Goal: Information Seeking & Learning: Learn about a topic

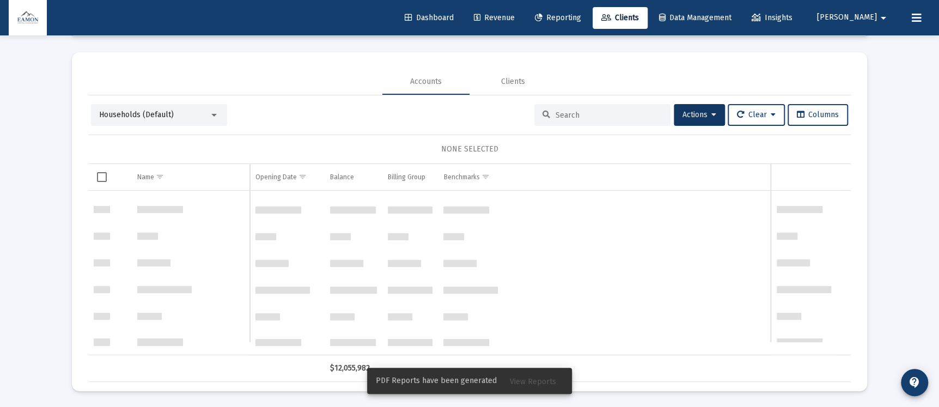
scroll to position [1175, 0]
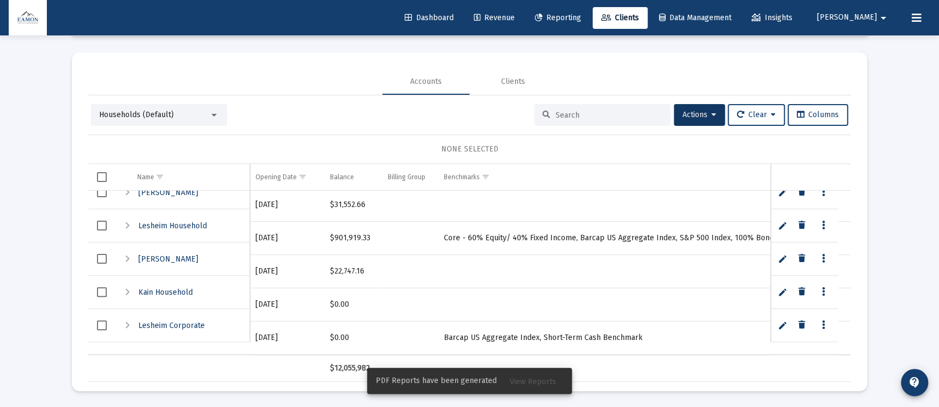
click at [260, 56] on mat-card "Accounts Clients Households (Default) Actions Clear Columns NONE SELECTED Name …" at bounding box center [470, 221] width 796 height 339
click at [286, 46] on div "Clients Manual Accounts File Sharing Held Away Accounts Clients Households (Def…" at bounding box center [469, 196] width 817 height 423
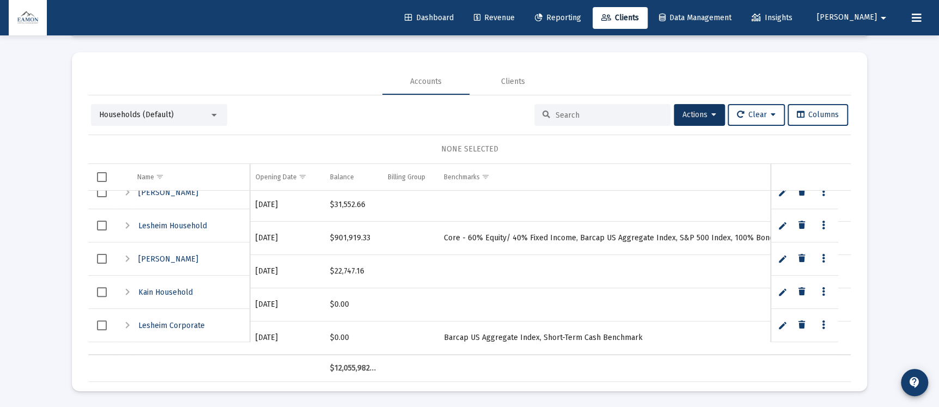
click at [573, 14] on link "Reporting" at bounding box center [558, 18] width 64 height 22
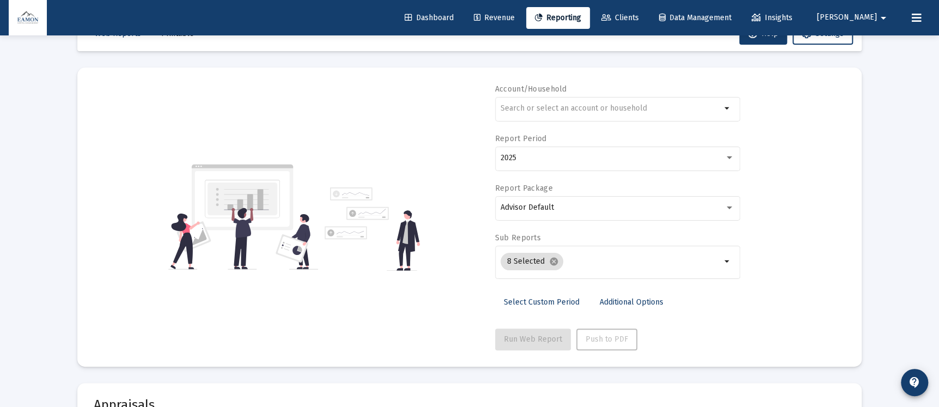
scroll to position [51, 0]
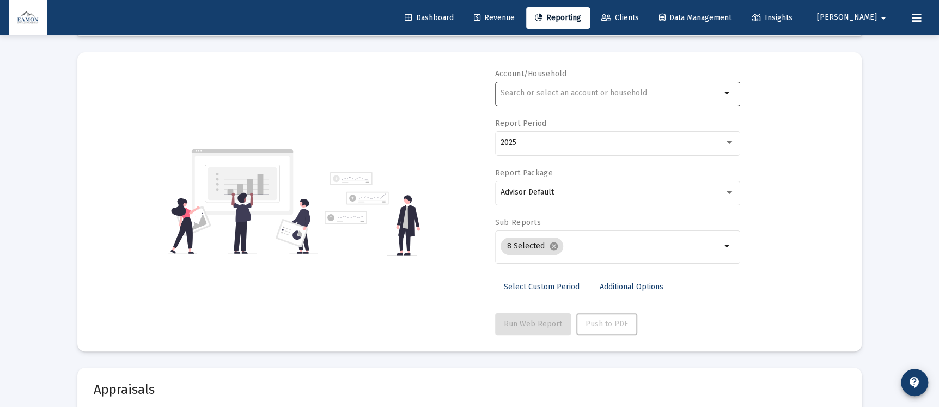
click at [587, 89] on input "text" at bounding box center [611, 93] width 221 height 9
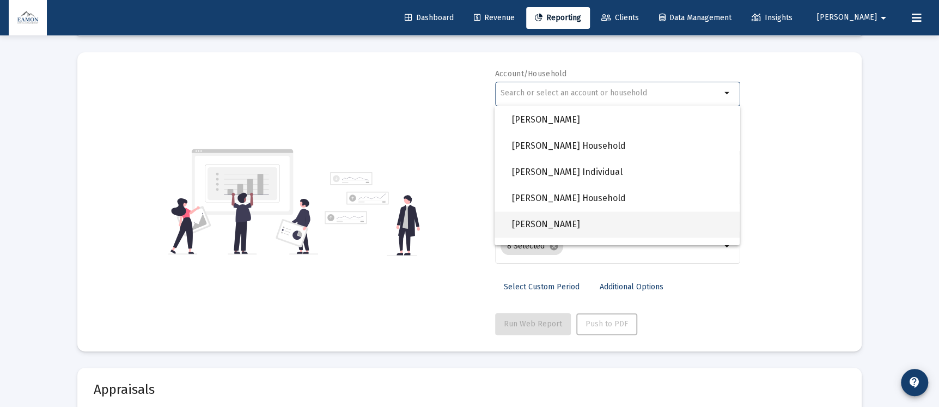
scroll to position [1051, 0]
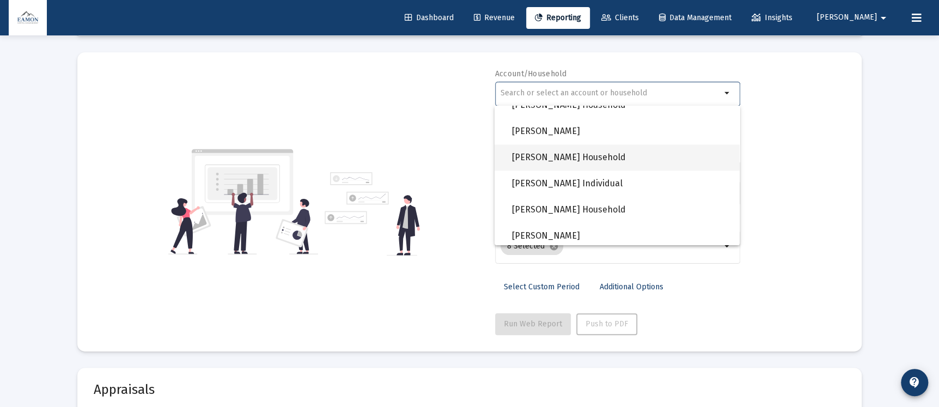
click at [559, 149] on span "[PERSON_NAME] Household" at bounding box center [621, 157] width 219 height 26
type input "[PERSON_NAME] Household"
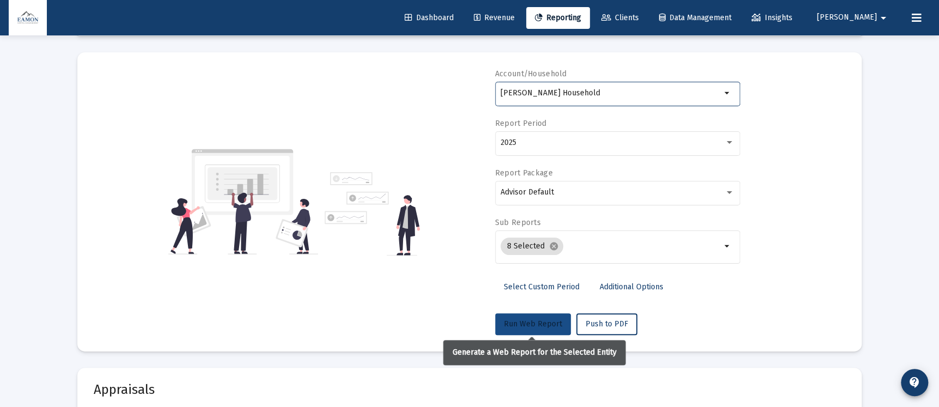
click at [518, 327] on span "Run Web Report" at bounding box center [533, 323] width 58 height 9
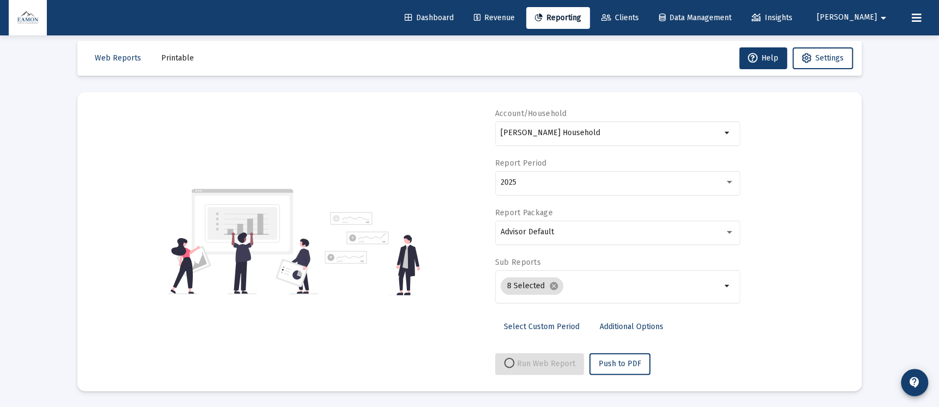
select select "View all"
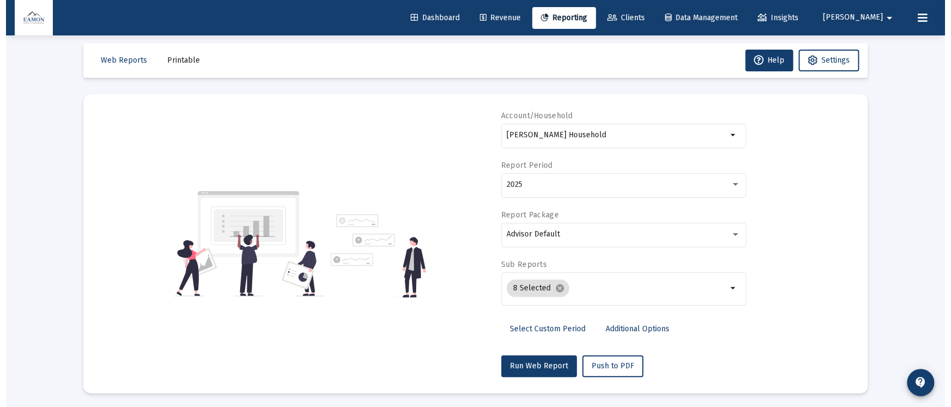
scroll to position [0, 0]
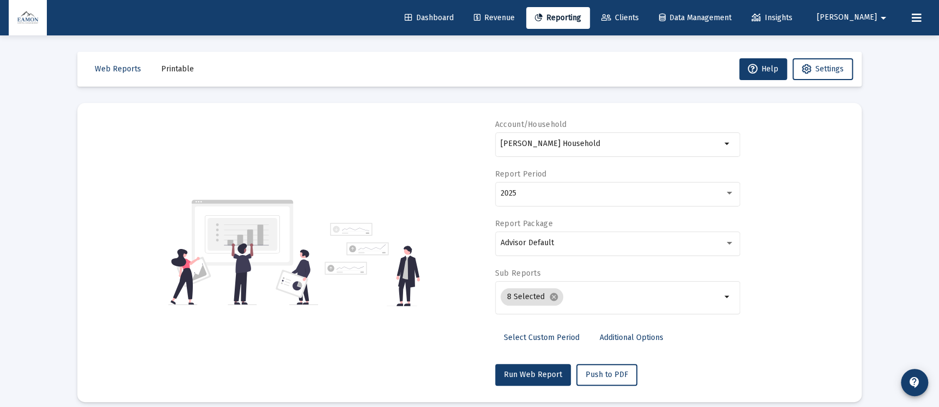
click at [192, 62] on button "Printable" at bounding box center [178, 69] width 50 height 22
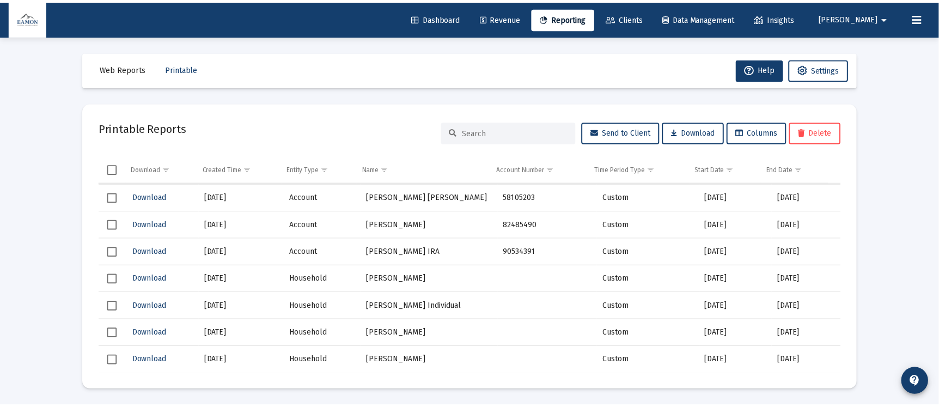
scroll to position [3270, 0]
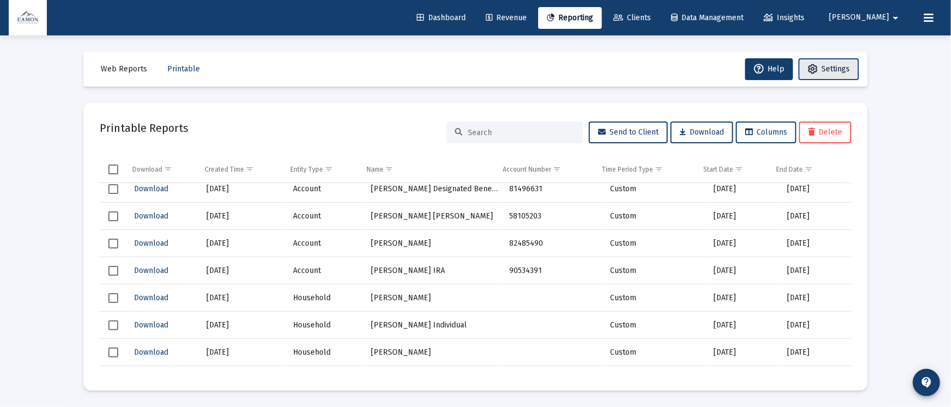
click at [839, 64] on span "Settings" at bounding box center [836, 68] width 28 height 9
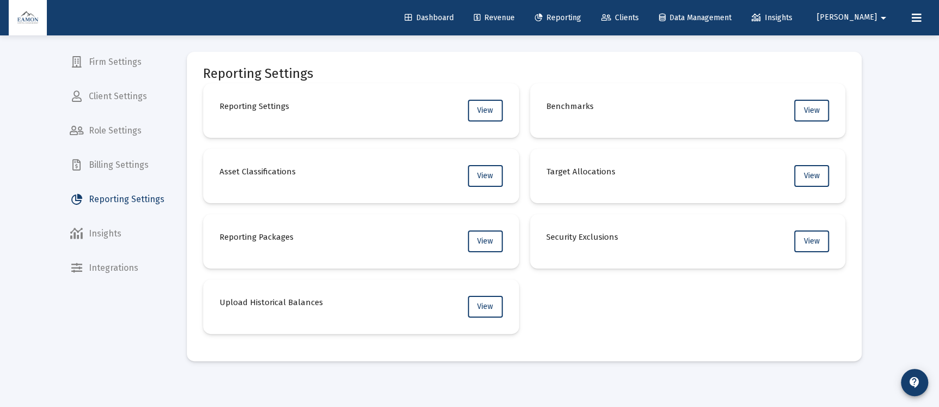
click at [119, 104] on span "Client Settings" at bounding box center [117, 96] width 112 height 26
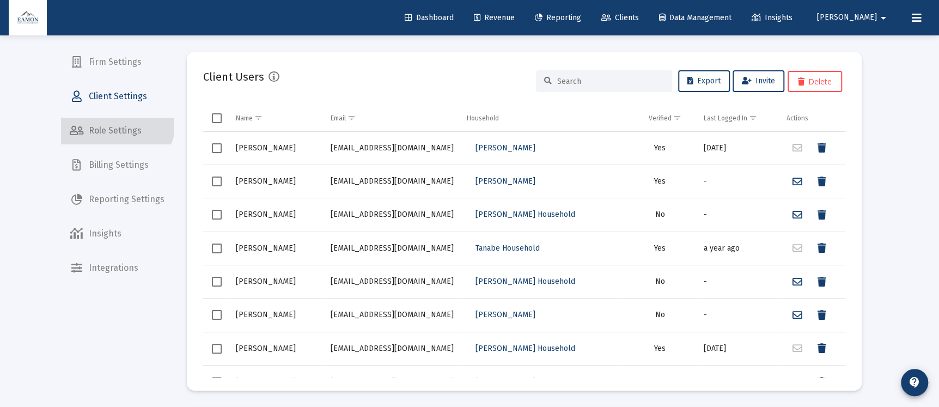
click at [116, 123] on span "Role Settings" at bounding box center [117, 131] width 112 height 26
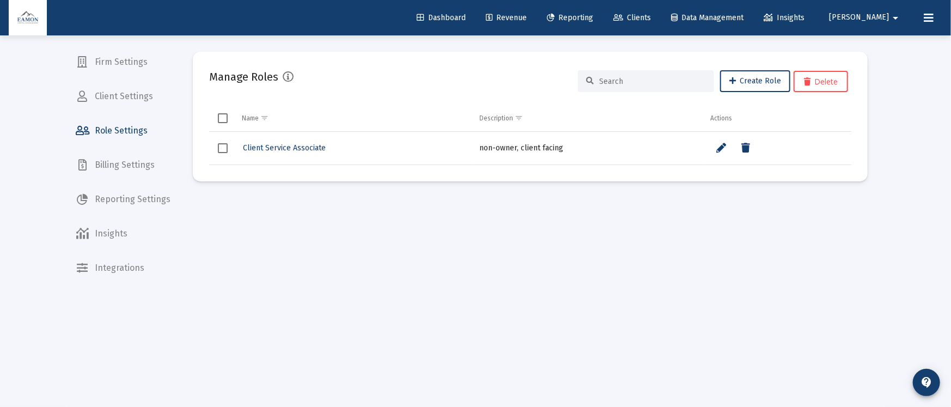
click at [109, 63] on span "Firm Settings" at bounding box center [123, 62] width 112 height 26
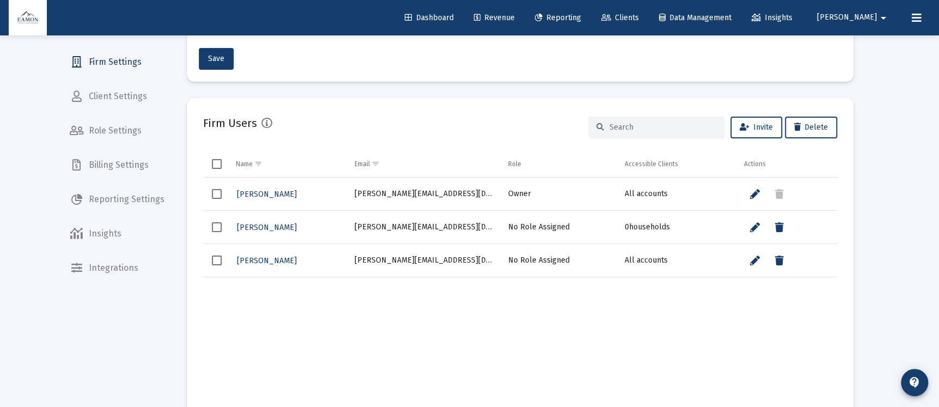
scroll to position [245, 0]
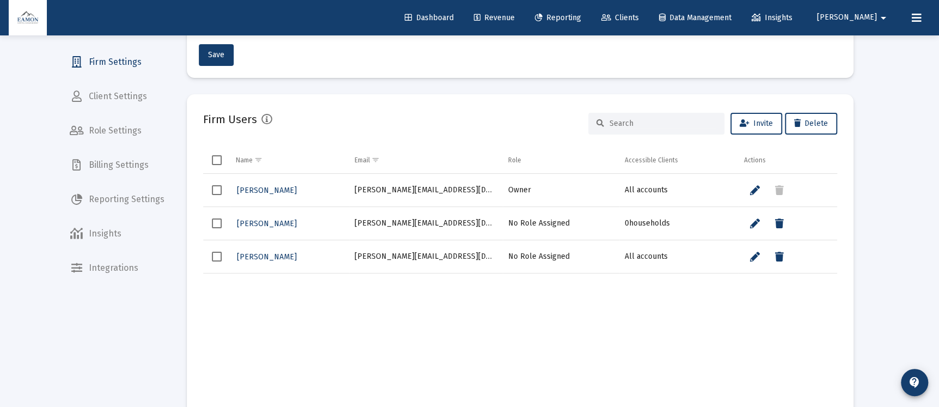
click at [214, 222] on span "Select row" at bounding box center [217, 224] width 10 height 10
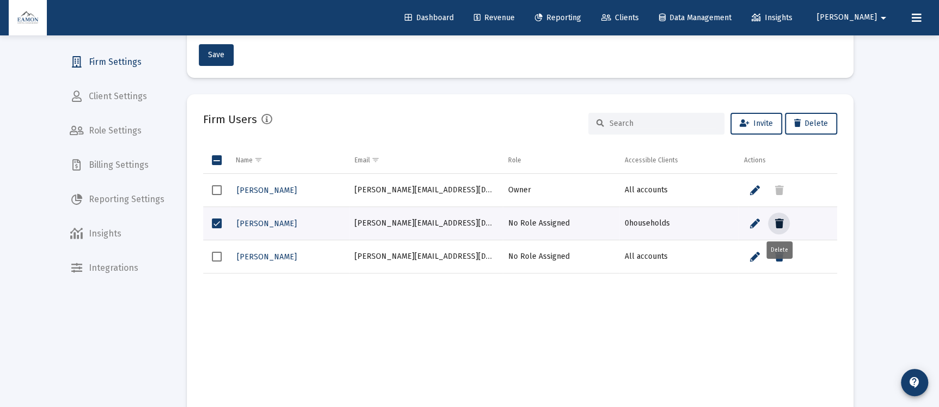
click at [778, 220] on icon "Data grid" at bounding box center [779, 223] width 9 height 13
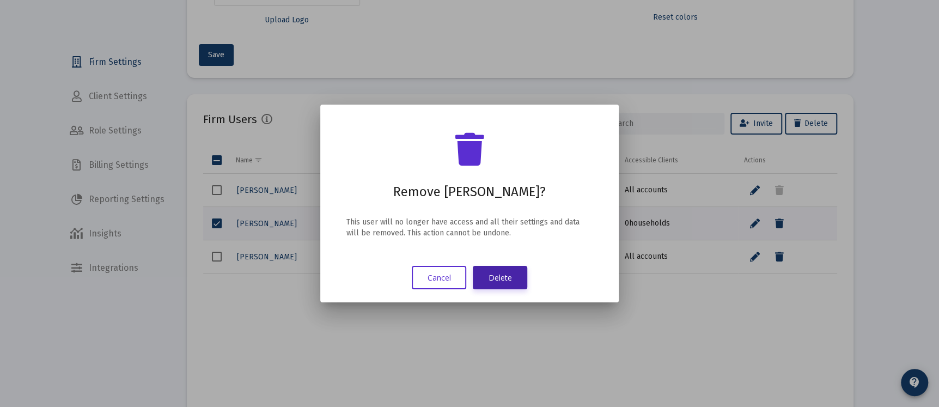
click at [494, 280] on button "Delete" at bounding box center [500, 277] width 54 height 23
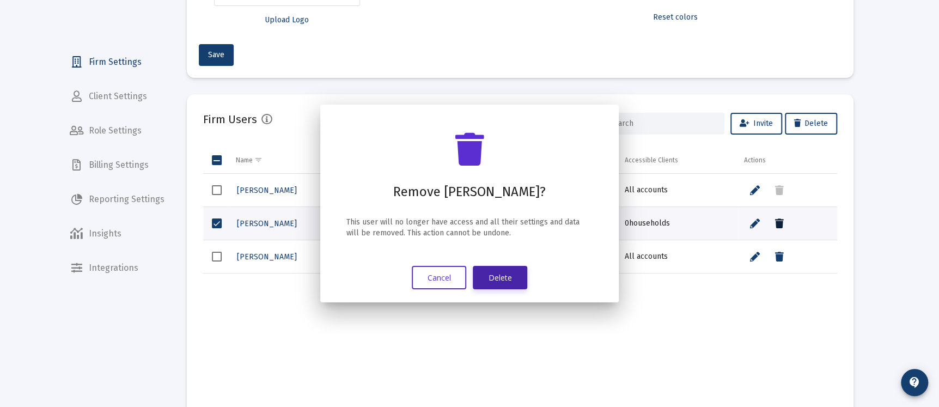
scroll to position [245, 0]
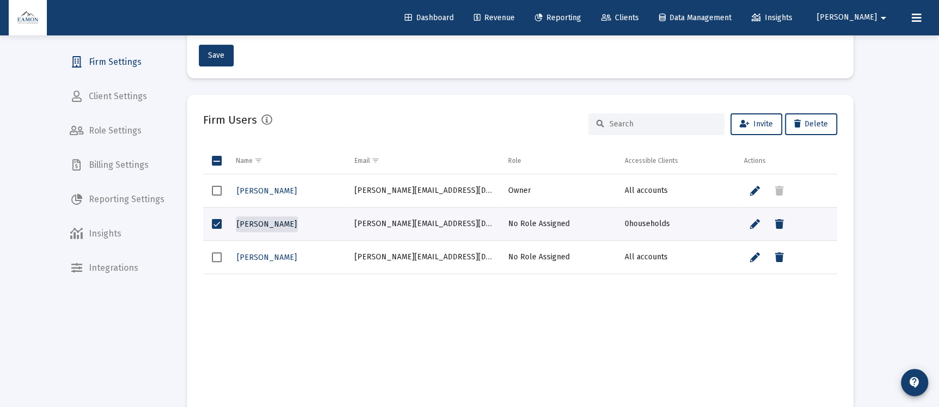
click at [269, 220] on span "Amy Greene" at bounding box center [267, 224] width 60 height 9
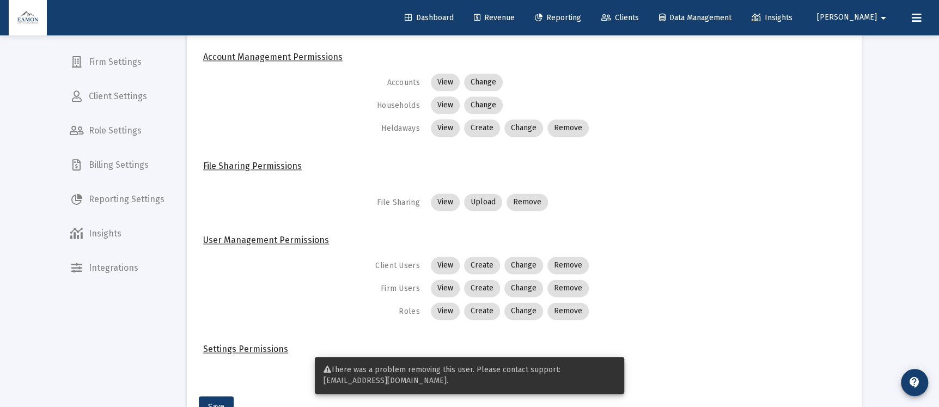
scroll to position [845, 0]
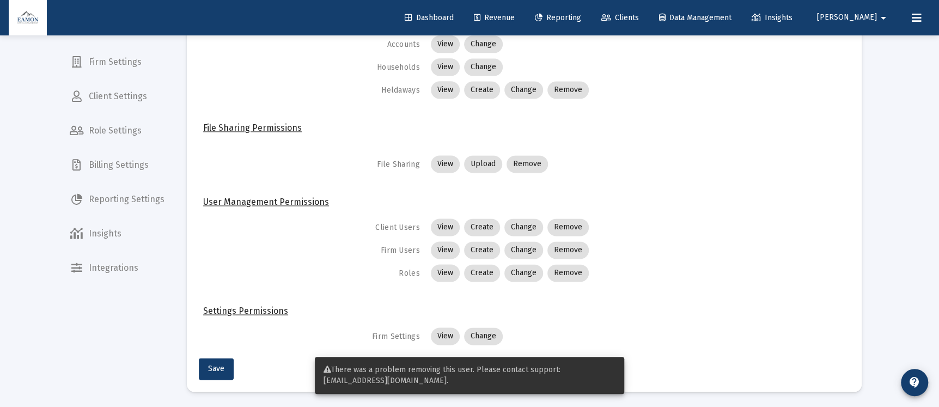
drag, startPoint x: 410, startPoint y: 382, endPoint x: 315, endPoint y: 378, distance: 94.9
click at [315, 378] on snack-bar-container "There was a problem removing this user. Please contact support: support@bridgef…" at bounding box center [470, 375] width 310 height 37
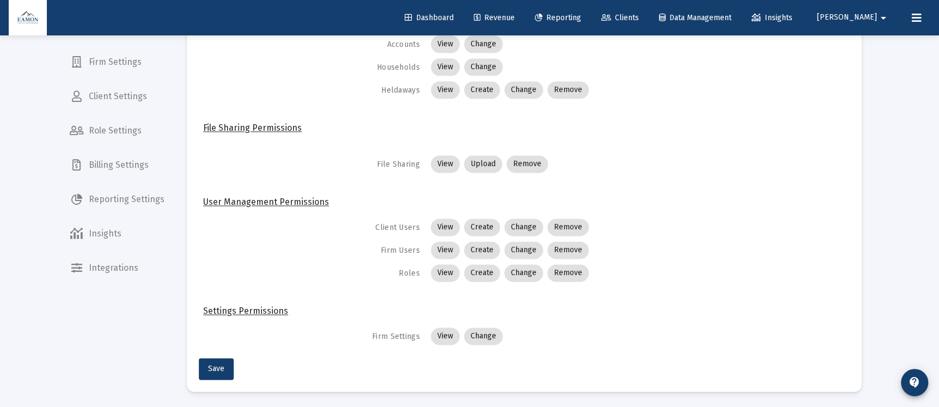
copy span "support@bridgeft.com."
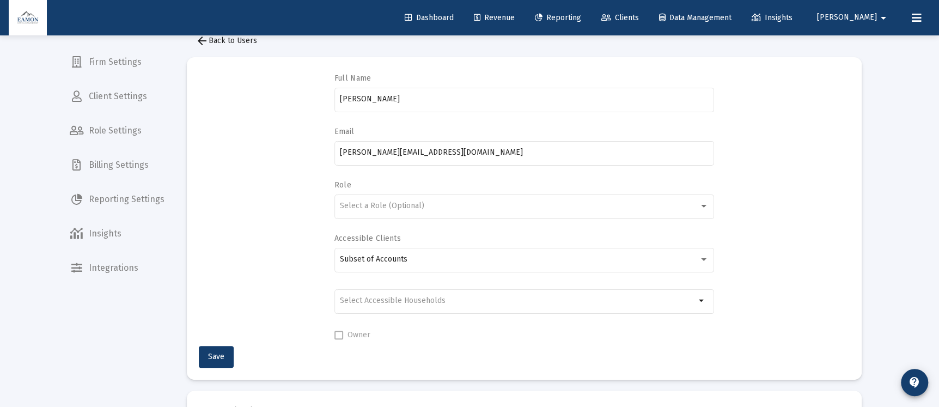
scroll to position [0, 0]
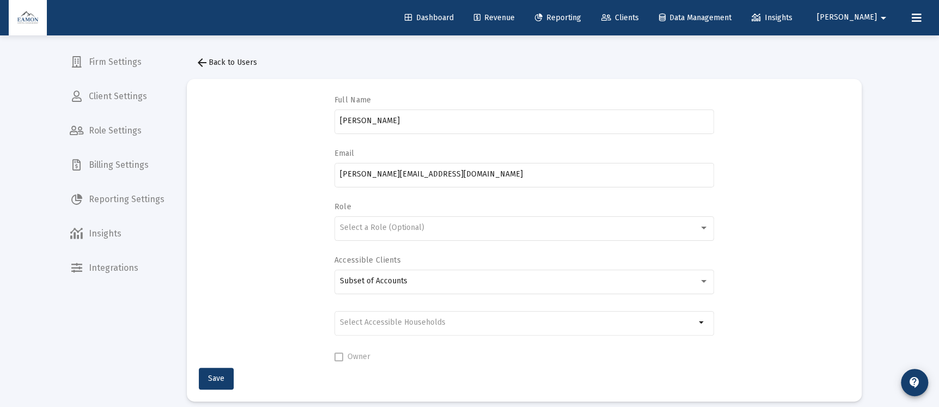
click at [201, 56] on mat-icon "arrow_back" at bounding box center [202, 62] width 13 height 13
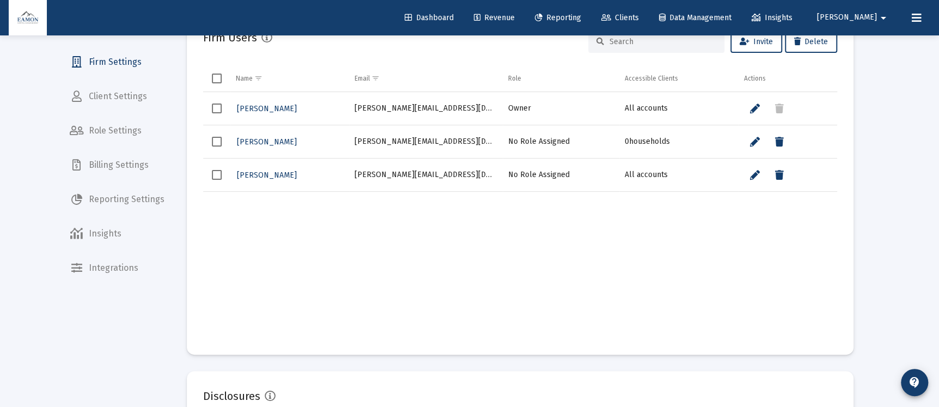
scroll to position [245, 0]
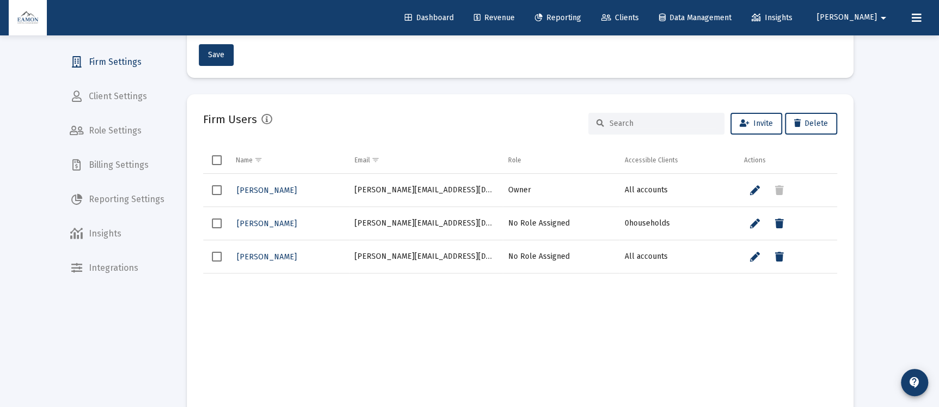
click at [219, 223] on span "Select row" at bounding box center [217, 224] width 10 height 10
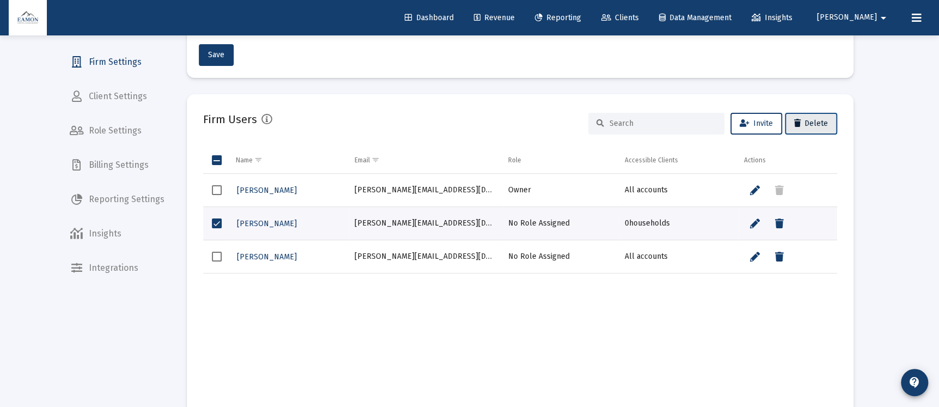
click at [820, 129] on button "Delete" at bounding box center [811, 124] width 52 height 22
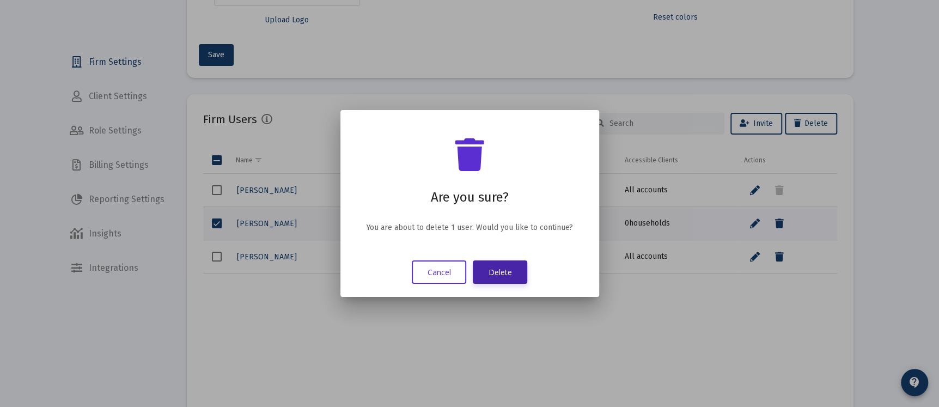
click at [511, 270] on button "Delete" at bounding box center [500, 271] width 54 height 23
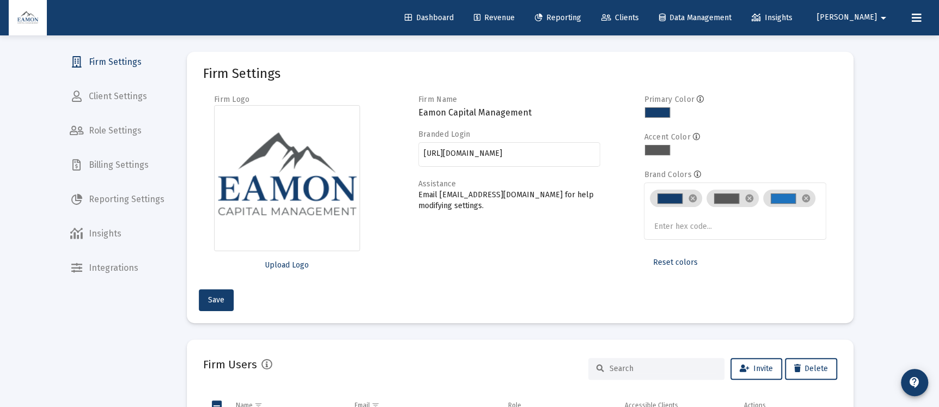
click at [581, 13] on span "Reporting" at bounding box center [558, 17] width 46 height 9
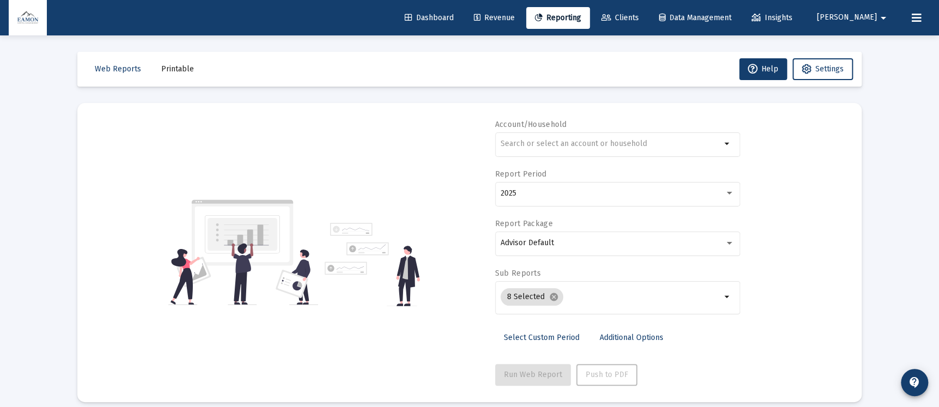
click at [515, 16] on span "Revenue" at bounding box center [494, 17] width 41 height 9
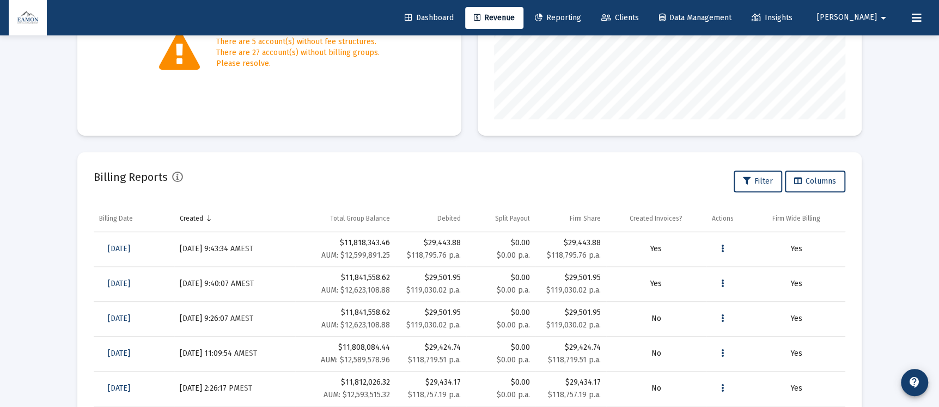
scroll to position [317, 0]
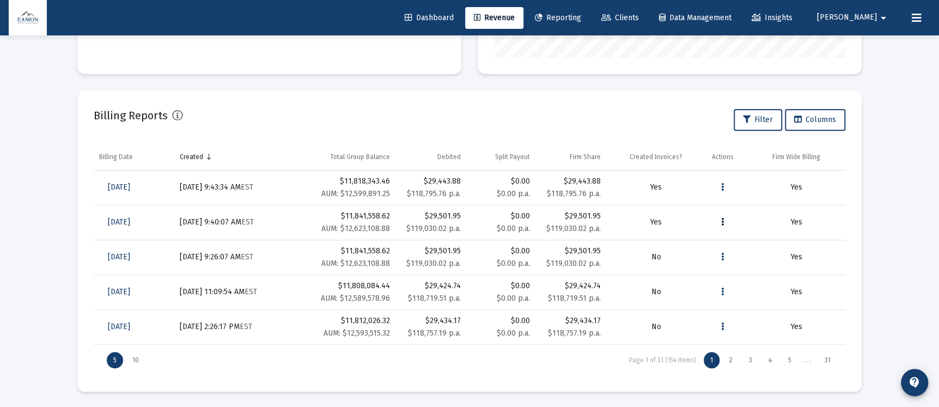
click at [725, 225] on button "Data grid" at bounding box center [723, 222] width 22 height 22
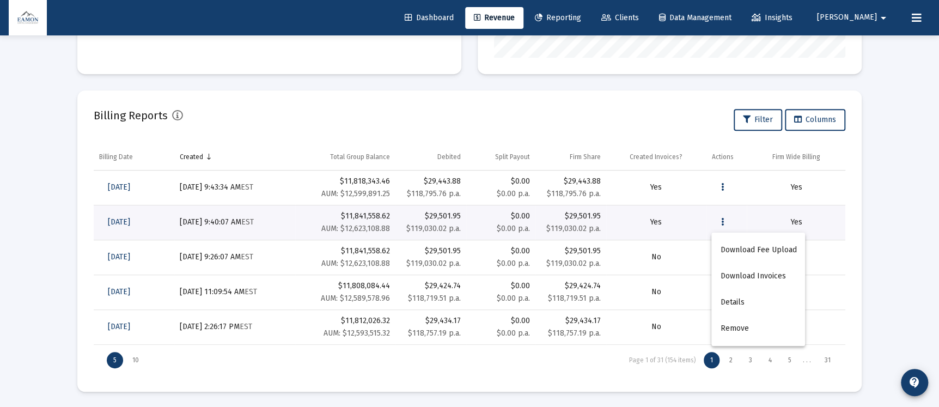
click at [219, 260] on div at bounding box center [469, 203] width 939 height 407
click at [723, 223] on icon "Data grid" at bounding box center [723, 222] width 3 height 13
click at [729, 269] on button "Download Invoices" at bounding box center [759, 276] width 94 height 26
click at [729, 220] on button "Data grid" at bounding box center [723, 222] width 22 height 22
click at [902, 88] on div at bounding box center [469, 203] width 939 height 407
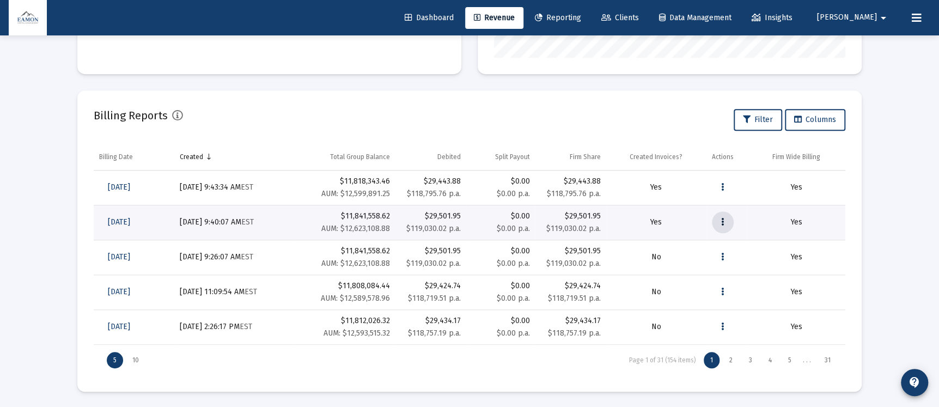
click at [724, 224] on icon "Data grid" at bounding box center [723, 222] width 3 height 13
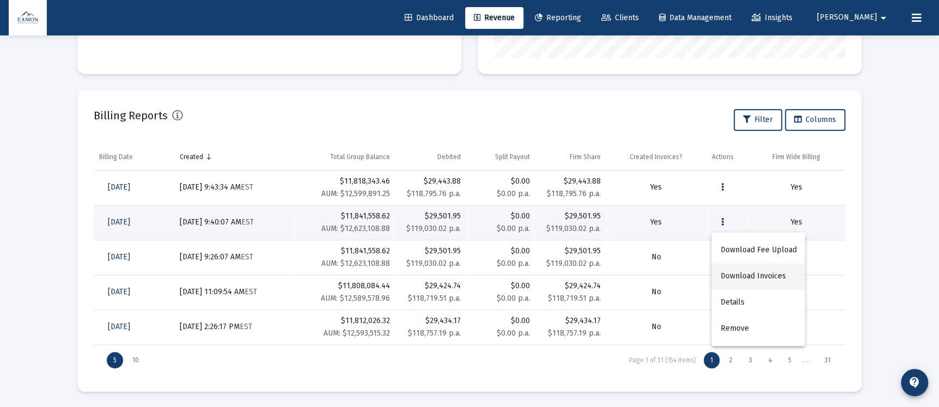
click at [732, 270] on button "Download Invoices" at bounding box center [759, 276] width 94 height 26
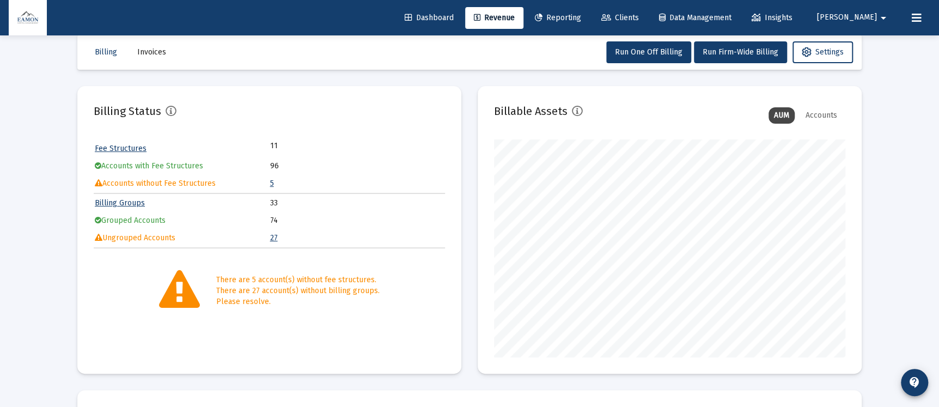
scroll to position [0, 0]
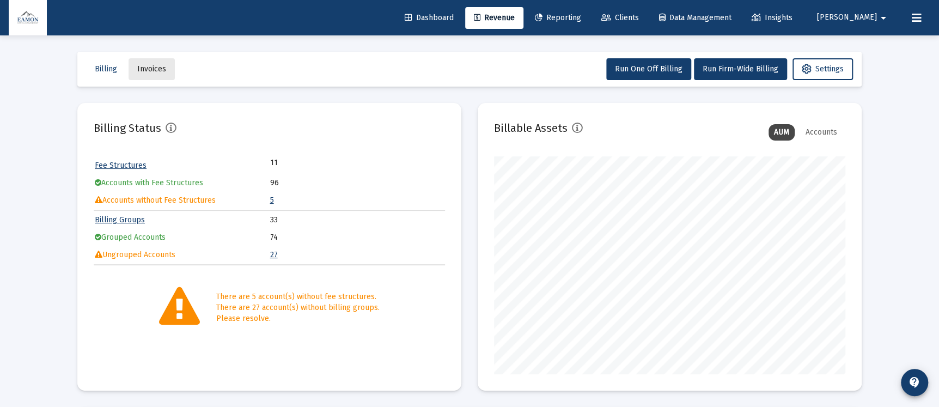
click at [156, 65] on span "Invoices" at bounding box center [151, 68] width 29 height 9
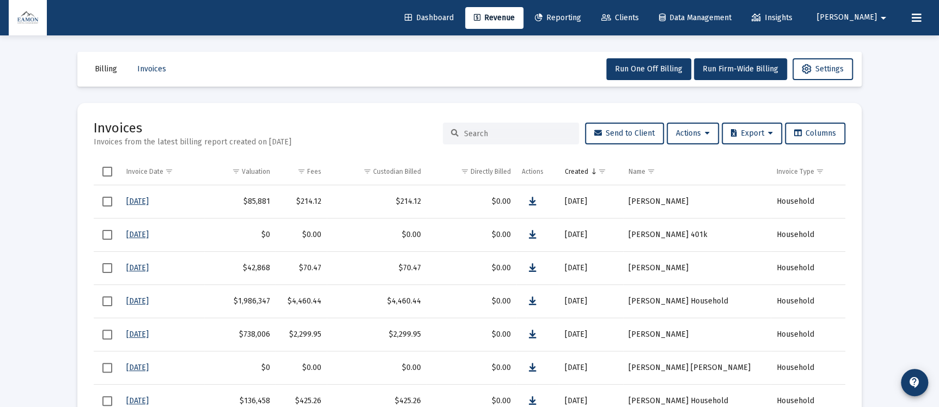
click at [104, 172] on span "Select all" at bounding box center [107, 172] width 10 height 10
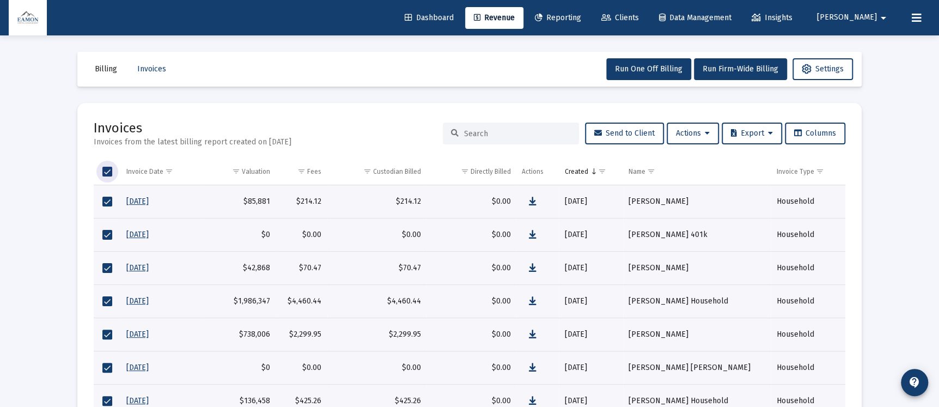
click at [104, 172] on span "Select all" at bounding box center [107, 172] width 10 height 10
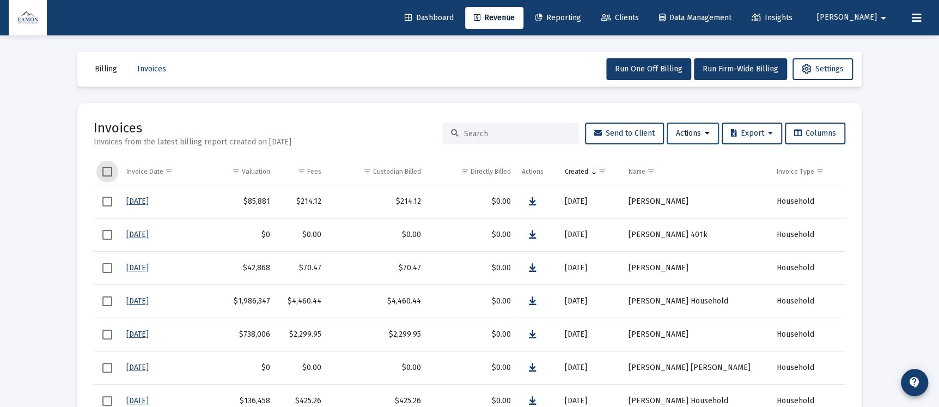
click at [701, 131] on span "Actions" at bounding box center [693, 133] width 34 height 9
click at [109, 61] on div at bounding box center [469, 203] width 939 height 407
click at [111, 70] on span "Billing" at bounding box center [106, 68] width 22 height 9
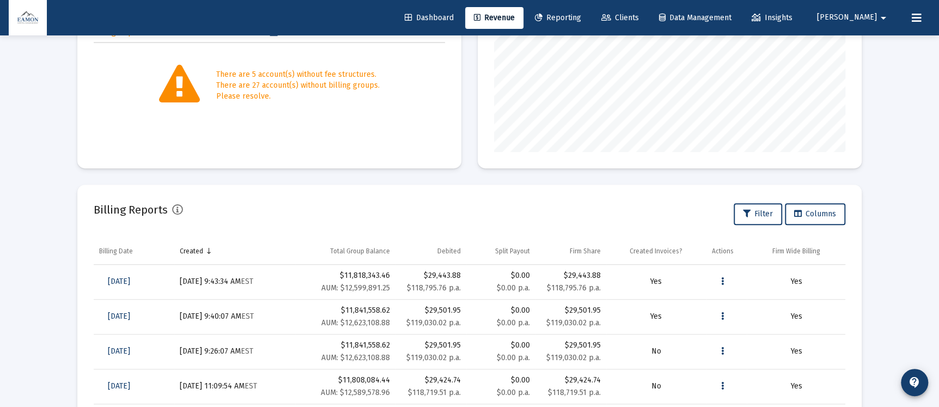
scroll to position [317, 0]
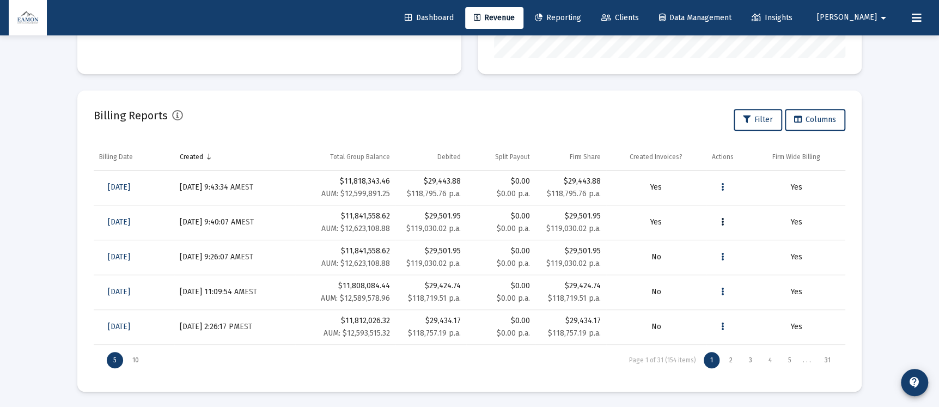
click at [719, 222] on button "Data grid" at bounding box center [723, 222] width 22 height 22
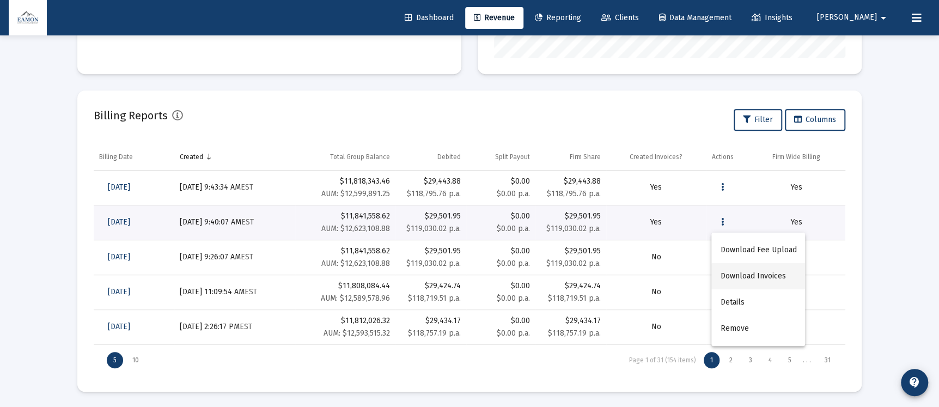
click at [751, 273] on button "Download Invoices" at bounding box center [759, 276] width 94 height 26
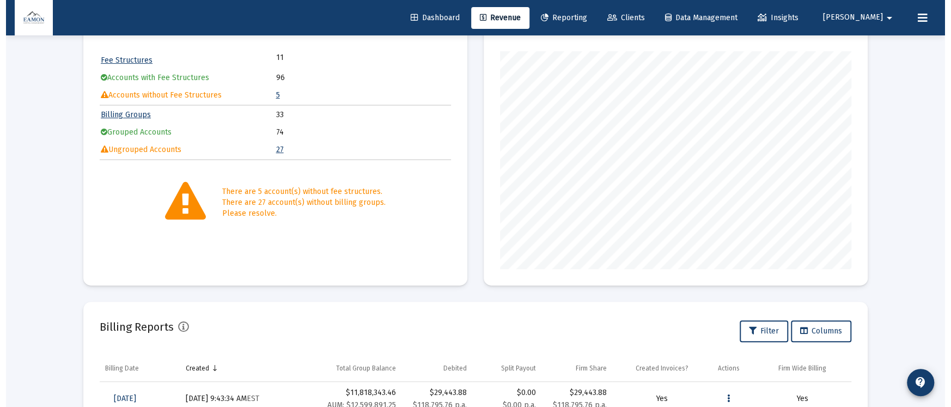
scroll to position [0, 0]
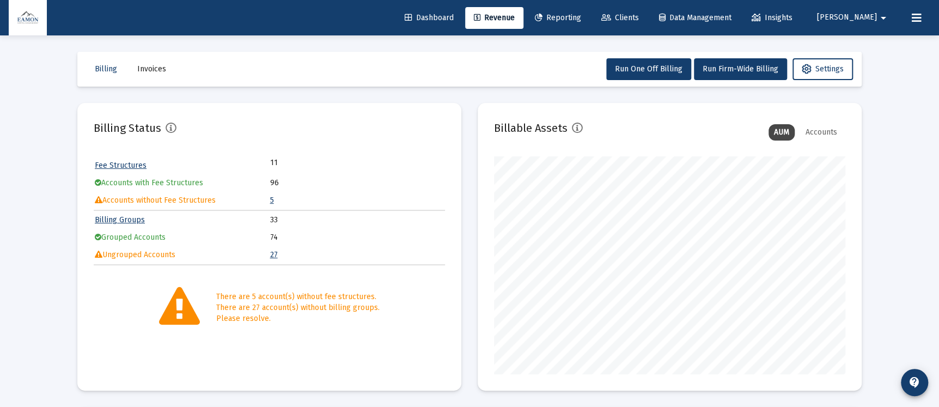
click at [590, 9] on link "Reporting" at bounding box center [558, 18] width 64 height 22
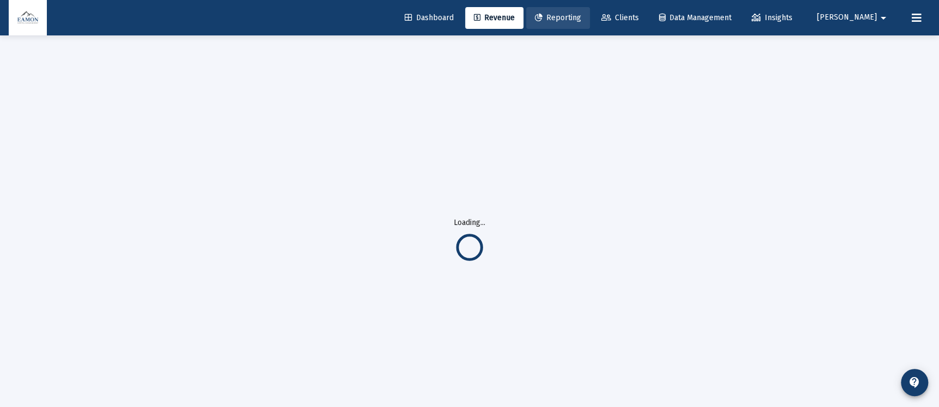
select select "View all"
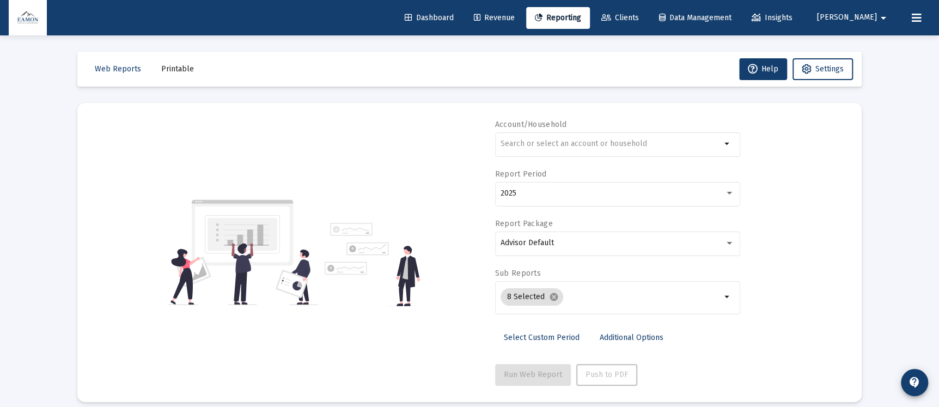
click at [179, 64] on span "Printable" at bounding box center [177, 68] width 33 height 9
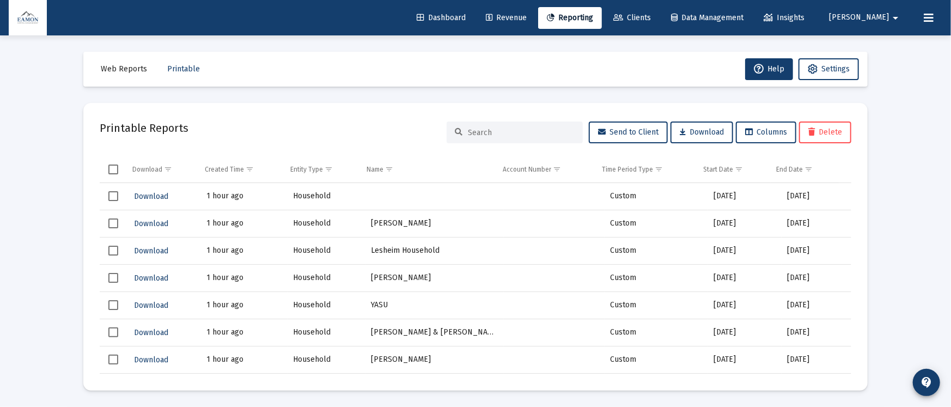
click at [112, 220] on span "Select row" at bounding box center [113, 224] width 10 height 10
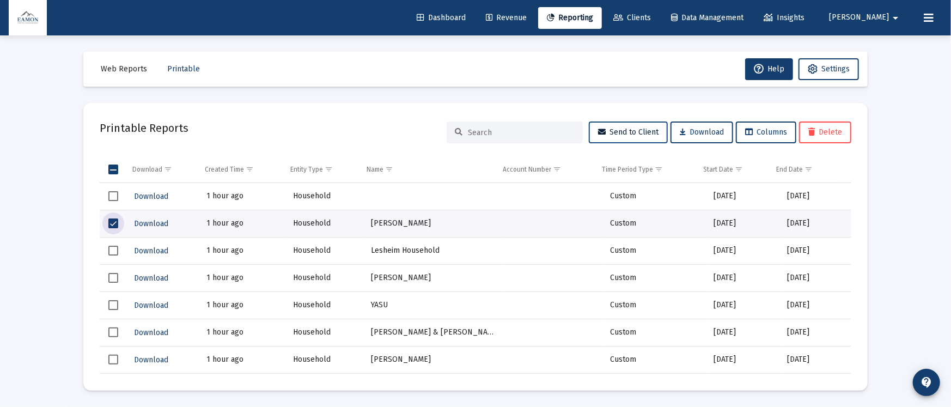
click at [614, 139] on button "Send to Client" at bounding box center [628, 133] width 79 height 22
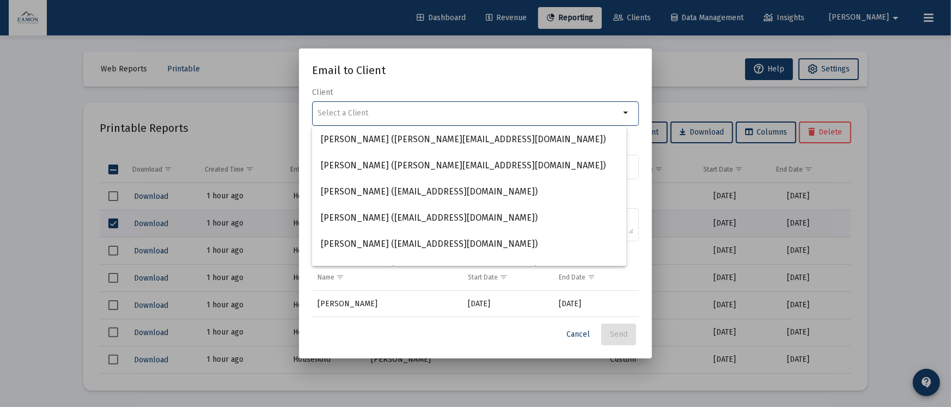
click at [541, 71] on h2 "Email to Client" at bounding box center [475, 70] width 327 height 17
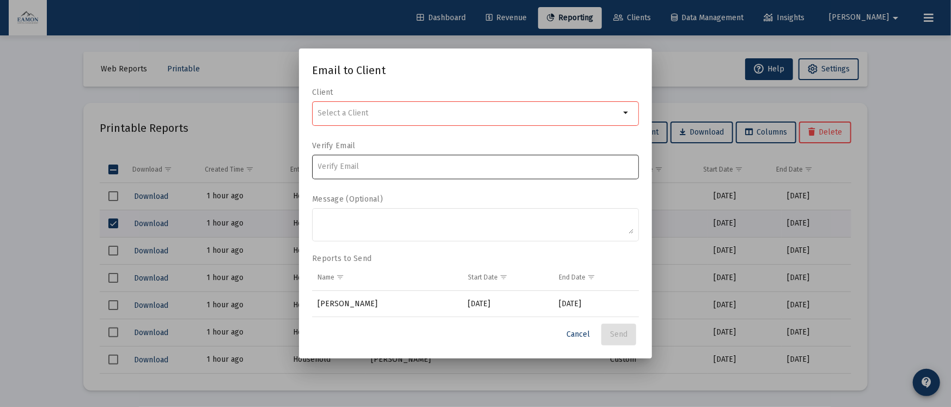
click at [376, 166] on input at bounding box center [476, 166] width 316 height 9
click at [578, 327] on button "Cancel" at bounding box center [578, 335] width 41 height 22
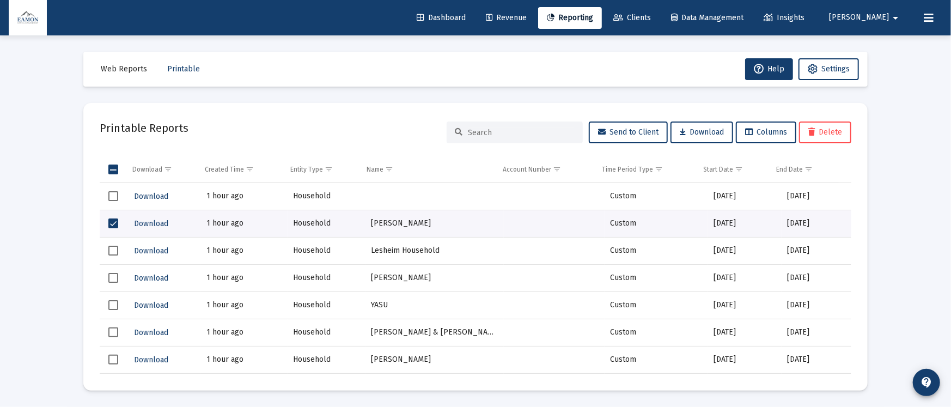
drag, startPoint x: 679, startPoint y: 13, endPoint x: 676, endPoint y: 20, distance: 7.6
click at [660, 13] on link "Clients" at bounding box center [632, 18] width 55 height 22
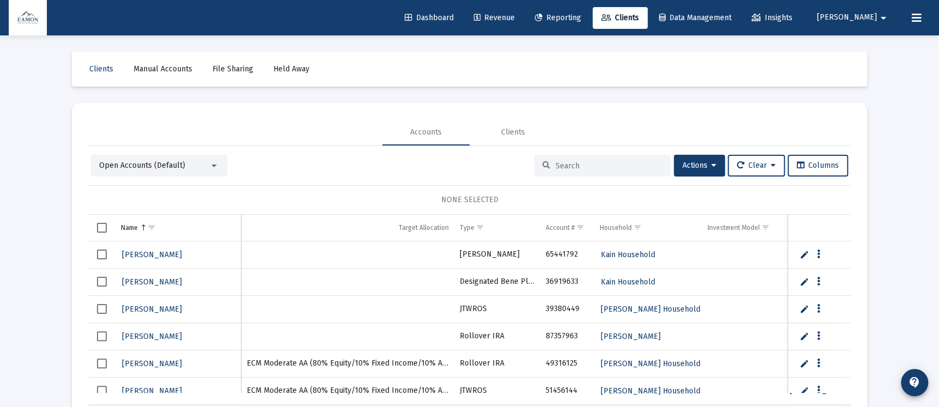
click at [590, 9] on link "Reporting" at bounding box center [558, 18] width 64 height 22
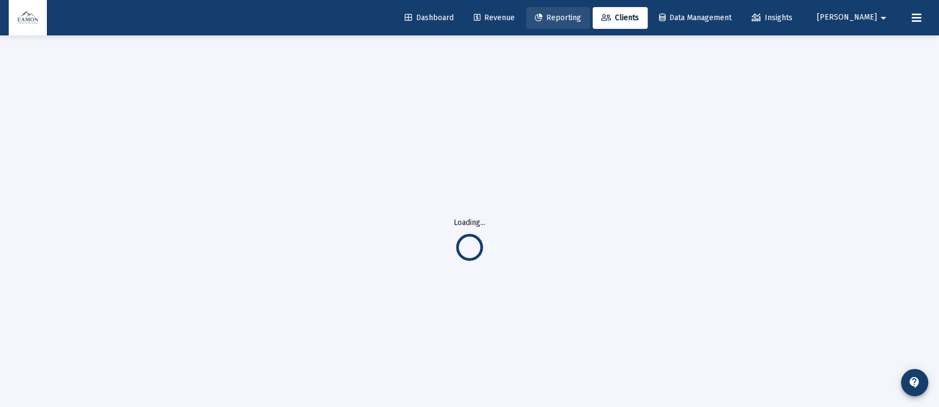
select select "View all"
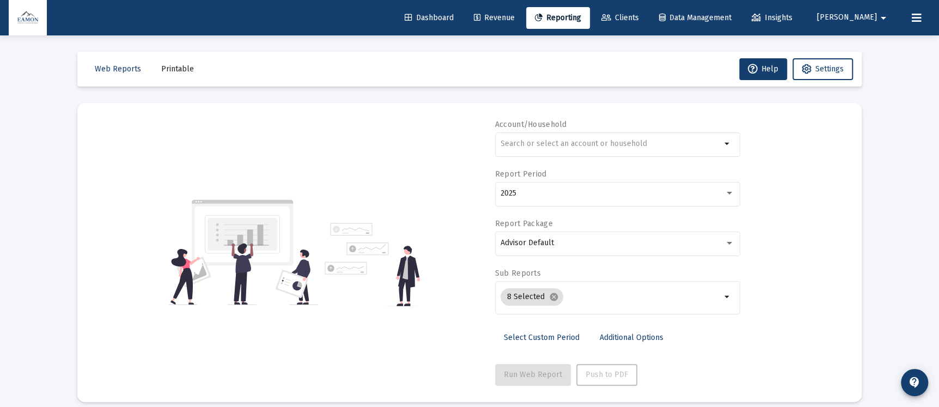
click at [723, 27] on link "Data Management" at bounding box center [696, 18] width 90 height 22
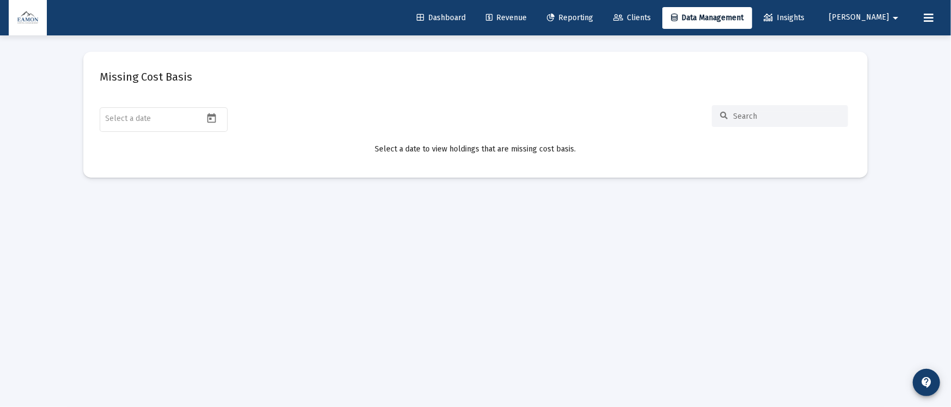
click at [524, 13] on link "Revenue" at bounding box center [506, 18] width 58 height 22
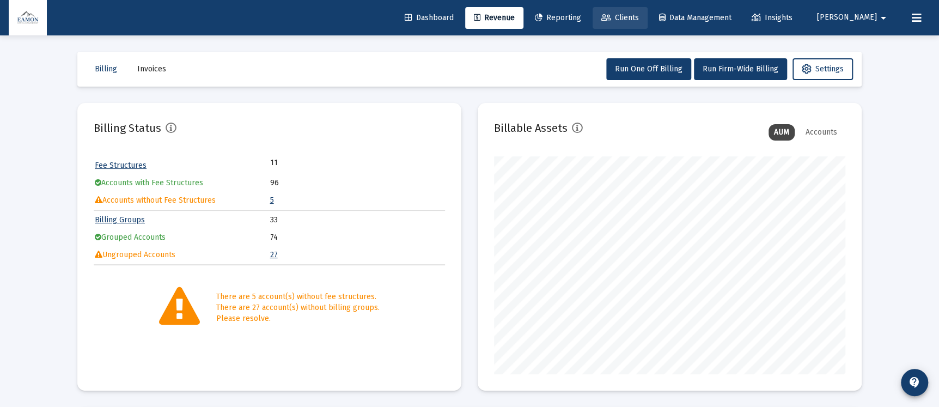
click at [611, 16] on icon at bounding box center [607, 18] width 10 height 8
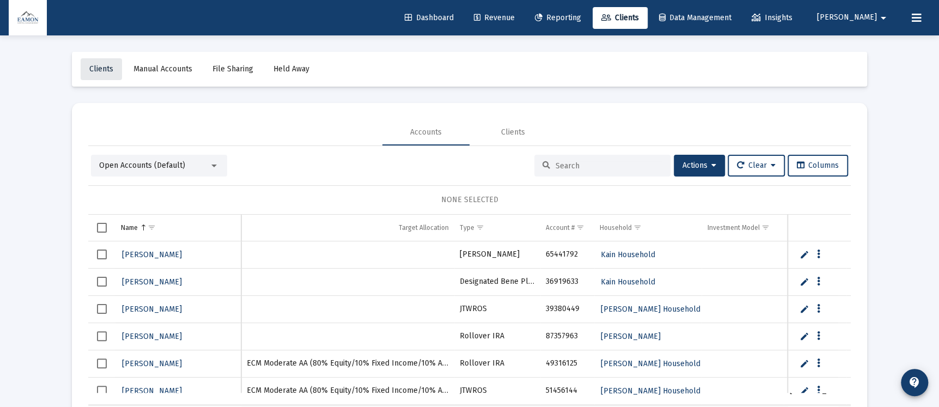
click at [101, 70] on span "Clients" at bounding box center [101, 68] width 24 height 9
click at [581, 15] on span "Reporting" at bounding box center [558, 17] width 46 height 9
select select "View all"
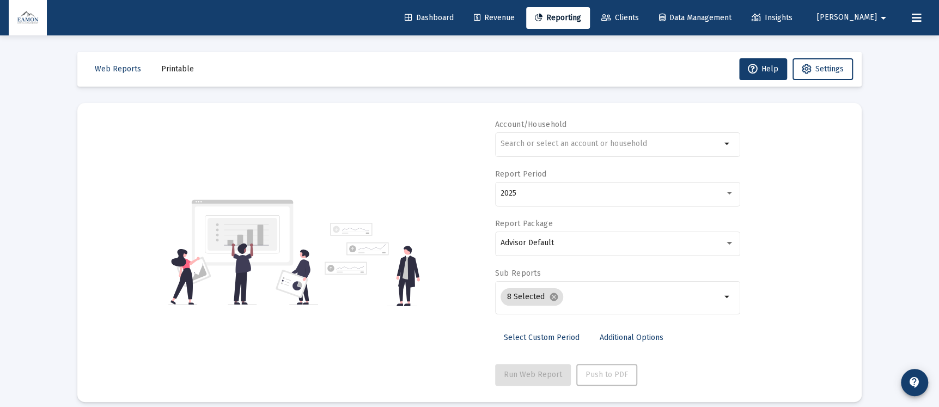
click at [846, 57] on mat-toolbar-row "Web Reports Printable Help Settings" at bounding box center [469, 69] width 785 height 35
click at [841, 64] on span "Settings" at bounding box center [830, 68] width 28 height 9
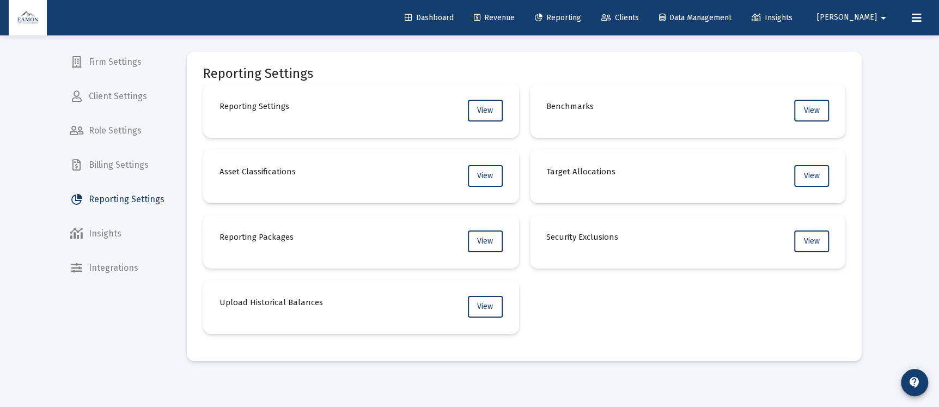
click at [105, 84] on span "Client Settings" at bounding box center [117, 96] width 112 height 26
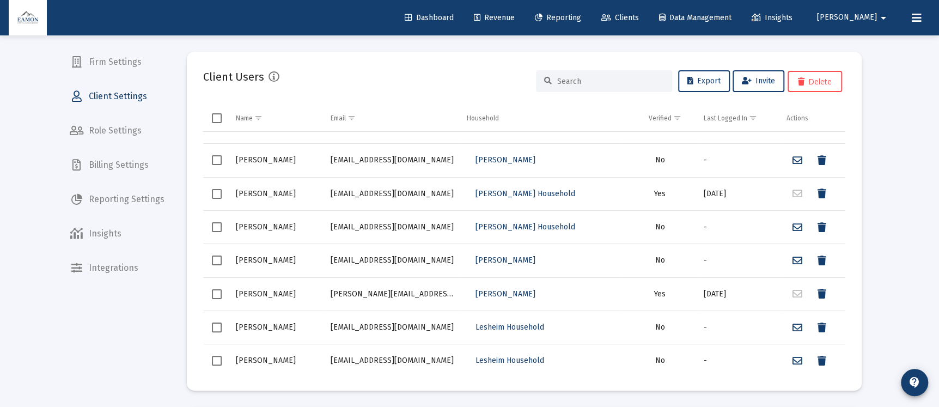
click at [120, 269] on span "Integrations" at bounding box center [117, 268] width 112 height 26
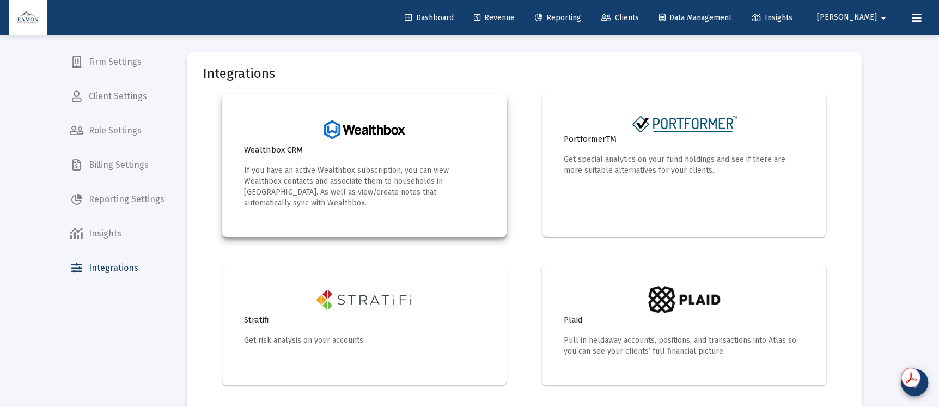
click at [343, 147] on h4 "Wealthbox CRM" at bounding box center [364, 149] width 241 height 13
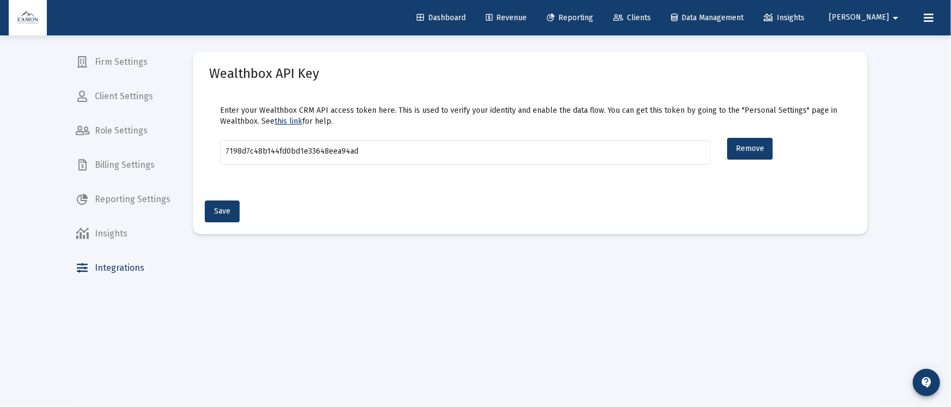
click at [467, 92] on div "Enter your Wealthbox CRM API access token here. This is used to verify your ide…" at bounding box center [530, 135] width 643 height 104
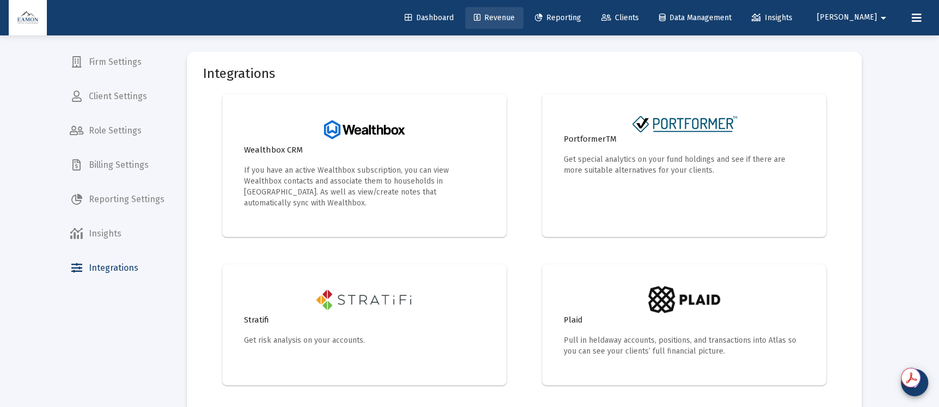
click at [524, 11] on link "Revenue" at bounding box center [494, 18] width 58 height 22
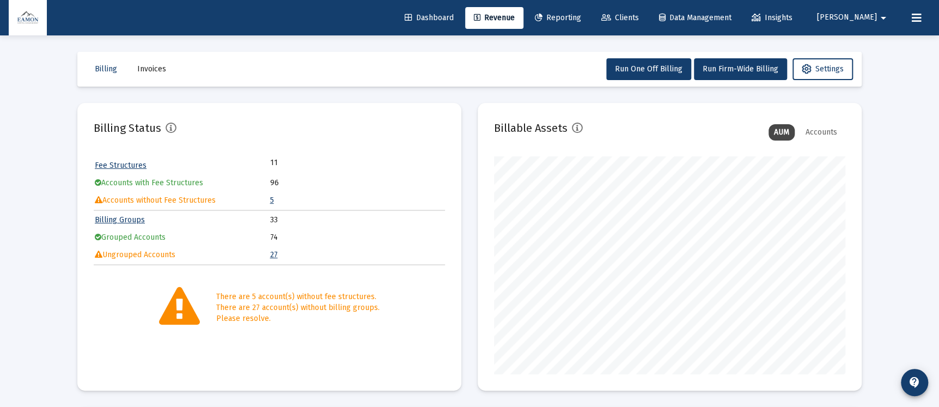
scroll to position [317, 0]
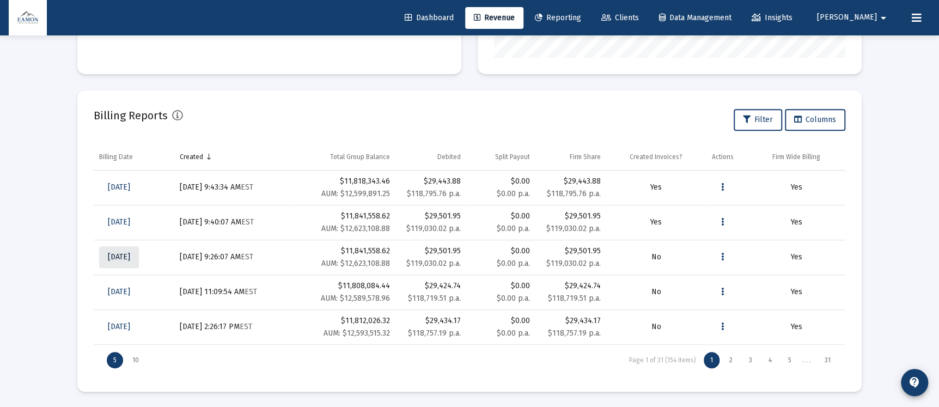
click at [120, 252] on span "[DATE]" at bounding box center [119, 256] width 22 height 9
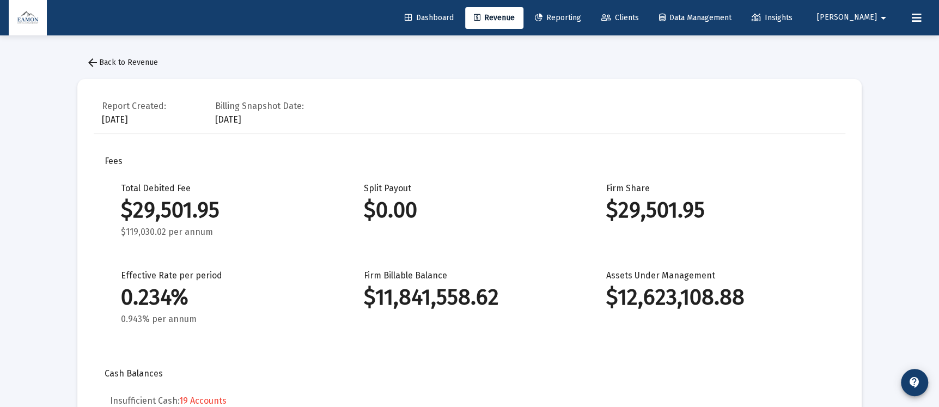
click at [136, 68] on button "arrow_back Back to Revenue" at bounding box center [121, 63] width 89 height 22
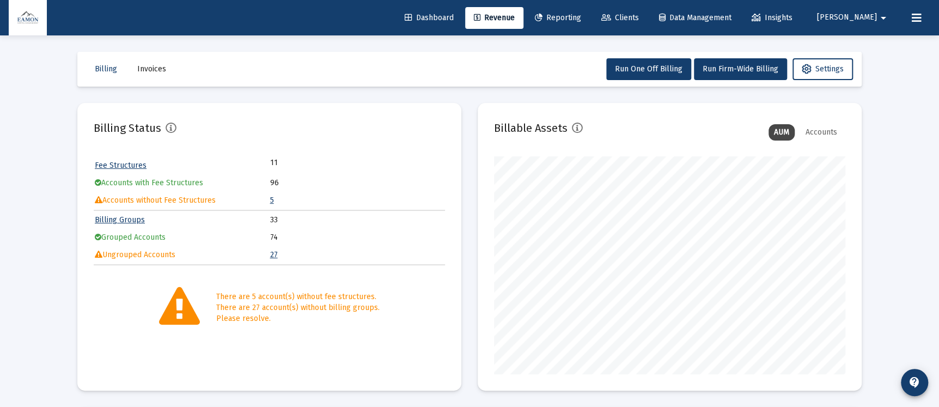
scroll to position [218, 351]
click at [148, 66] on span "Invoices" at bounding box center [151, 68] width 29 height 9
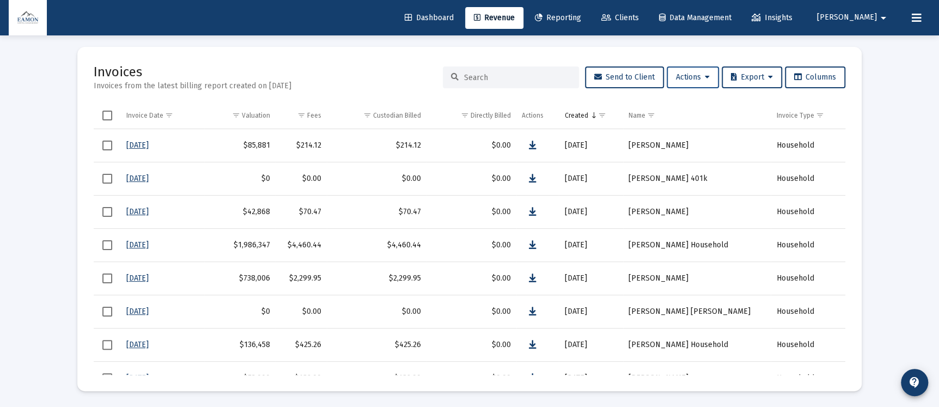
click at [699, 65] on div "Invoices Invoices from the latest billing report created on Jun 30, 2025 Send t…" at bounding box center [470, 77] width 752 height 28
click at [698, 75] on span "Actions" at bounding box center [693, 76] width 34 height 9
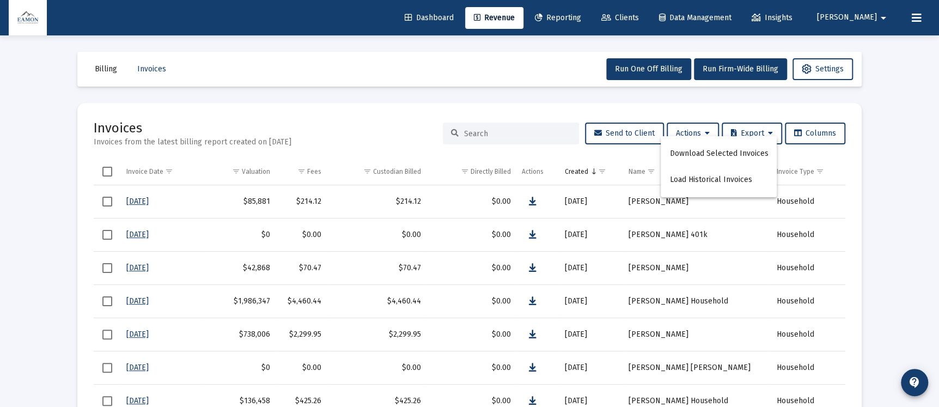
scroll to position [56, 0]
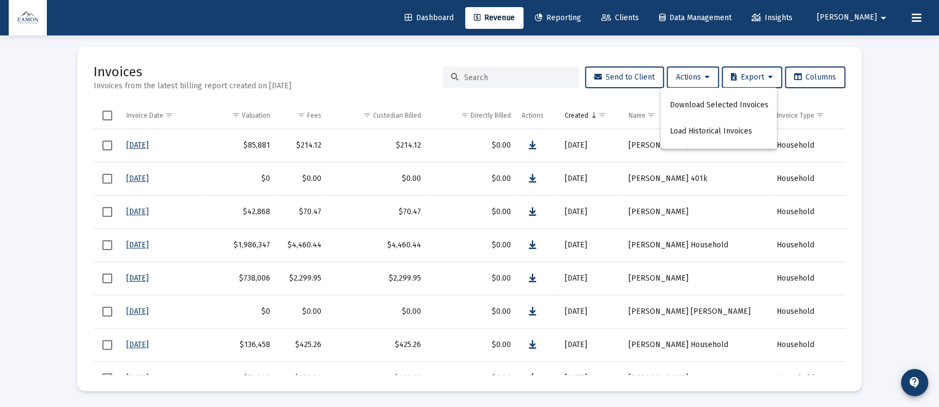
click at [904, 175] on div at bounding box center [469, 203] width 939 height 407
click at [104, 312] on span "Select row" at bounding box center [107, 312] width 10 height 10
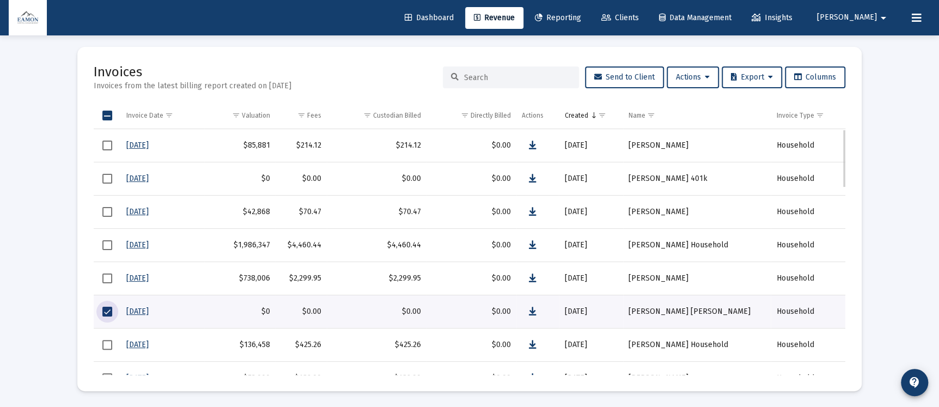
click at [102, 180] on span "Select row" at bounding box center [107, 179] width 10 height 10
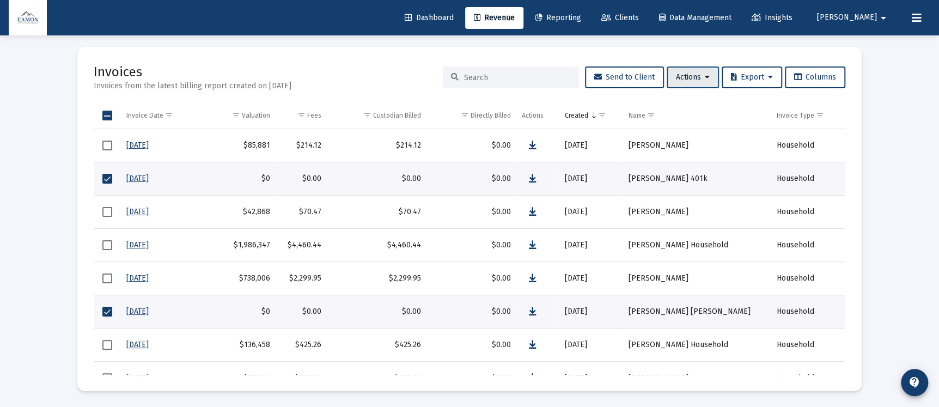
click at [702, 71] on button "Actions" at bounding box center [693, 77] width 52 height 22
click at [702, 71] on div at bounding box center [469, 203] width 939 height 407
click at [758, 73] on span "Export" at bounding box center [752, 76] width 42 height 9
click at [758, 73] on div at bounding box center [469, 203] width 939 height 407
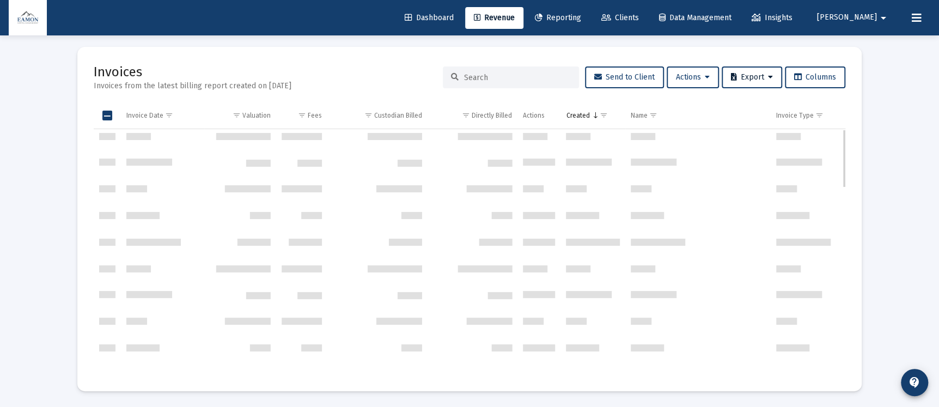
scroll to position [0, 0]
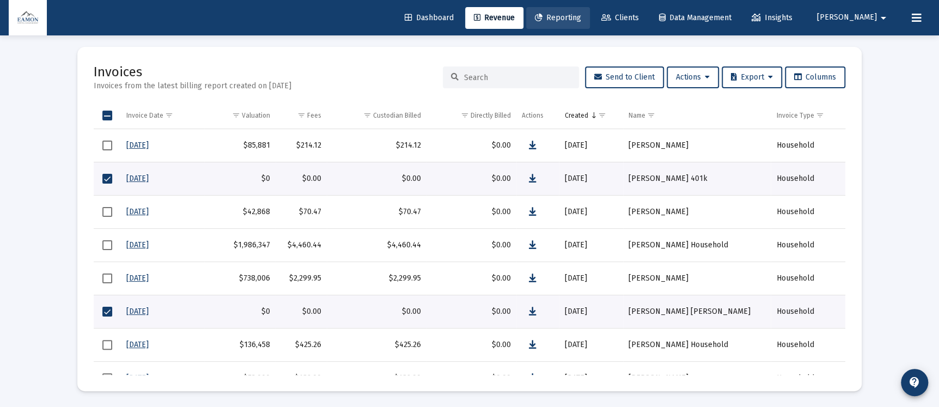
click at [581, 13] on span "Reporting" at bounding box center [558, 17] width 46 height 9
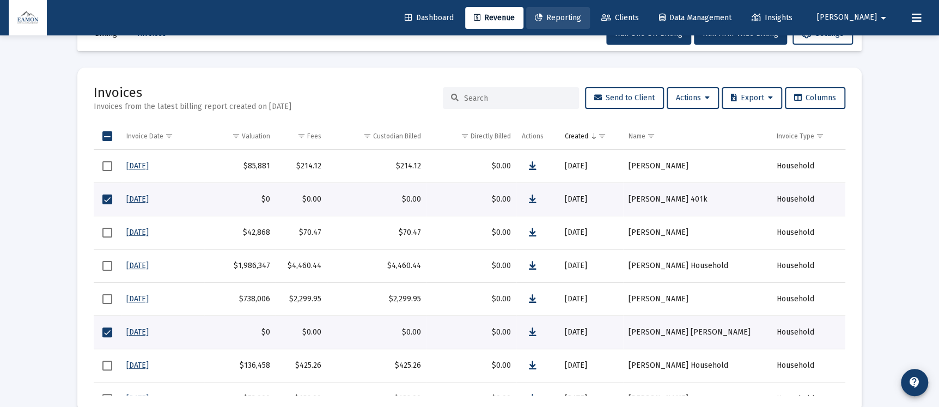
select select "View all"
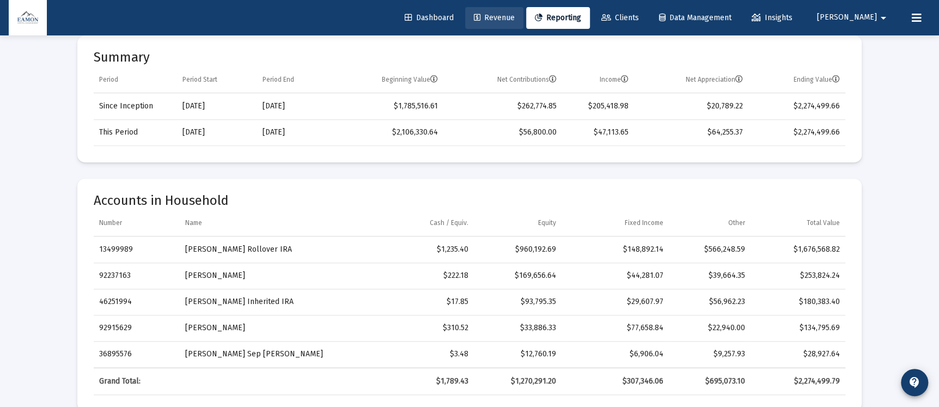
click at [515, 19] on span "Revenue" at bounding box center [494, 17] width 41 height 9
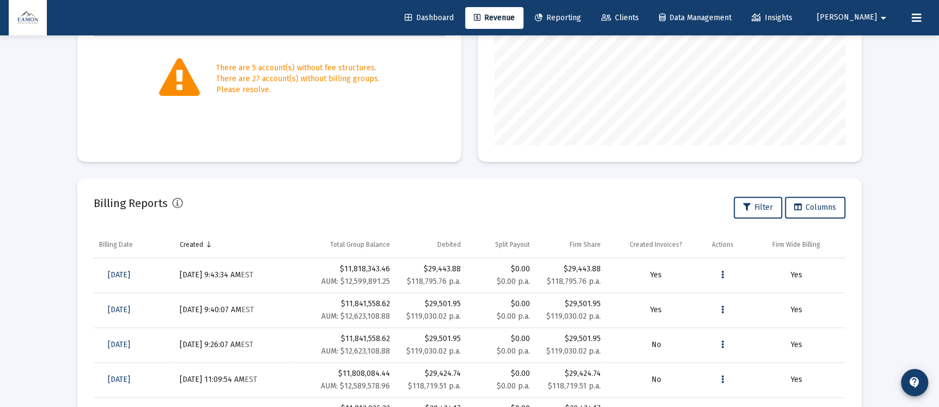
scroll to position [304, 0]
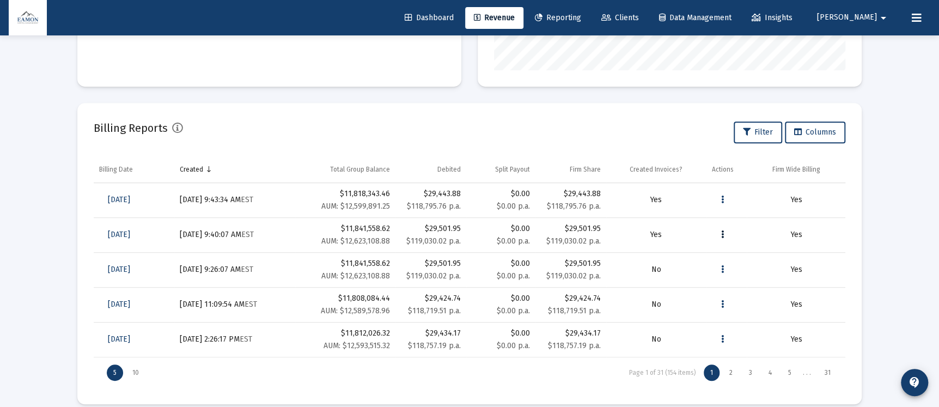
click at [723, 233] on icon "Data grid" at bounding box center [723, 234] width 3 height 13
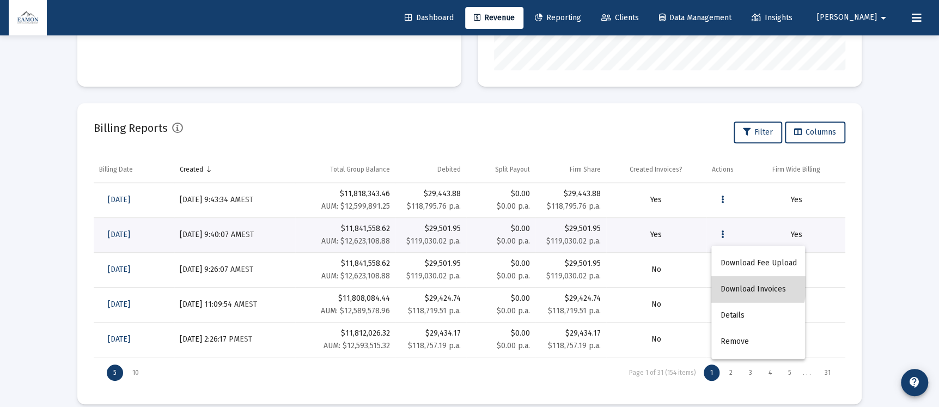
click at [738, 284] on button "Download Invoices" at bounding box center [759, 289] width 94 height 26
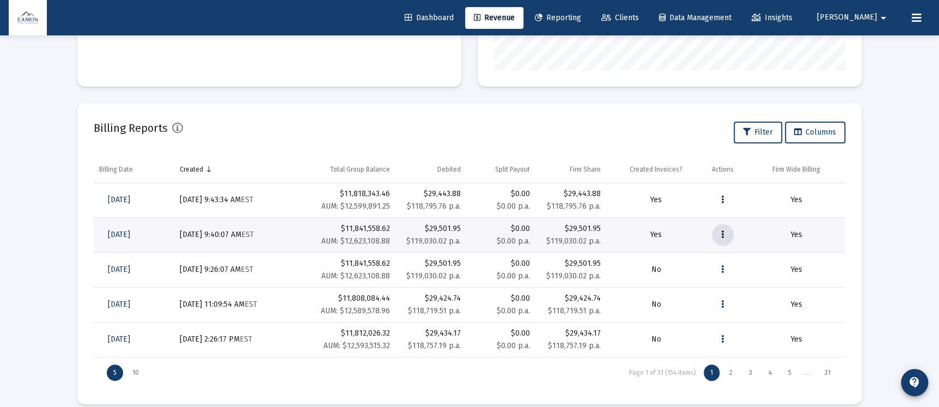
click at [722, 234] on icon "Data grid" at bounding box center [723, 234] width 3 height 13
click at [734, 290] on button "Download Invoices" at bounding box center [759, 289] width 94 height 26
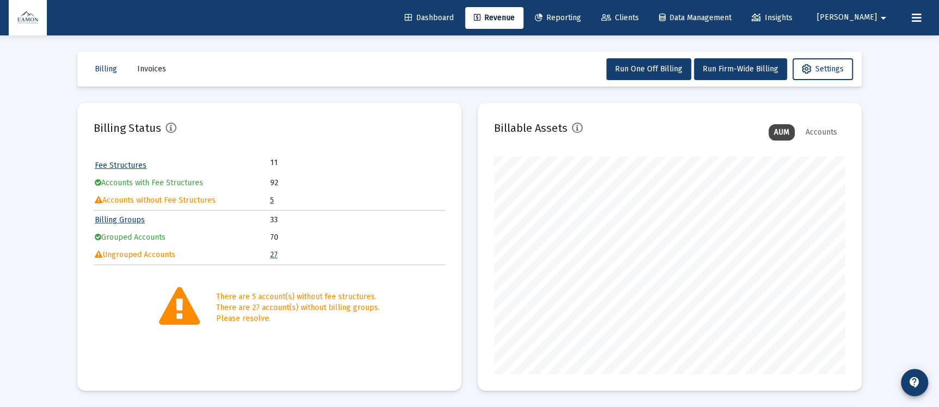
click at [144, 68] on span "Invoices" at bounding box center [151, 68] width 29 height 9
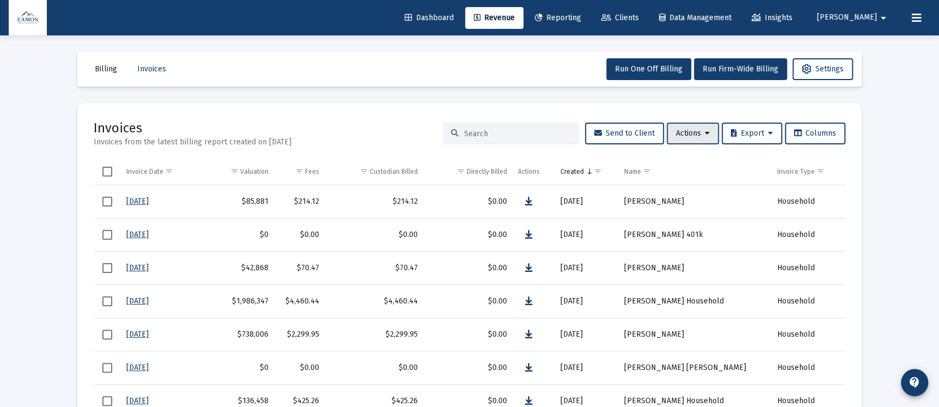
click at [707, 124] on button "Actions" at bounding box center [693, 134] width 52 height 22
click at [344, 128] on div at bounding box center [469, 203] width 939 height 407
click at [261, 167] on div "Valuation" at bounding box center [254, 171] width 28 height 9
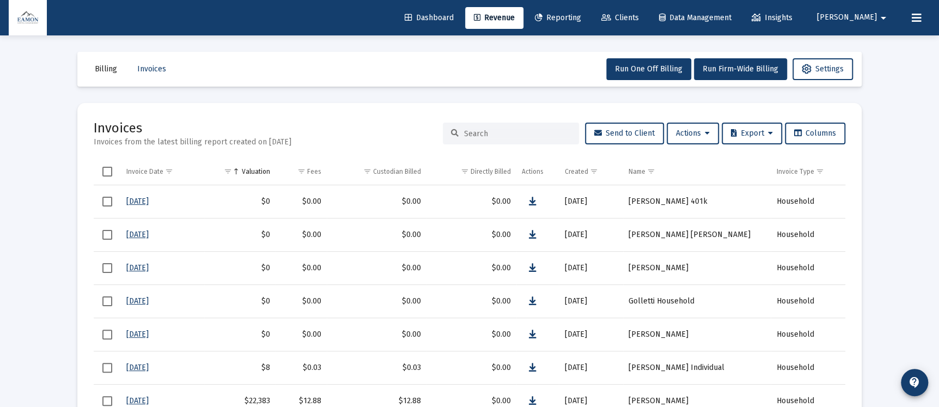
click at [261, 167] on div "Valuation" at bounding box center [256, 171] width 28 height 9
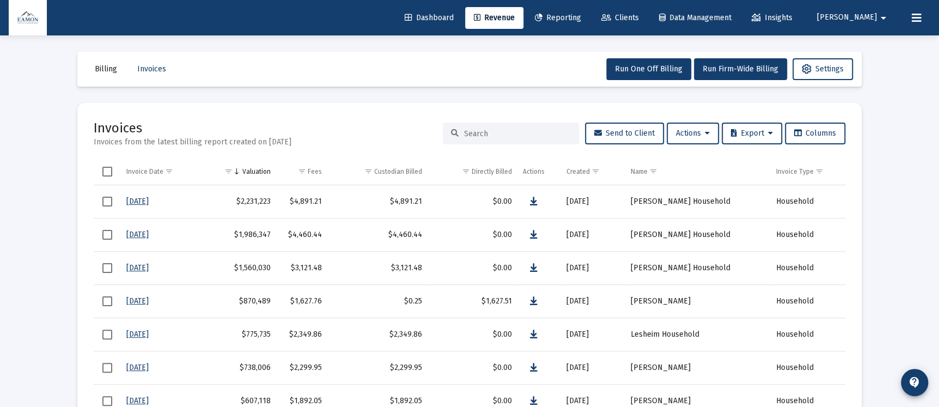
click at [102, 167] on span "Select all" at bounding box center [107, 172] width 10 height 10
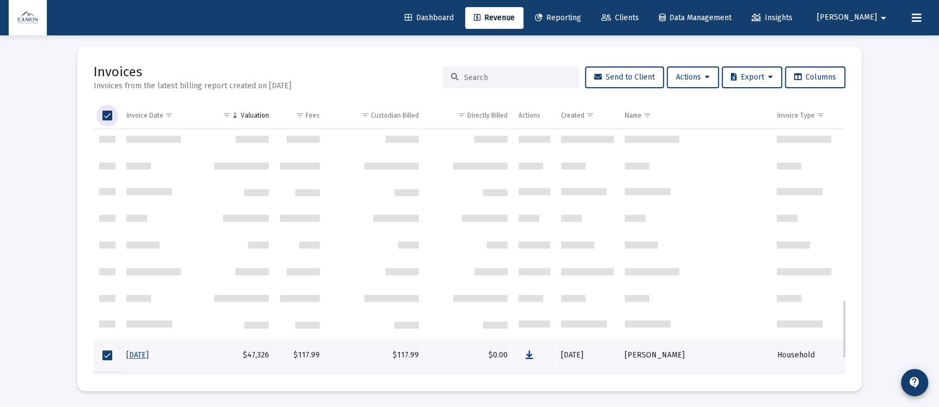
scroll to position [710, 0]
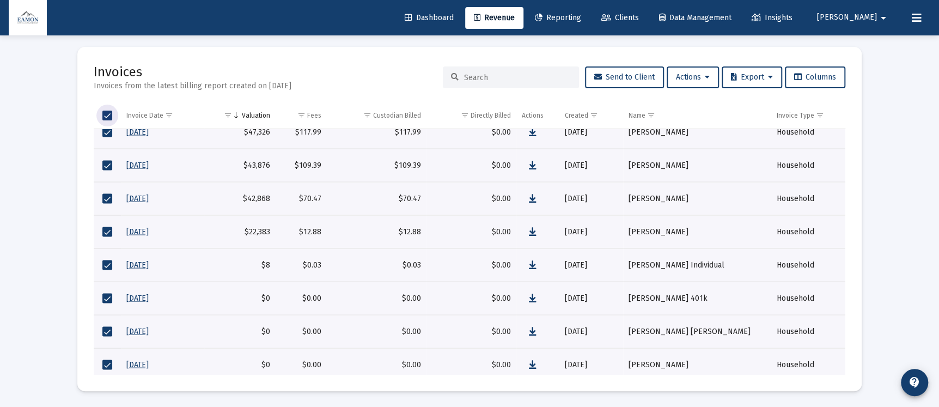
click at [105, 112] on span "Select all" at bounding box center [107, 116] width 10 height 10
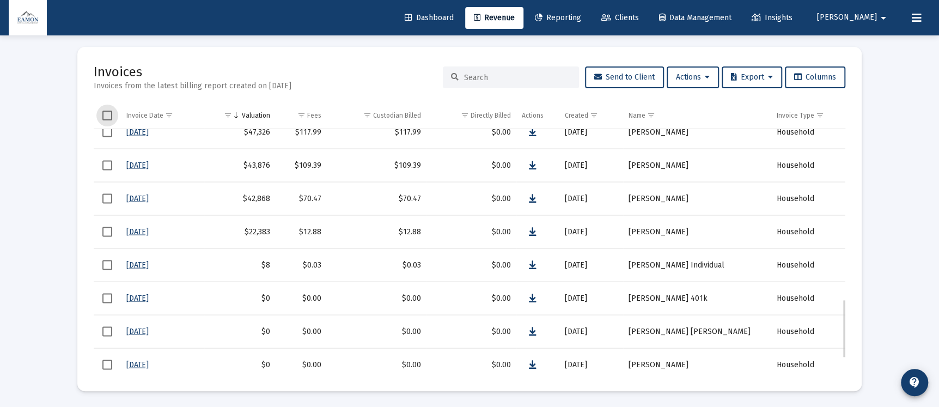
click at [107, 261] on span "Select row" at bounding box center [107, 265] width 10 height 10
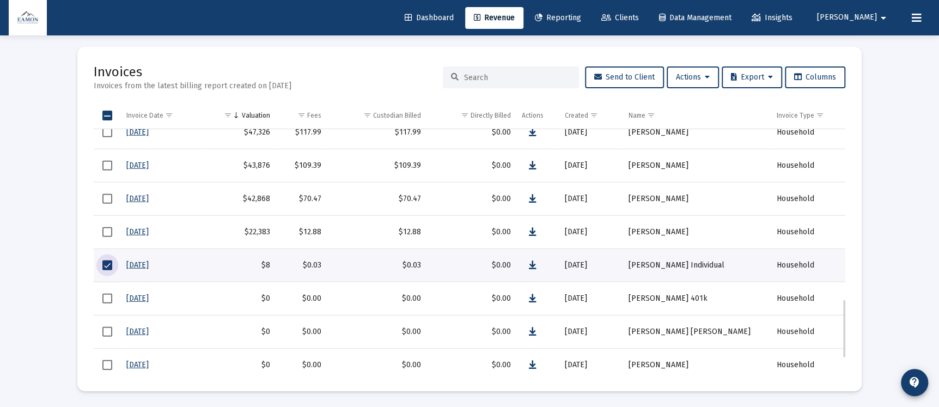
click at [104, 232] on span "Select row" at bounding box center [107, 232] width 10 height 10
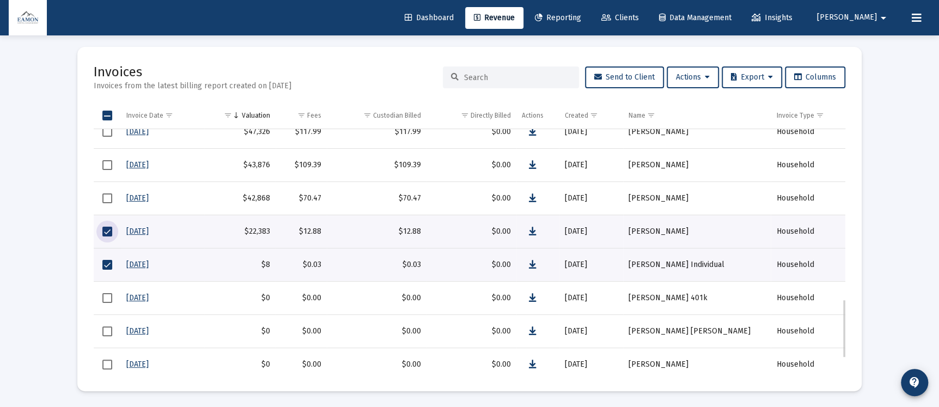
click at [105, 197] on span "Select row" at bounding box center [107, 198] width 10 height 10
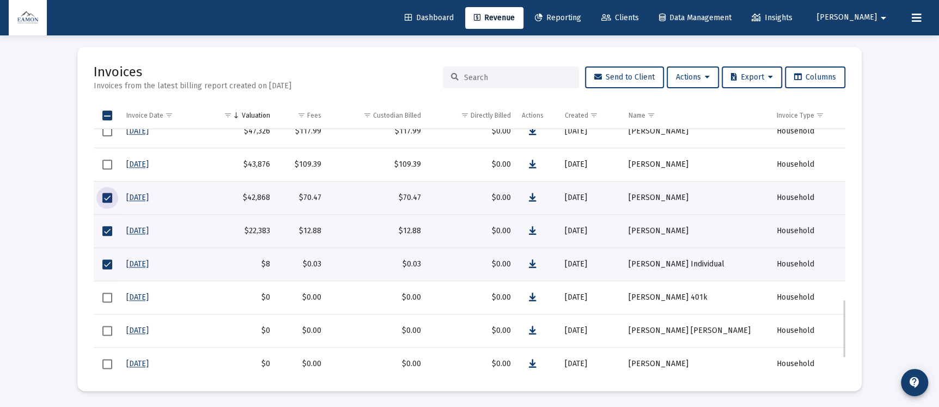
click at [105, 160] on span "Select row" at bounding box center [107, 165] width 10 height 10
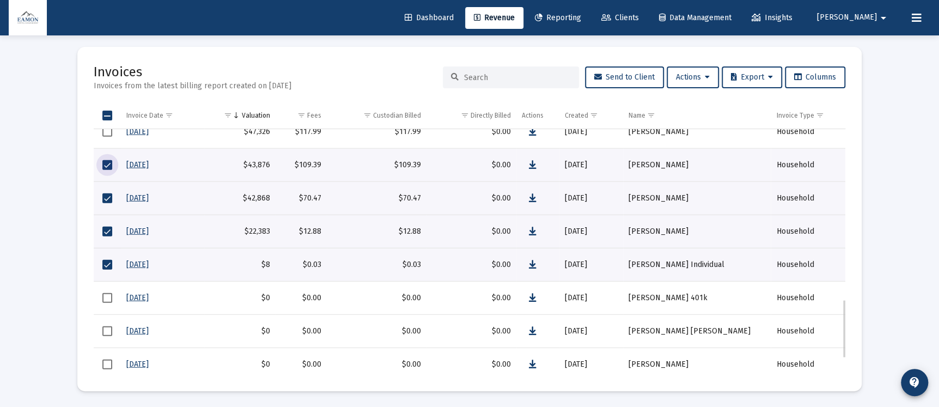
scroll to position [636, 0]
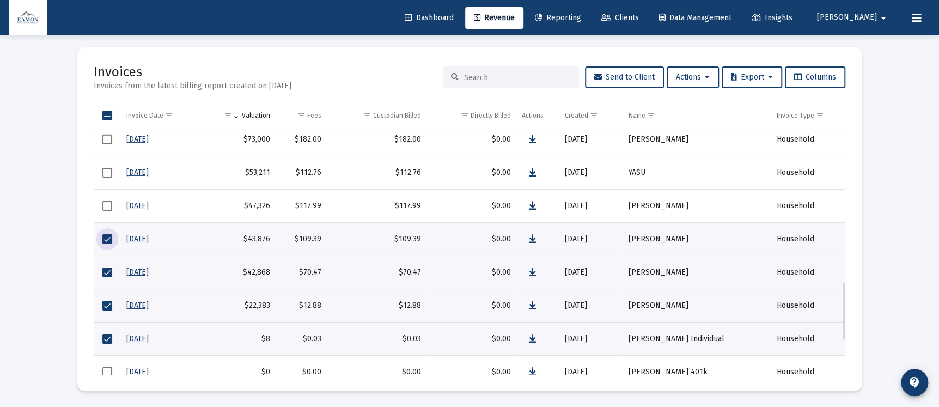
click at [109, 203] on span "Select row" at bounding box center [107, 206] width 10 height 10
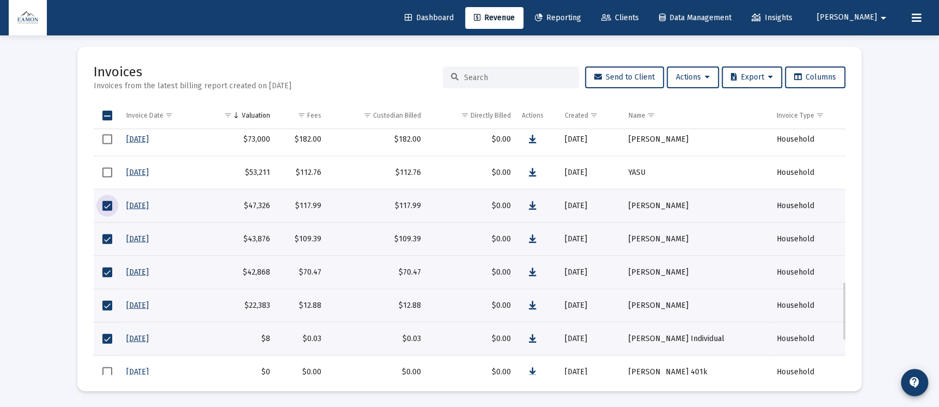
click at [104, 173] on span "Select row" at bounding box center [107, 173] width 10 height 10
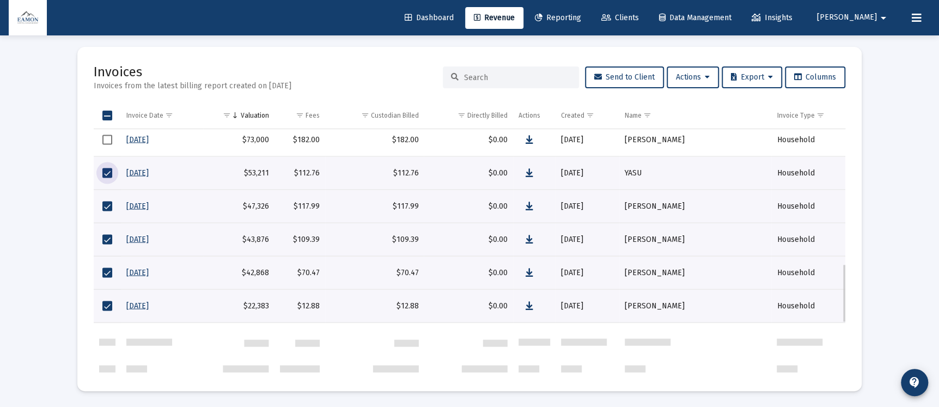
scroll to position [561, 0]
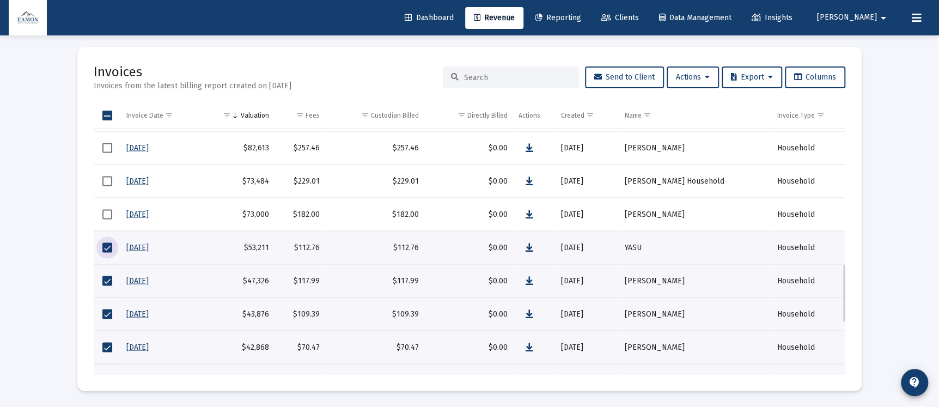
click at [107, 209] on span "Select row" at bounding box center [107, 214] width 10 height 10
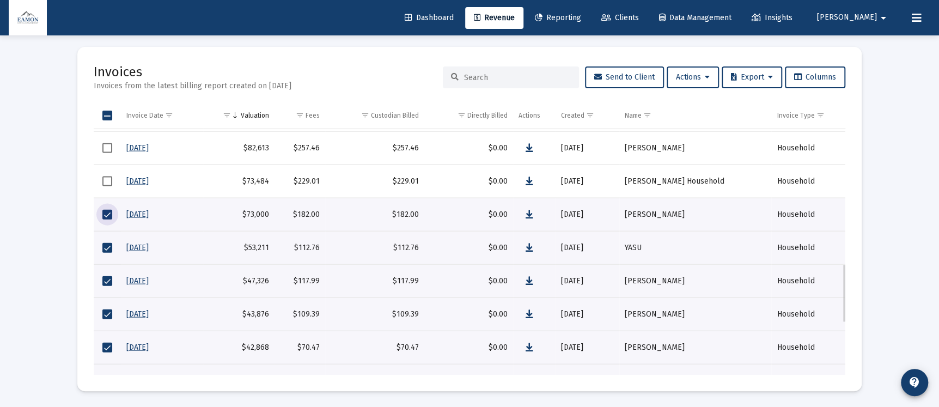
click at [108, 181] on span "Select row" at bounding box center [107, 182] width 10 height 10
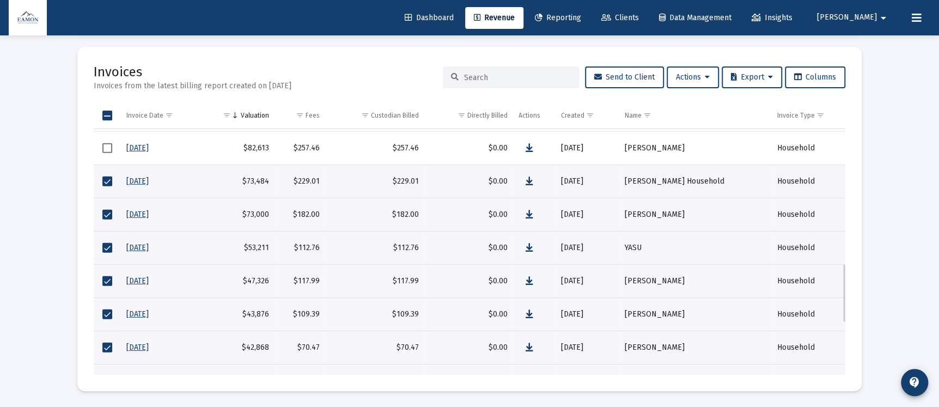
click at [112, 146] on td "Data grid" at bounding box center [107, 147] width 27 height 33
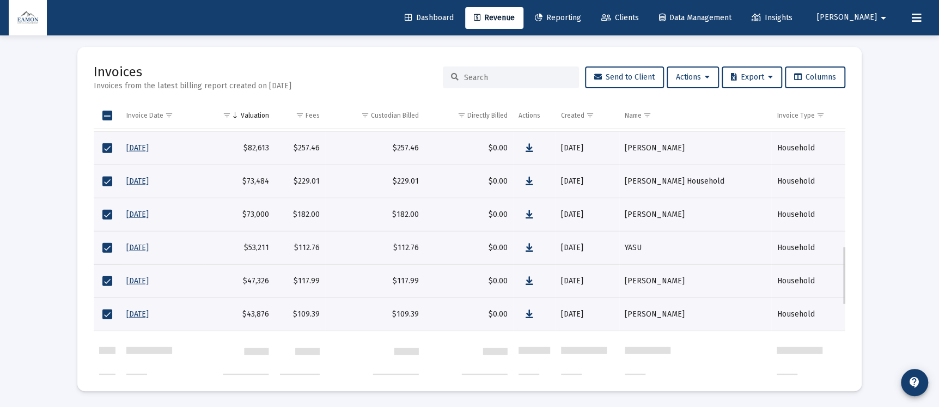
scroll to position [487, 0]
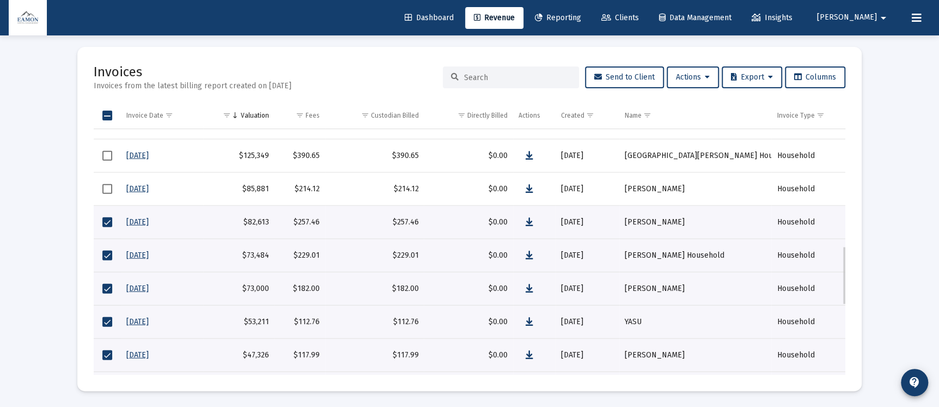
click at [106, 185] on span "Select row" at bounding box center [107, 189] width 10 height 10
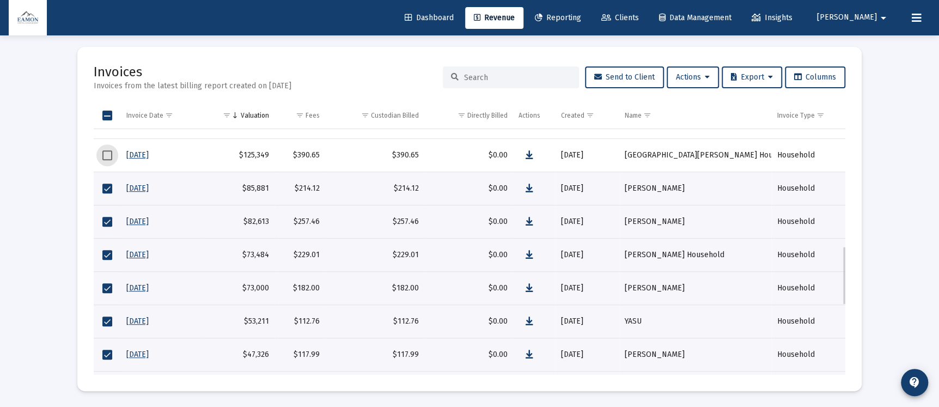
click at [108, 154] on span "Select row" at bounding box center [107, 155] width 10 height 10
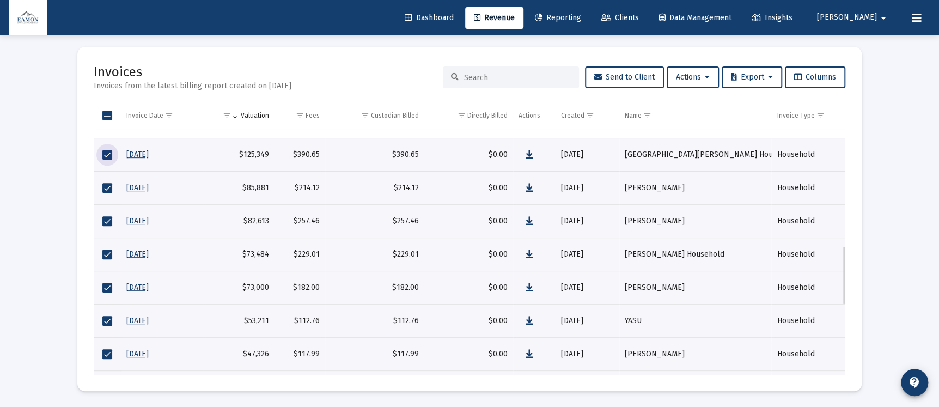
scroll to position [414, 0]
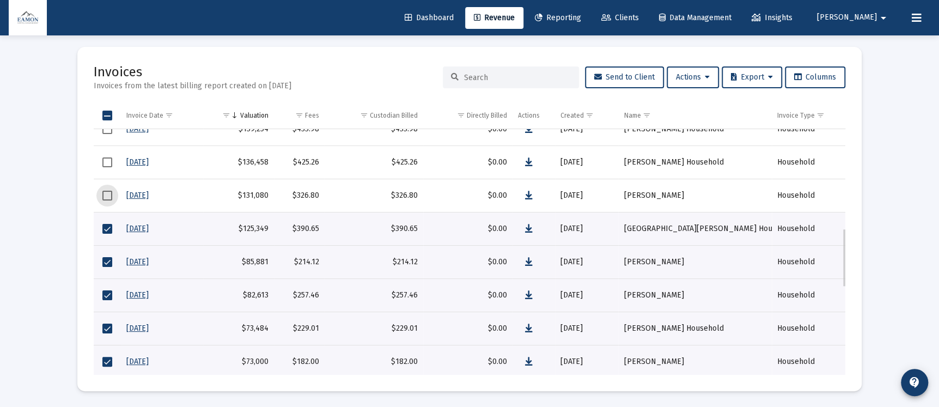
click at [105, 192] on span "Select row" at bounding box center [107, 196] width 10 height 10
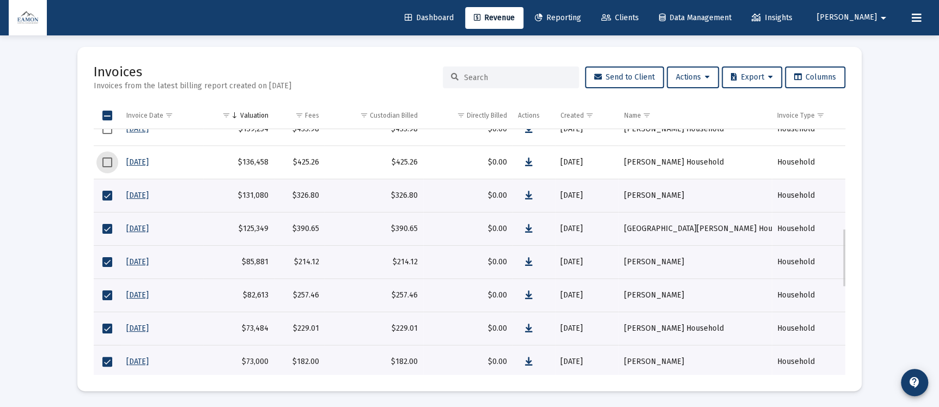
click at [107, 161] on span "Select row" at bounding box center [107, 162] width 10 height 10
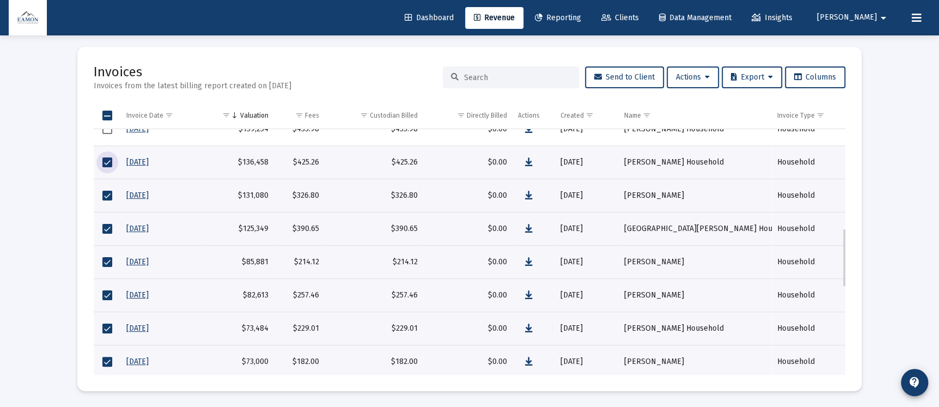
scroll to position [340, 0]
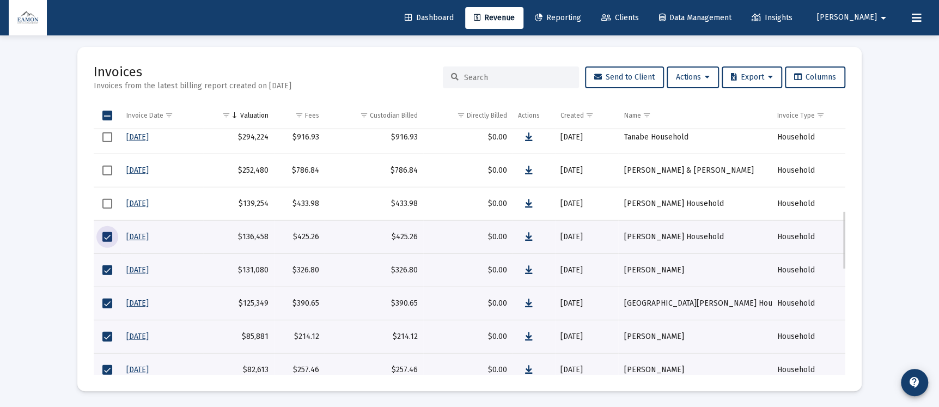
click at [106, 201] on span "Select row" at bounding box center [107, 204] width 10 height 10
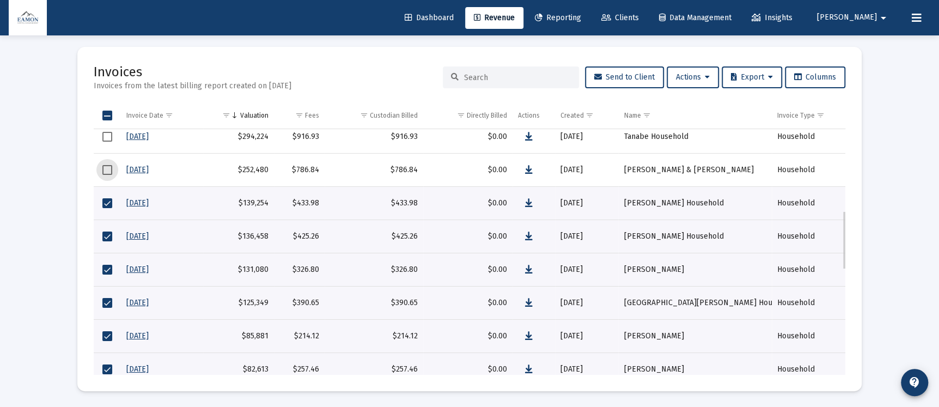
click at [109, 166] on span "Select row" at bounding box center [107, 170] width 10 height 10
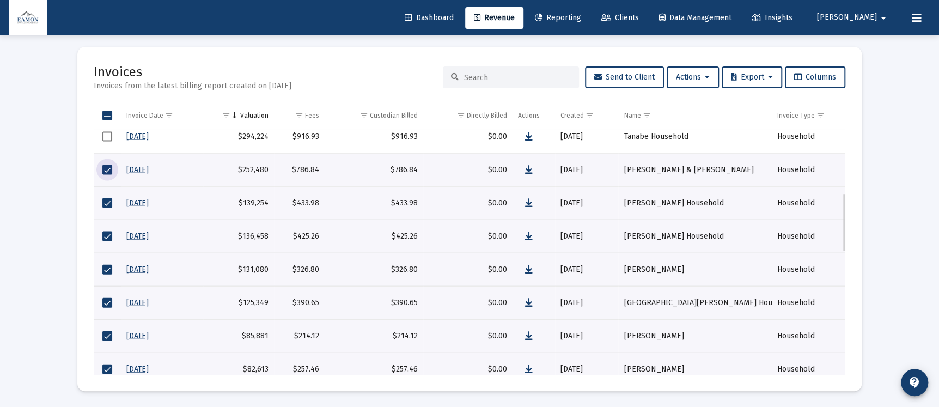
scroll to position [266, 0]
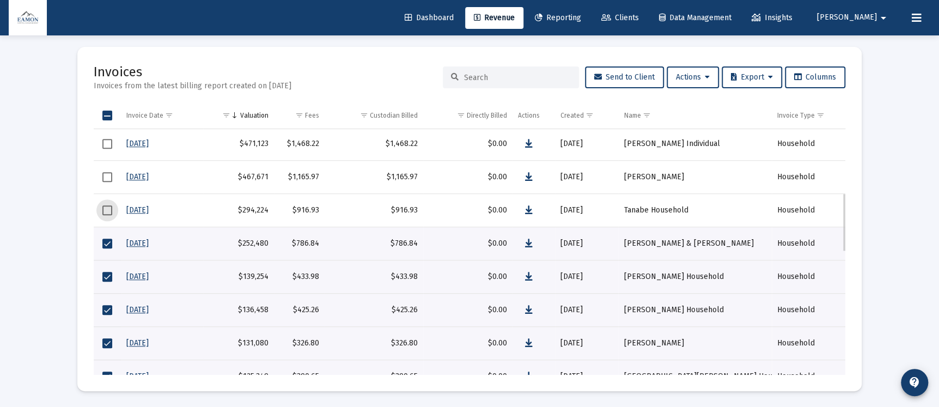
click at [107, 213] on span "Select row" at bounding box center [107, 210] width 10 height 10
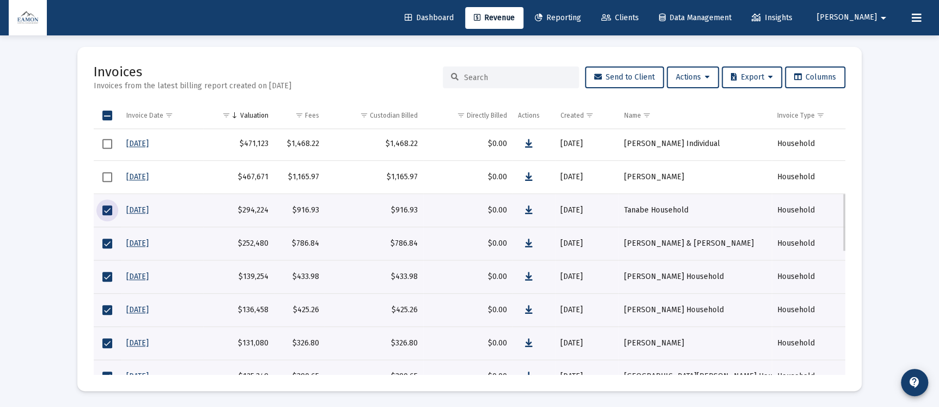
click at [107, 173] on span "Select row" at bounding box center [107, 177] width 10 height 10
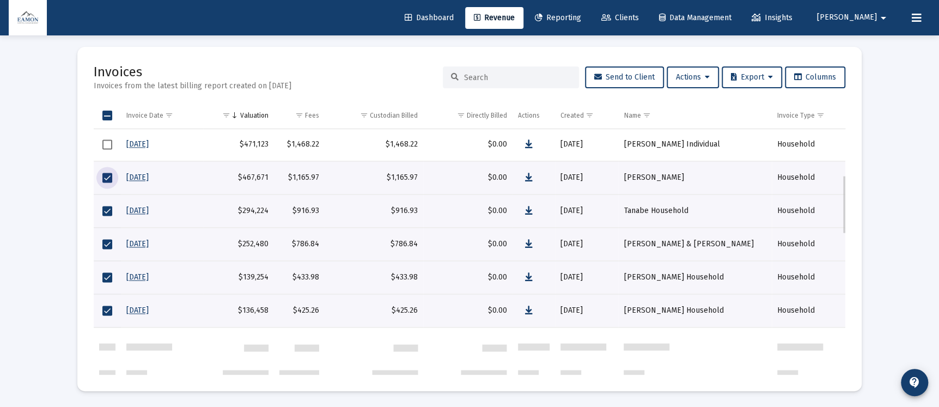
scroll to position [191, 0]
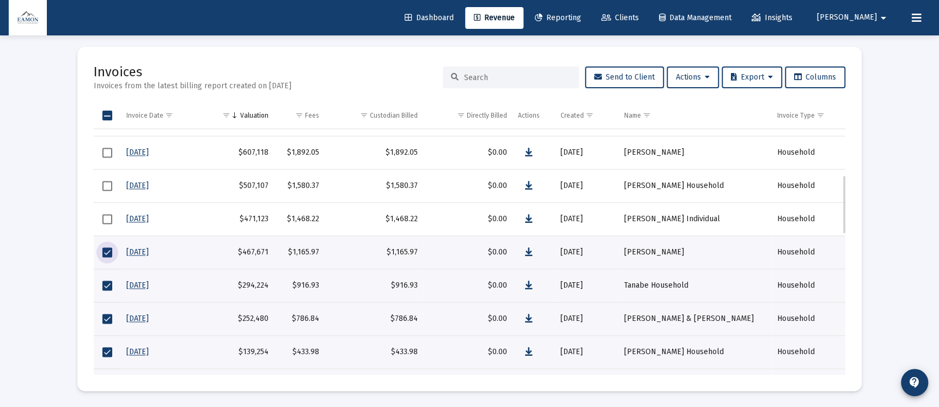
click at [104, 217] on span "Select row" at bounding box center [107, 219] width 10 height 10
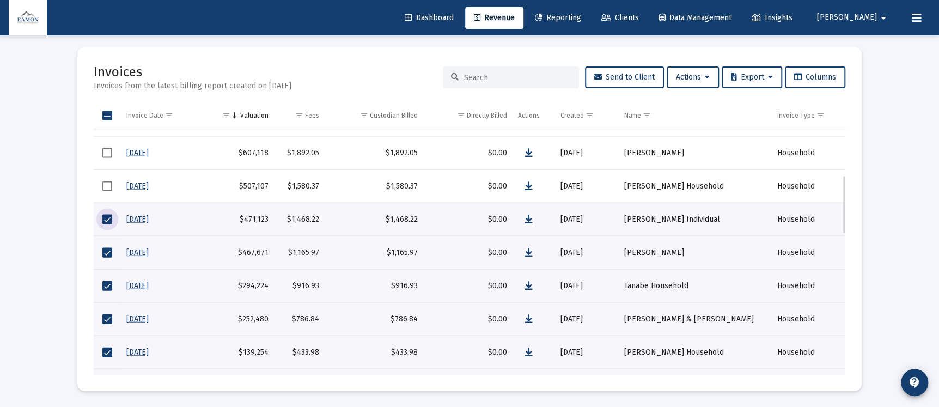
click at [105, 186] on span "Select row" at bounding box center [107, 186] width 10 height 10
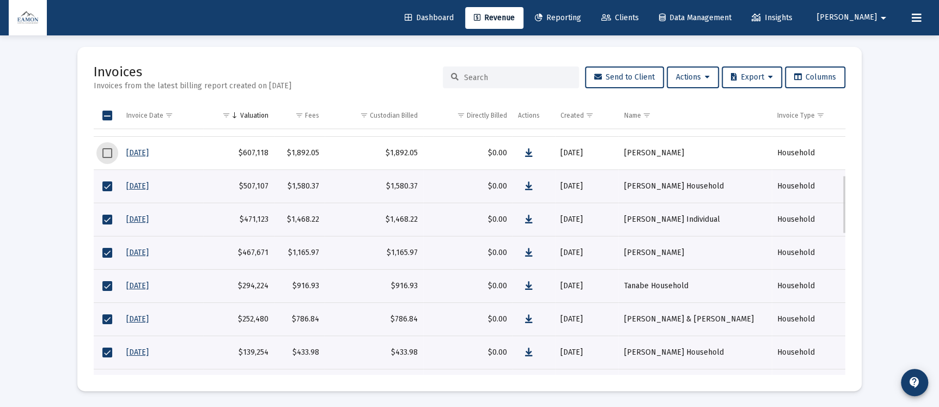
click at [107, 154] on span "Select row" at bounding box center [107, 153] width 10 height 10
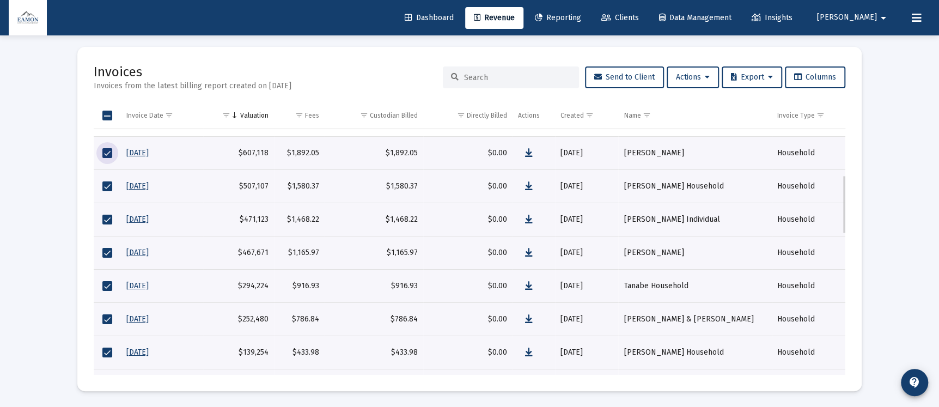
scroll to position [117, 0]
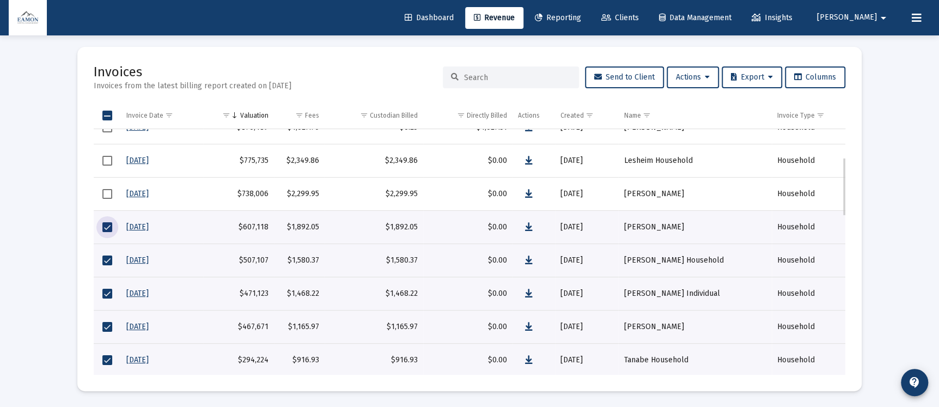
click at [108, 193] on span "Select row" at bounding box center [107, 194] width 10 height 10
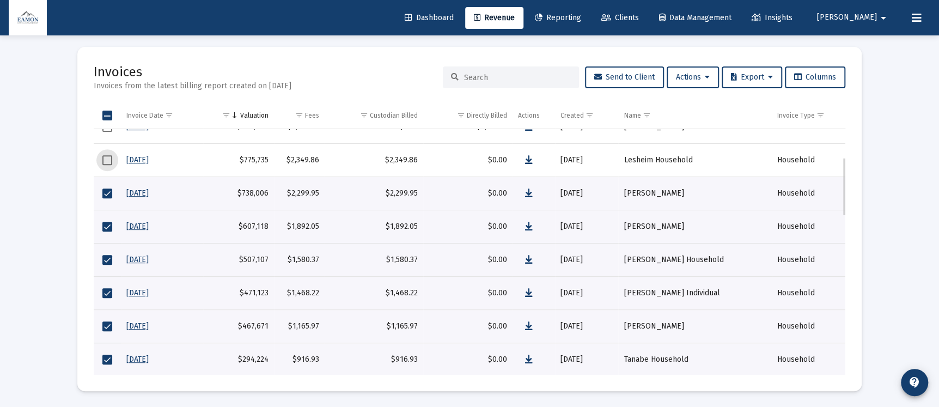
click at [103, 156] on span "Select row" at bounding box center [107, 160] width 10 height 10
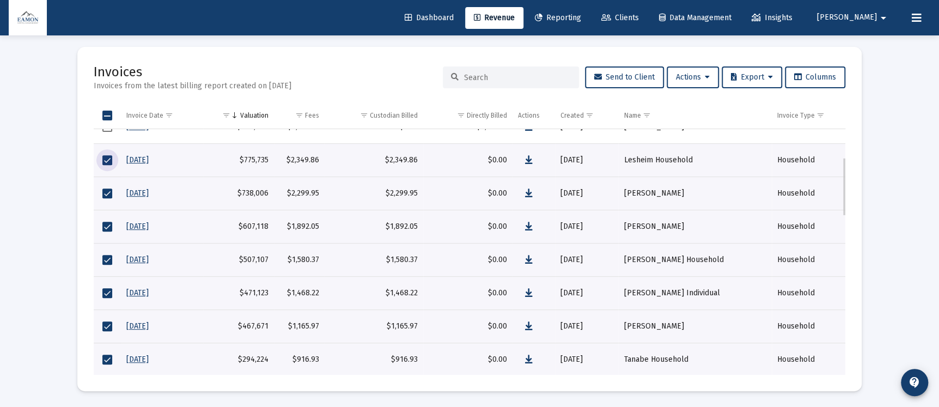
scroll to position [44, 0]
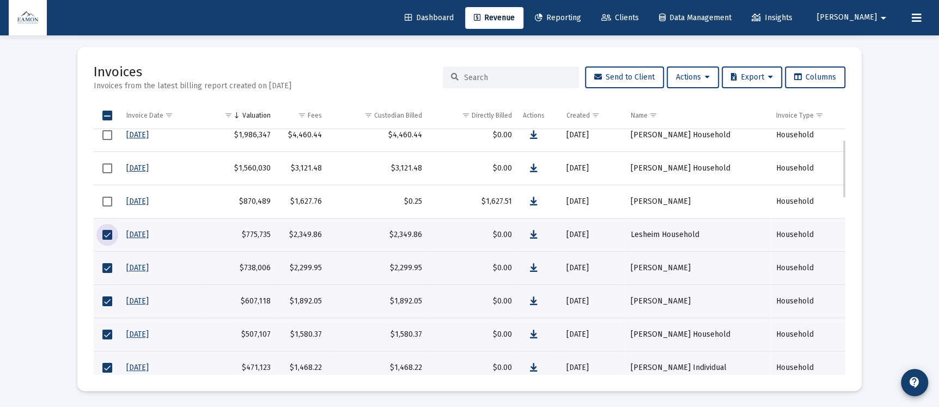
click at [107, 202] on span "Select row" at bounding box center [107, 201] width 10 height 10
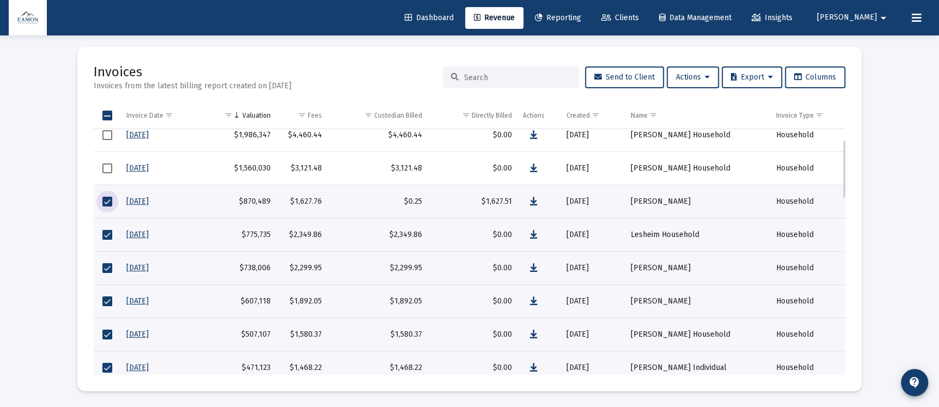
click at [108, 167] on span "Select row" at bounding box center [107, 168] width 10 height 10
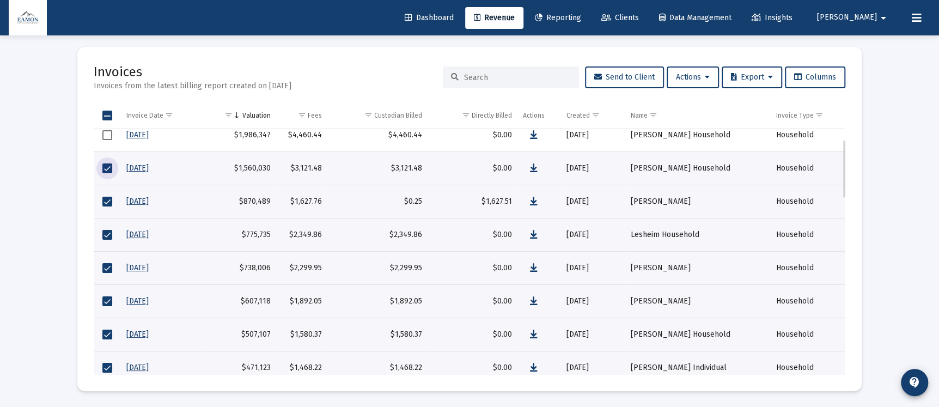
scroll to position [0, 0]
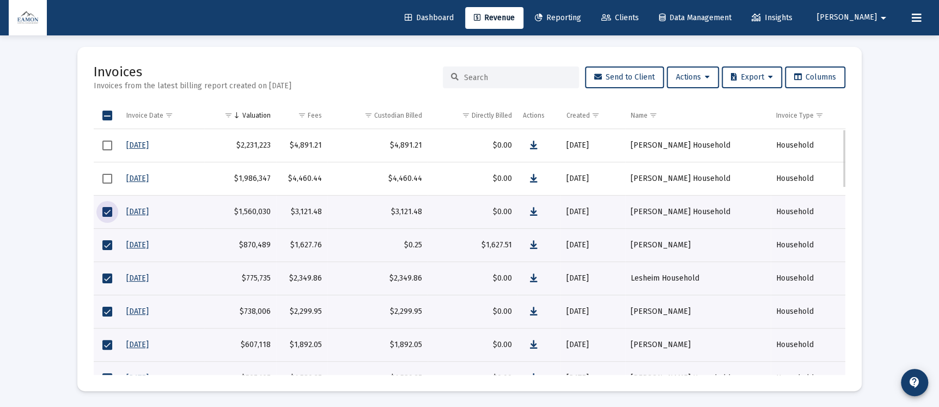
click at [105, 178] on span "Select row" at bounding box center [107, 179] width 10 height 10
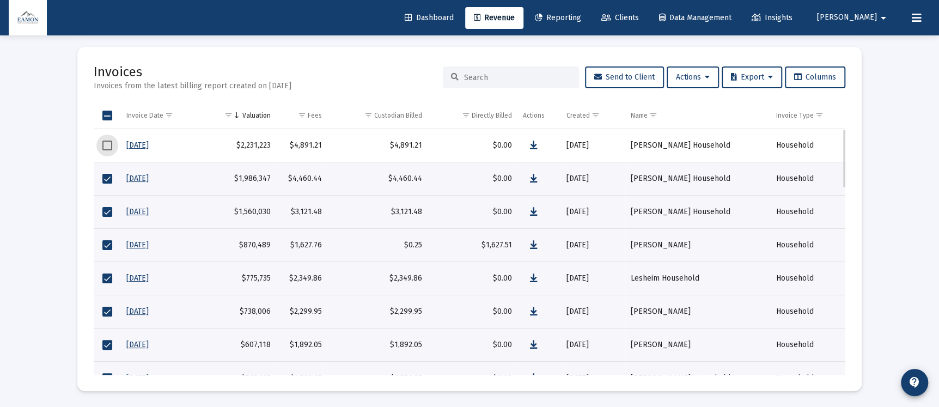
click at [105, 147] on span "Select row" at bounding box center [107, 146] width 10 height 10
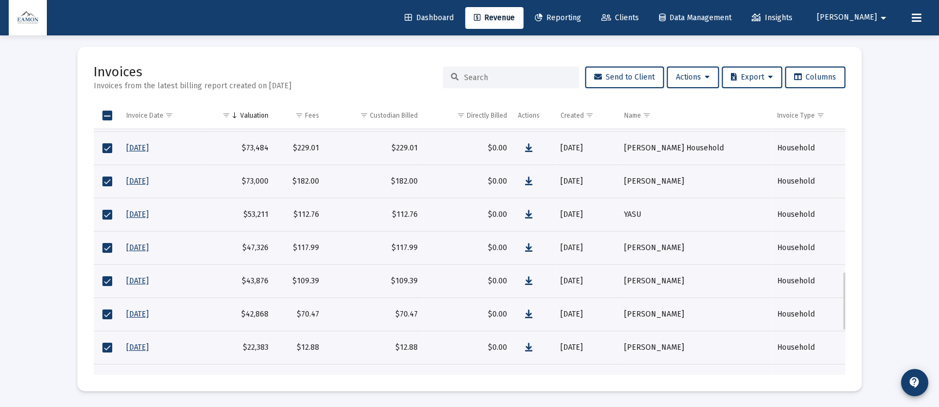
scroll to position [782, 0]
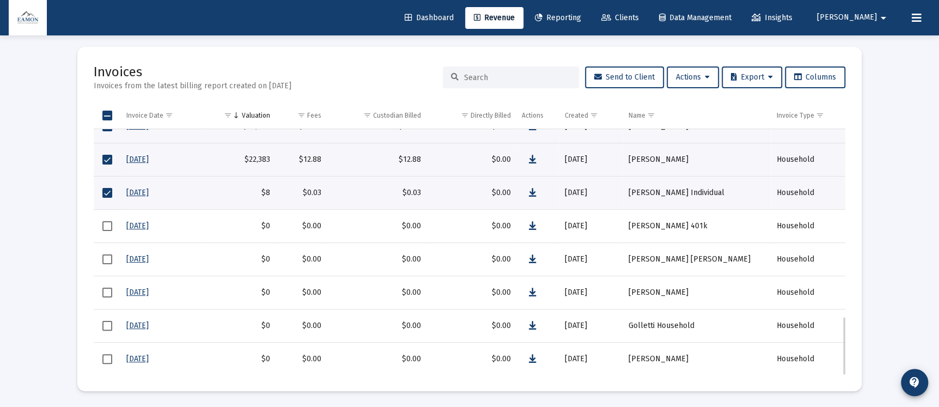
click at [109, 193] on span "Select row" at bounding box center [107, 193] width 10 height 10
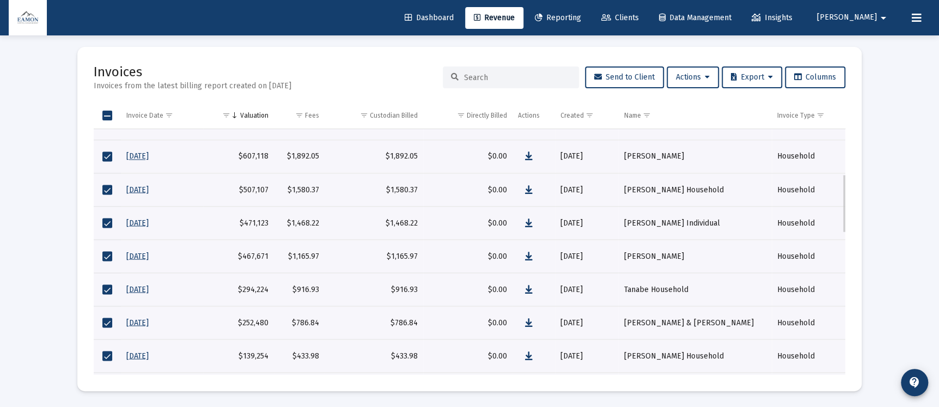
scroll to position [0, 0]
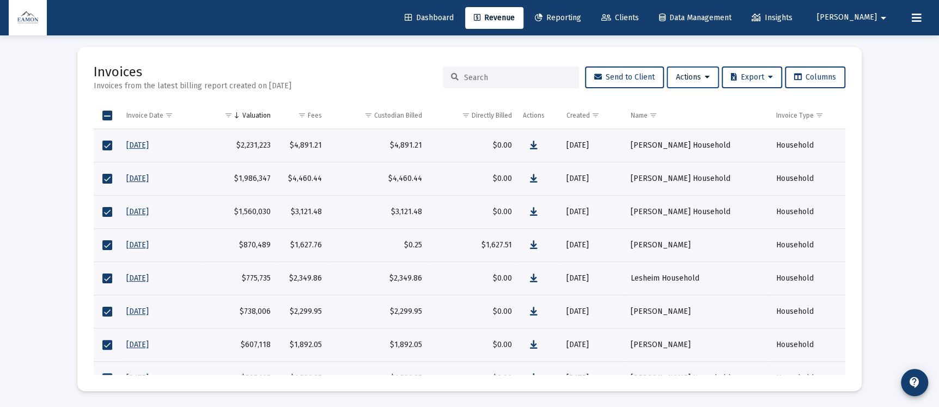
click at [686, 73] on span "Actions" at bounding box center [693, 76] width 34 height 9
click at [703, 99] on button "Download Selected Invoices" at bounding box center [719, 105] width 116 height 26
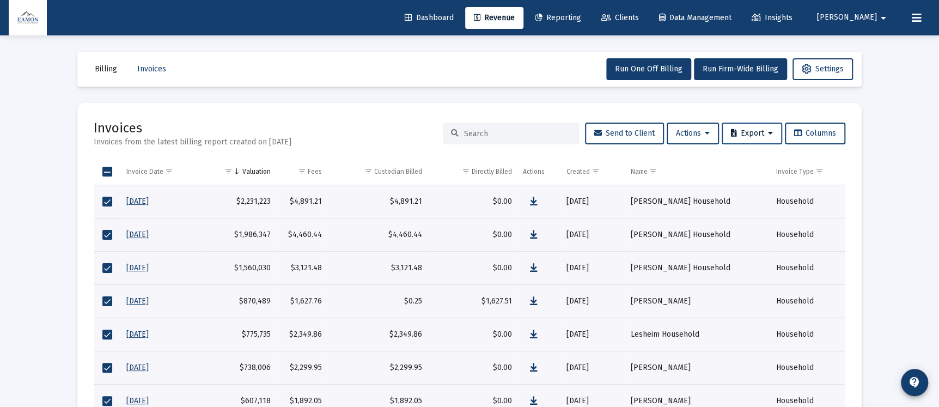
click at [759, 137] on span "Export" at bounding box center [752, 133] width 42 height 9
click at [890, 146] on div at bounding box center [469, 203] width 939 height 407
click at [880, 22] on mat-icon "arrow_drop_down" at bounding box center [883, 18] width 13 height 22
click at [877, 68] on button "Logout" at bounding box center [882, 72] width 65 height 26
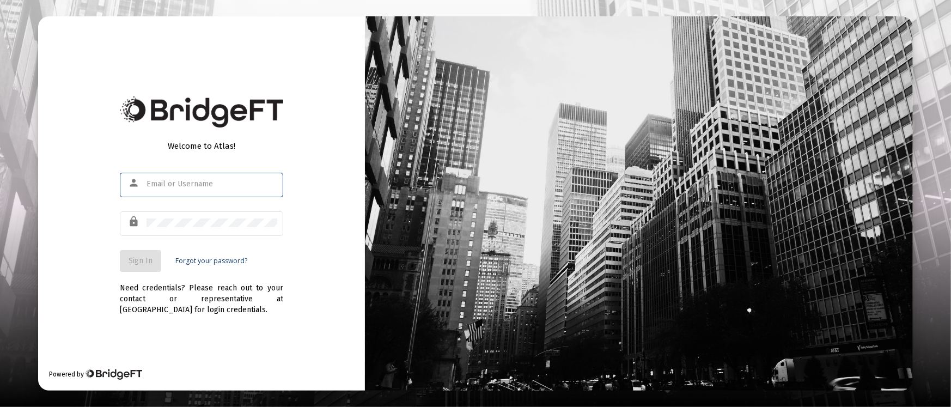
type input "[PERSON_NAME][EMAIL_ADDRESS][DOMAIN_NAME]"
click at [153, 266] on button "Sign In" at bounding box center [140, 261] width 41 height 22
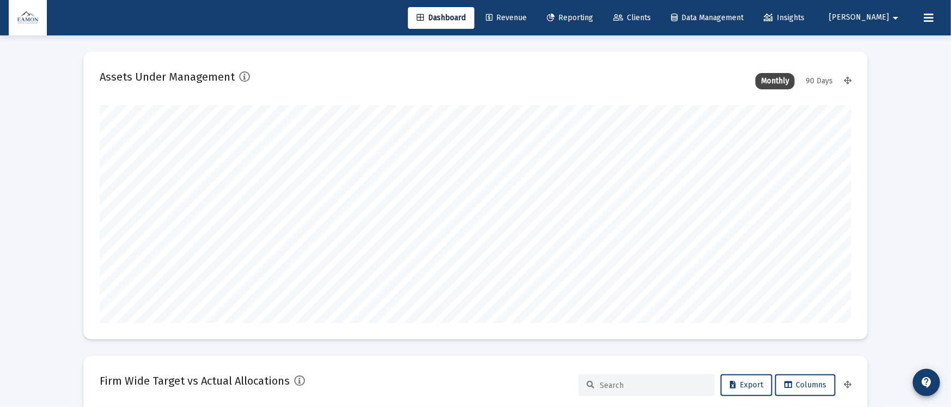
type input "[DATE]"
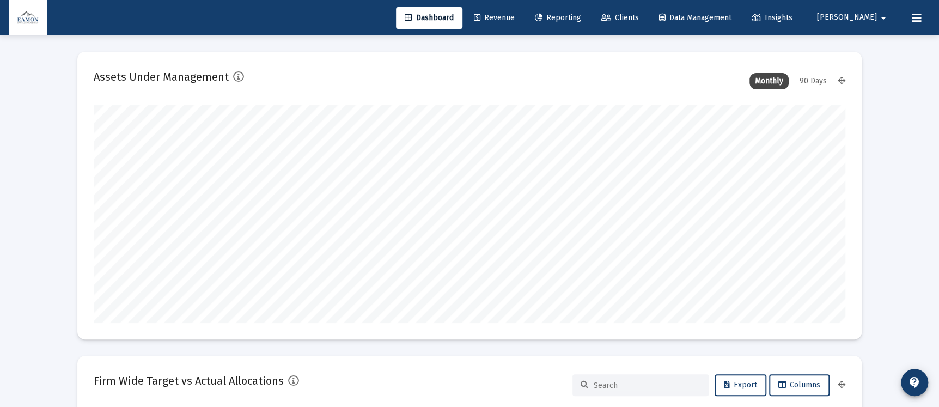
scroll to position [218, 351]
click at [581, 16] on span "Reporting" at bounding box center [558, 17] width 46 height 9
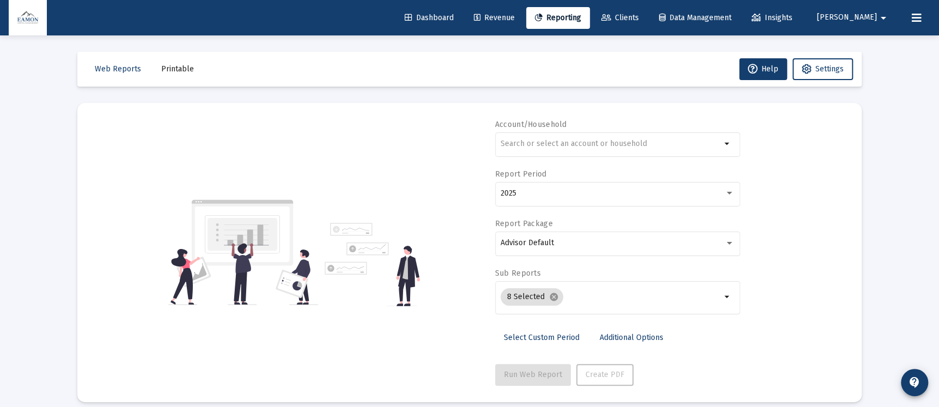
click at [515, 14] on span "Revenue" at bounding box center [494, 17] width 41 height 9
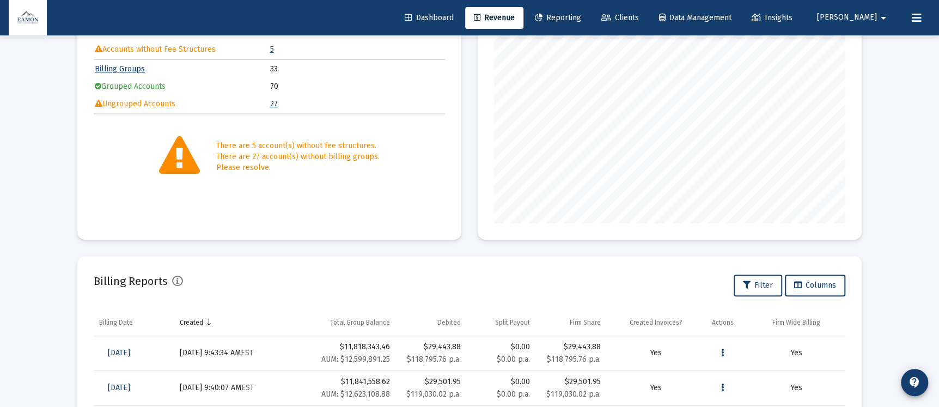
scroll to position [317, 0]
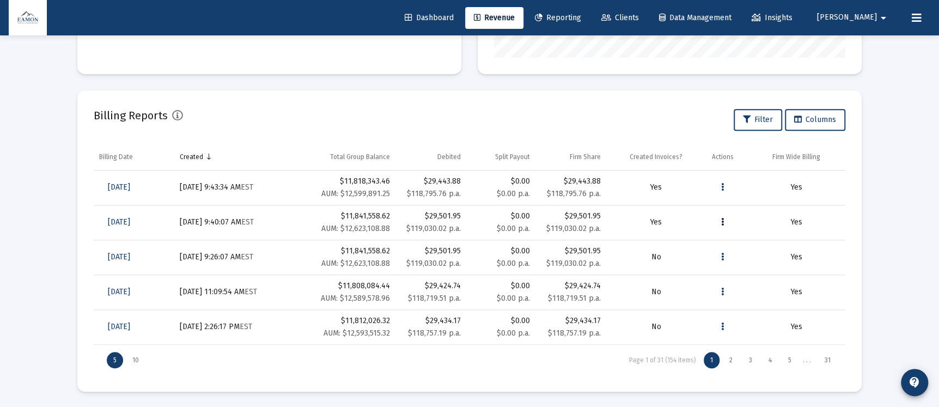
click at [725, 217] on button "Data grid" at bounding box center [723, 222] width 22 height 22
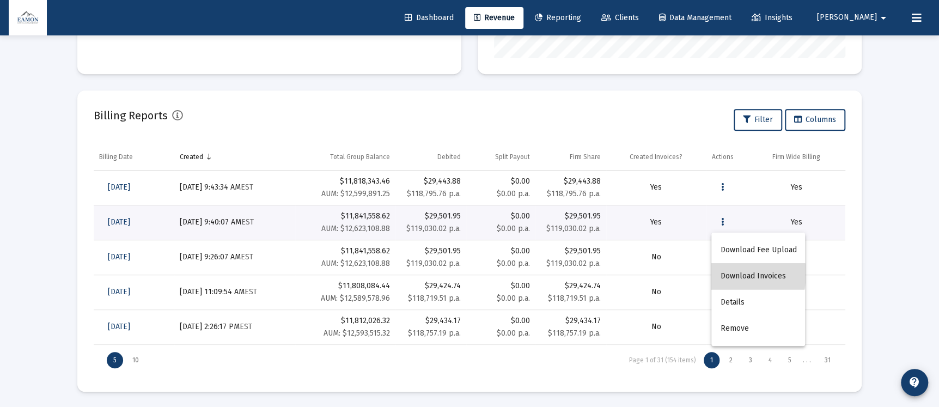
click at [729, 274] on button "Download Invoices" at bounding box center [759, 276] width 94 height 26
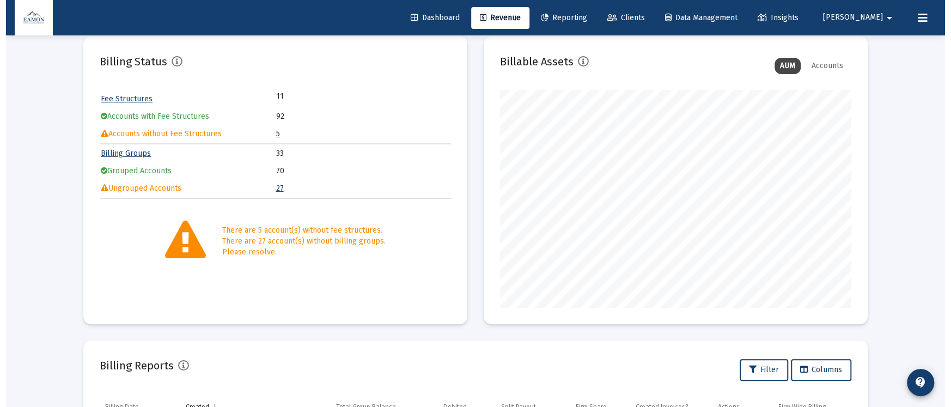
scroll to position [0, 0]
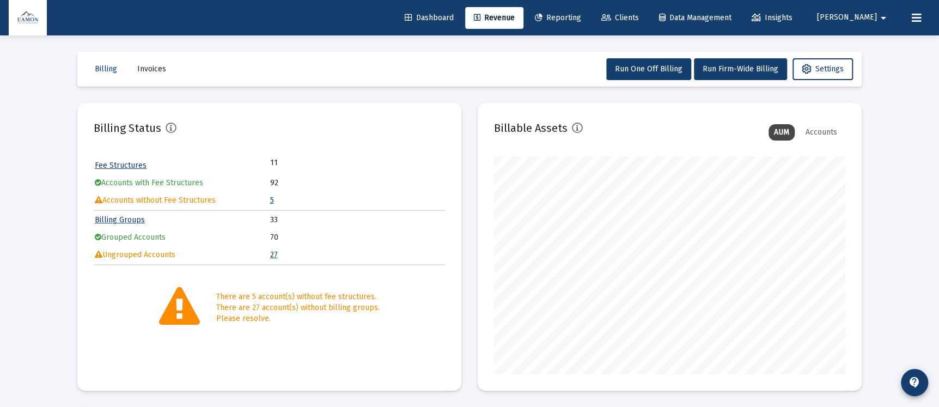
click at [581, 15] on span "Reporting" at bounding box center [558, 17] width 46 height 9
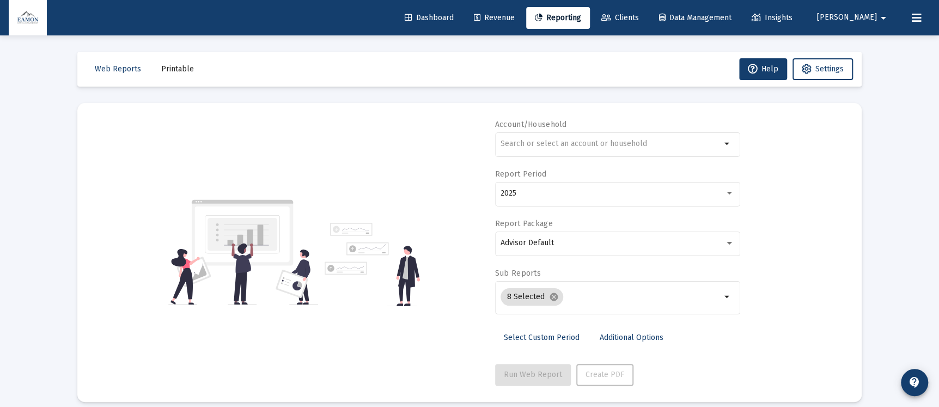
click at [168, 68] on span "Printable" at bounding box center [177, 68] width 33 height 9
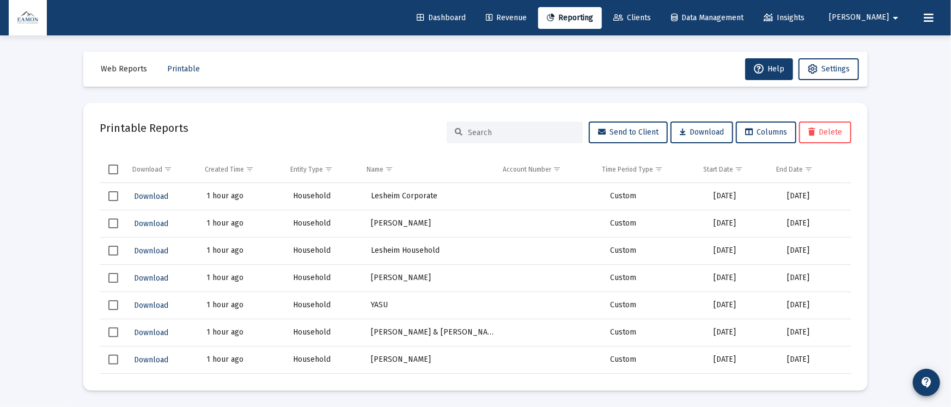
click at [112, 168] on span "Select all" at bounding box center [113, 170] width 10 height 10
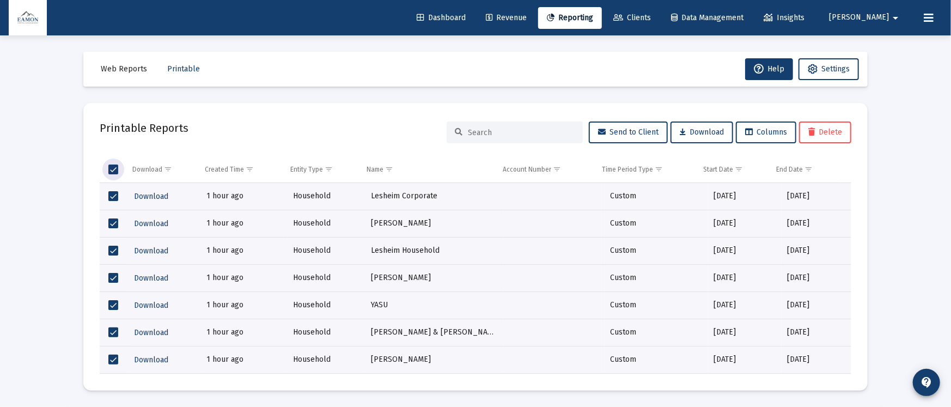
click at [111, 165] on span "Select all" at bounding box center [113, 170] width 10 height 10
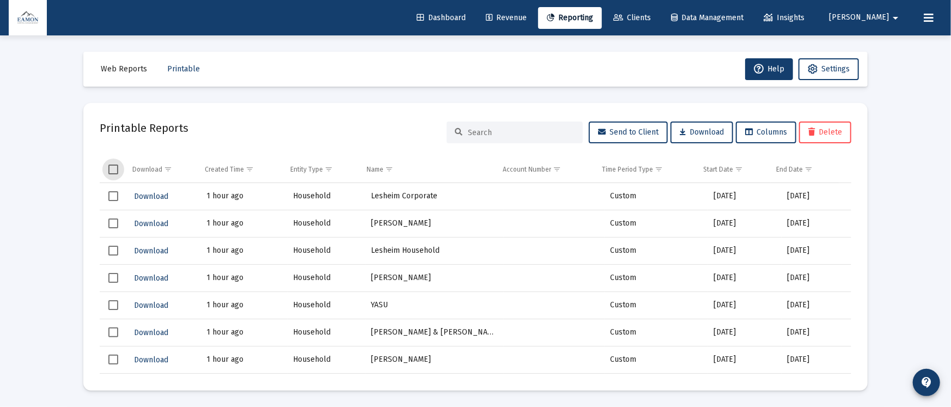
click at [113, 193] on span "Select row" at bounding box center [113, 196] width 10 height 10
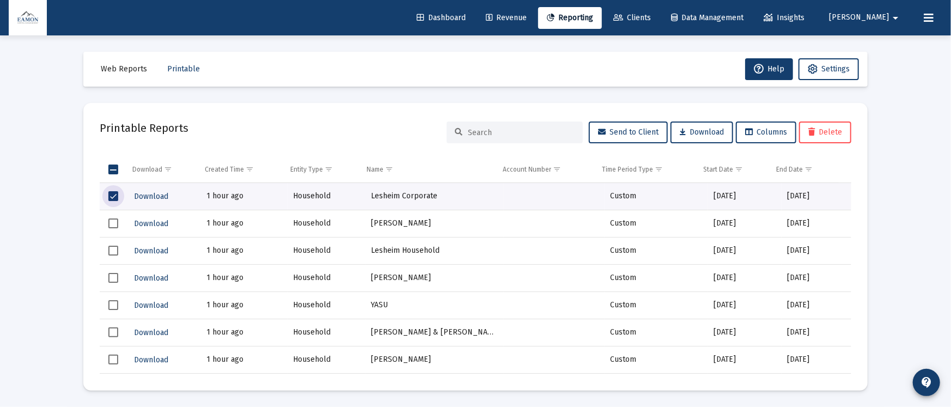
click at [112, 221] on span "Select row" at bounding box center [113, 224] width 10 height 10
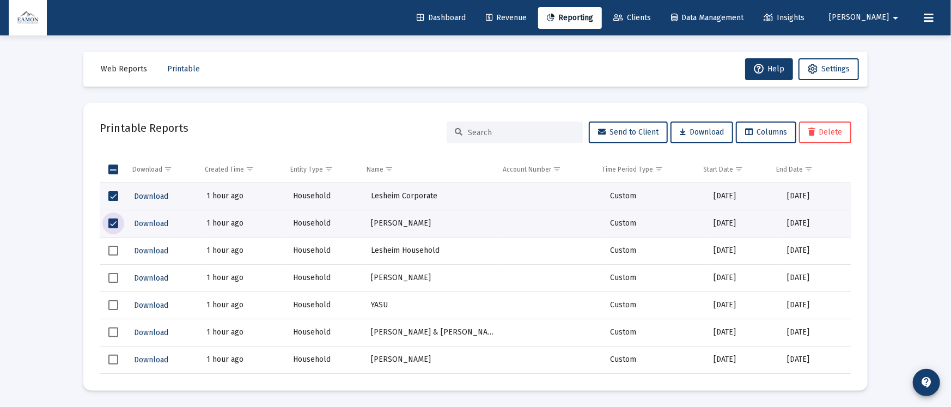
click at [116, 250] on span "Select row" at bounding box center [113, 251] width 10 height 10
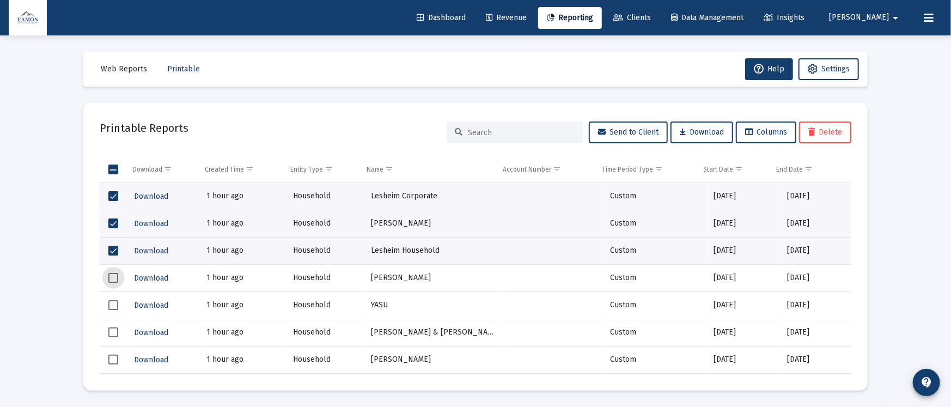
click at [109, 274] on span "Select row" at bounding box center [113, 278] width 10 height 10
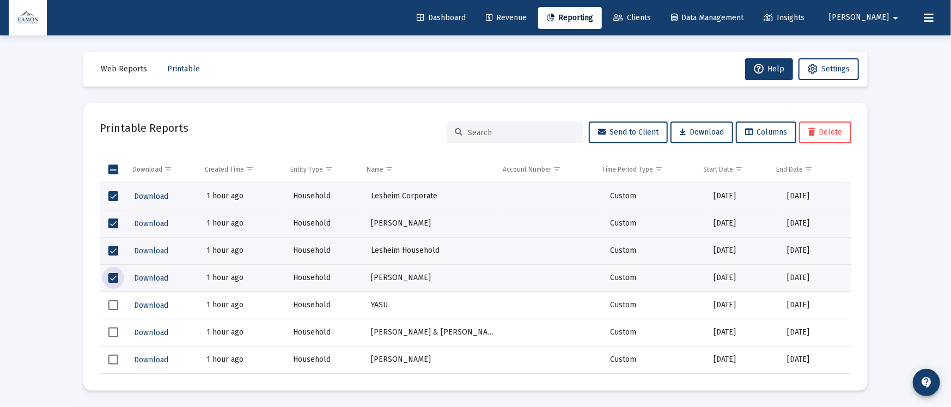
click at [114, 300] on span "Select row" at bounding box center [113, 305] width 10 height 10
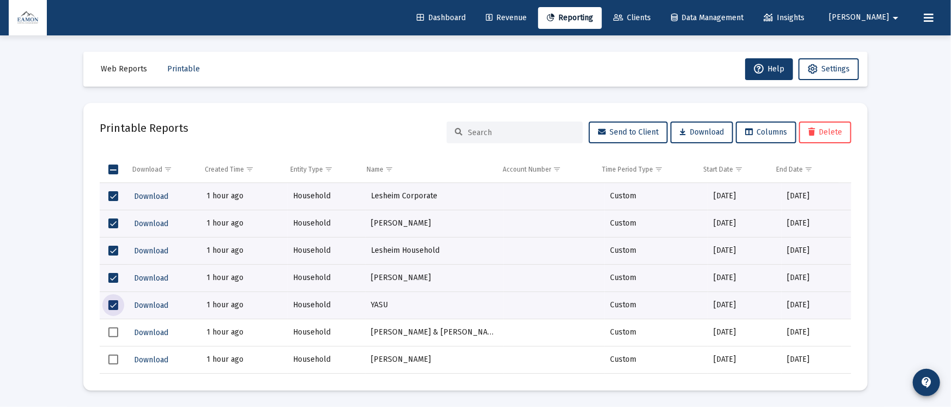
click at [116, 326] on td "Data grid" at bounding box center [114, 332] width 28 height 27
click at [114, 362] on span "Select row" at bounding box center [113, 360] width 10 height 10
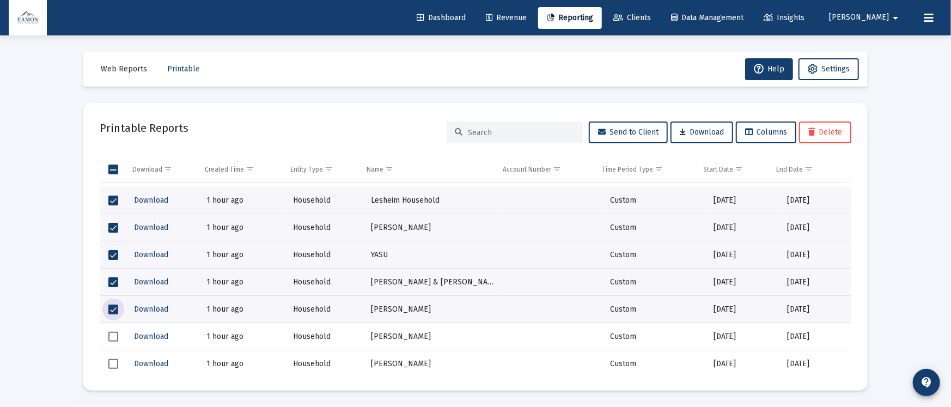
scroll to position [82, 0]
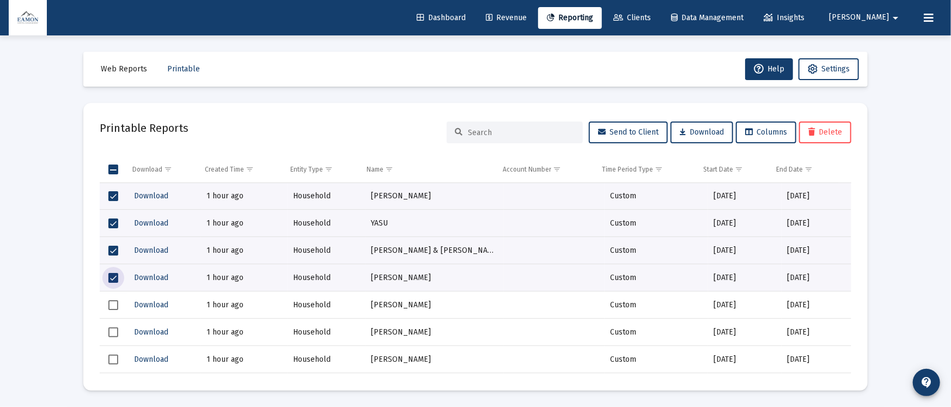
click at [114, 305] on span "Select row" at bounding box center [113, 305] width 10 height 10
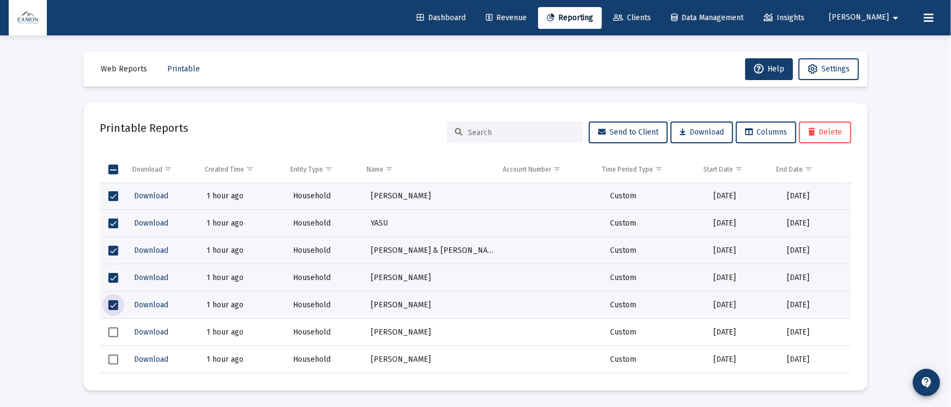
click at [111, 334] on span "Select row" at bounding box center [113, 333] width 10 height 10
click at [110, 356] on span "Select row" at bounding box center [113, 360] width 10 height 10
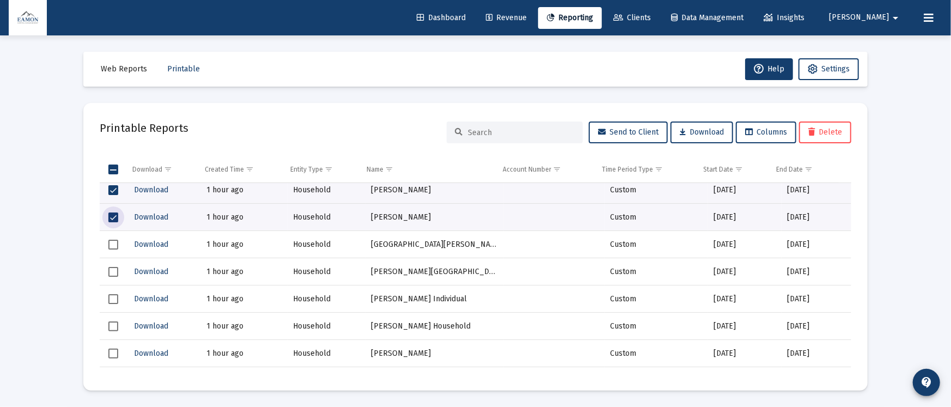
scroll to position [245, 0]
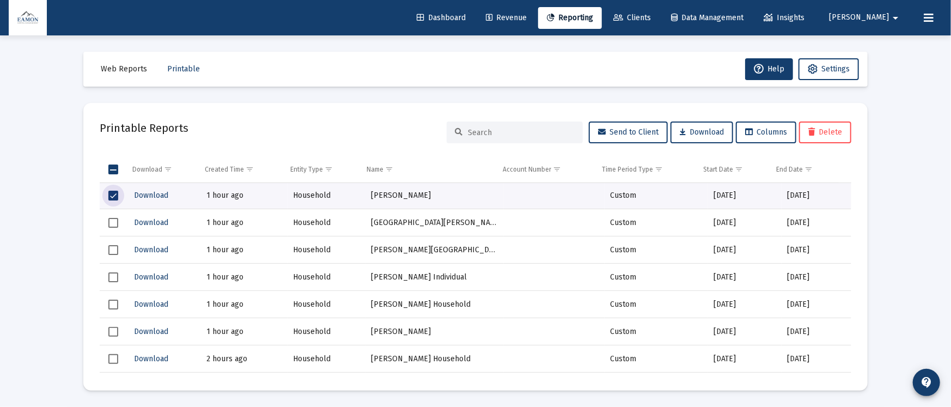
click at [114, 220] on span "Select row" at bounding box center [113, 223] width 10 height 10
click at [112, 248] on span "Select row" at bounding box center [113, 250] width 10 height 10
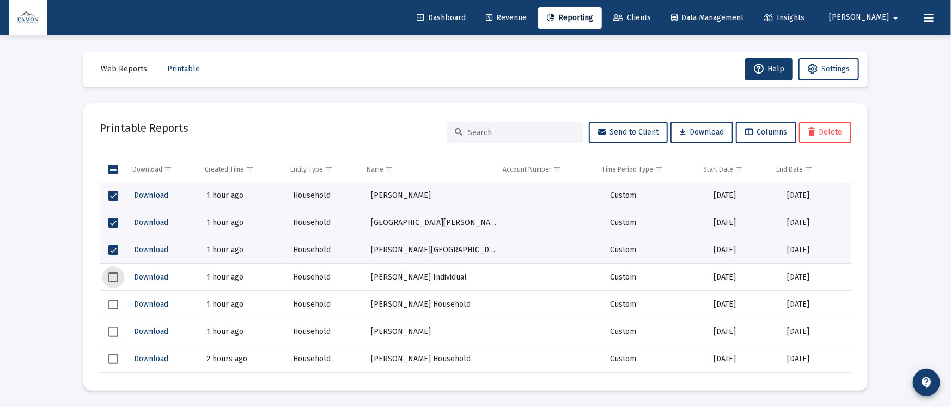
click at [114, 278] on span "Select row" at bounding box center [113, 277] width 10 height 10
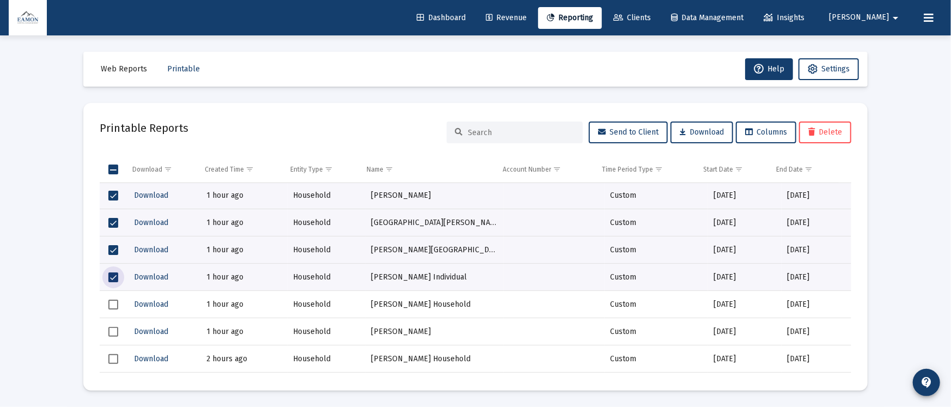
click at [119, 296] on td "Data grid" at bounding box center [114, 304] width 28 height 27
click at [114, 329] on span "Select row" at bounding box center [113, 332] width 10 height 10
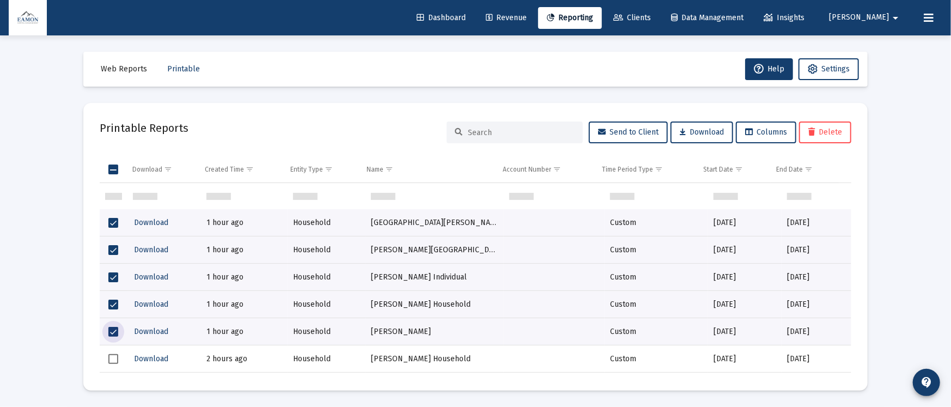
scroll to position [327, 0]
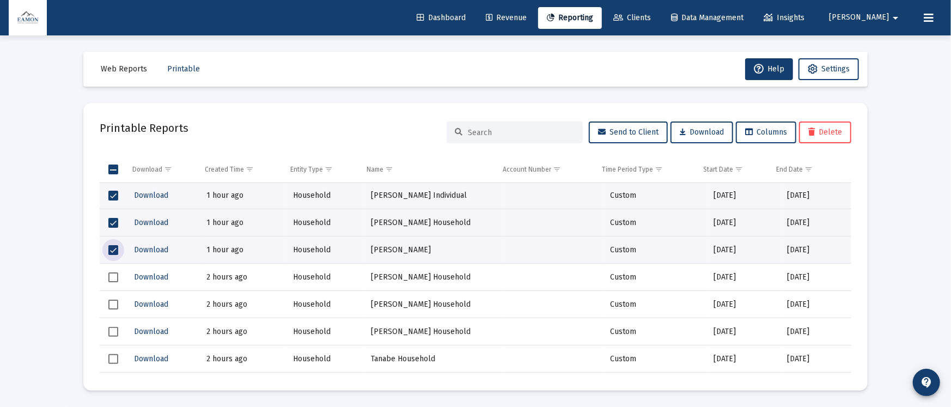
click at [114, 280] on span "Select row" at bounding box center [113, 277] width 10 height 10
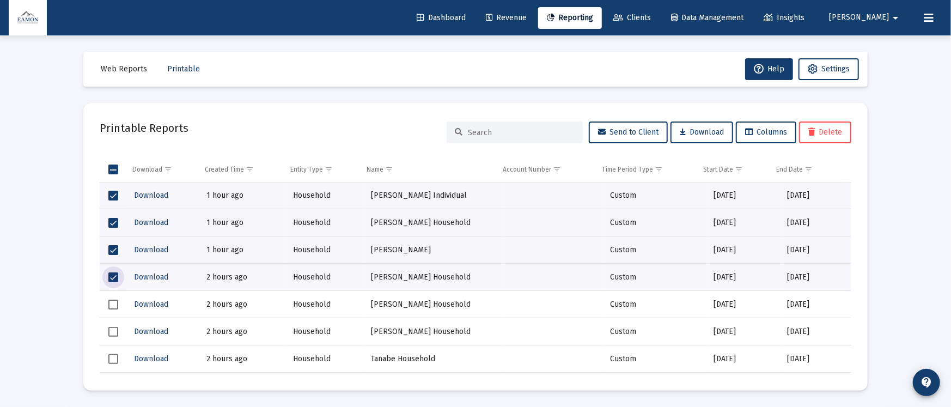
click at [117, 300] on span "Select row" at bounding box center [113, 305] width 10 height 10
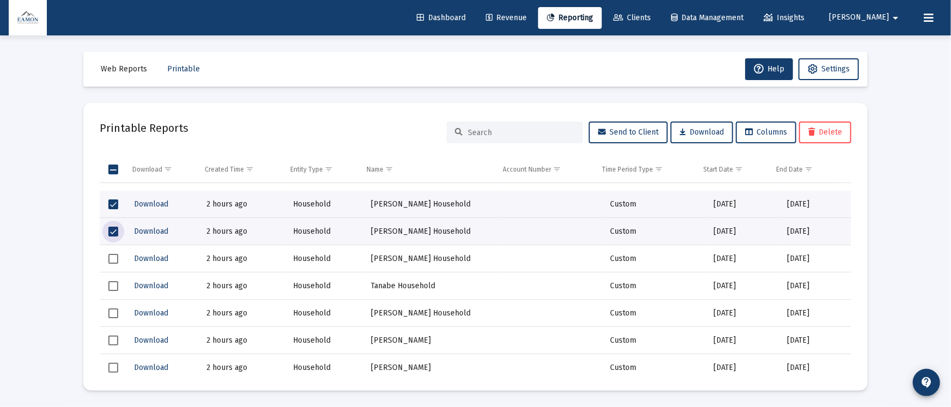
scroll to position [409, 0]
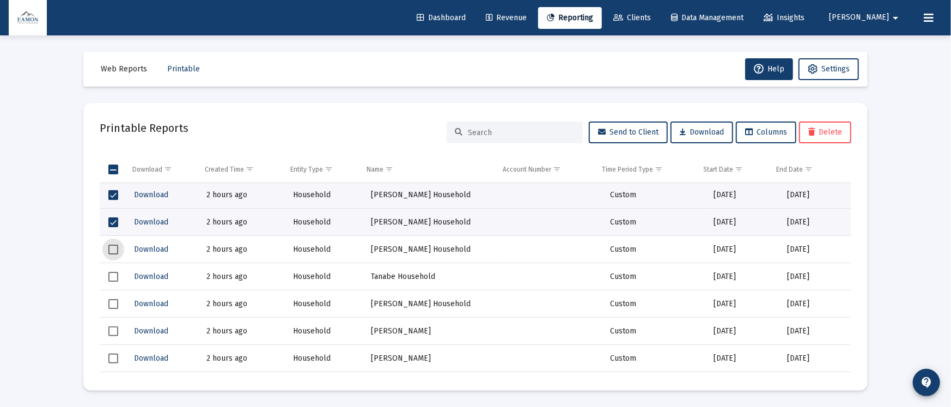
click at [110, 252] on span "Select row" at bounding box center [113, 250] width 10 height 10
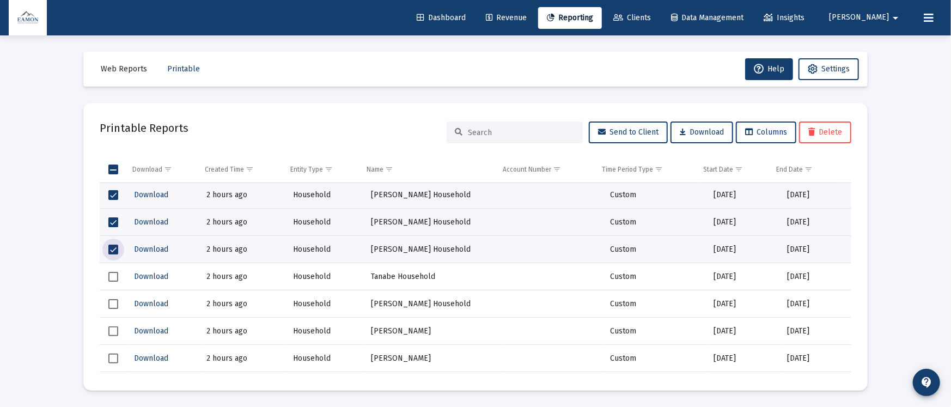
click at [114, 272] on span "Select row" at bounding box center [113, 277] width 10 height 10
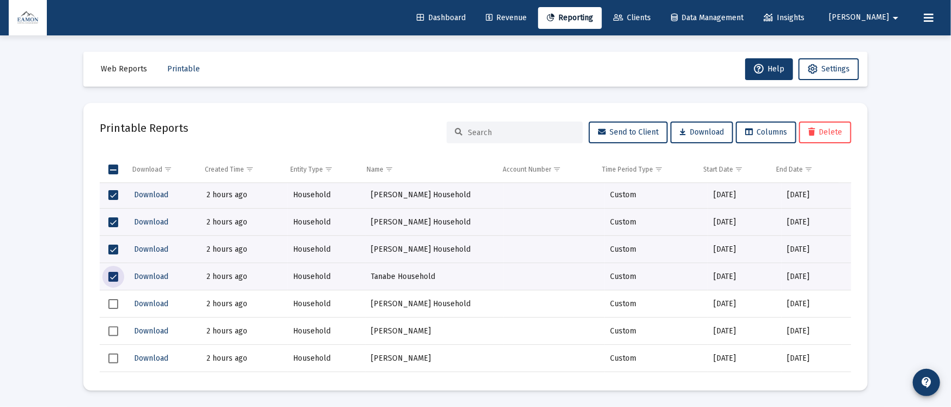
scroll to position [490, 0]
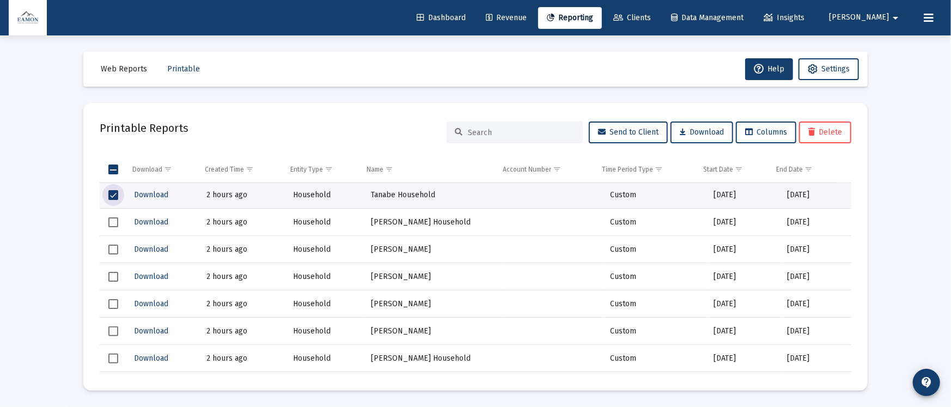
click at [113, 224] on span "Select row" at bounding box center [113, 222] width 10 height 10
click at [107, 253] on td "Data grid" at bounding box center [114, 249] width 28 height 27
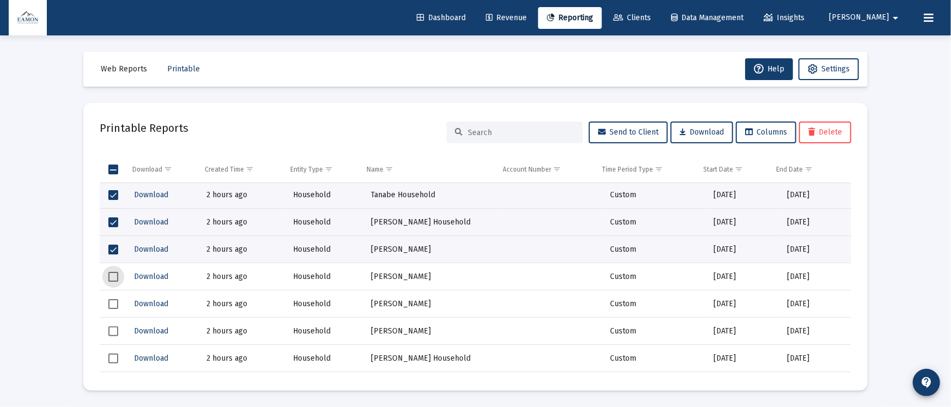
click at [116, 276] on span "Select row" at bounding box center [113, 277] width 10 height 10
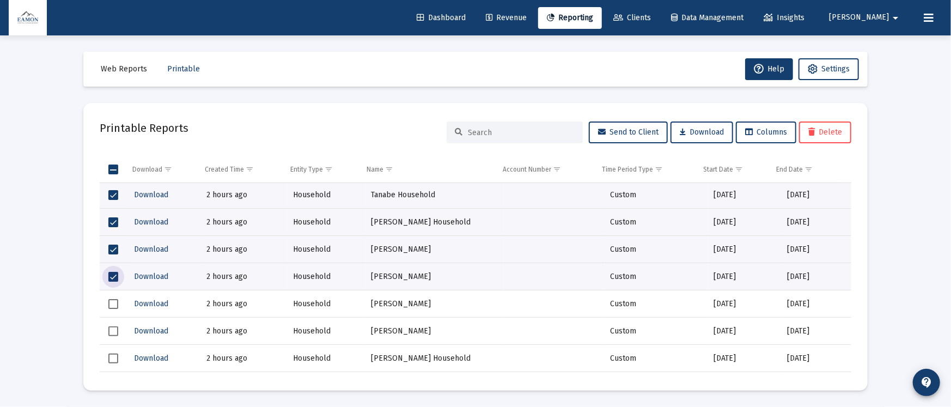
click at [115, 301] on span "Select row" at bounding box center [113, 304] width 10 height 10
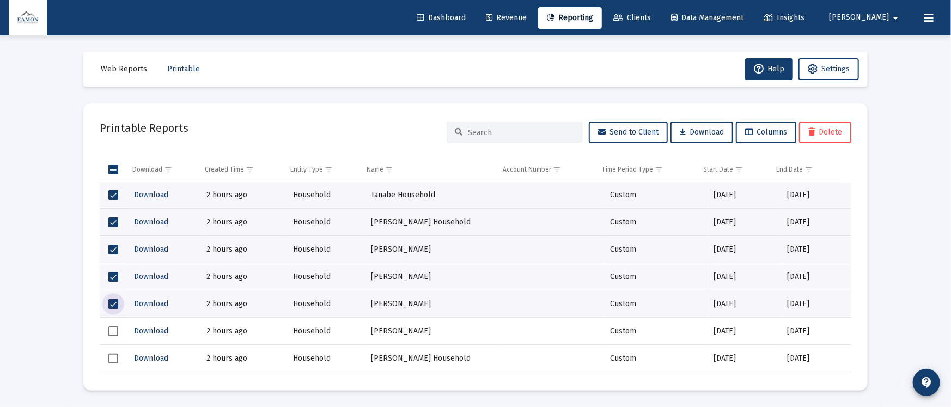
click at [114, 328] on span "Select row" at bounding box center [113, 331] width 10 height 10
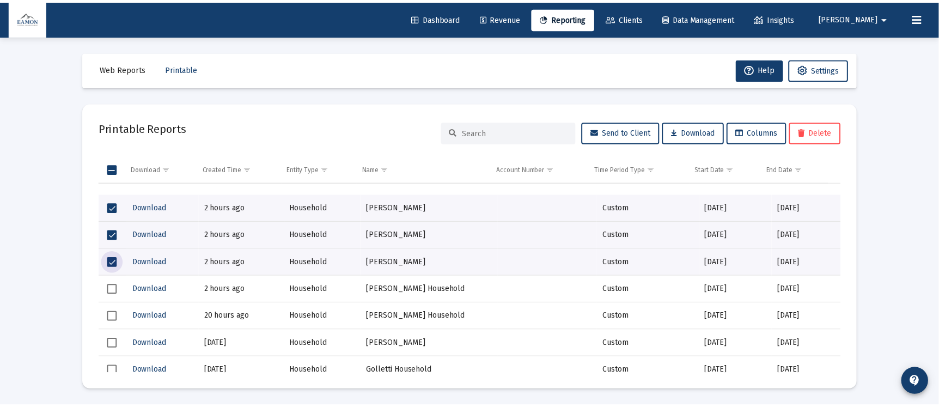
scroll to position [572, 0]
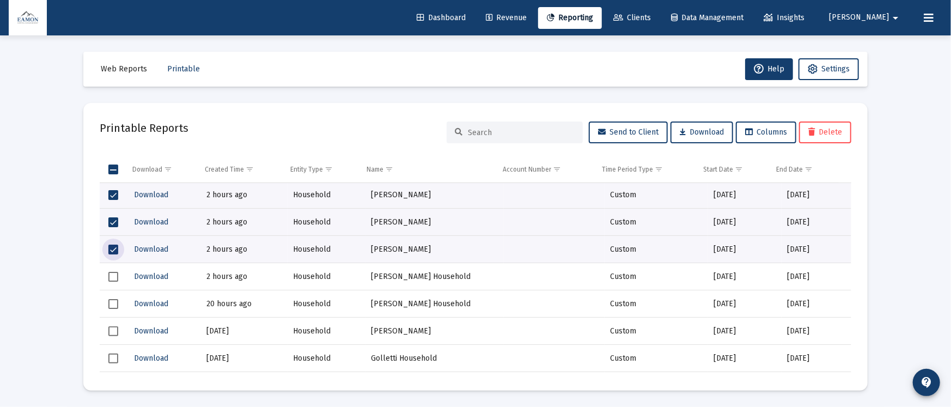
click at [113, 279] on span "Select row" at bounding box center [113, 277] width 10 height 10
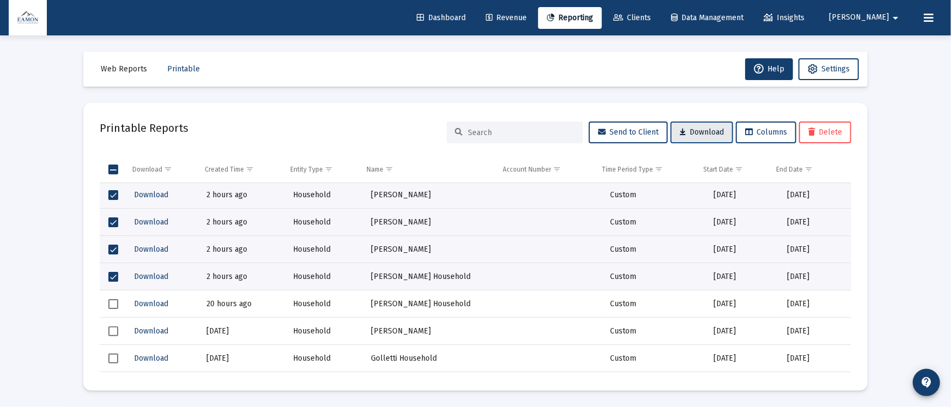
click at [720, 136] on span "Download" at bounding box center [702, 132] width 44 height 9
click at [660, 9] on link "Clients" at bounding box center [632, 18] width 55 height 22
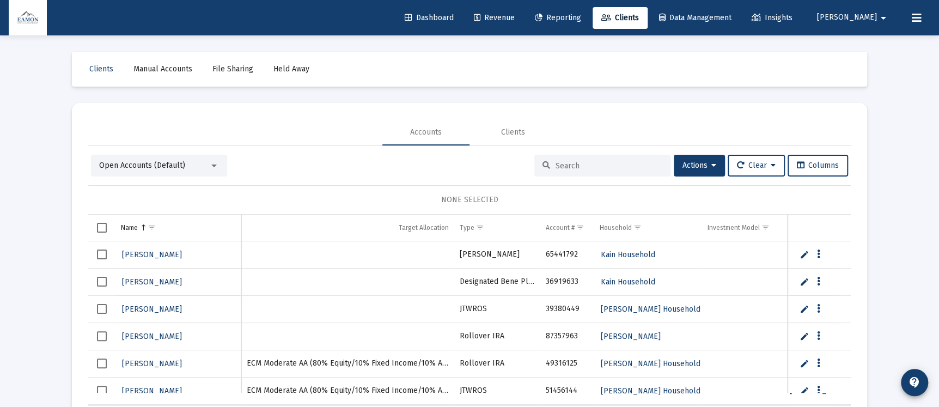
scroll to position [163, 0]
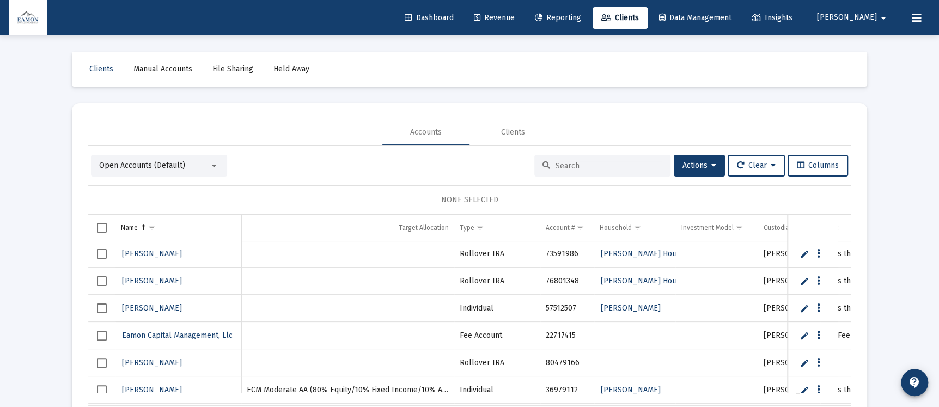
click at [139, 169] on span "Open Accounts (Default)" at bounding box center [142, 165] width 86 height 9
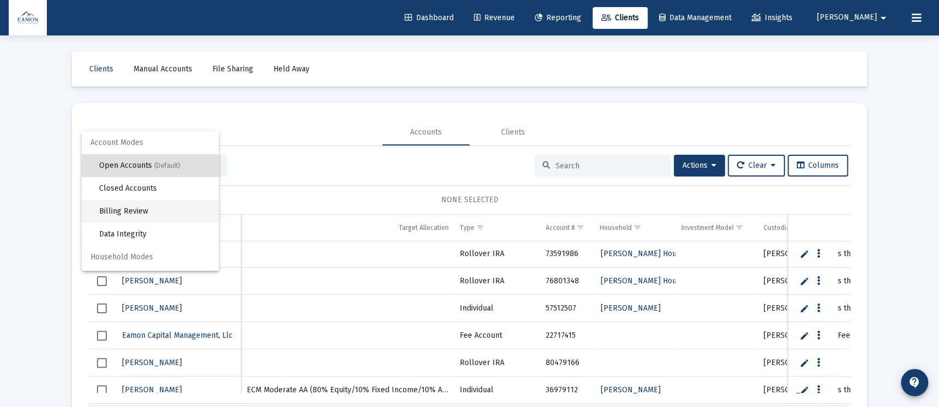
scroll to position [20, 0]
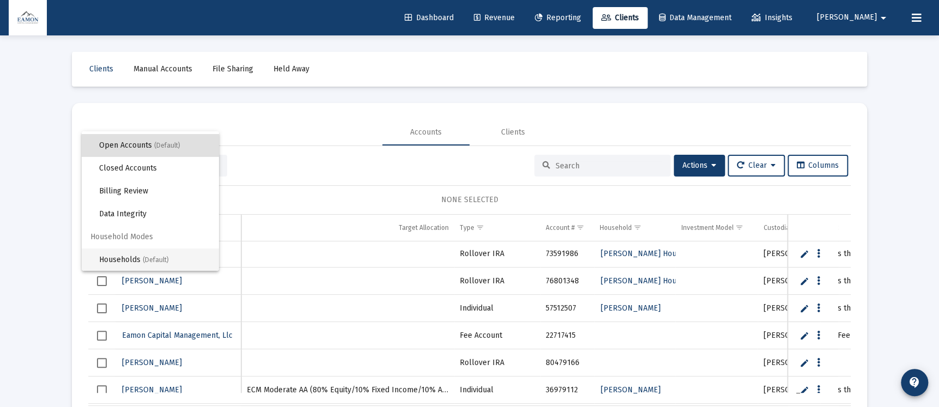
click at [134, 254] on span "Households (Default)" at bounding box center [154, 259] width 111 height 23
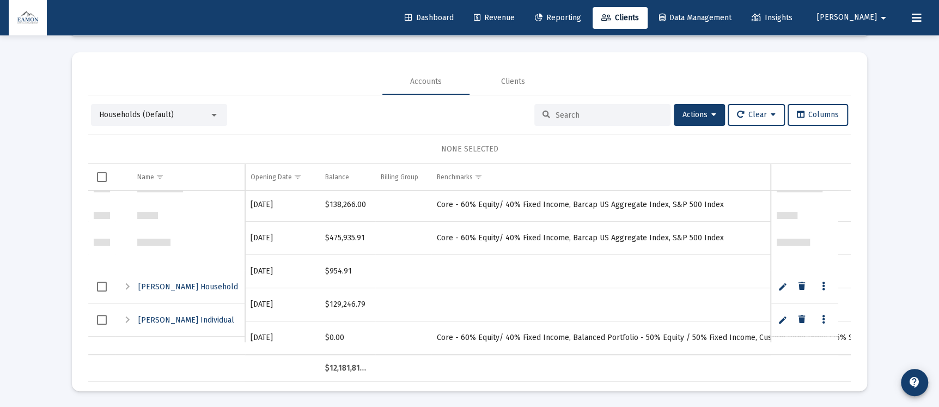
scroll to position [765, 0]
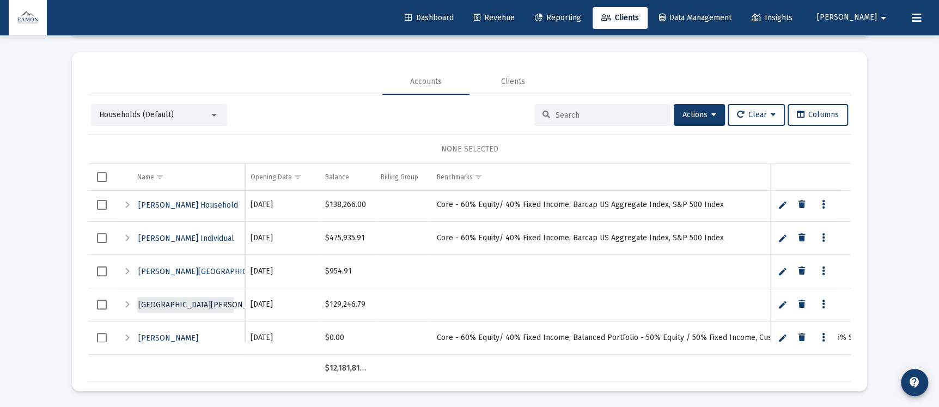
click at [160, 302] on span "[GEOGRAPHIC_DATA][PERSON_NAME] Household" at bounding box center [224, 304] width 172 height 9
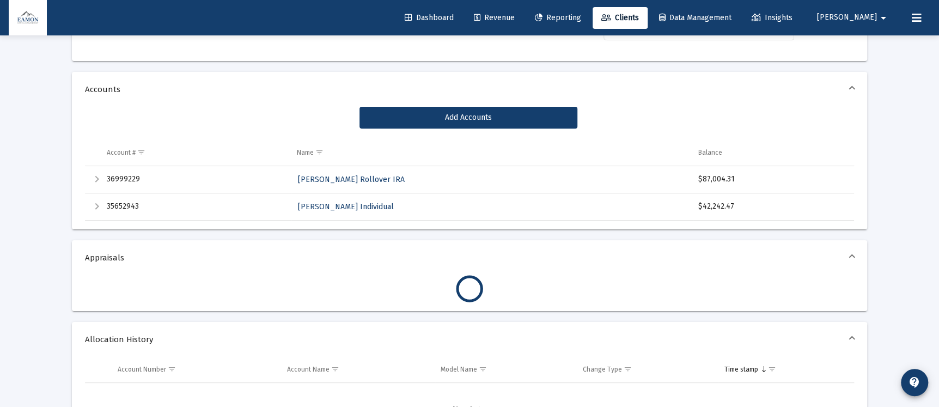
click at [98, 181] on div "Expand" at bounding box center [96, 179] width 13 height 13
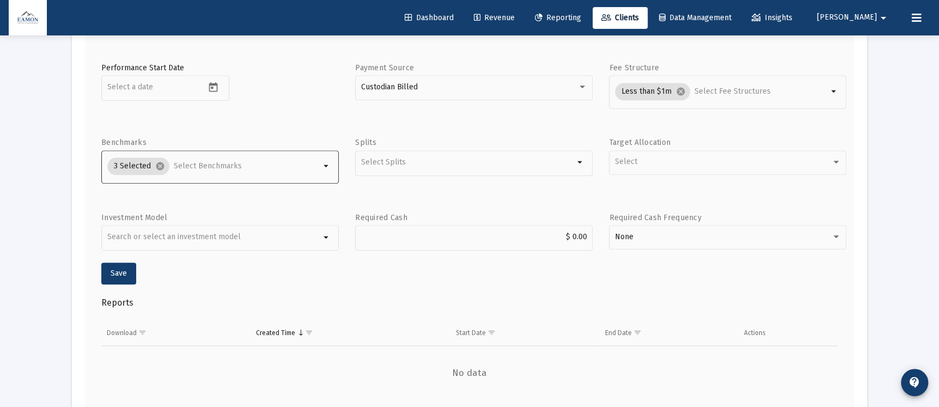
click at [227, 165] on input "Selection" at bounding box center [247, 166] width 147 height 10
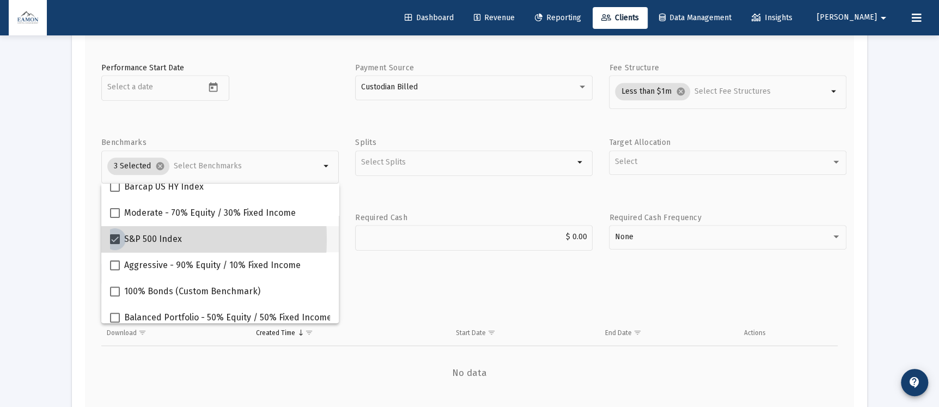
click at [116, 239] on span at bounding box center [115, 239] width 10 height 10
click at [115, 244] on input "S&P 500 Index" at bounding box center [114, 244] width 1 height 1
checkbox input "false"
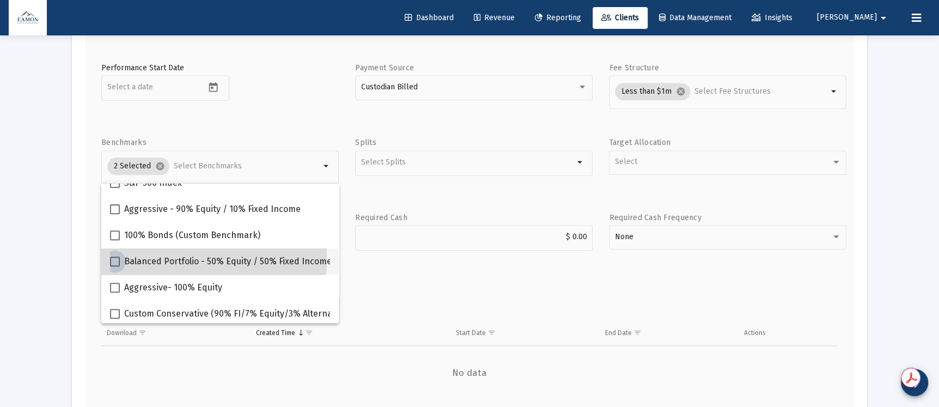
click at [118, 258] on span at bounding box center [115, 262] width 10 height 10
click at [115, 266] on input "Balanced Portfolio - 50% Equity / 50% Fixed Income" at bounding box center [114, 266] width 1 height 1
checkbox input "true"
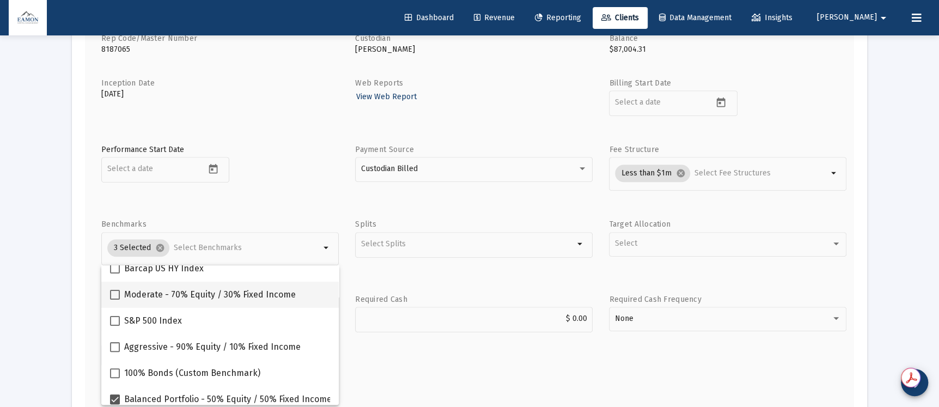
click at [113, 293] on span at bounding box center [115, 295] width 10 height 10
click at [114, 300] on input "Moderate - 70% Equity / 30% Fixed Income" at bounding box center [114, 300] width 1 height 1
checkbox input "true"
click at [289, 173] on div "Performance Start Date" at bounding box center [220, 173] width 238 height 58
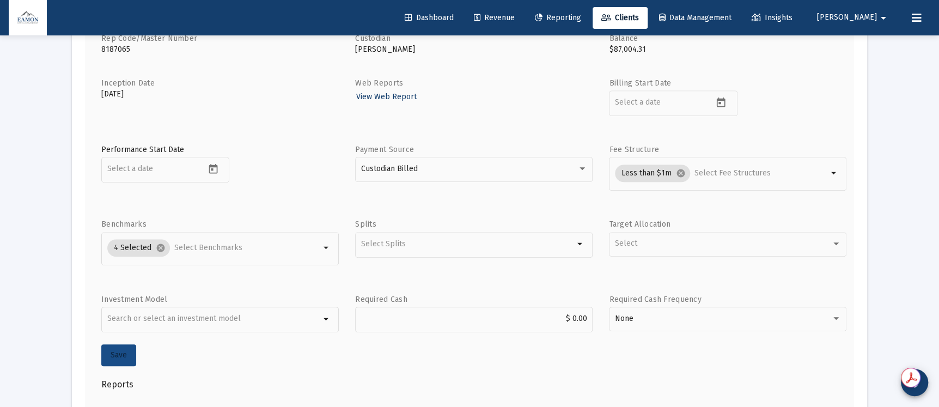
click at [122, 352] on span "Save" at bounding box center [119, 354] width 16 height 9
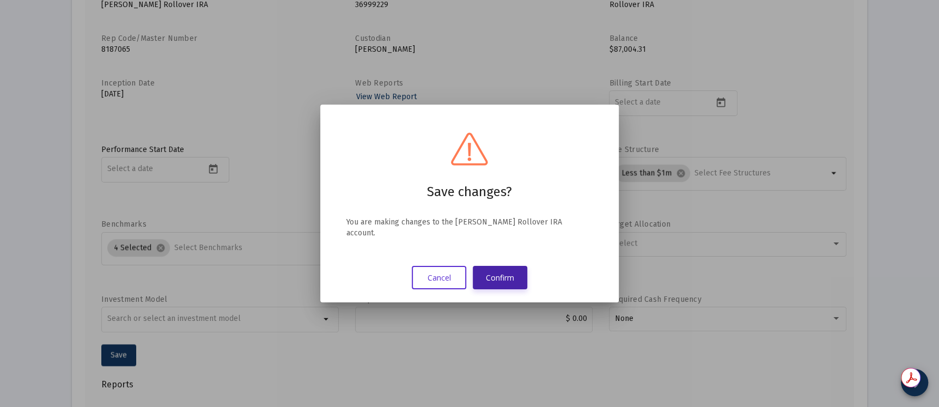
click at [476, 266] on button "Confirm" at bounding box center [500, 277] width 54 height 23
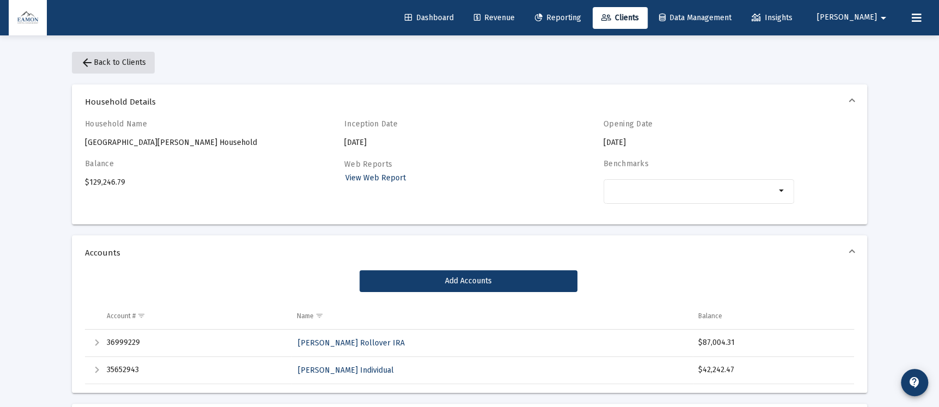
click at [83, 56] on mat-icon "arrow_back" at bounding box center [87, 62] width 13 height 13
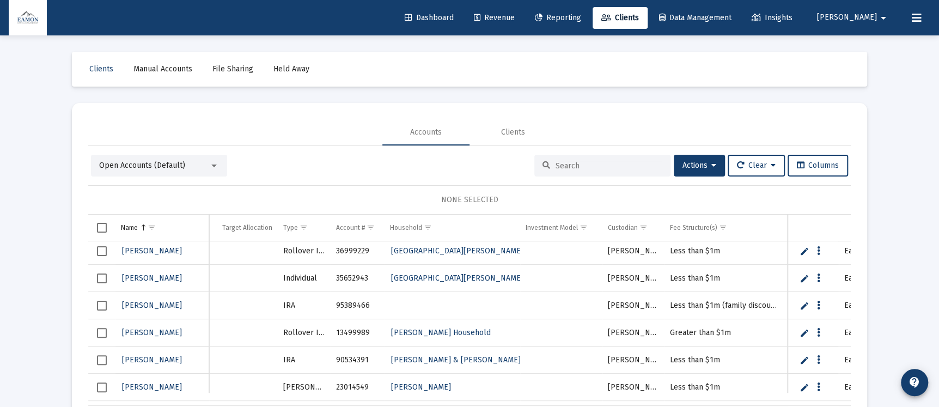
click at [179, 172] on div "Open Accounts (Default)" at bounding box center [159, 166] width 136 height 22
click at [184, 160] on div "Open Accounts (Default)" at bounding box center [154, 165] width 110 height 11
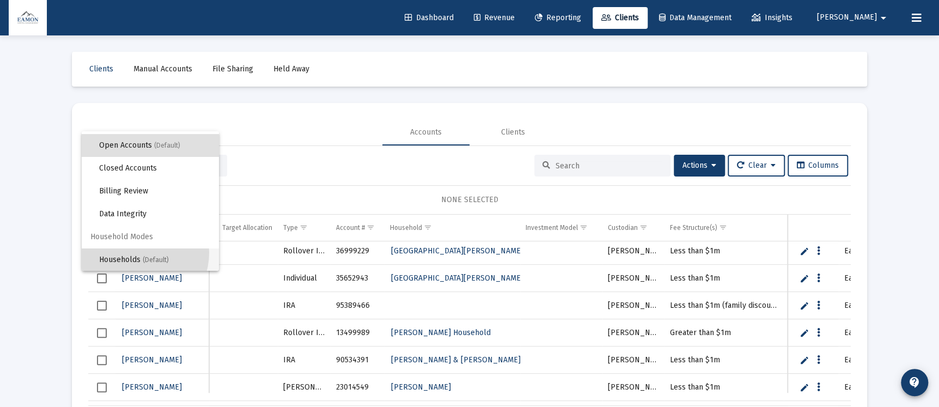
click at [135, 252] on span "Households (Default)" at bounding box center [154, 259] width 111 height 23
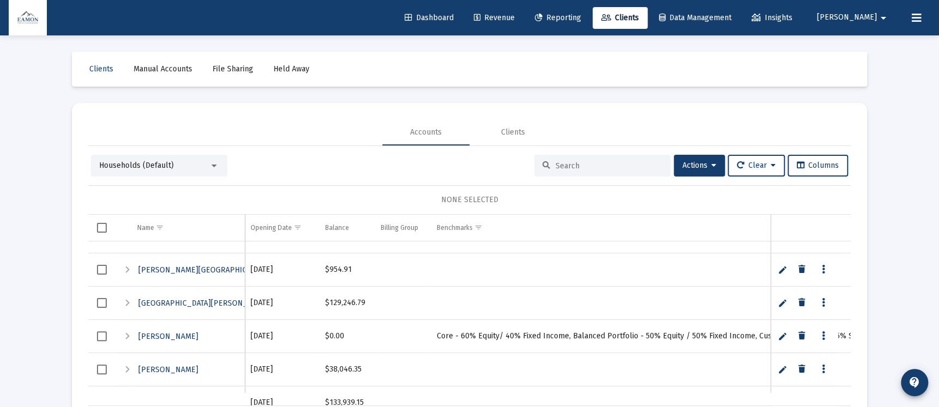
click at [125, 300] on div "Expand" at bounding box center [127, 302] width 13 height 13
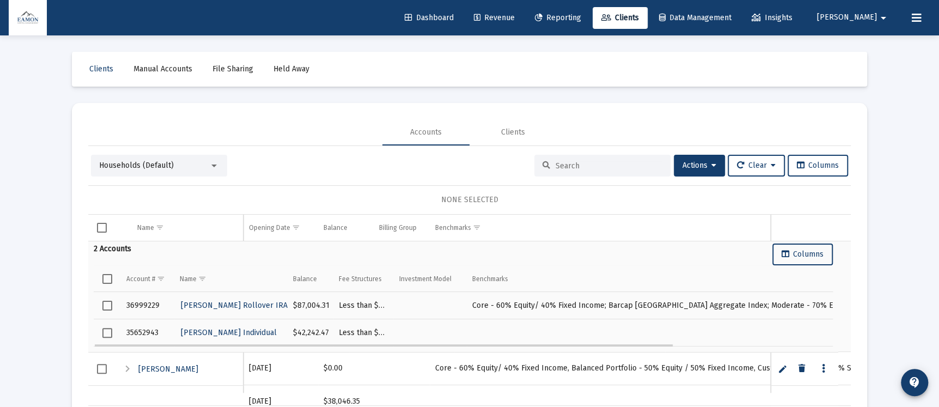
click at [106, 329] on span "Select row" at bounding box center [107, 333] width 10 height 10
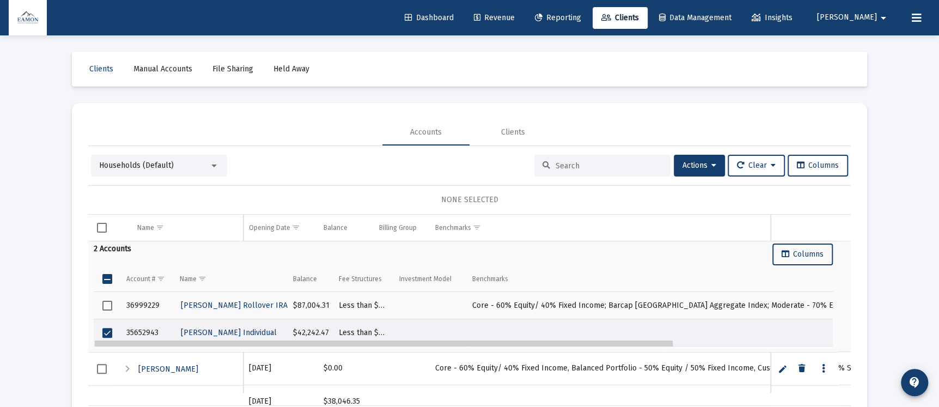
drag, startPoint x: 611, startPoint y: 345, endPoint x: 511, endPoint y: 342, distance: 100.3
click at [511, 342] on body "Dashboard Revenue Reporting Clients Data Management Insights [PERSON_NAME] arro…" at bounding box center [469, 203] width 939 height 407
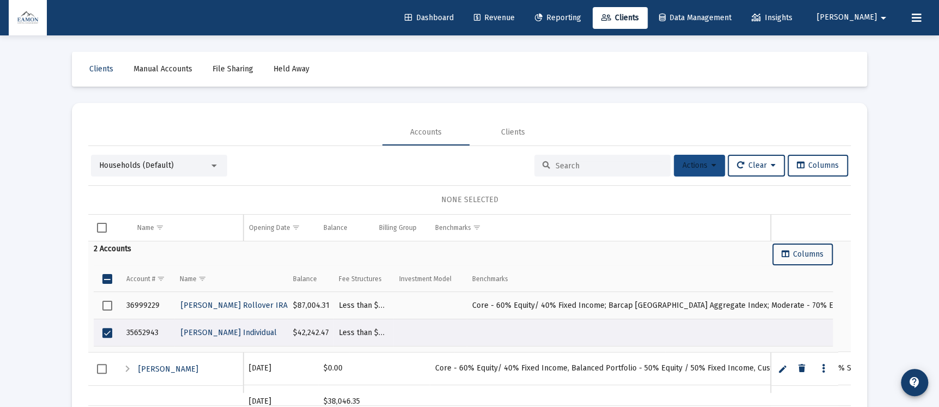
click at [712, 162] on icon at bounding box center [714, 166] width 5 height 8
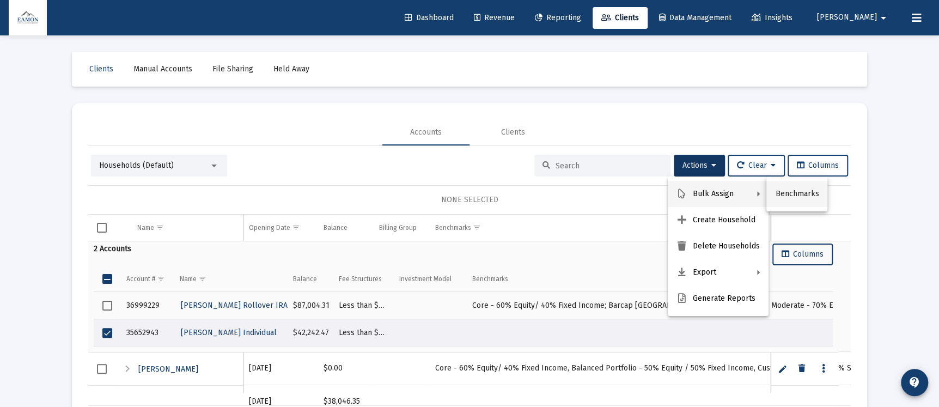
click at [785, 192] on button "Benchmarks" at bounding box center [797, 194] width 61 height 26
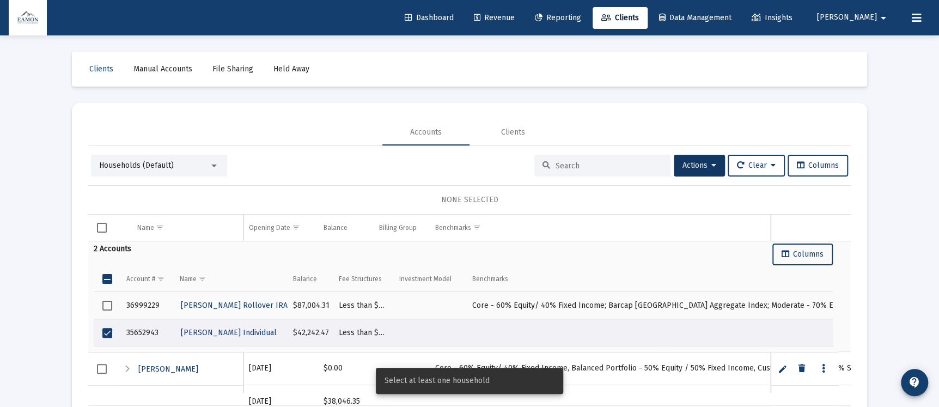
click at [108, 277] on span "Select all" at bounding box center [107, 279] width 10 height 10
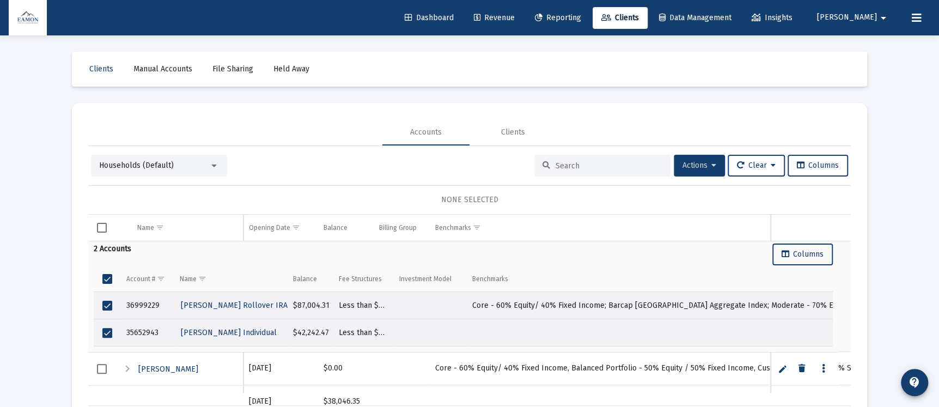
click at [701, 166] on span "Actions" at bounding box center [700, 165] width 34 height 9
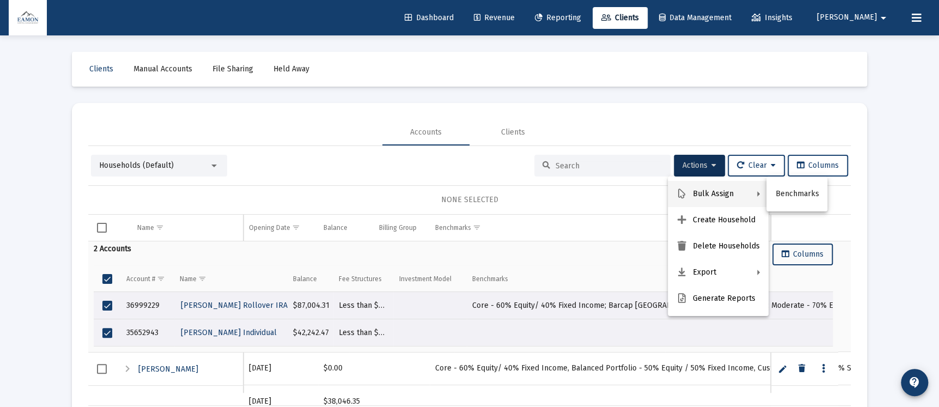
click at [807, 189] on button "Benchmarks" at bounding box center [797, 194] width 61 height 26
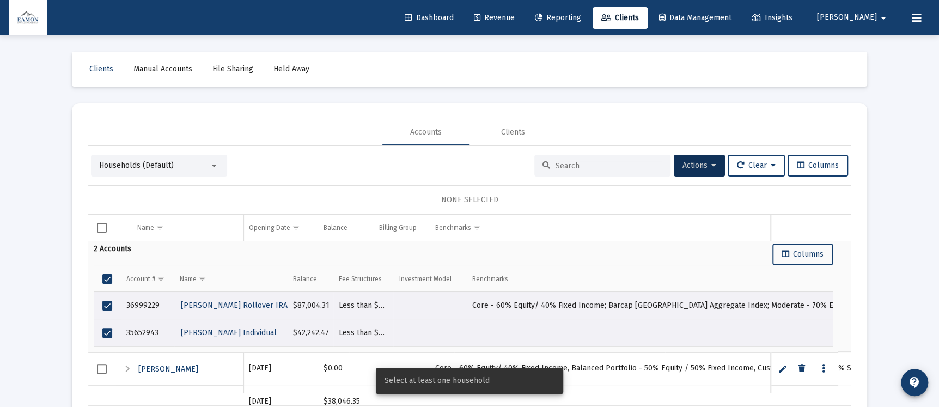
click at [107, 271] on td "Data grid" at bounding box center [107, 279] width 27 height 26
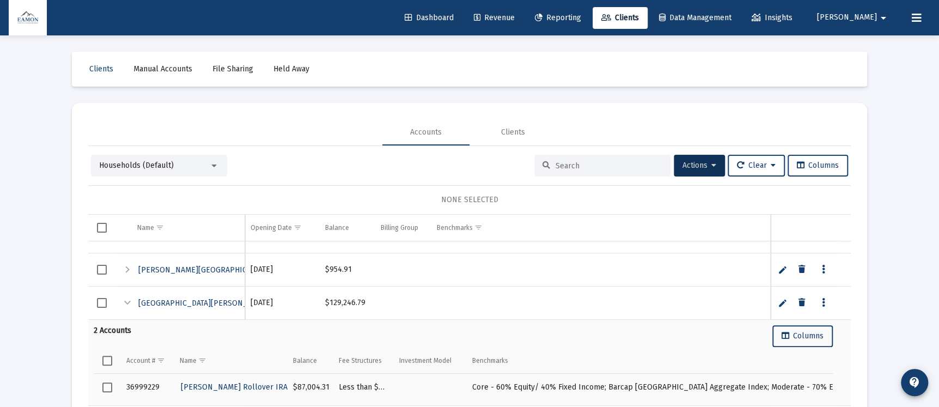
click at [125, 303] on div "Collapse" at bounding box center [127, 302] width 13 height 13
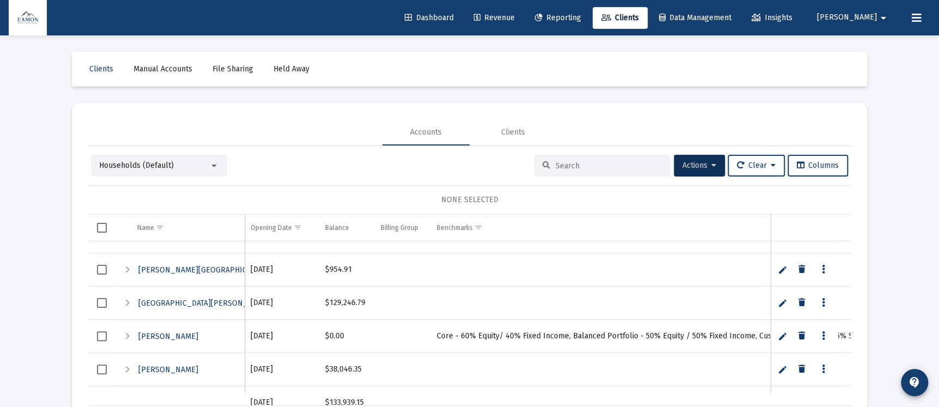
click at [101, 304] on span "Select row" at bounding box center [102, 303] width 10 height 10
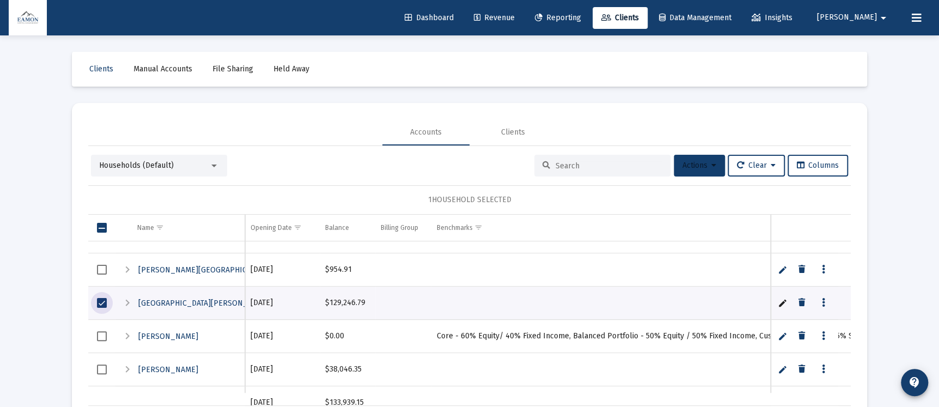
click at [712, 169] on icon at bounding box center [714, 166] width 5 height 8
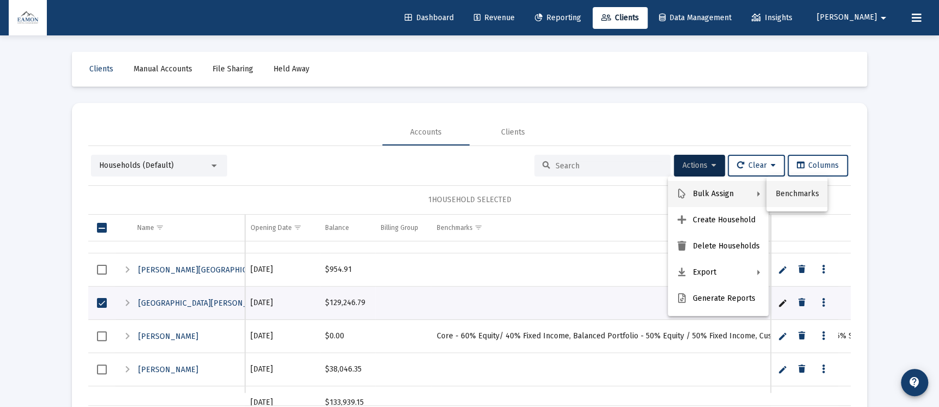
click at [826, 192] on button "Benchmarks" at bounding box center [797, 194] width 61 height 26
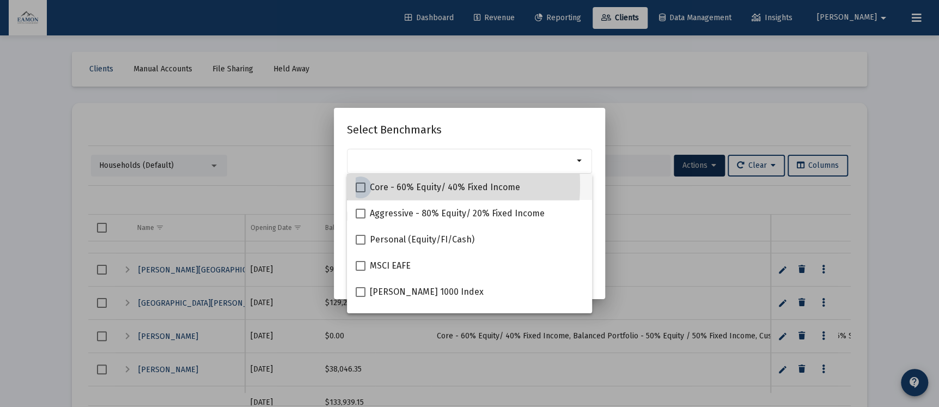
click at [403, 185] on span "Core - 60% Equity/ 40% Fixed Income" at bounding box center [445, 187] width 150 height 13
click at [361, 192] on input "Core - 60% Equity/ 40% Fixed Income" at bounding box center [360, 192] width 1 height 1
checkbox input "true"
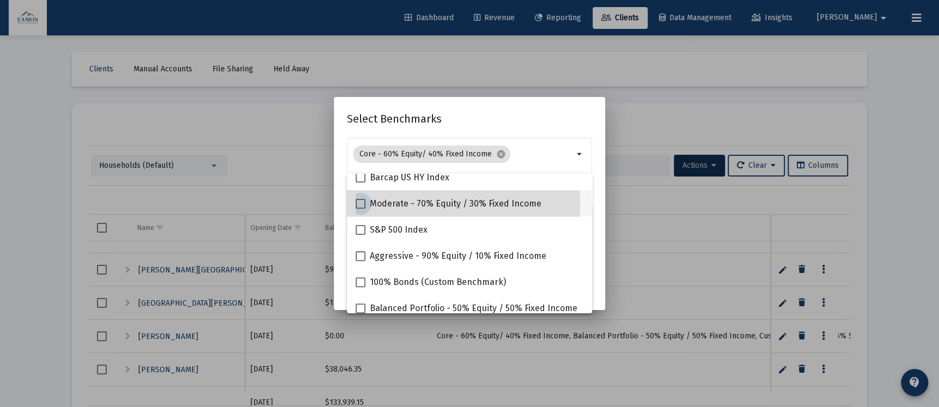
click at [385, 205] on span "Moderate - 70% Equity / 30% Fixed Income" at bounding box center [456, 203] width 172 height 13
click at [361, 209] on input "Moderate - 70% Equity / 30% Fixed Income" at bounding box center [360, 209] width 1 height 1
checkbox input "true"
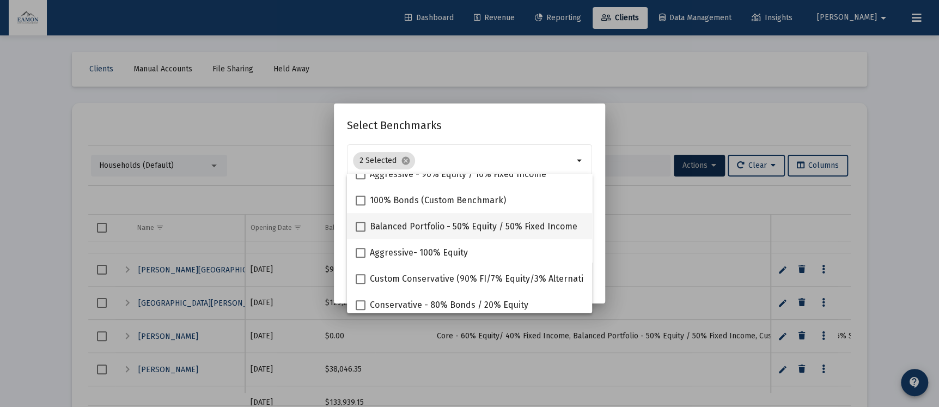
click at [401, 228] on span "Balanced Portfolio - 50% Equity / 50% Fixed Income" at bounding box center [474, 226] width 208 height 13
click at [361, 232] on input "Balanced Portfolio - 50% Equity / 50% Fixed Income" at bounding box center [360, 232] width 1 height 1
checkbox input "true"
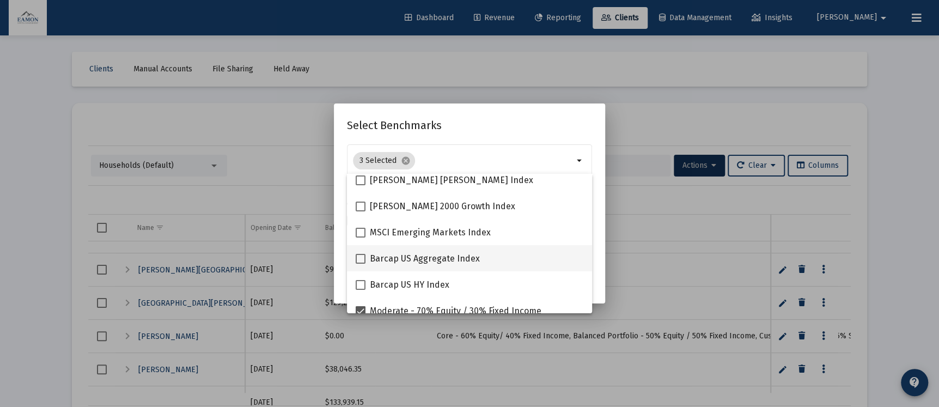
click at [403, 252] on span "Barcap US Aggregate Index" at bounding box center [425, 258] width 110 height 13
click at [361, 264] on input "Barcap US Aggregate Index" at bounding box center [360, 264] width 1 height 1
checkbox input "true"
click at [512, 128] on h2 "Select Benchmarks" at bounding box center [469, 125] width 245 height 17
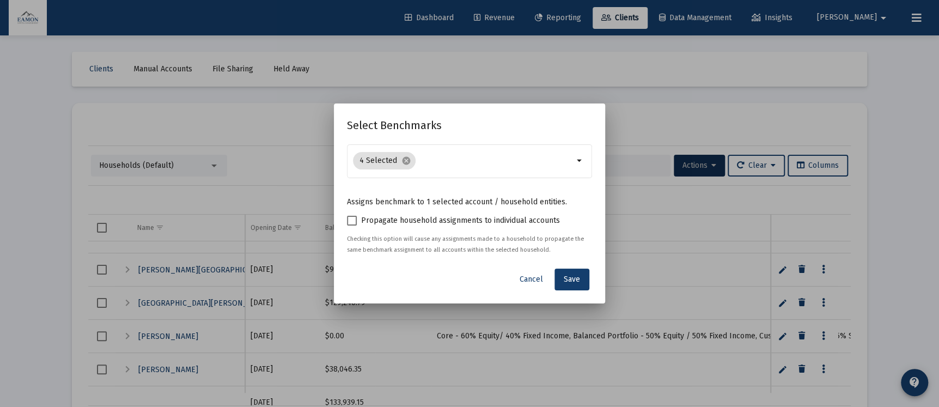
click at [443, 221] on span "Propagate household assignments to individual accounts" at bounding box center [460, 220] width 199 height 13
click at [352, 226] on input "Propagate household assignments to individual accounts" at bounding box center [351, 226] width 1 height 1
checkbox input "true"
click at [558, 275] on button "Save" at bounding box center [572, 280] width 35 height 22
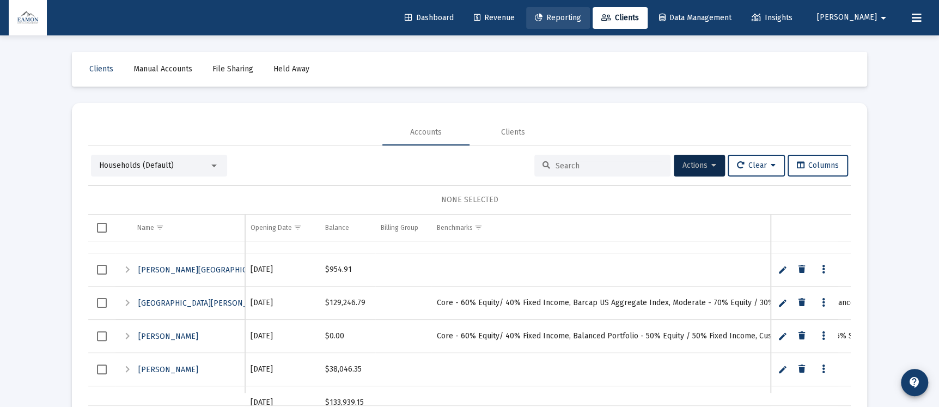
click at [581, 17] on span "Reporting" at bounding box center [558, 17] width 46 height 9
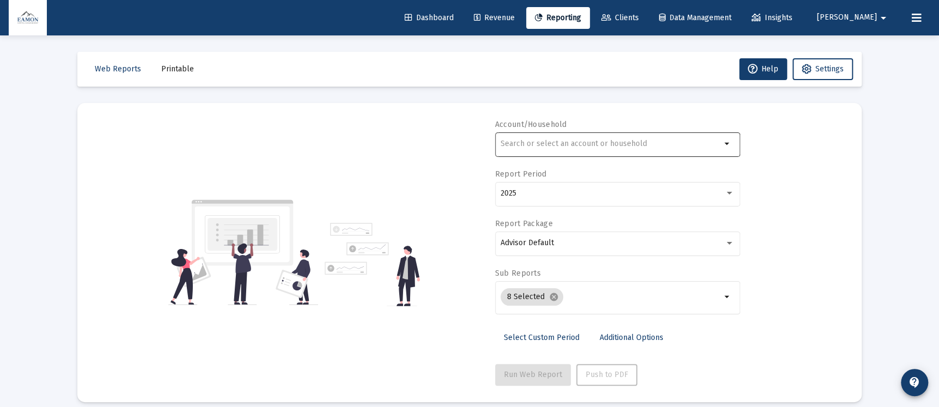
click at [586, 135] on div at bounding box center [611, 143] width 221 height 27
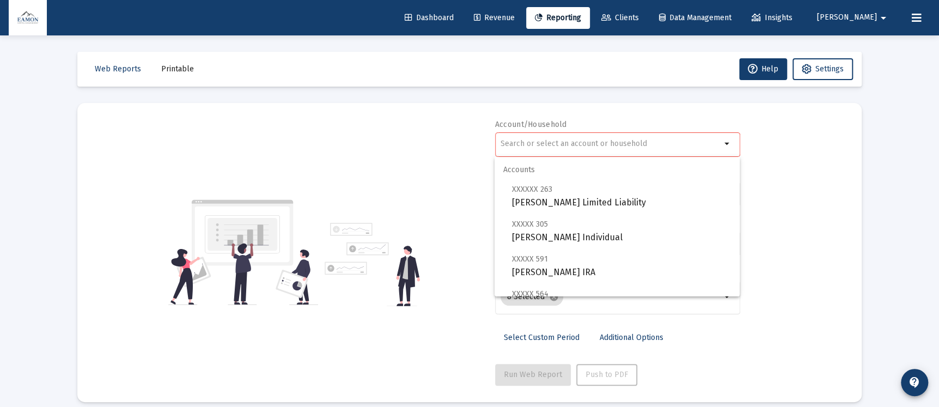
click at [424, 166] on div "Account/Household arrow_drop_down Report Period 2025 Report Package Advisor Def…" at bounding box center [470, 252] width 752 height 266
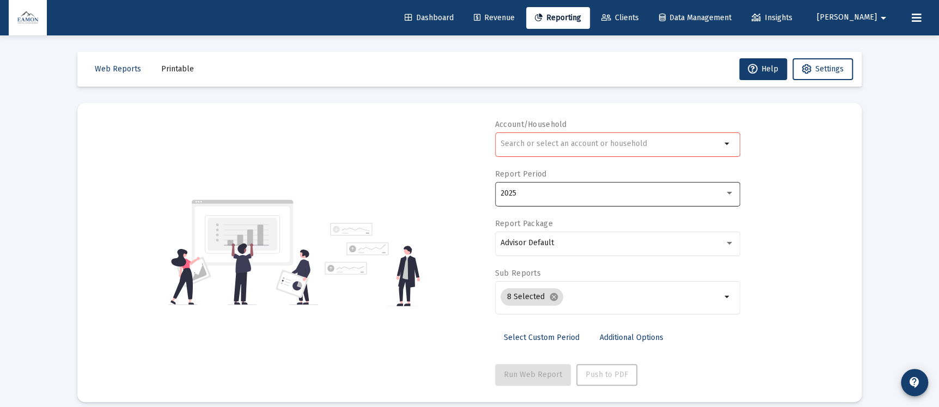
click at [525, 189] on div "2025" at bounding box center [613, 193] width 224 height 9
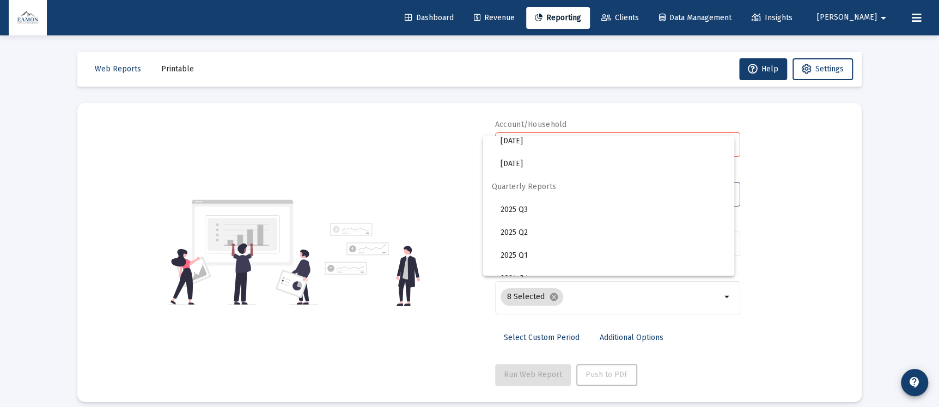
scroll to position [363, 0]
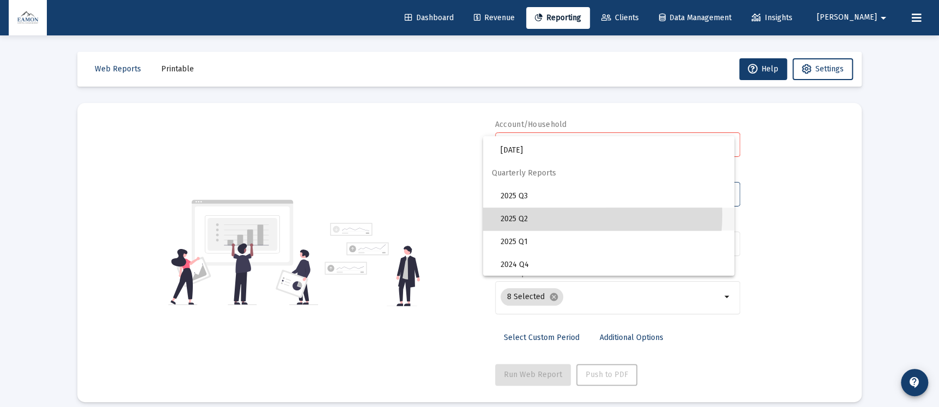
click at [526, 214] on span "2025 Q2" at bounding box center [613, 219] width 225 height 23
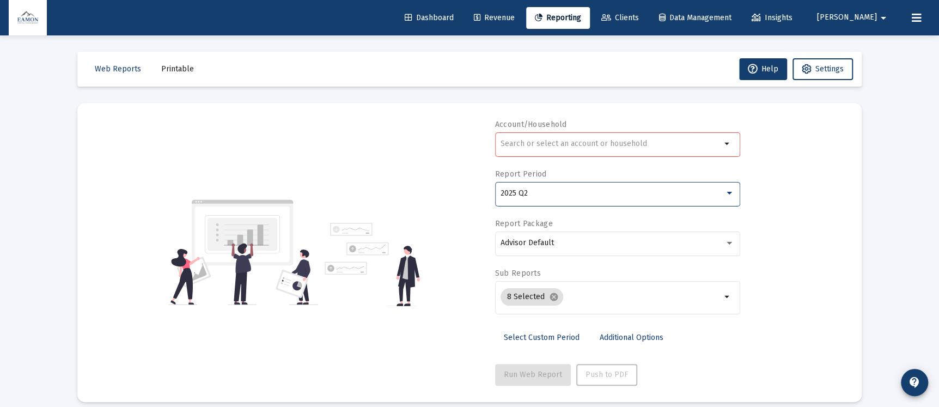
click at [551, 135] on div at bounding box center [611, 143] width 221 height 27
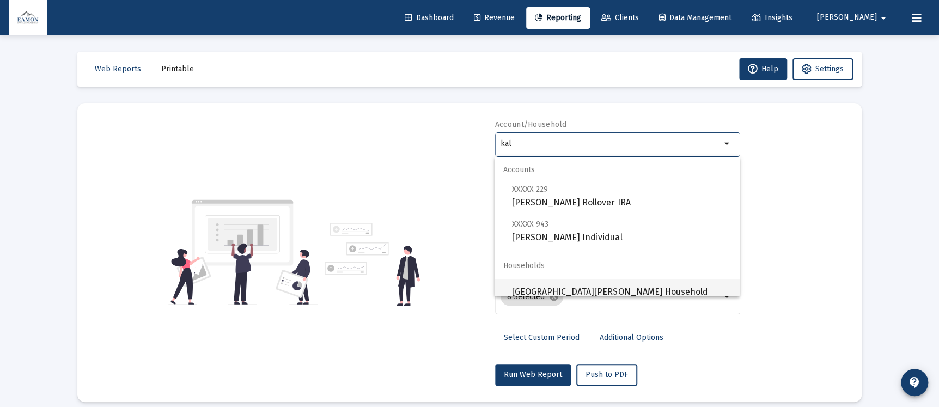
click at [580, 289] on span "[GEOGRAPHIC_DATA][PERSON_NAME] Household" at bounding box center [621, 292] width 219 height 26
type input "[GEOGRAPHIC_DATA][PERSON_NAME] Household"
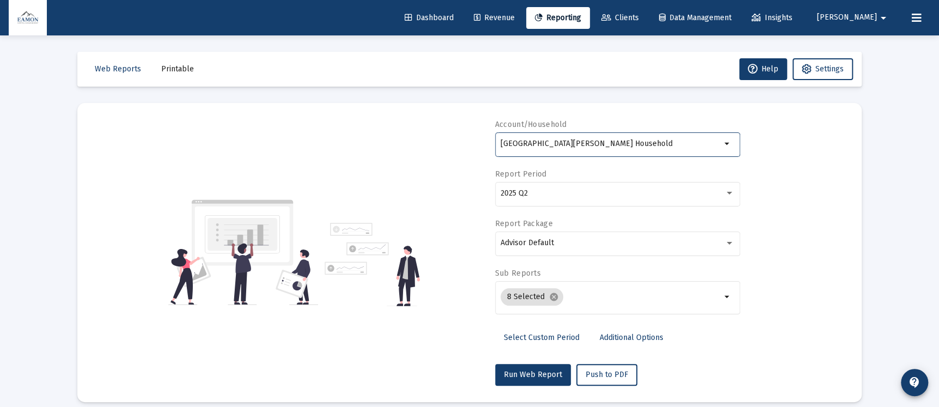
scroll to position [82, 0]
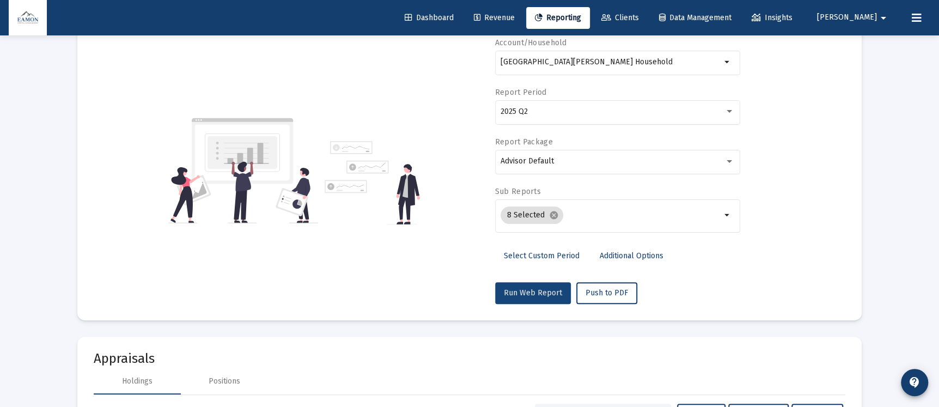
click at [534, 299] on button "Run Web Report" at bounding box center [533, 293] width 76 height 22
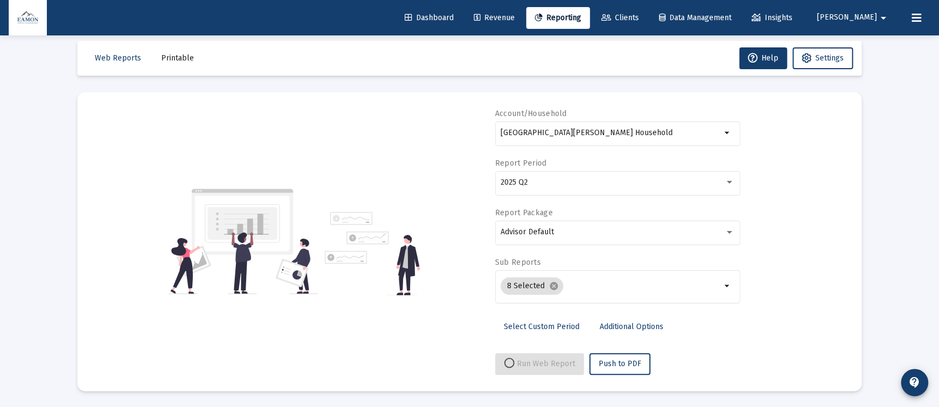
select select "View all"
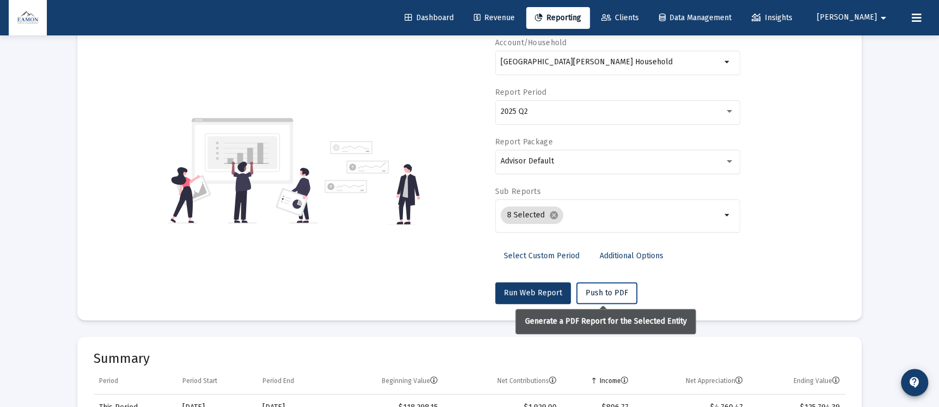
click at [603, 288] on span "Push to PDF" at bounding box center [607, 292] width 43 height 9
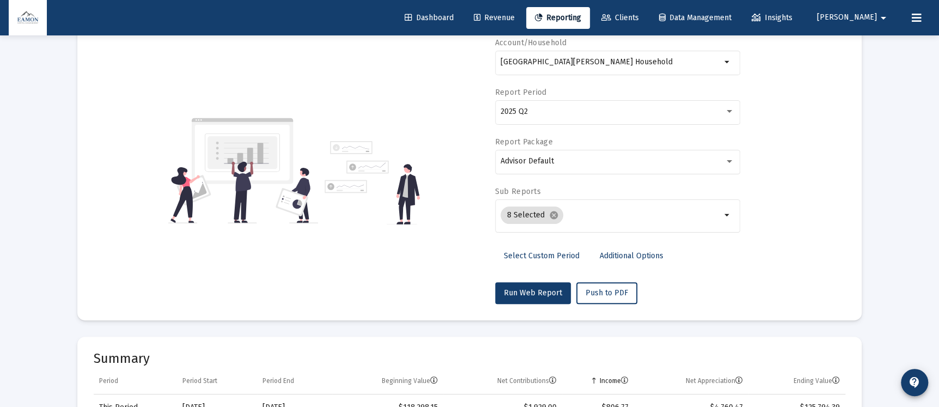
scroll to position [0, 0]
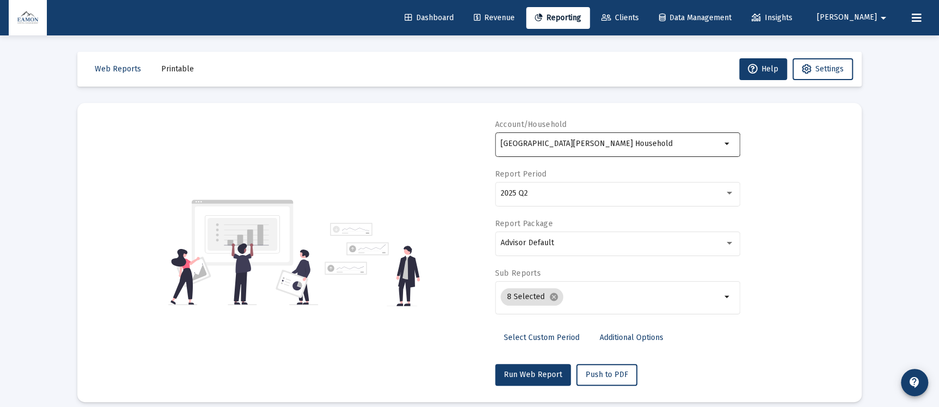
click at [547, 144] on input "[GEOGRAPHIC_DATA][PERSON_NAME] Household" at bounding box center [611, 144] width 221 height 9
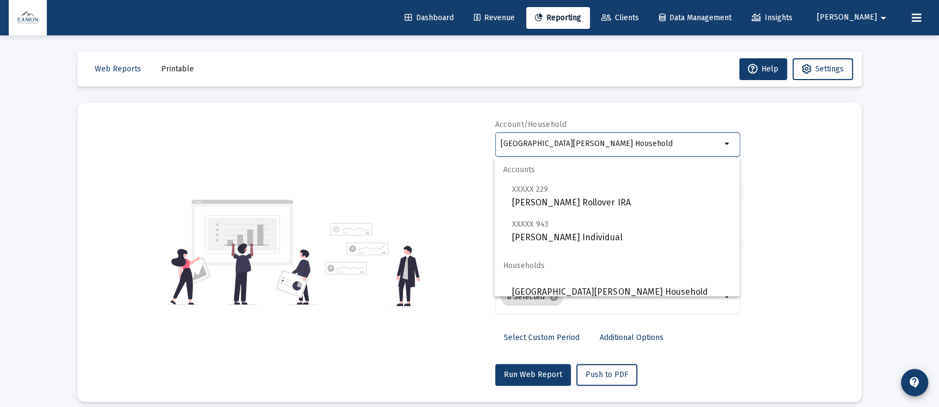
click at [180, 69] on span "Printable" at bounding box center [177, 68] width 33 height 9
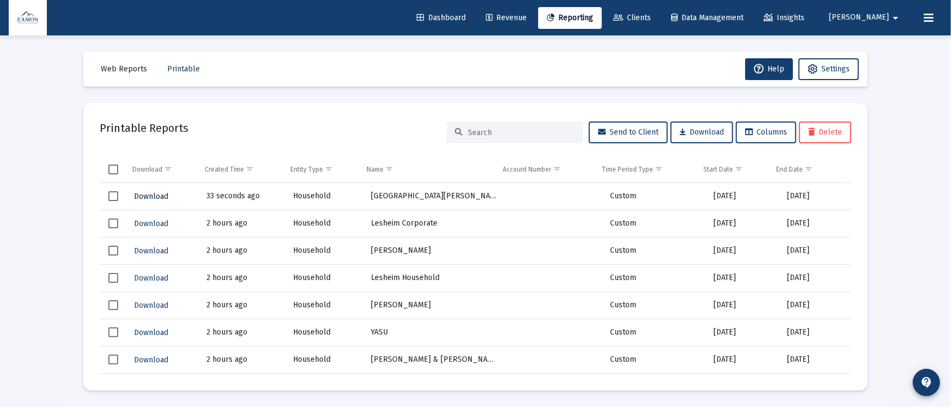
click at [142, 189] on button "Download" at bounding box center [151, 197] width 37 height 16
click at [651, 19] on span "Clients" at bounding box center [633, 17] width 38 height 9
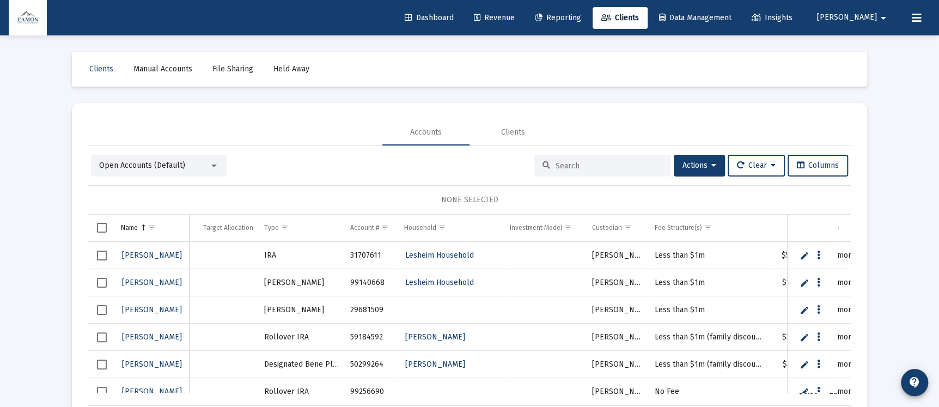
scroll to position [51, 0]
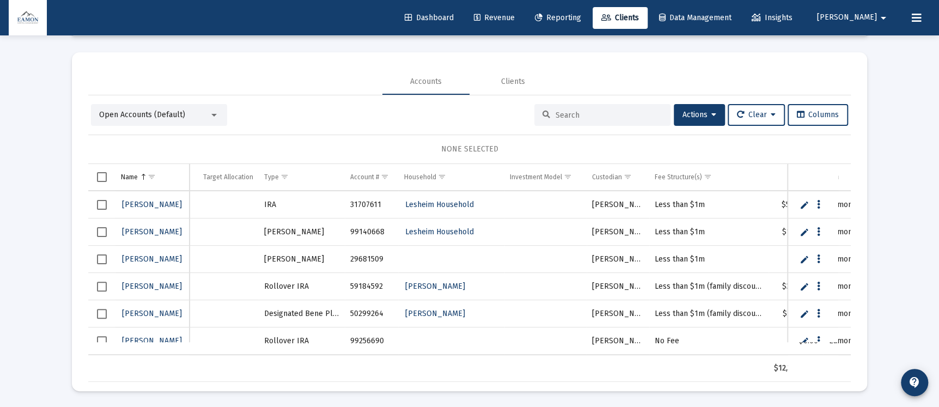
click at [145, 111] on span "Open Accounts (Default)" at bounding box center [142, 114] width 86 height 9
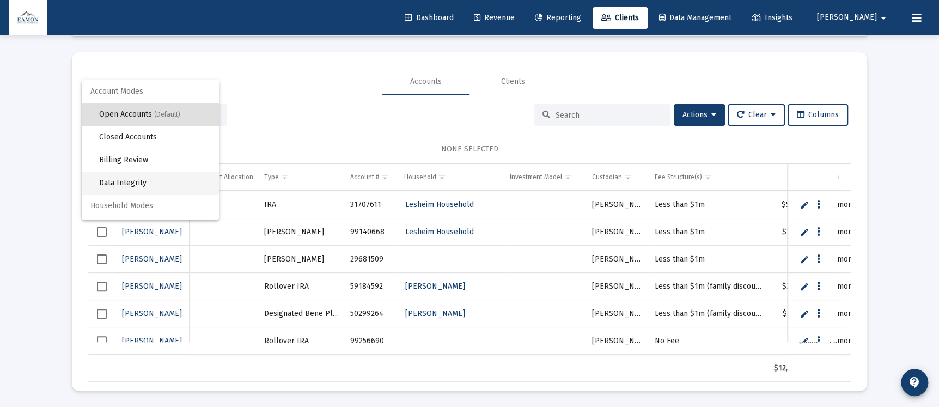
scroll to position [20, 0]
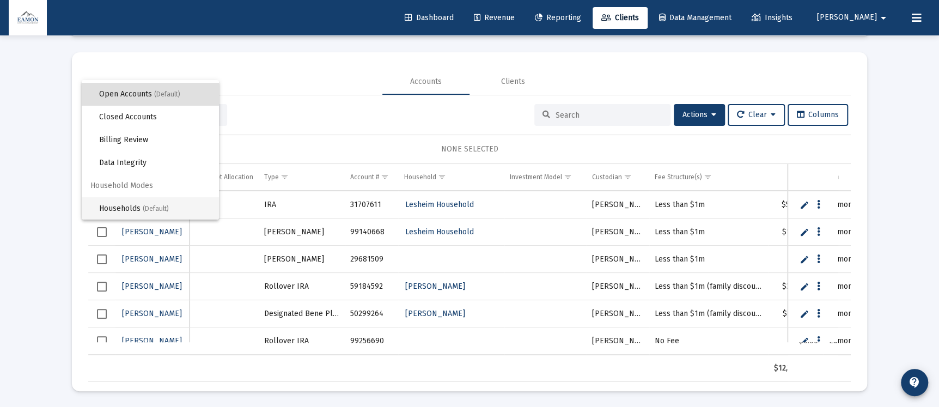
click at [120, 207] on span "Households (Default)" at bounding box center [154, 208] width 111 height 23
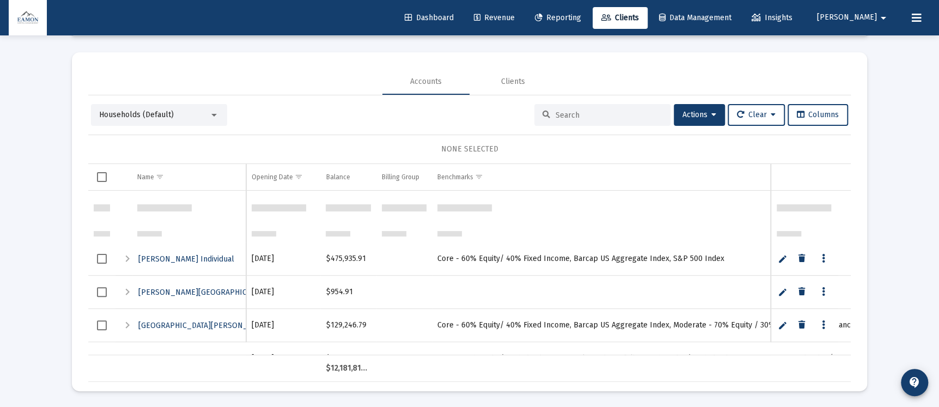
scroll to position [826, 0]
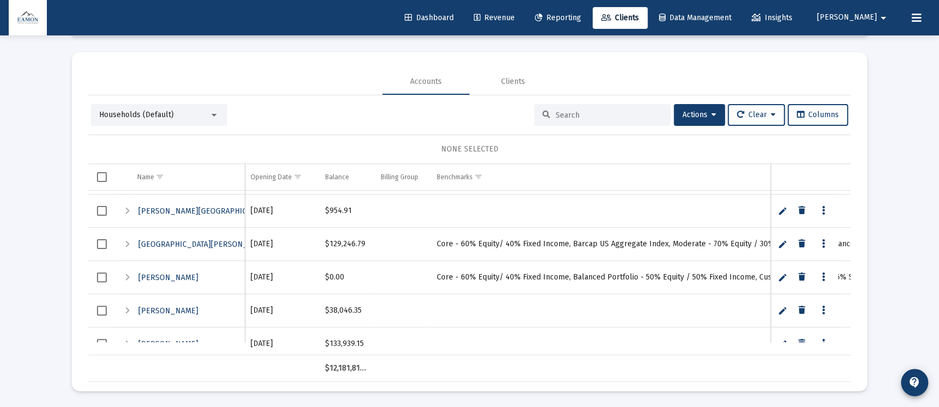
click at [97, 241] on span "Select row" at bounding box center [102, 244] width 10 height 10
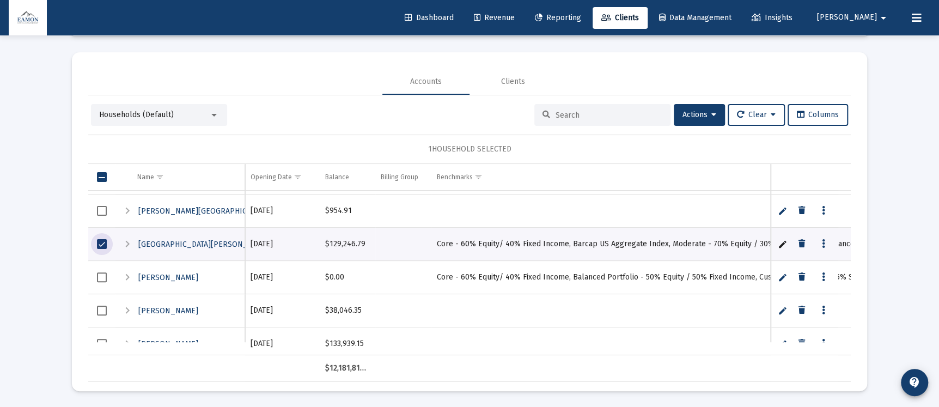
click at [97, 241] on span "Select row" at bounding box center [102, 244] width 10 height 10
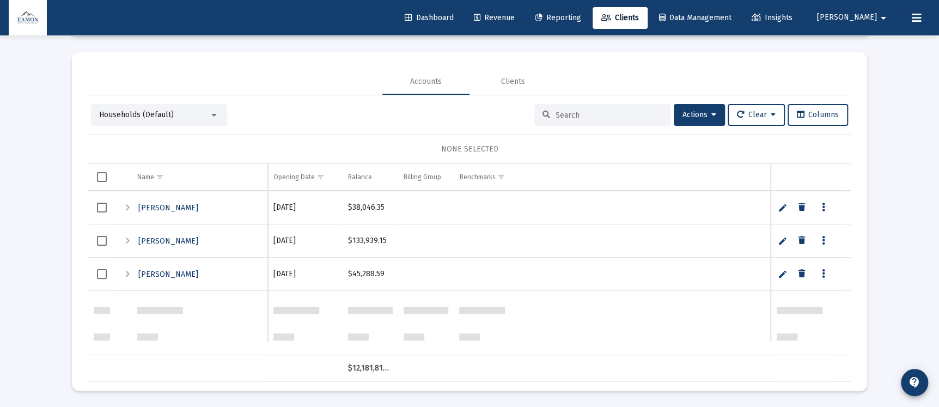
scroll to position [847, 0]
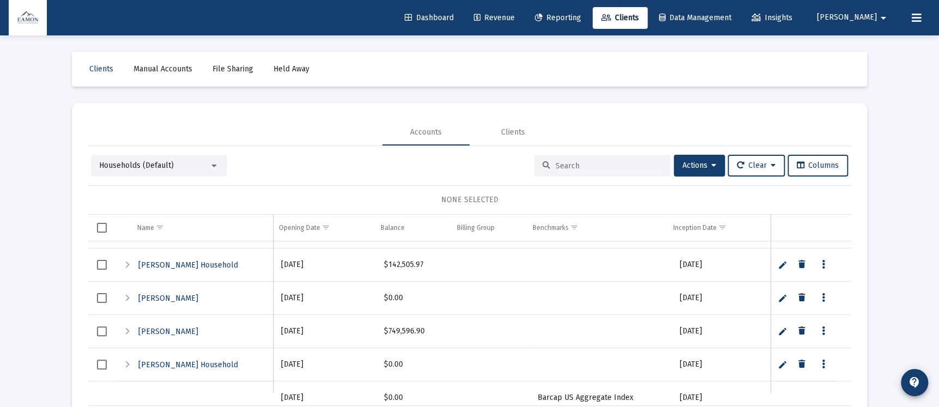
click at [104, 264] on span "Select row" at bounding box center [102, 265] width 10 height 10
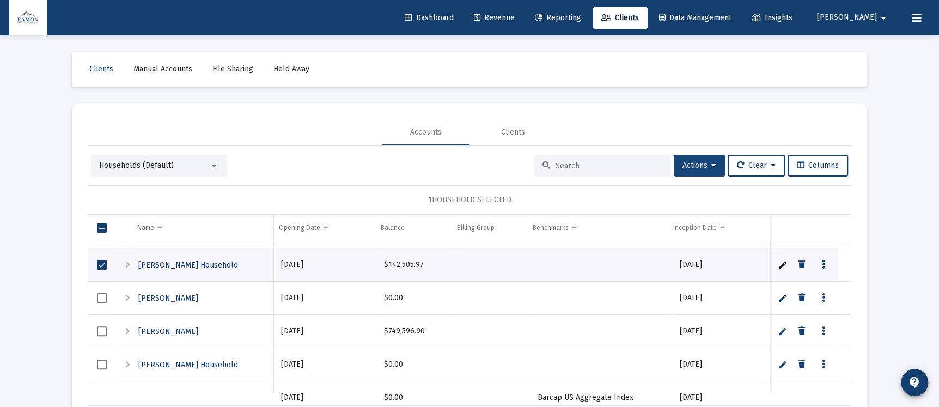
click at [708, 155] on button "Actions" at bounding box center [699, 166] width 51 height 22
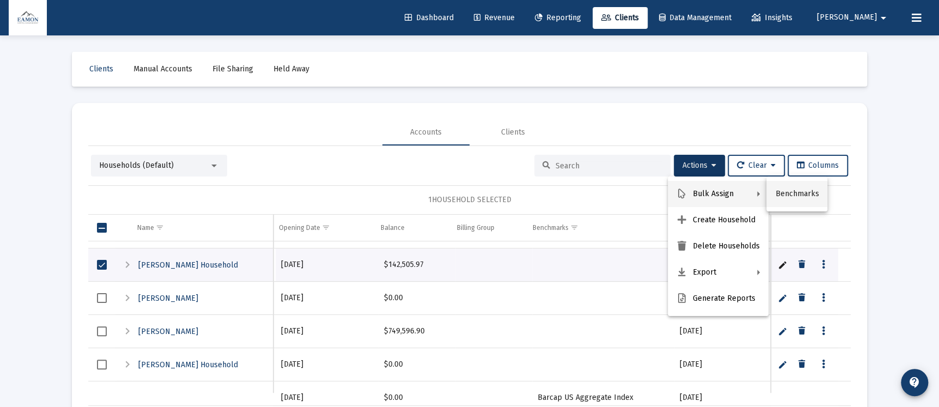
click at [777, 187] on button "Benchmarks" at bounding box center [797, 194] width 61 height 26
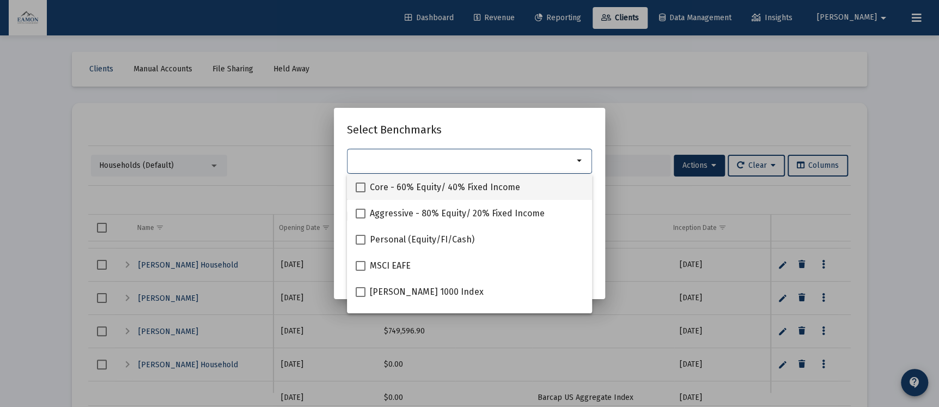
click at [403, 181] on span "Core - 60% Equity/ 40% Fixed Income" at bounding box center [445, 187] width 150 height 13
click at [361, 192] on input "Core - 60% Equity/ 40% Fixed Income" at bounding box center [360, 192] width 1 height 1
checkbox input "true"
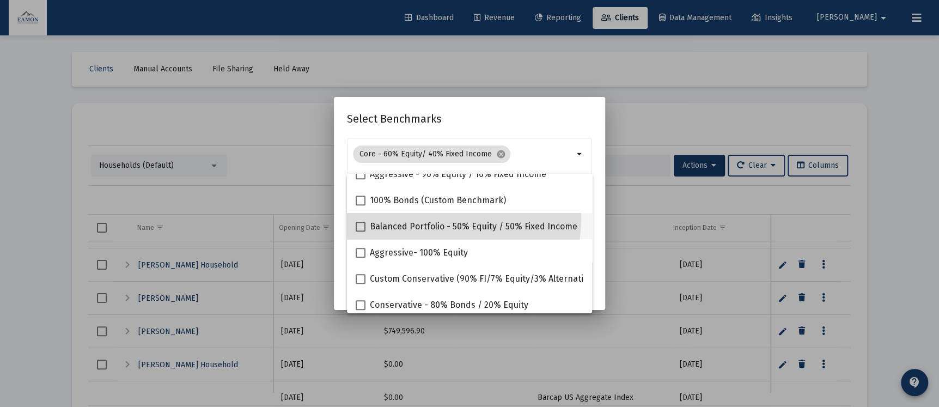
click at [429, 219] on mat-checkbox "Balanced Portfolio - 50% Equity / 50% Fixed Income" at bounding box center [467, 226] width 222 height 26
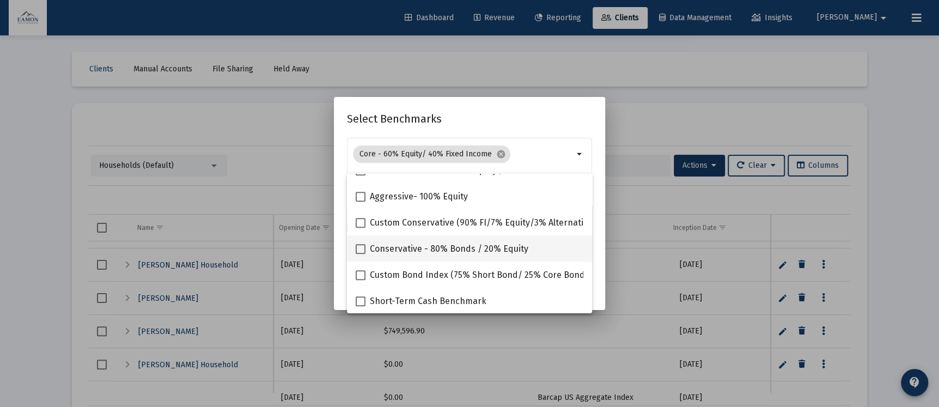
click at [424, 243] on span "Conservative - 80% Bonds / 20% Equity" at bounding box center [449, 249] width 159 height 13
click at [361, 254] on input "Conservative - 80% Bonds / 20% Equity" at bounding box center [360, 254] width 1 height 1
checkbox input "true"
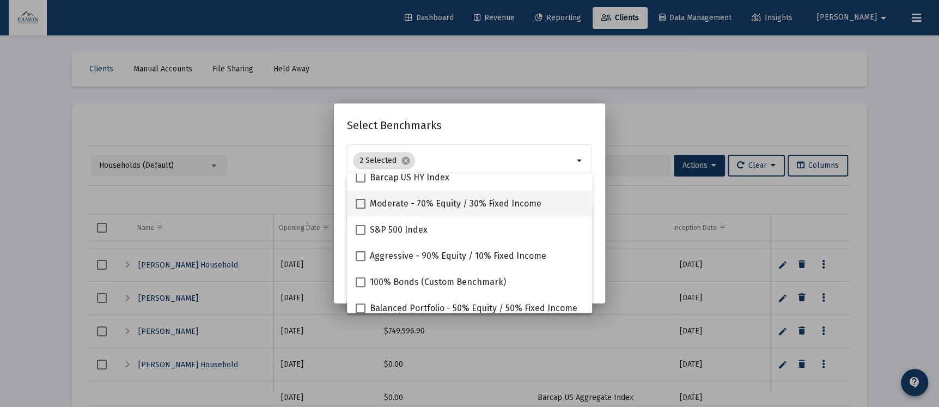
click at [463, 204] on span "Moderate - 70% Equity / 30% Fixed Income" at bounding box center [456, 203] width 172 height 13
click at [361, 209] on input "Moderate - 70% Equity / 30% Fixed Income" at bounding box center [360, 209] width 1 height 1
checkbox input "true"
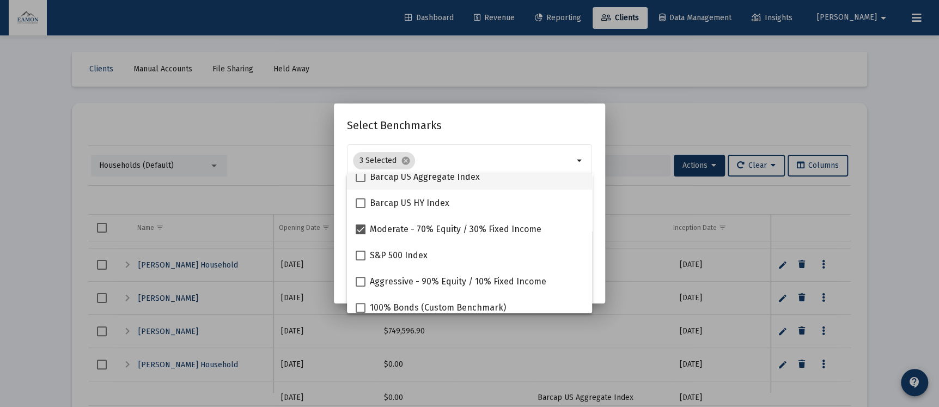
click at [435, 181] on span "Barcap US Aggregate Index" at bounding box center [425, 177] width 110 height 13
click at [361, 182] on input "Barcap US Aggregate Index" at bounding box center [360, 182] width 1 height 1
checkbox input "true"
click at [504, 122] on h2 "Select Benchmarks" at bounding box center [469, 125] width 245 height 17
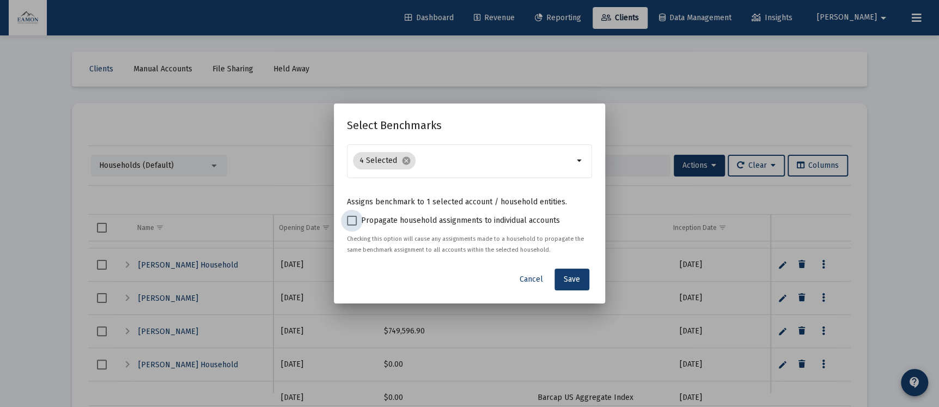
click at [486, 218] on span "Propagate household assignments to individual accounts" at bounding box center [460, 220] width 199 height 13
click at [352, 226] on input "Propagate household assignments to individual accounts" at bounding box center [351, 226] width 1 height 1
checkbox input "true"
click at [561, 273] on button "Save" at bounding box center [572, 280] width 35 height 22
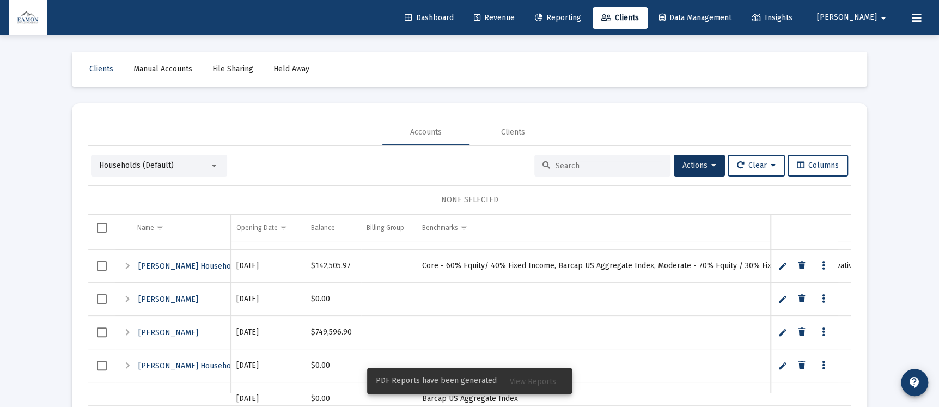
click at [534, 375] on button "View Reports" at bounding box center [533, 381] width 64 height 20
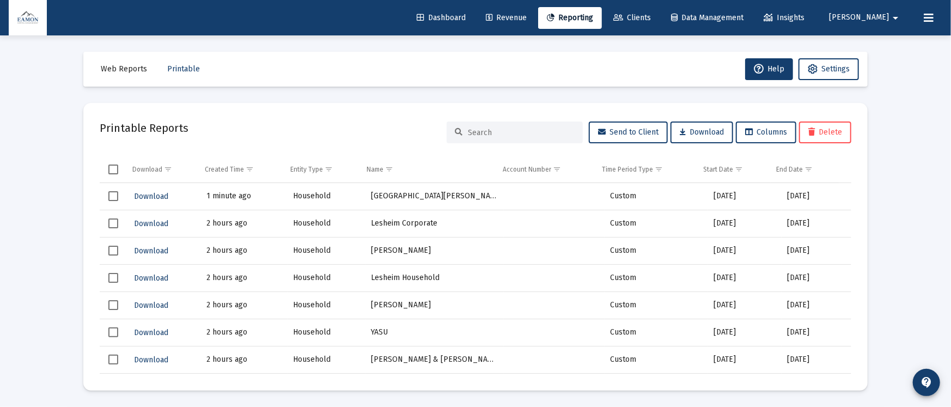
click at [593, 15] on span "Reporting" at bounding box center [570, 17] width 46 height 9
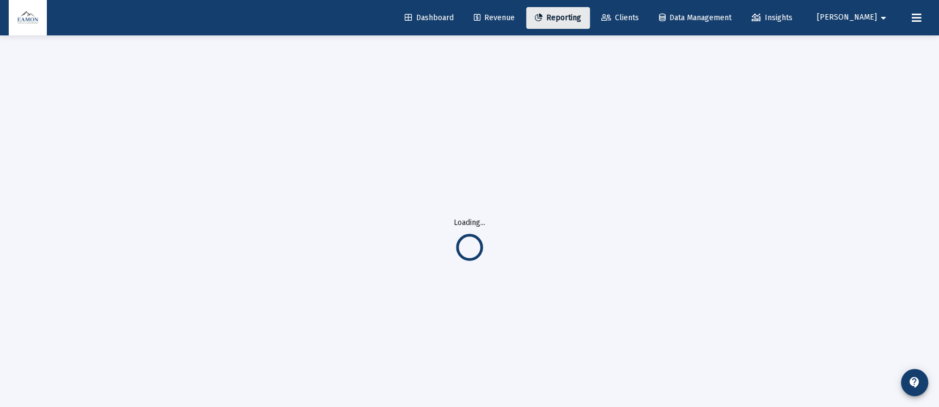
select select "View all"
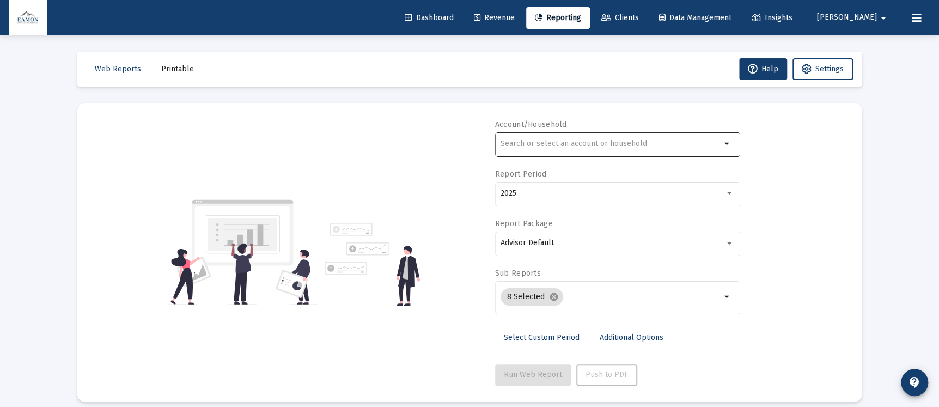
click at [592, 145] on input "text" at bounding box center [611, 144] width 221 height 9
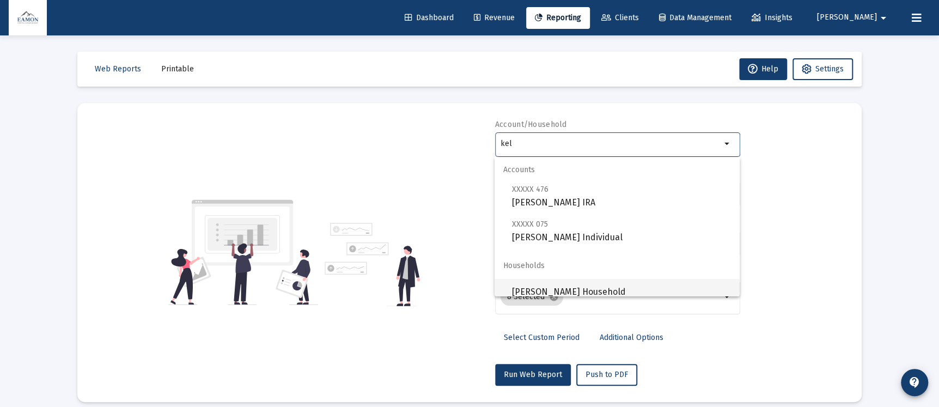
click at [551, 283] on span "[PERSON_NAME] Household" at bounding box center [621, 292] width 219 height 26
type input "[PERSON_NAME] Household"
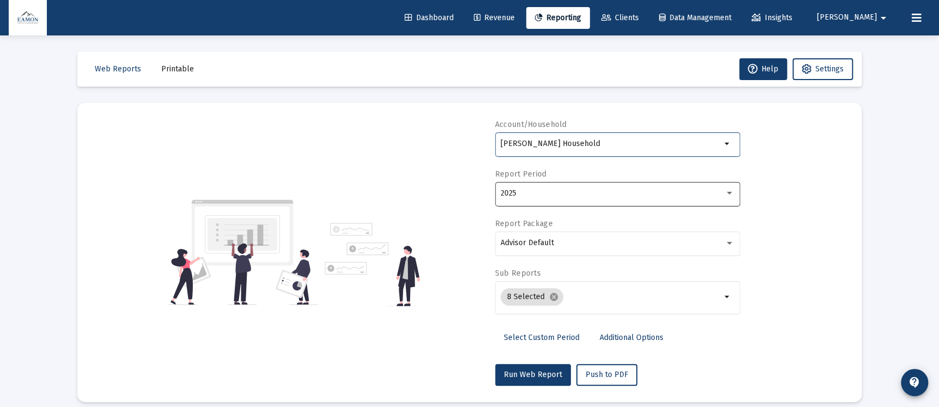
click at [557, 196] on div "2025" at bounding box center [613, 193] width 224 height 9
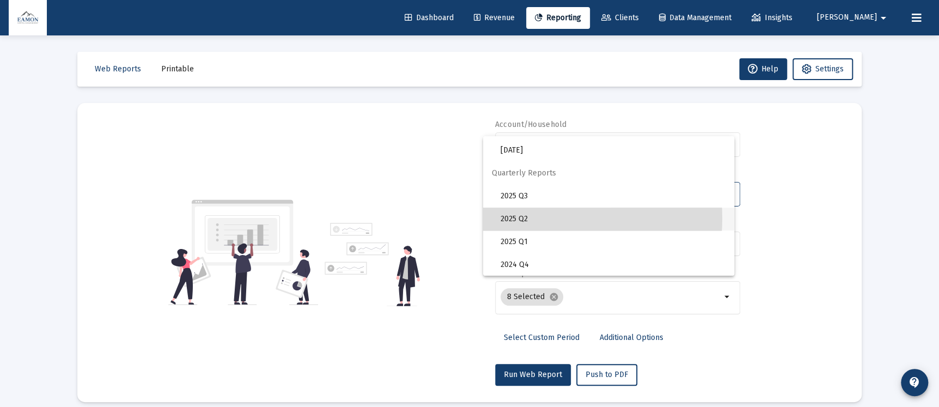
click at [528, 218] on span "2025 Q2" at bounding box center [613, 219] width 225 height 23
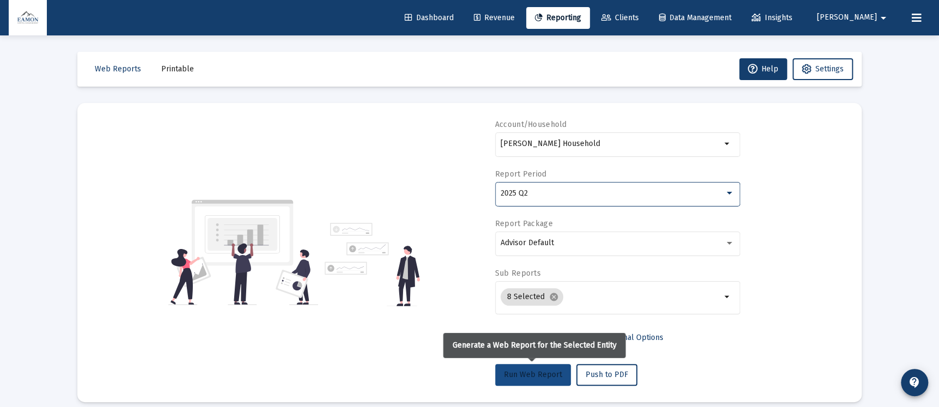
click at [539, 372] on span "Run Web Report" at bounding box center [533, 374] width 58 height 9
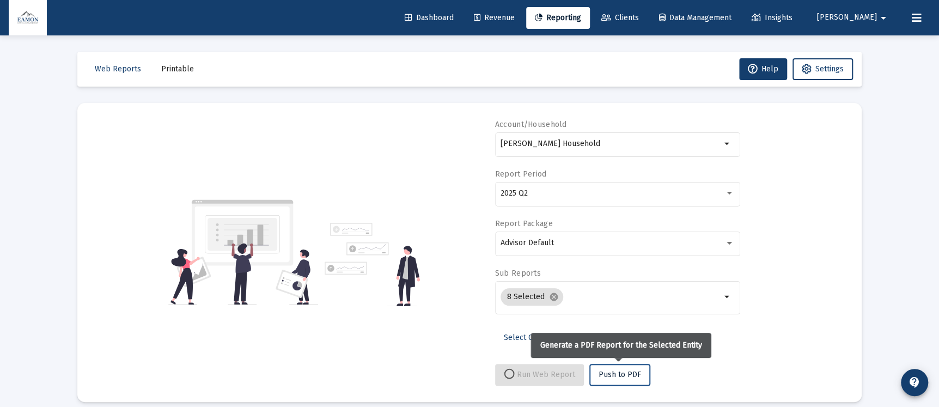
click at [631, 373] on span "Push to PDF" at bounding box center [620, 374] width 43 height 9
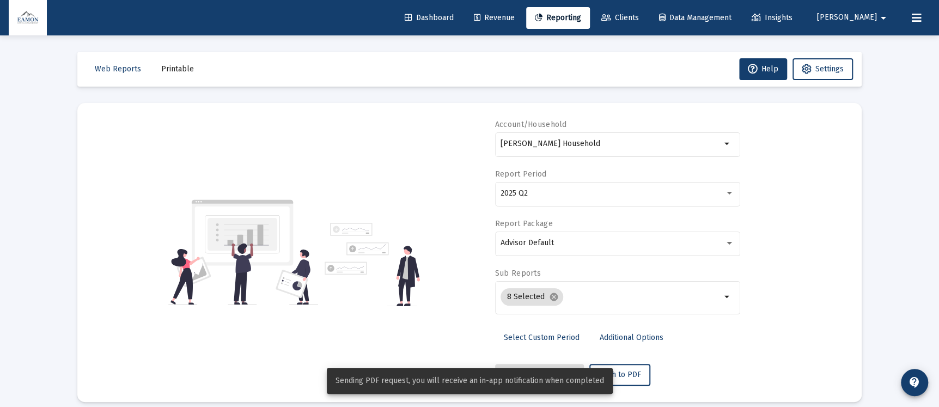
select select "View all"
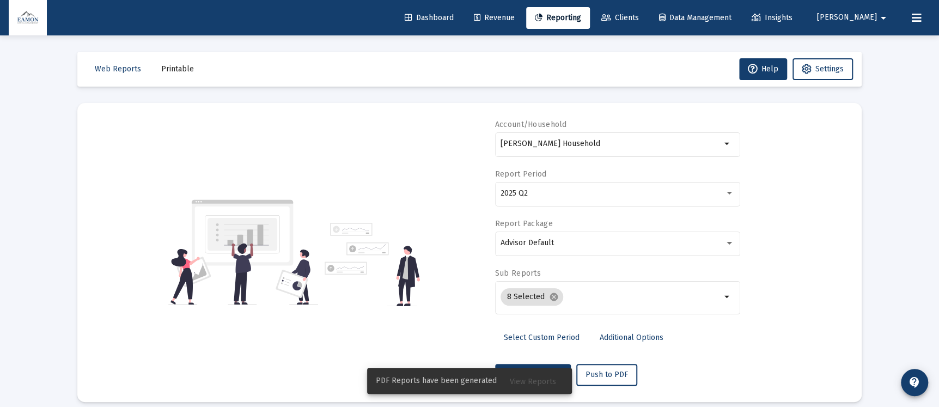
click at [543, 379] on span "View Reports" at bounding box center [533, 381] width 46 height 9
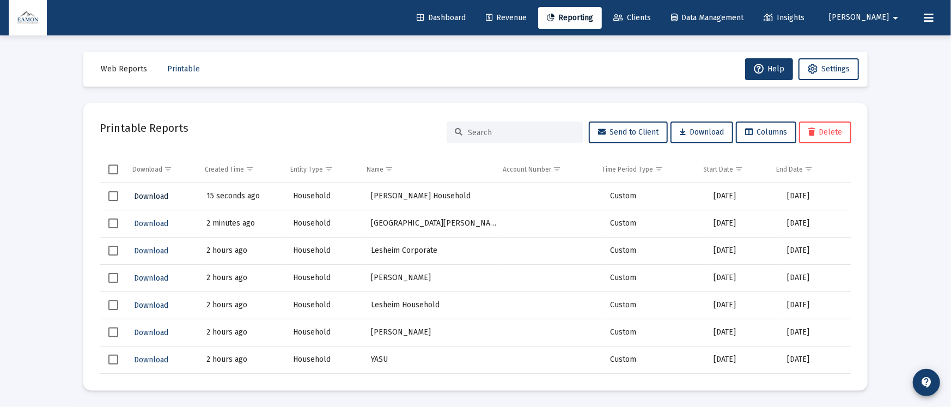
click at [141, 192] on span "Download" at bounding box center [151, 196] width 34 height 9
click at [651, 18] on span "Clients" at bounding box center [633, 17] width 38 height 9
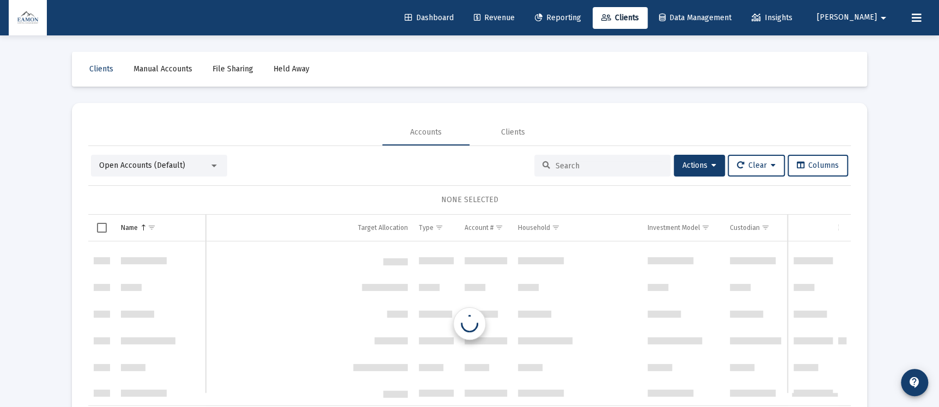
scroll to position [543, 0]
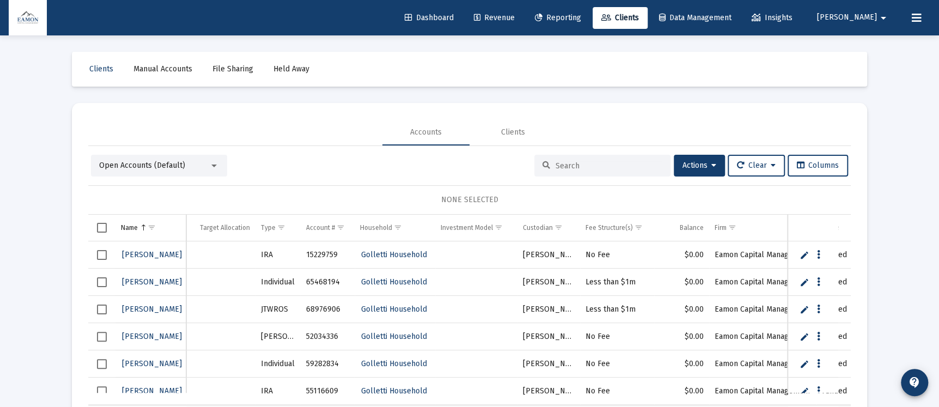
click at [163, 160] on div "Open Accounts (Default)" at bounding box center [154, 165] width 110 height 11
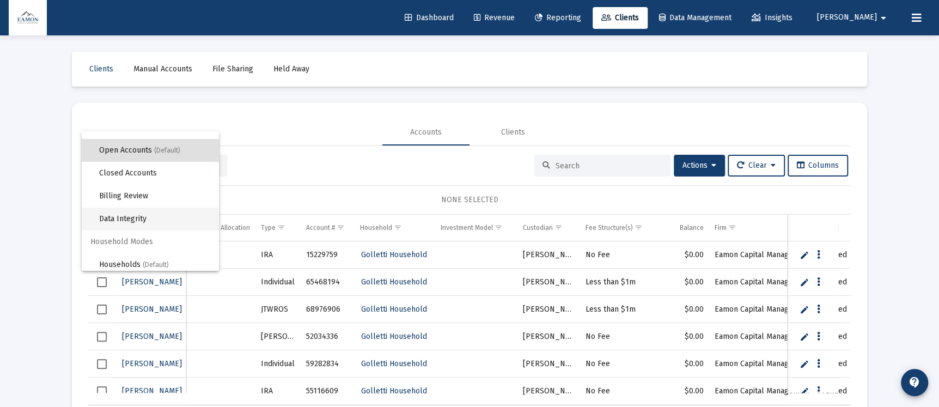
scroll to position [20, 0]
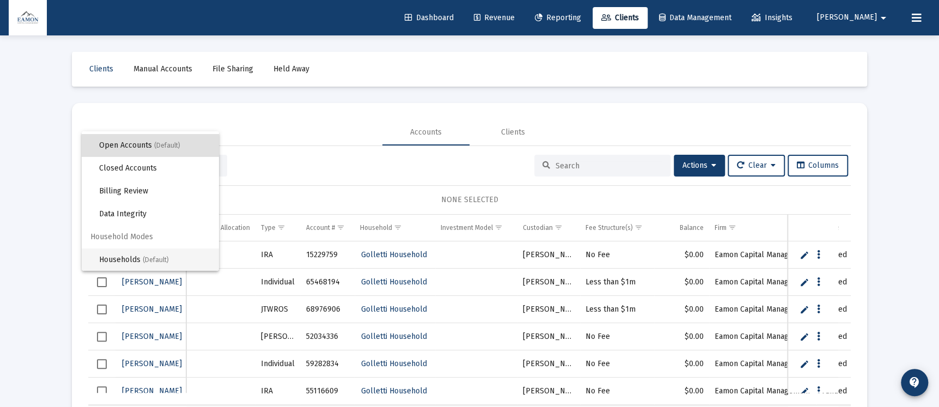
click at [137, 254] on span "Households (Default)" at bounding box center [154, 259] width 111 height 23
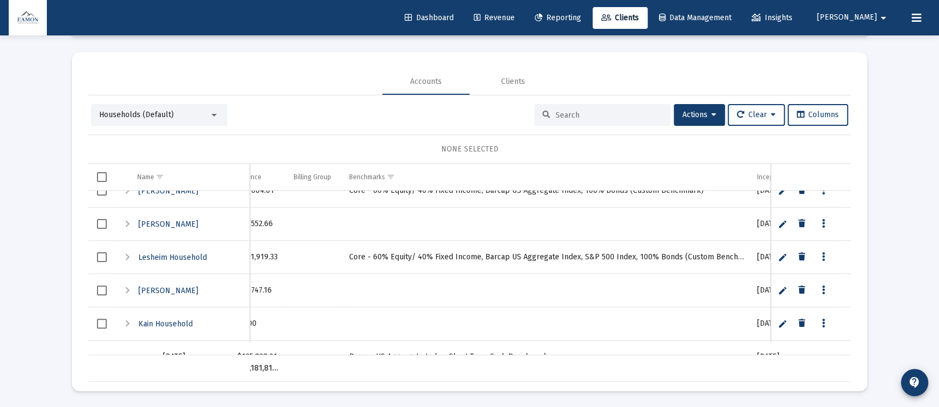
scroll to position [1144, 144]
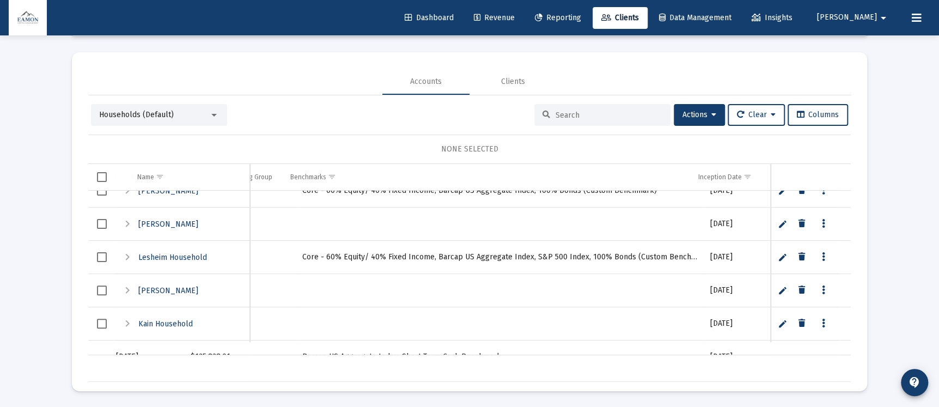
click at [825, 253] on link "Data grid" at bounding box center [824, 257] width 10 height 10
click at [860, 278] on button "Assign Benchmarks" at bounding box center [870, 279] width 102 height 26
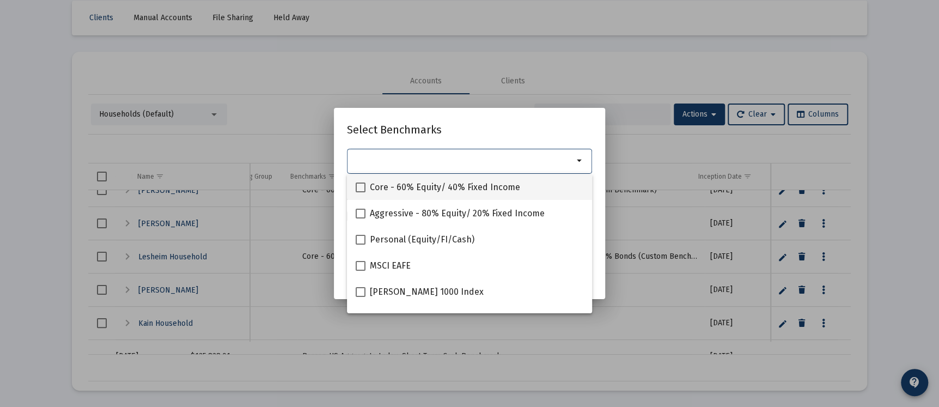
click at [361, 187] on span at bounding box center [361, 188] width 10 height 10
click at [361, 192] on input "Core - 60% Equity/ 40% Fixed Income" at bounding box center [360, 192] width 1 height 1
checkbox input "true"
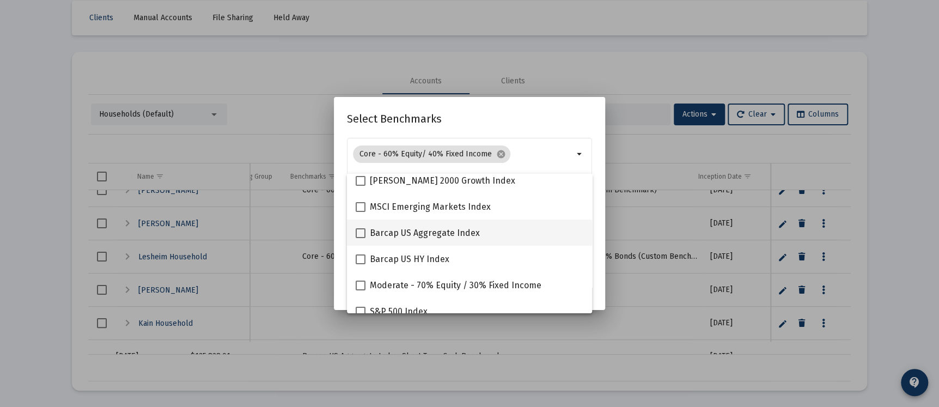
click at [362, 228] on span at bounding box center [361, 233] width 10 height 10
click at [361, 238] on input "Barcap US Aggregate Index" at bounding box center [360, 238] width 1 height 1
checkbox input "true"
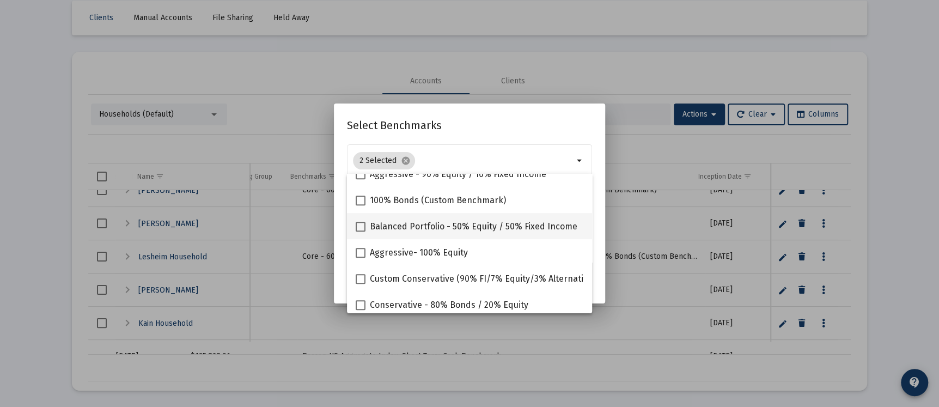
click at [360, 225] on span at bounding box center [361, 227] width 10 height 10
click at [360, 232] on input "Balanced Portfolio - 50% Equity / 50% Fixed Income" at bounding box center [360, 232] width 1 height 1
checkbox input "true"
click at [358, 302] on span at bounding box center [361, 305] width 10 height 10
click at [360, 310] on input "Conservative - 80% Bonds / 20% Equity" at bounding box center [360, 310] width 1 height 1
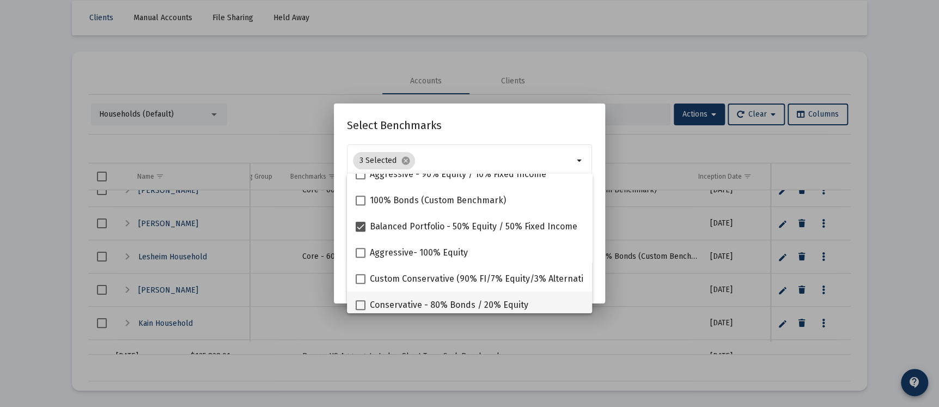
checkbox input "true"
click at [503, 126] on h2 "Select Benchmarks" at bounding box center [469, 125] width 245 height 17
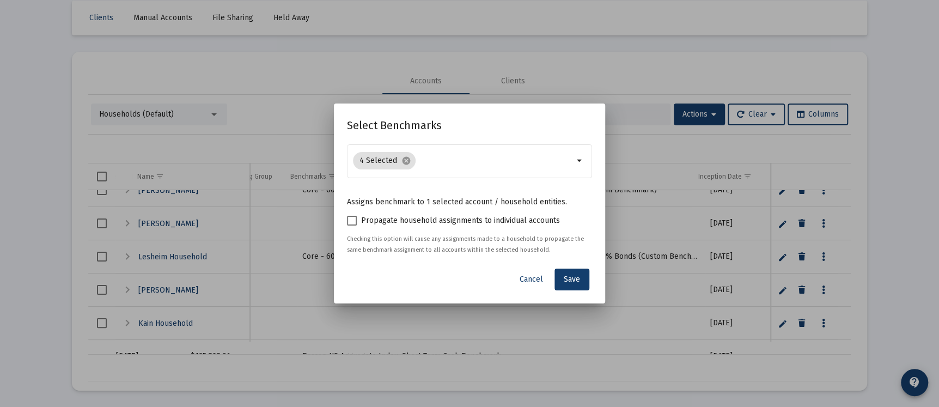
click at [349, 219] on span at bounding box center [352, 221] width 10 height 10
click at [351, 226] on input "Propagate household assignments to individual accounts" at bounding box center [351, 226] width 1 height 1
checkbox input "true"
click at [575, 281] on span "Save" at bounding box center [572, 279] width 16 height 9
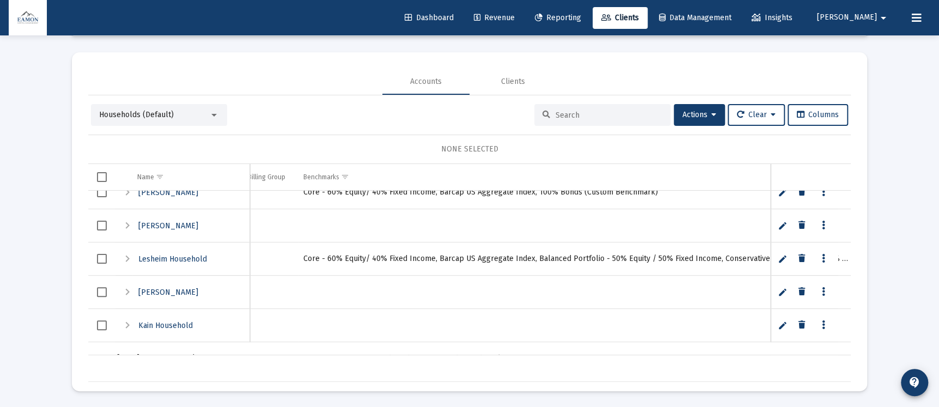
click at [581, 21] on span "Reporting" at bounding box center [558, 17] width 46 height 9
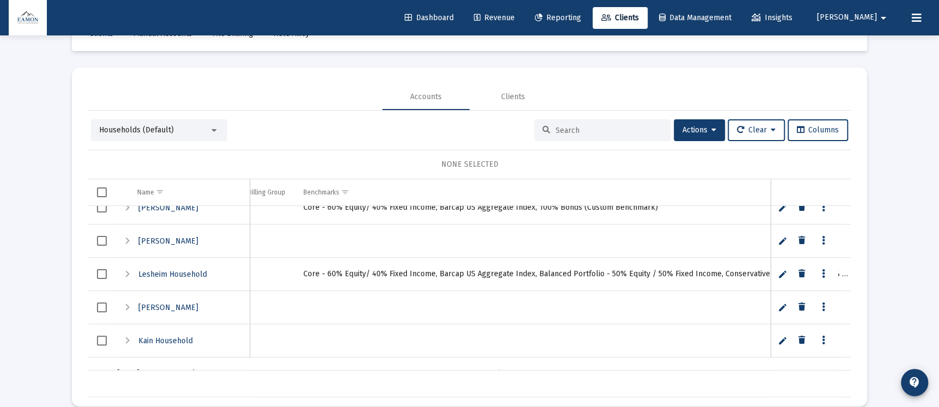
select select "View all"
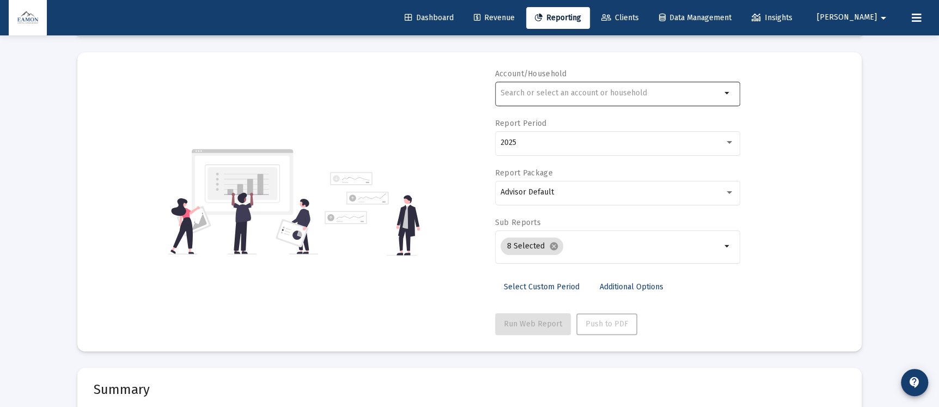
click at [590, 94] on input "text" at bounding box center [611, 93] width 221 height 9
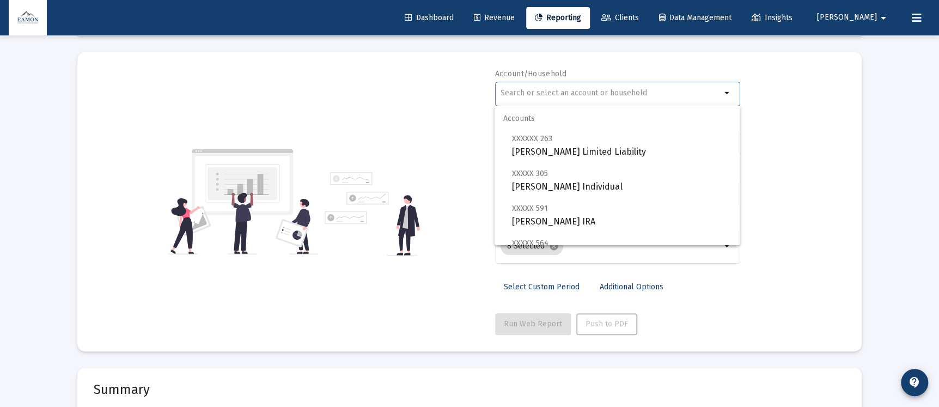
click at [451, 100] on div "Account/Household arrow_drop_down Report Period 2025 Report Package Advisor Def…" at bounding box center [470, 202] width 752 height 266
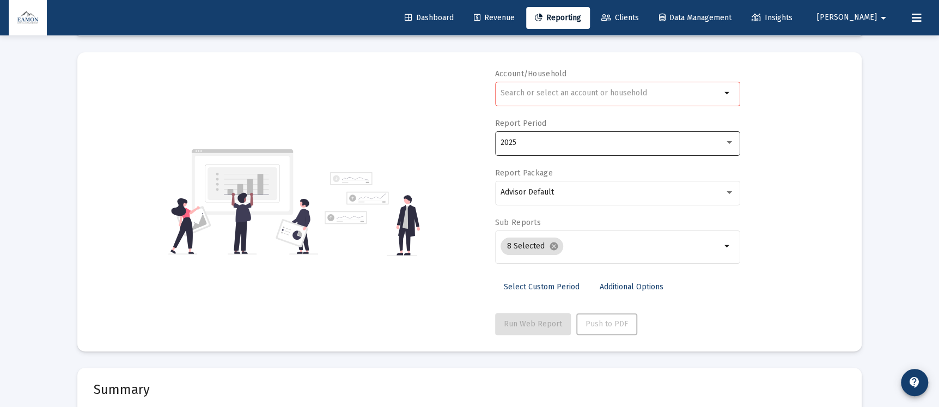
click at [529, 142] on div "2025" at bounding box center [613, 142] width 224 height 9
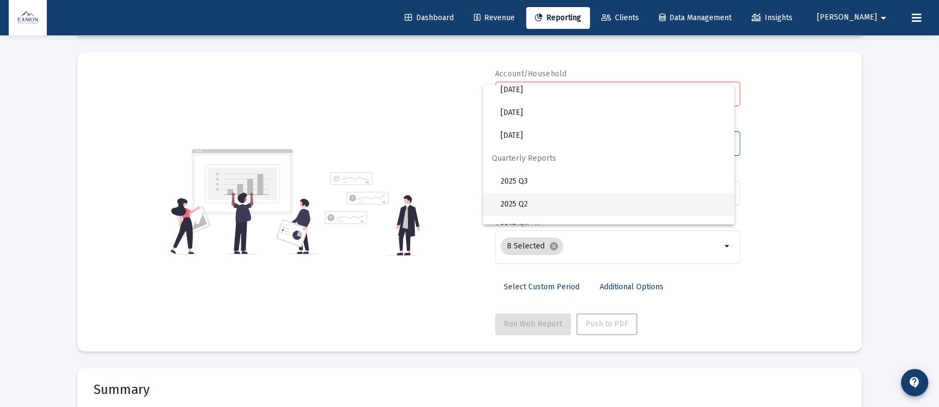
click at [522, 206] on span "2025 Q2" at bounding box center [613, 204] width 225 height 23
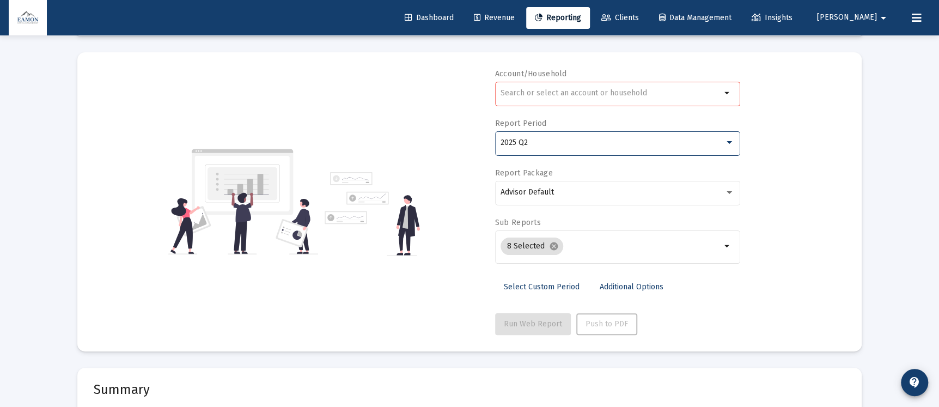
click at [567, 81] on div at bounding box center [611, 93] width 221 height 27
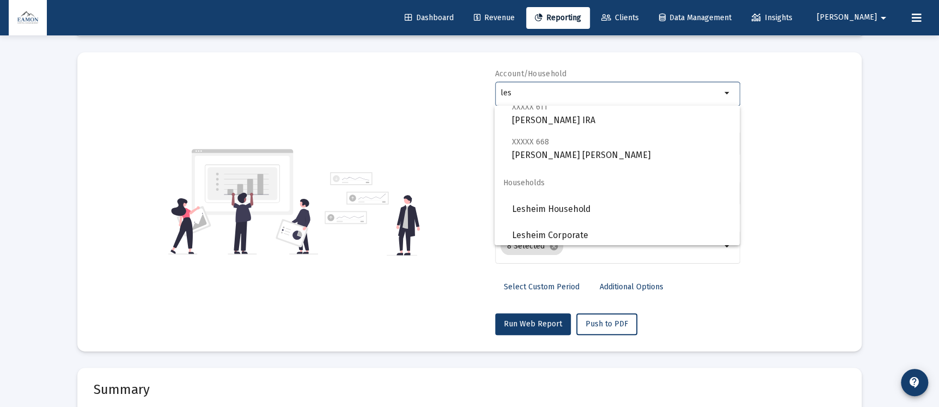
scroll to position [104, 0]
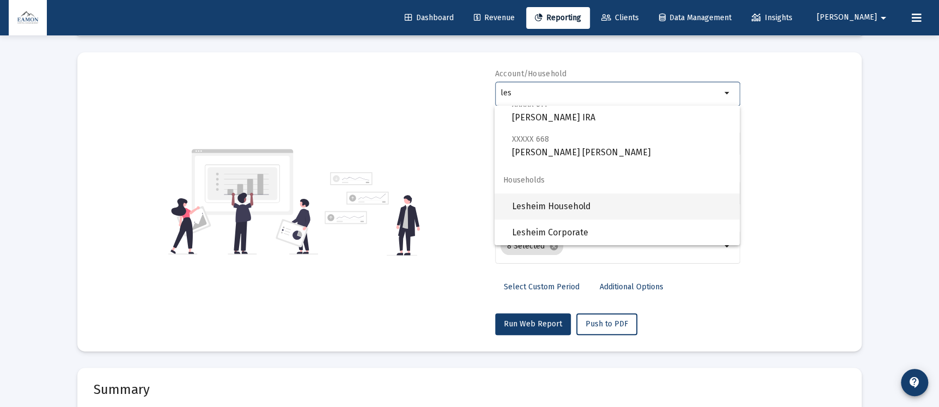
click at [578, 203] on span "Lesheim Household" at bounding box center [621, 206] width 219 height 26
type input "Lesheim Household"
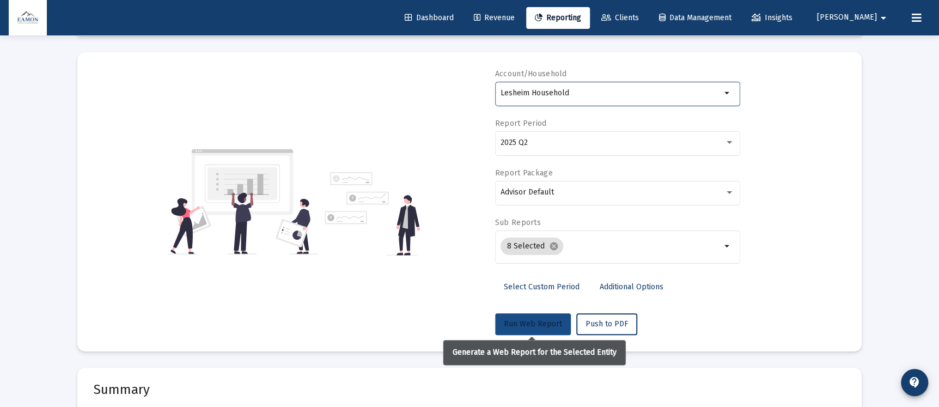
click at [518, 321] on span "Run Web Report" at bounding box center [533, 323] width 58 height 9
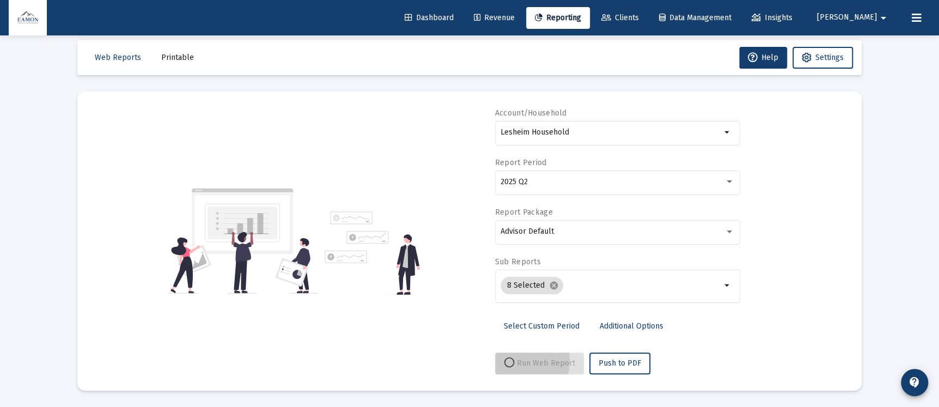
scroll to position [11, 0]
select select "View all"
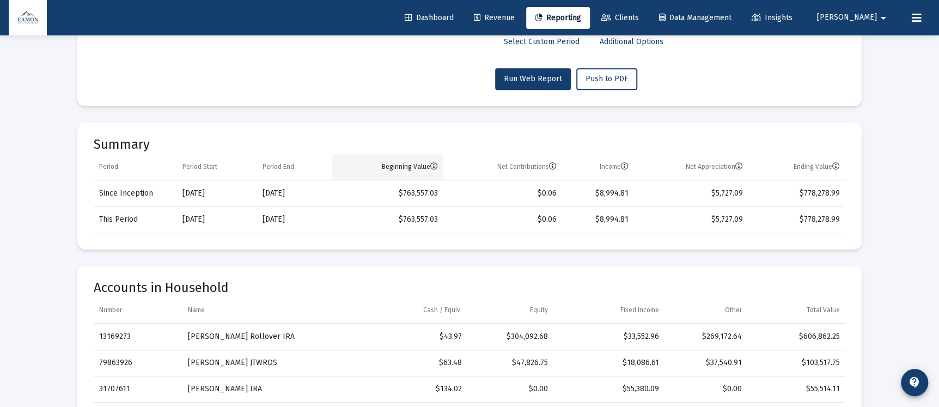
scroll to position [132, 0]
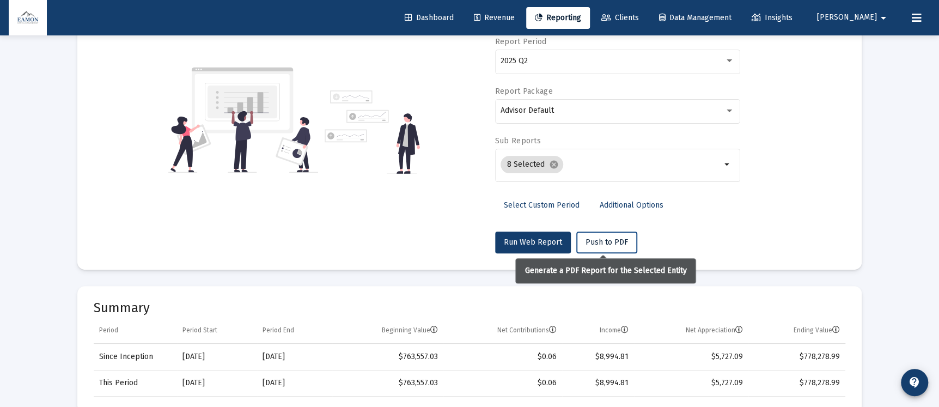
click at [591, 233] on button "Push to PDF" at bounding box center [607, 243] width 61 height 22
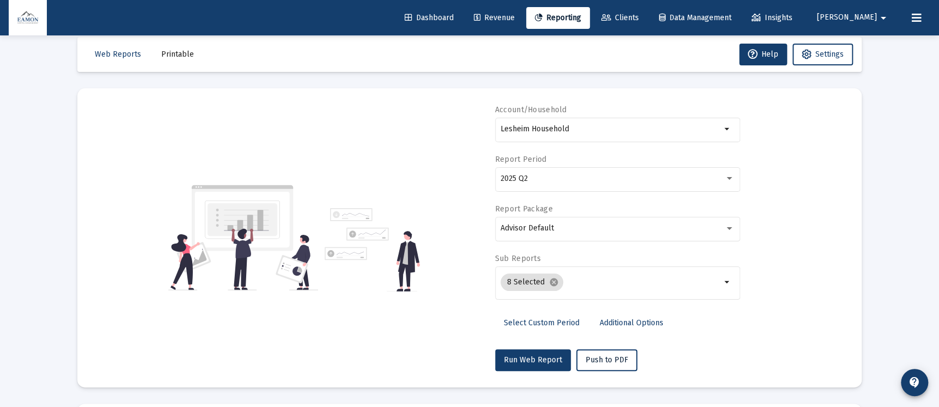
scroll to position [0, 0]
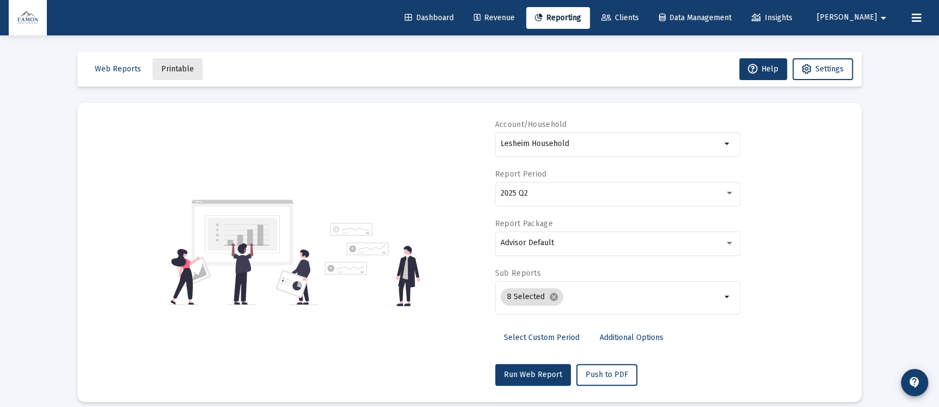
click at [190, 64] on span "Printable" at bounding box center [177, 68] width 33 height 9
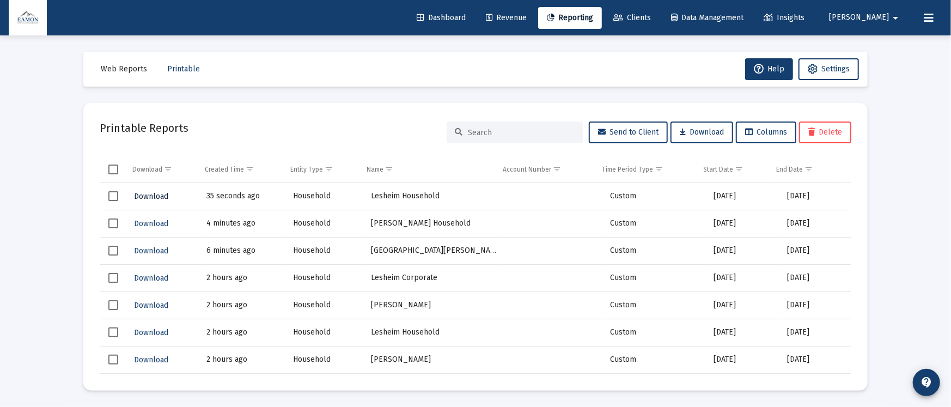
click at [147, 192] on span "Download" at bounding box center [151, 196] width 34 height 9
click at [602, 10] on link "Reporting" at bounding box center [570, 18] width 64 height 22
select select "View all"
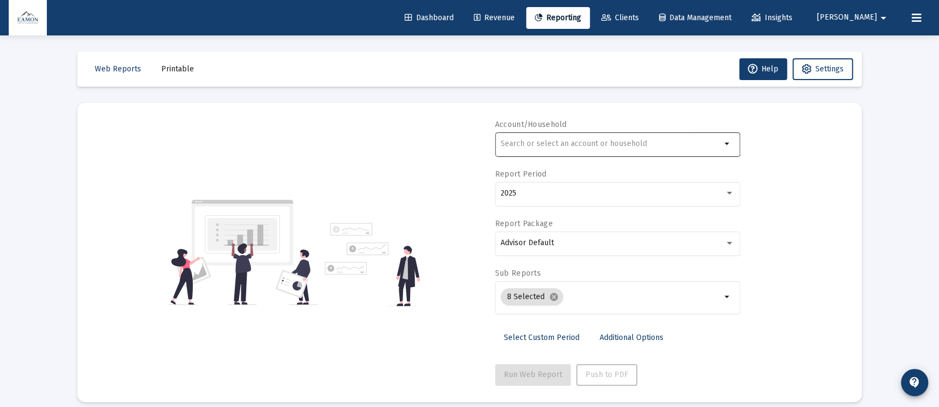
click at [599, 137] on div at bounding box center [611, 143] width 221 height 27
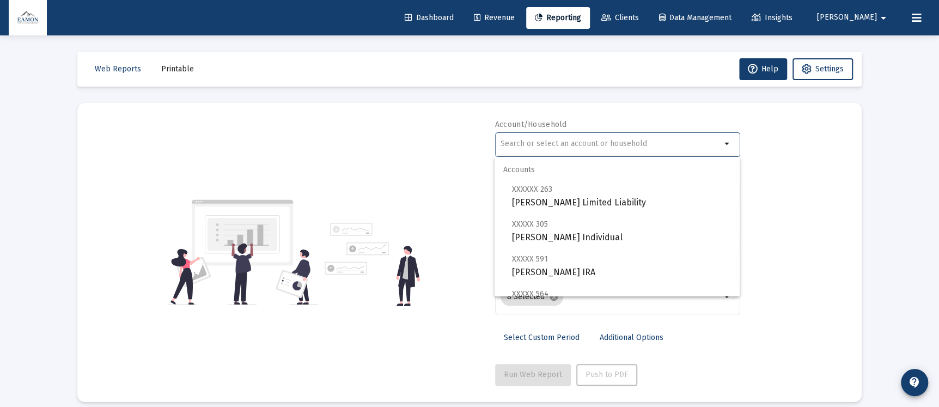
click at [596, 146] on input "text" at bounding box center [611, 144] width 221 height 9
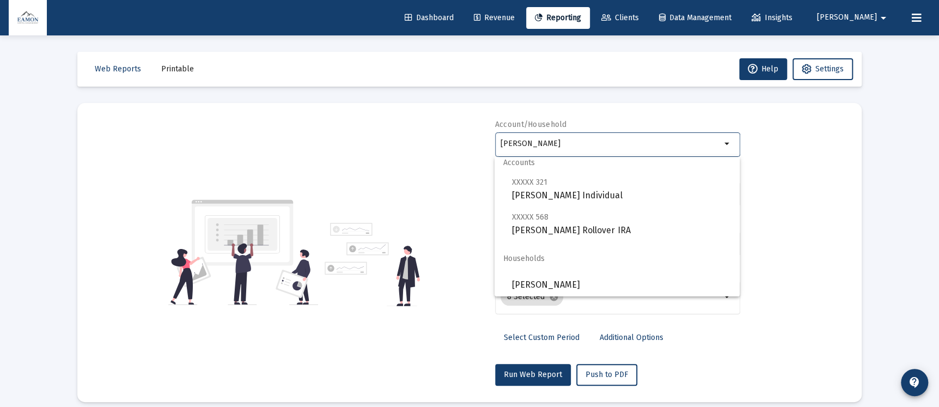
scroll to position [8, 0]
click at [605, 285] on span "[PERSON_NAME]" at bounding box center [621, 284] width 219 height 26
type input "[PERSON_NAME]"
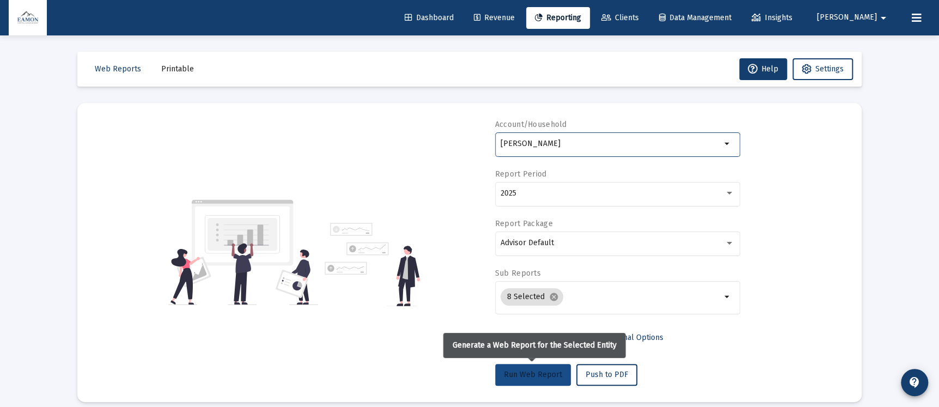
click at [551, 368] on button "Run Web Report" at bounding box center [533, 375] width 76 height 22
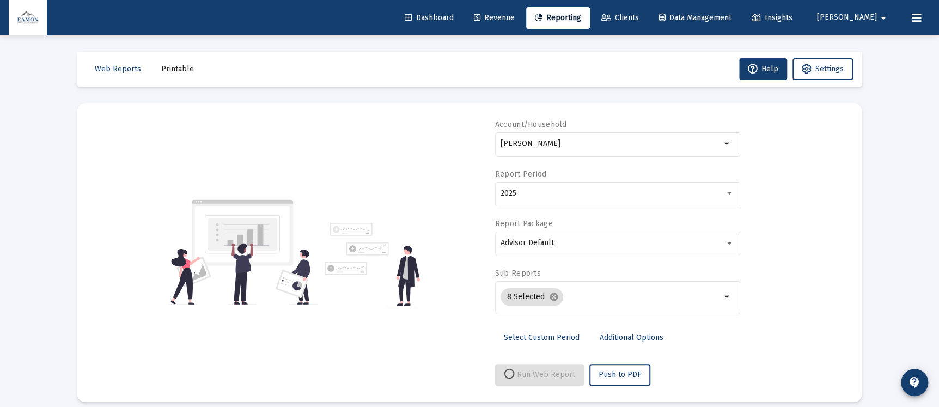
select select "View all"
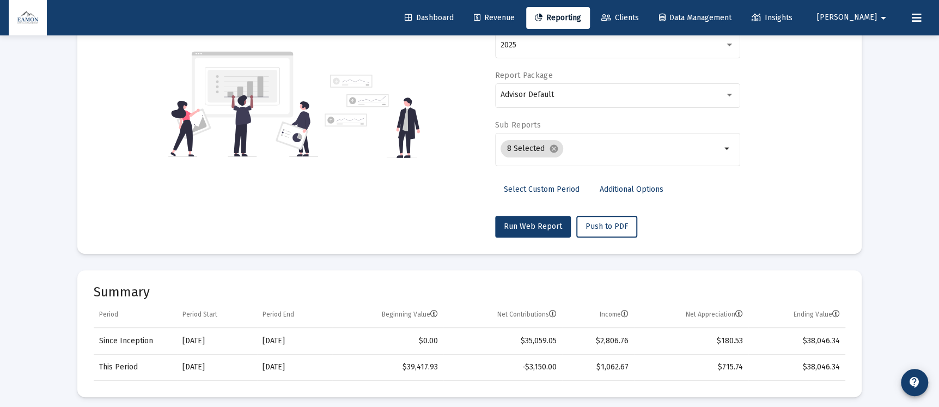
scroll to position [0, 0]
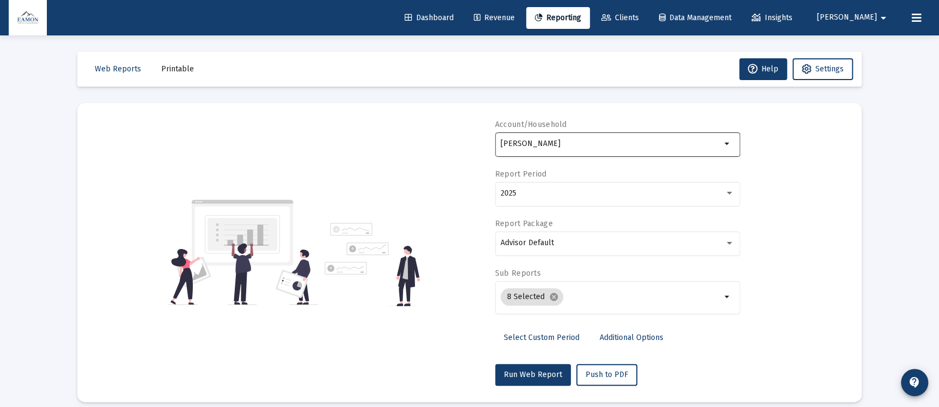
click at [591, 149] on div "[PERSON_NAME]" at bounding box center [611, 143] width 221 height 27
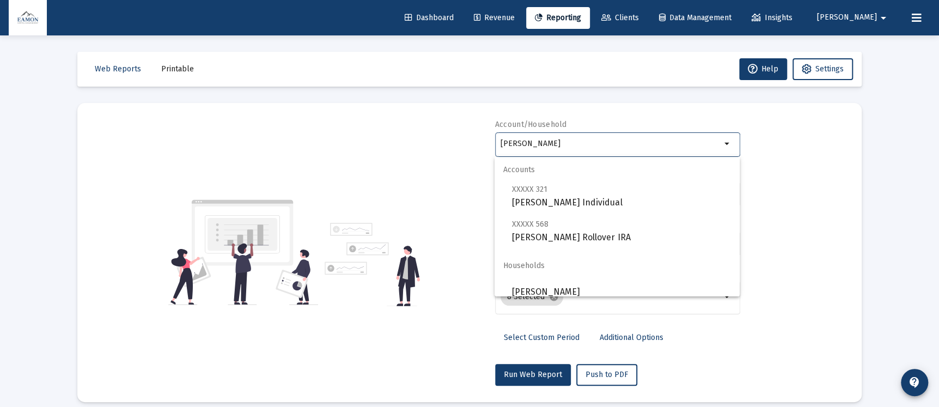
click at [594, 141] on input "[PERSON_NAME]" at bounding box center [611, 144] width 221 height 9
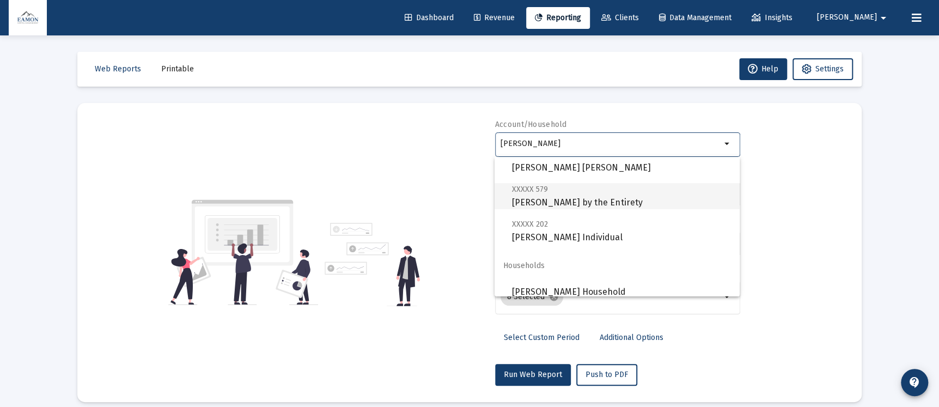
scroll to position [104, 0]
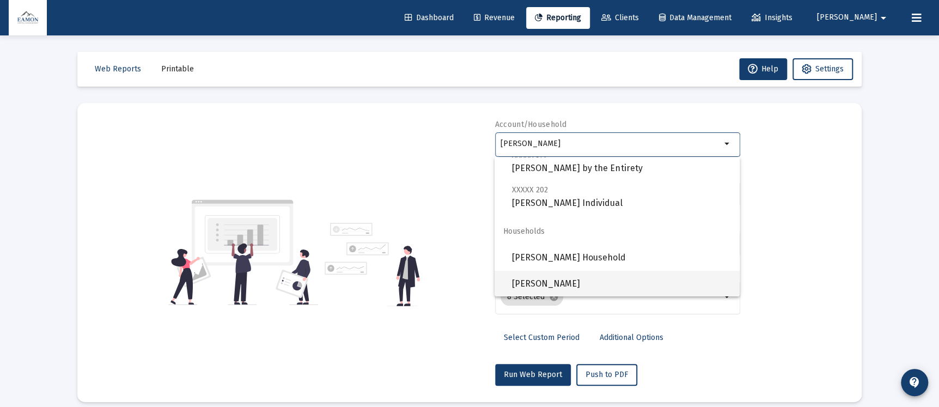
click at [566, 277] on span "[PERSON_NAME]" at bounding box center [621, 284] width 219 height 26
type input "[PERSON_NAME]"
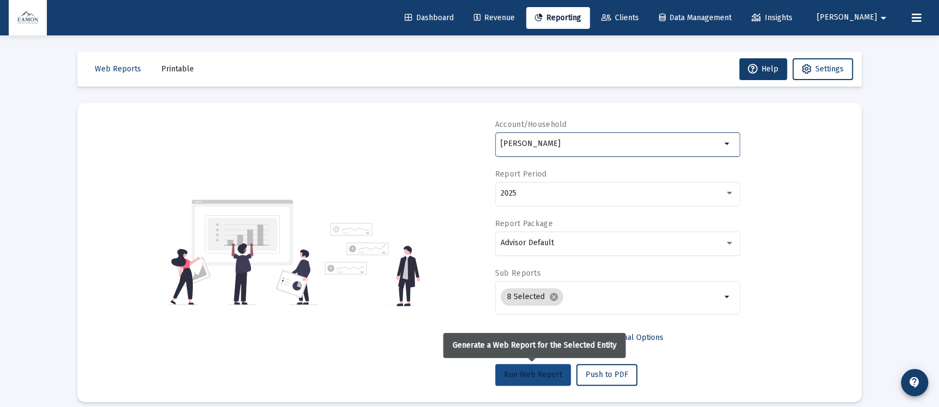
click at [543, 365] on button "Run Web Report" at bounding box center [533, 375] width 76 height 22
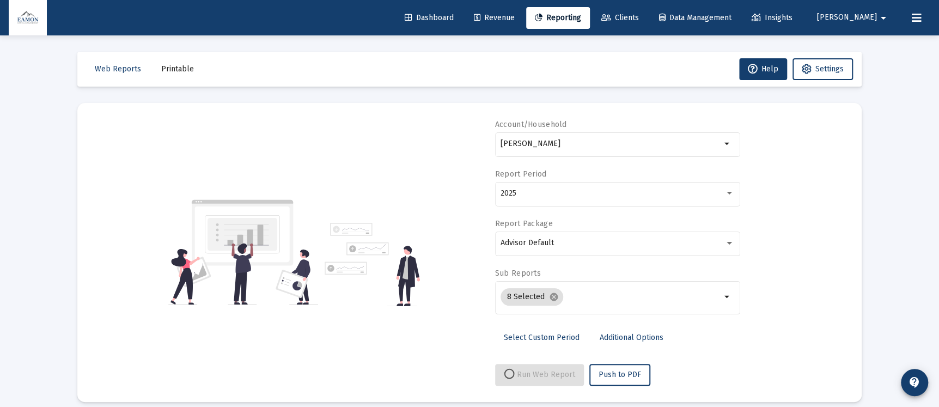
select select "View all"
click at [617, 144] on input "[PERSON_NAME]" at bounding box center [611, 144] width 221 height 9
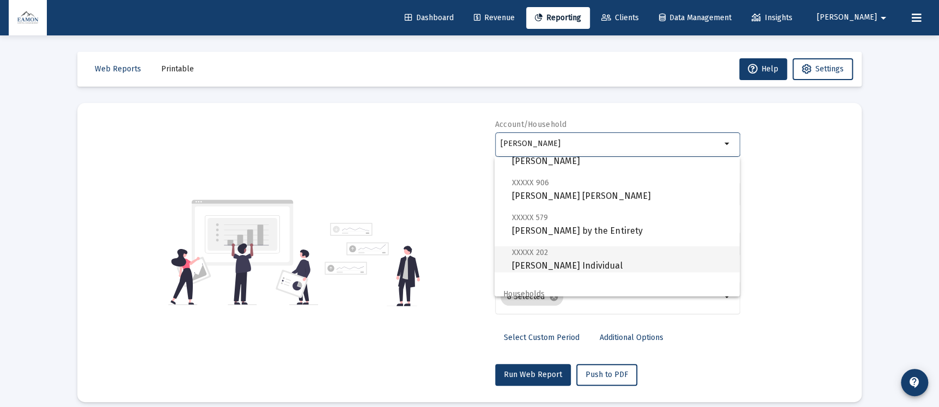
scroll to position [0, 0]
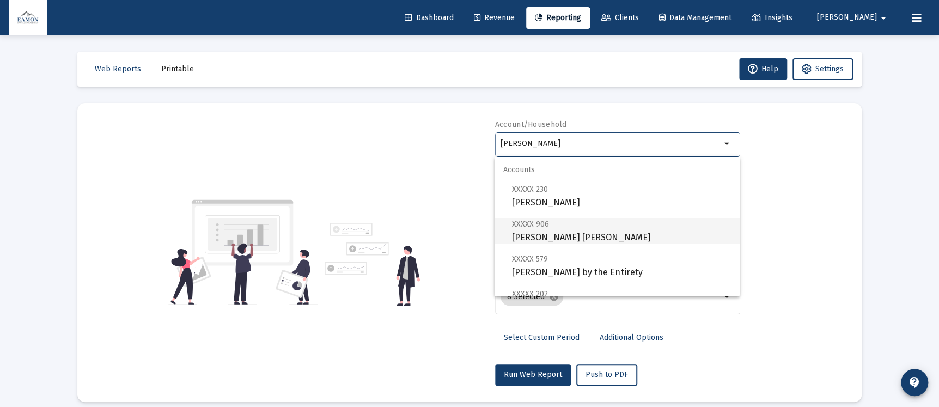
click at [551, 235] on span "XXXXX 906 [PERSON_NAME] [PERSON_NAME]" at bounding box center [621, 230] width 219 height 27
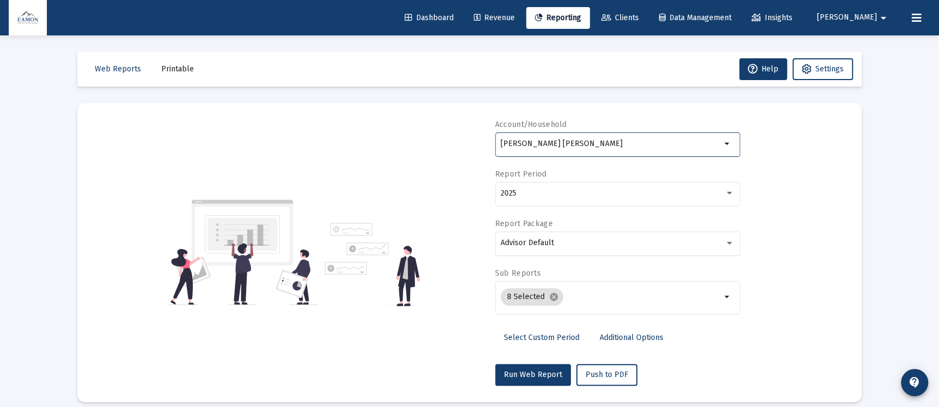
click at [572, 149] on div "[PERSON_NAME] [PERSON_NAME]" at bounding box center [611, 143] width 221 height 27
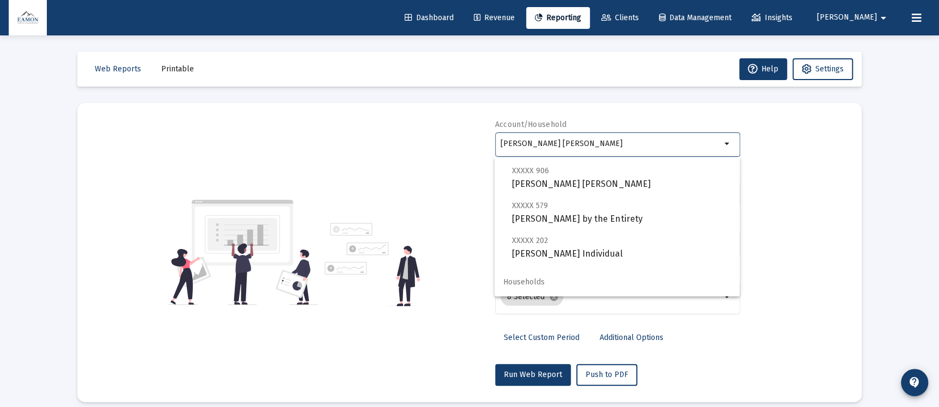
scroll to position [82, 0]
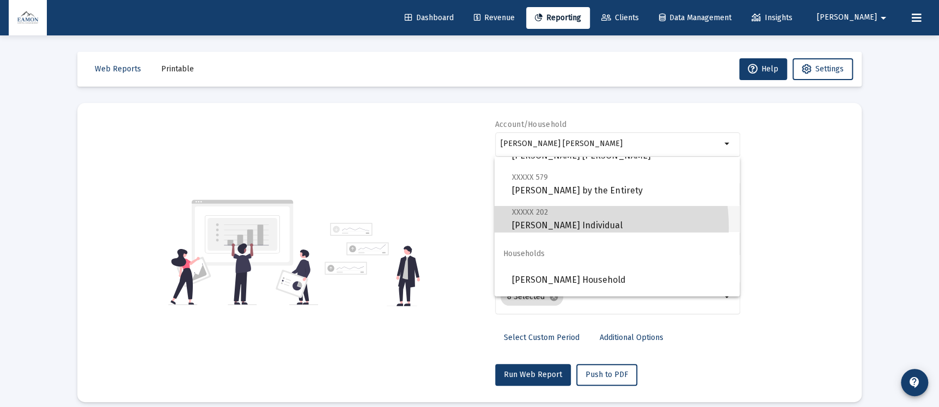
click at [540, 229] on span "XXXXX 202 [PERSON_NAME] Individual" at bounding box center [621, 218] width 219 height 27
type input "[PERSON_NAME] Individual"
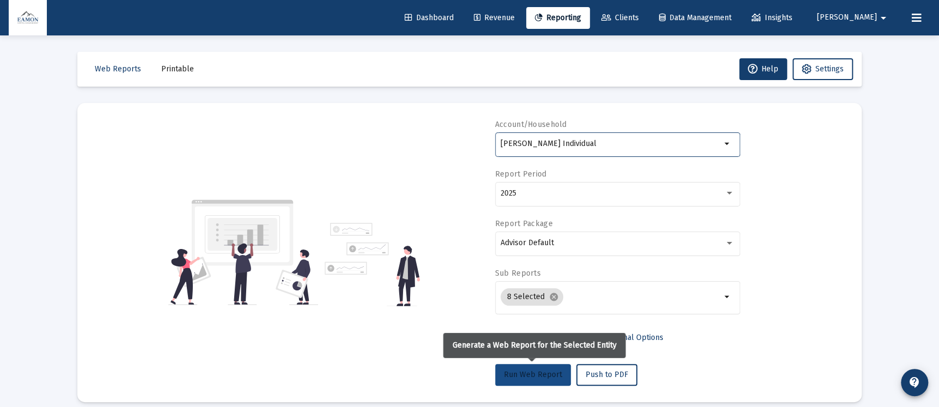
click at [530, 365] on button "Run Web Report" at bounding box center [533, 375] width 76 height 22
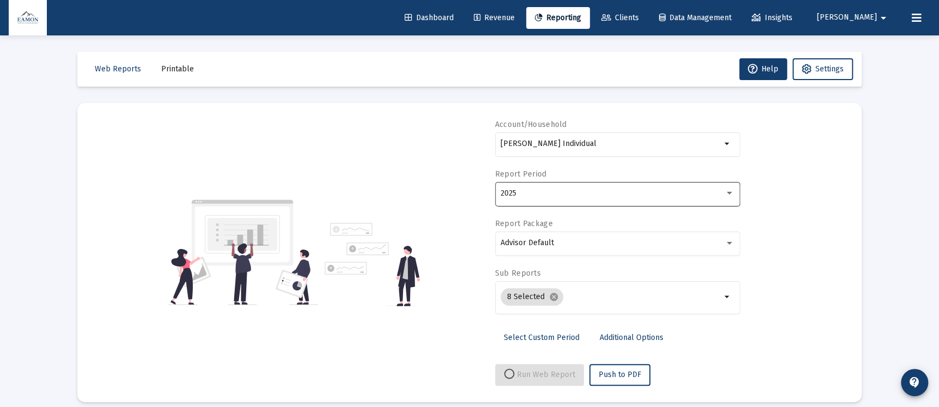
select select "View all"
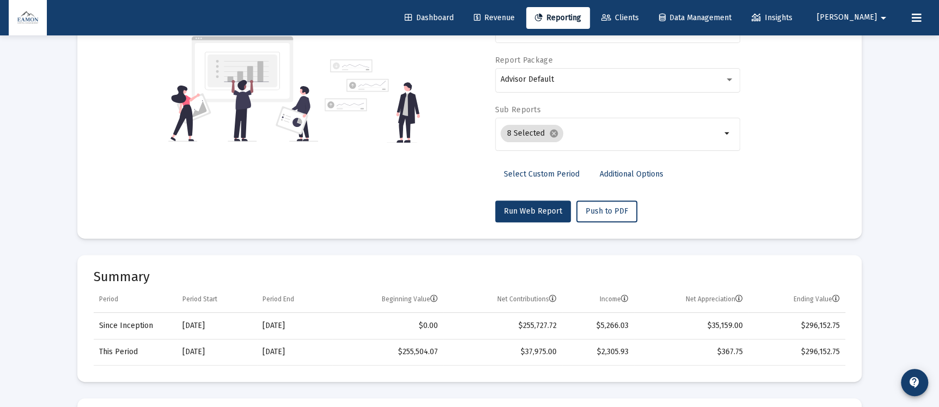
scroll to position [0, 0]
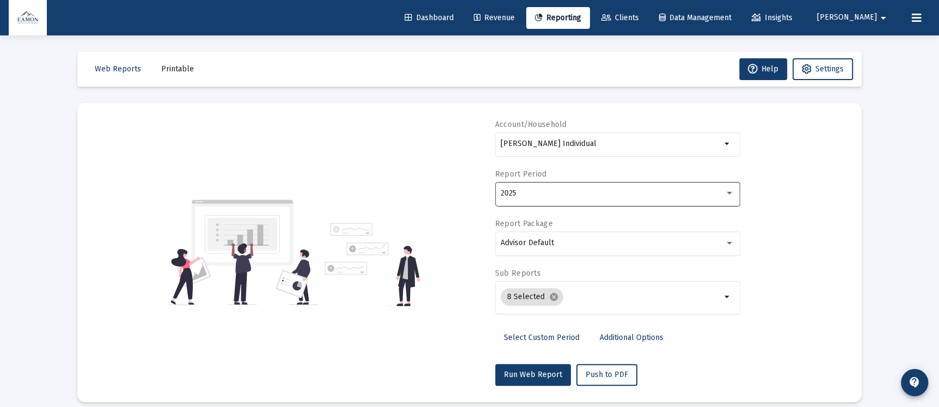
click at [545, 194] on div "2025" at bounding box center [613, 193] width 224 height 9
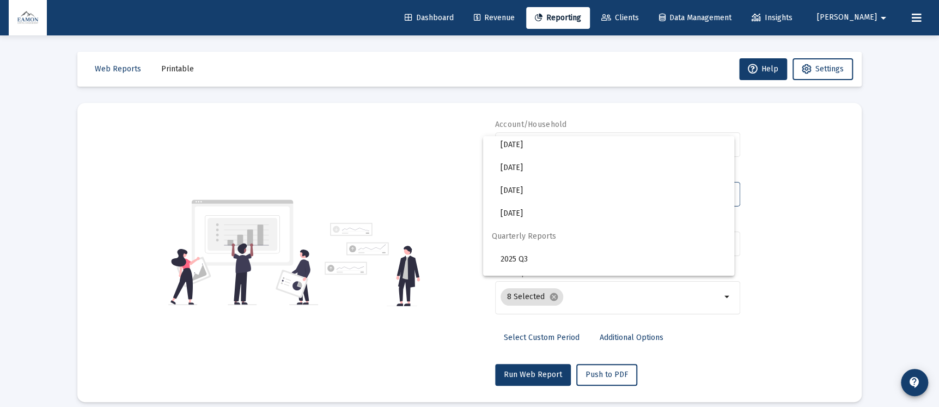
scroll to position [327, 0]
click at [537, 248] on span "2025 Q2" at bounding box center [613, 255] width 225 height 23
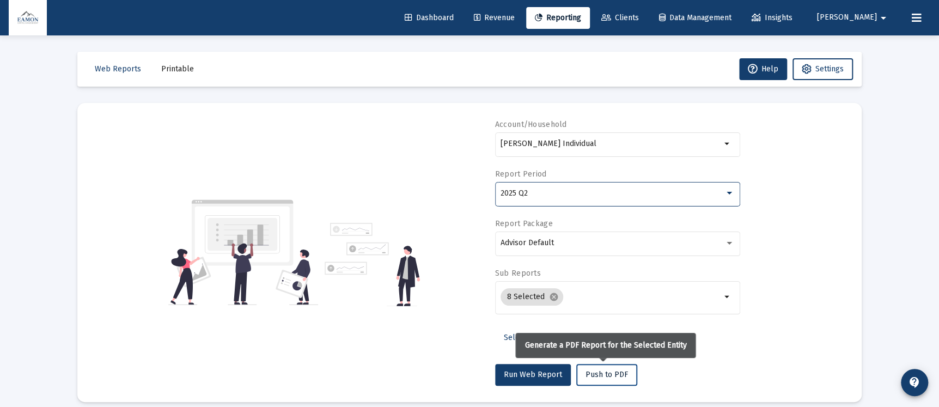
click at [609, 377] on span "Push to PDF" at bounding box center [607, 374] width 43 height 9
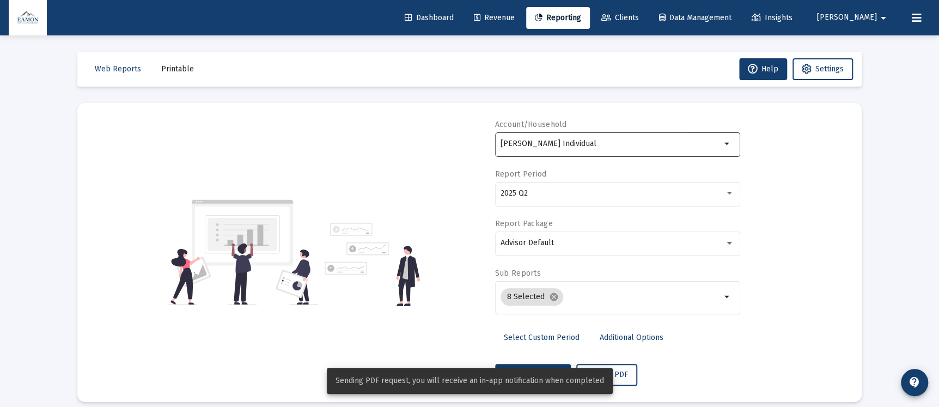
click at [602, 149] on div "[PERSON_NAME] Individual" at bounding box center [611, 143] width 221 height 27
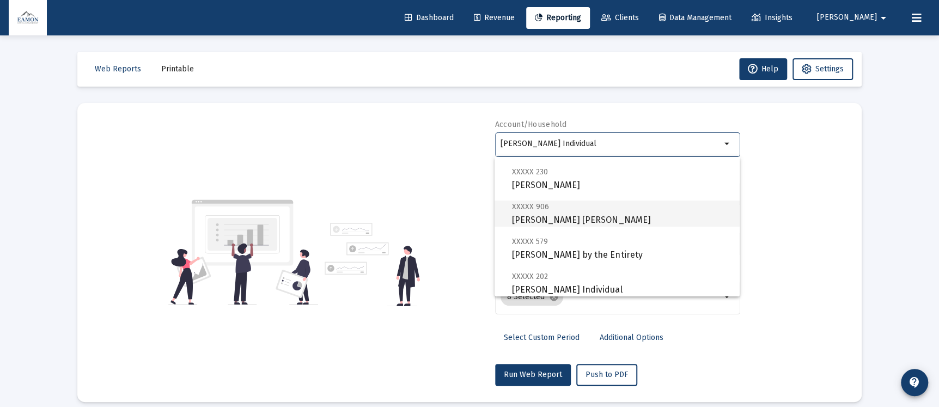
scroll to position [0, 0]
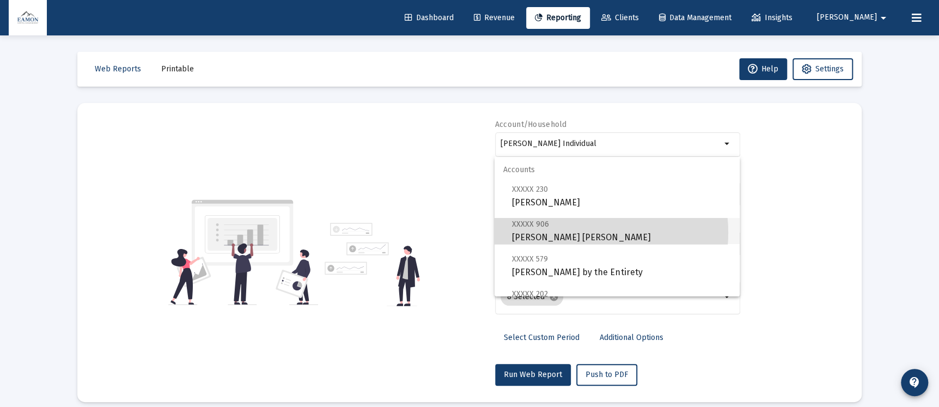
click at [572, 233] on span "XXXXX 906 [PERSON_NAME] [PERSON_NAME]" at bounding box center [621, 230] width 219 height 27
type input "[PERSON_NAME] [PERSON_NAME]"
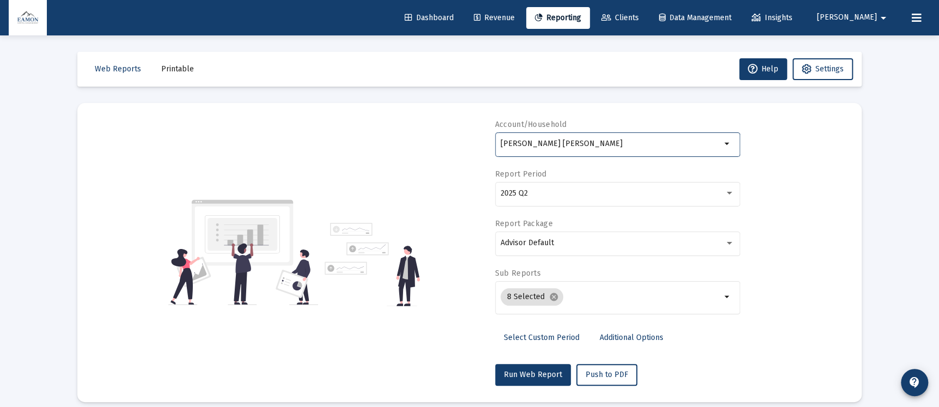
click at [807, 202] on div "Account/Household [PERSON_NAME] [PERSON_NAME] arrow_drop_down Report Period 202…" at bounding box center [470, 252] width 752 height 266
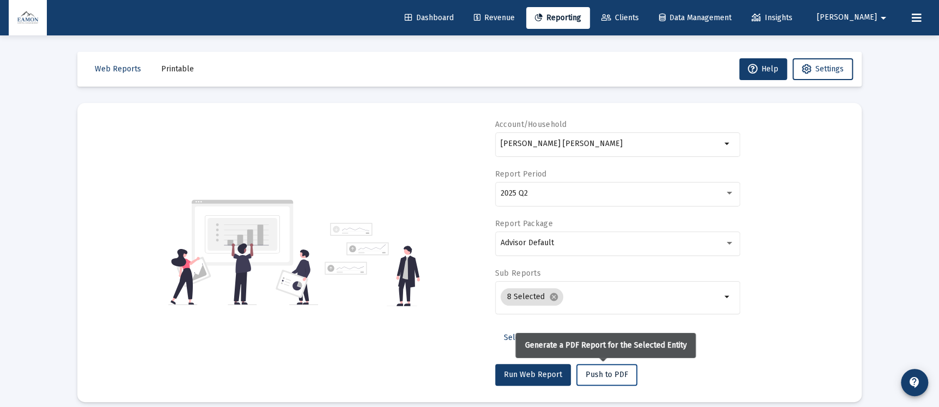
click at [606, 371] on span "Push to PDF" at bounding box center [607, 374] width 43 height 9
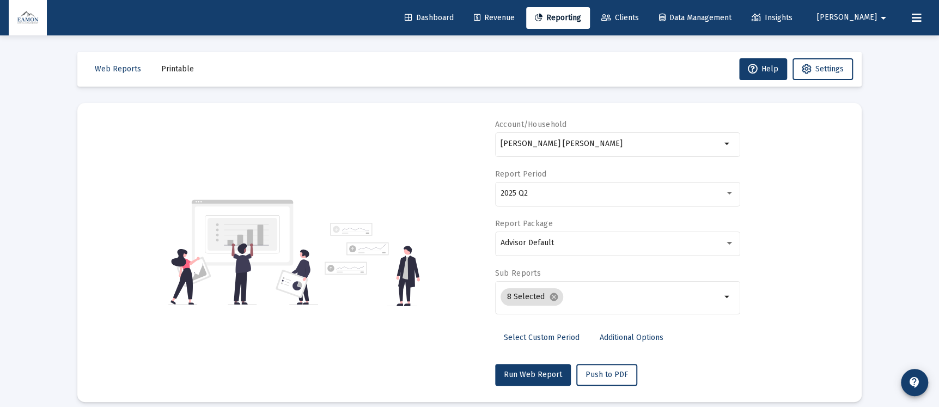
click at [185, 71] on span "Printable" at bounding box center [177, 68] width 33 height 9
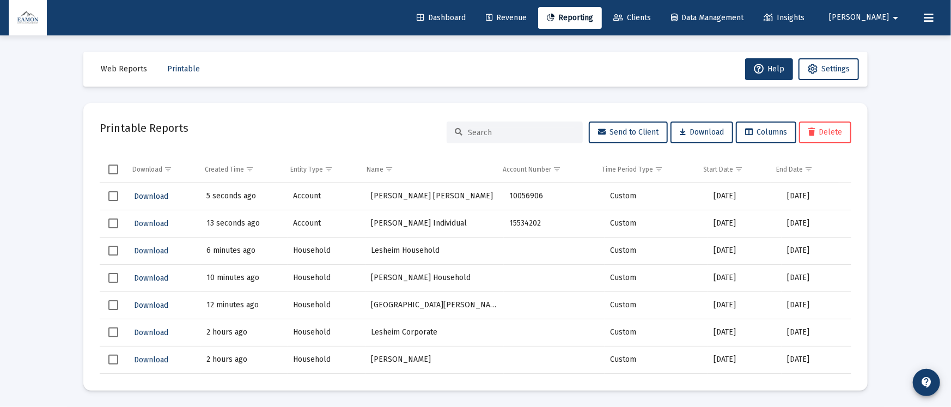
click at [111, 192] on span "Select row" at bounding box center [113, 196] width 10 height 10
click at [113, 221] on span "Select row" at bounding box center [113, 224] width 10 height 10
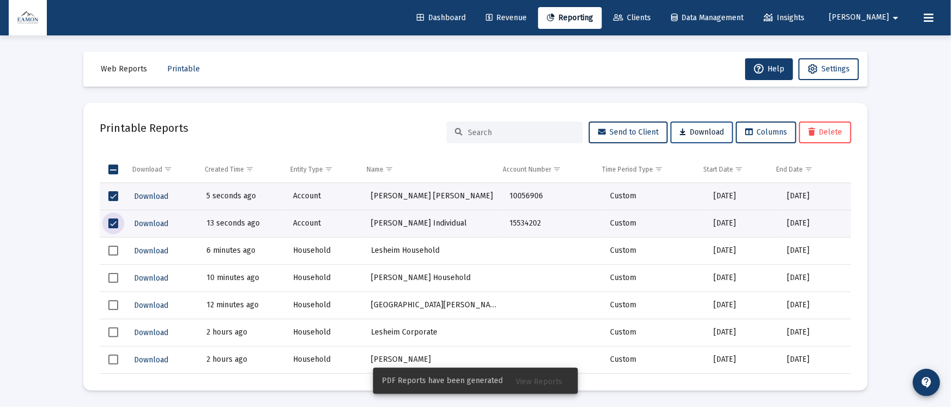
click at [707, 134] on span "Download" at bounding box center [702, 132] width 44 height 9
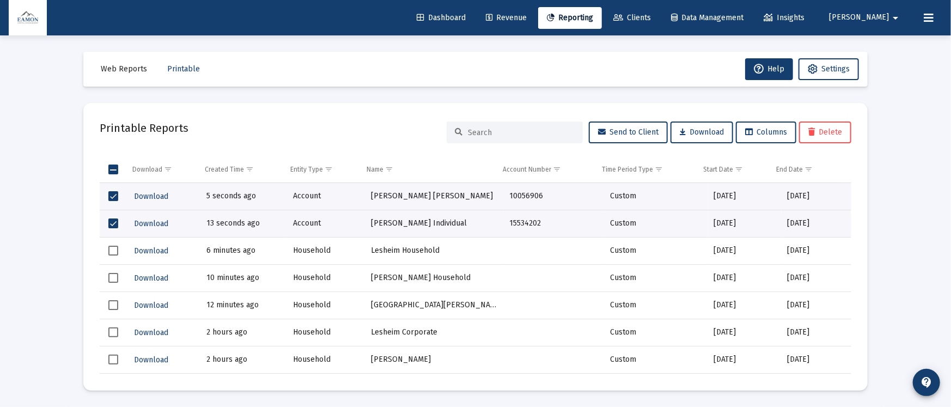
click at [651, 14] on span "Clients" at bounding box center [633, 17] width 38 height 9
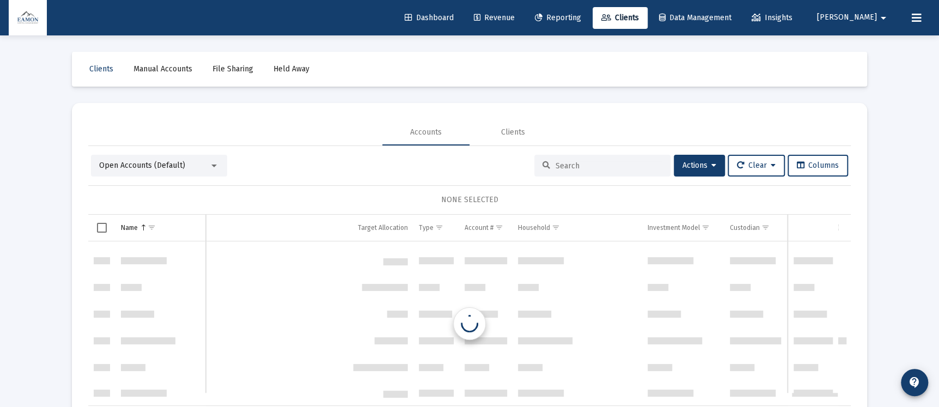
scroll to position [543, 0]
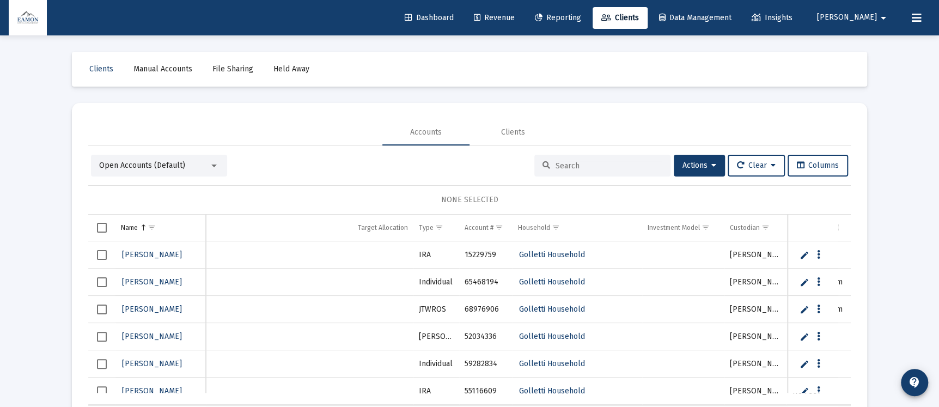
click at [590, 17] on link "Reporting" at bounding box center [558, 18] width 64 height 22
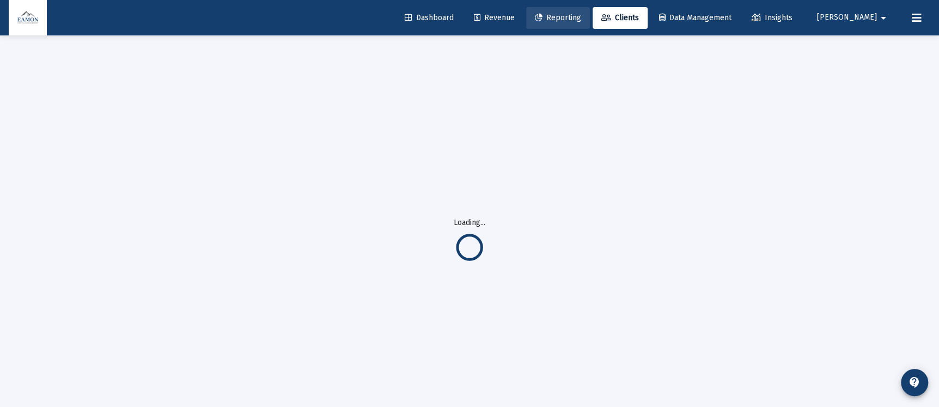
select select "View all"
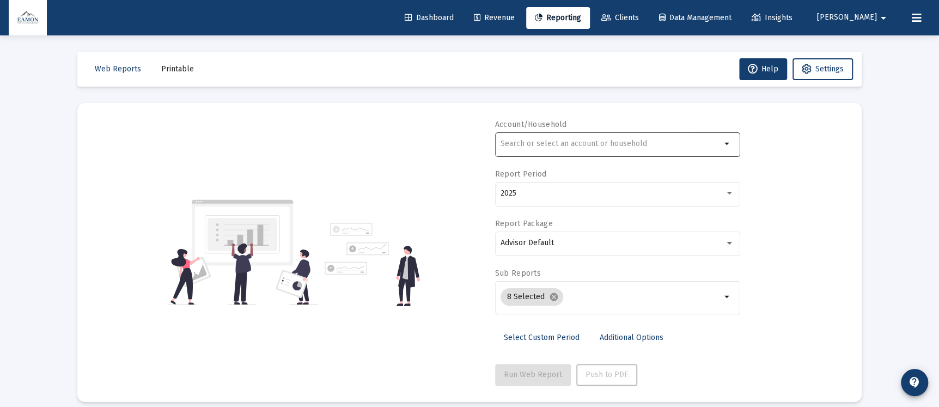
click at [604, 131] on div at bounding box center [611, 143] width 221 height 27
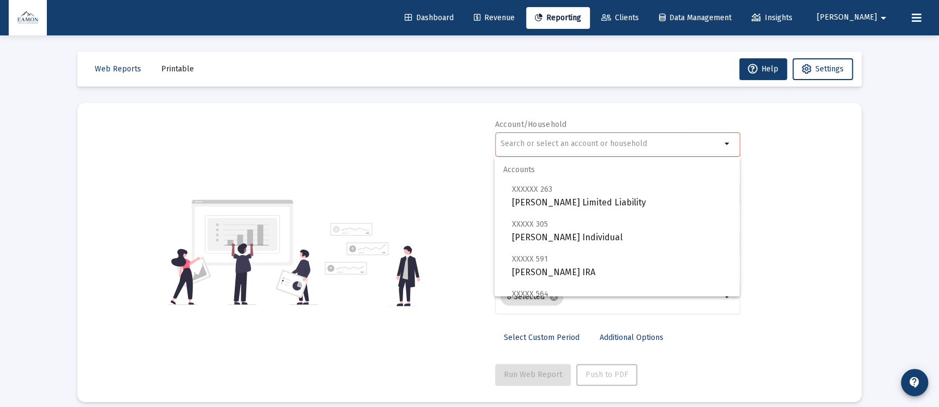
click at [370, 159] on div "Account/Household arrow_drop_down Report Period 2025 Report Package Advisor Def…" at bounding box center [470, 252] width 752 height 266
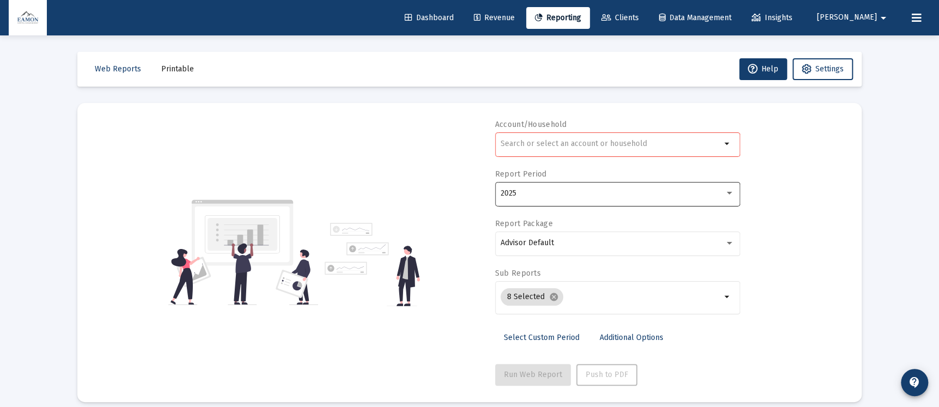
click at [561, 196] on div "2025" at bounding box center [613, 193] width 224 height 9
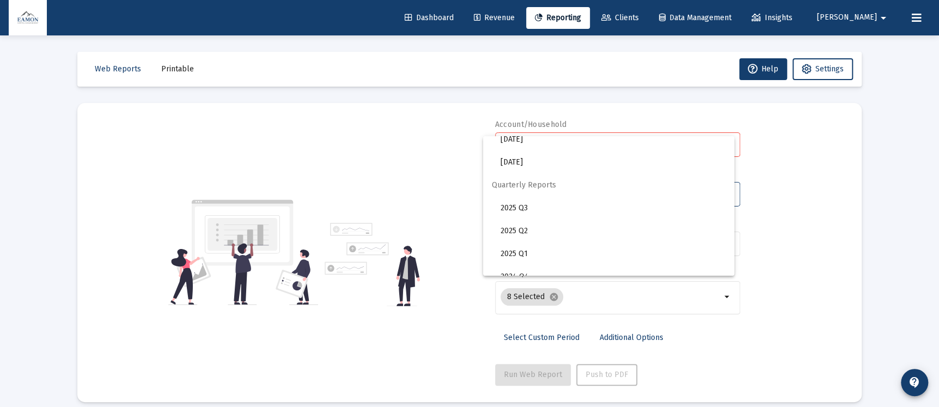
scroll to position [363, 0]
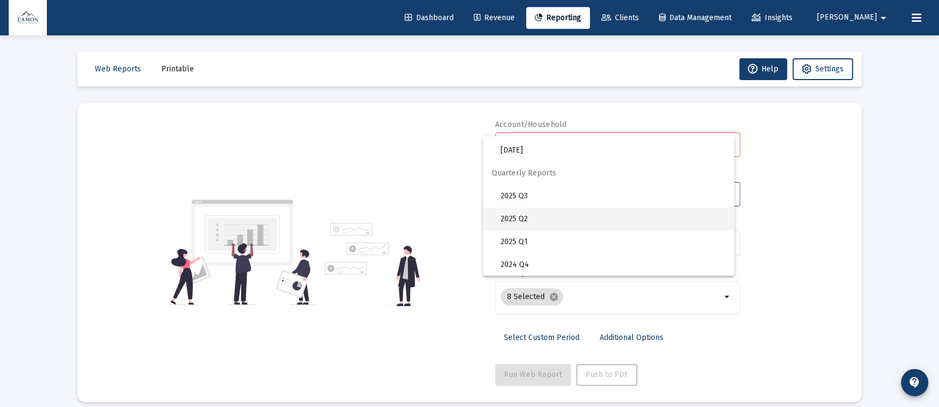
click at [521, 211] on span "2025 Q2" at bounding box center [613, 219] width 225 height 23
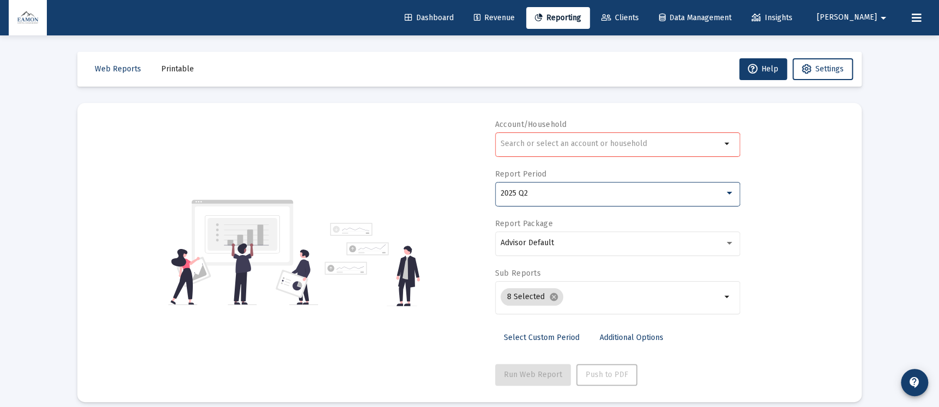
click at [561, 143] on input "text" at bounding box center [611, 144] width 221 height 9
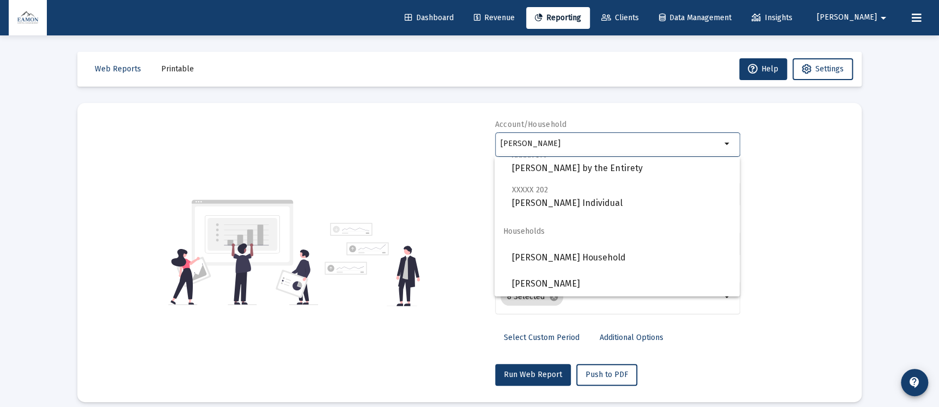
scroll to position [22, 0]
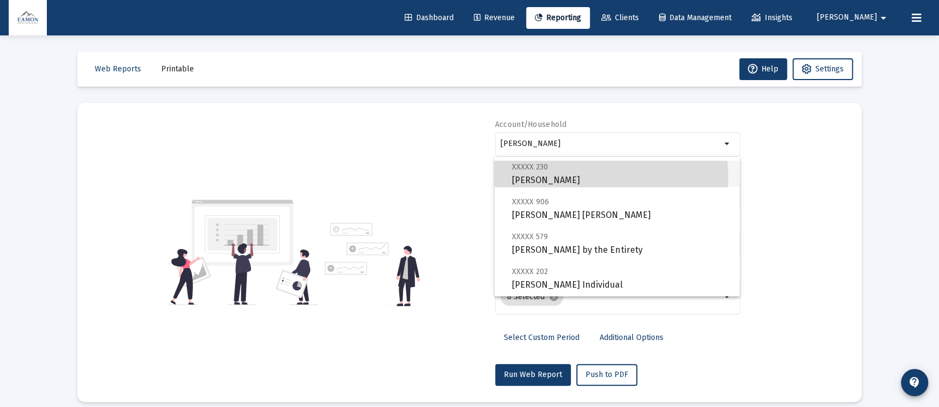
click at [554, 178] on span "XXXXX 230 [PERSON_NAME]" at bounding box center [621, 173] width 219 height 27
type input "[PERSON_NAME]"
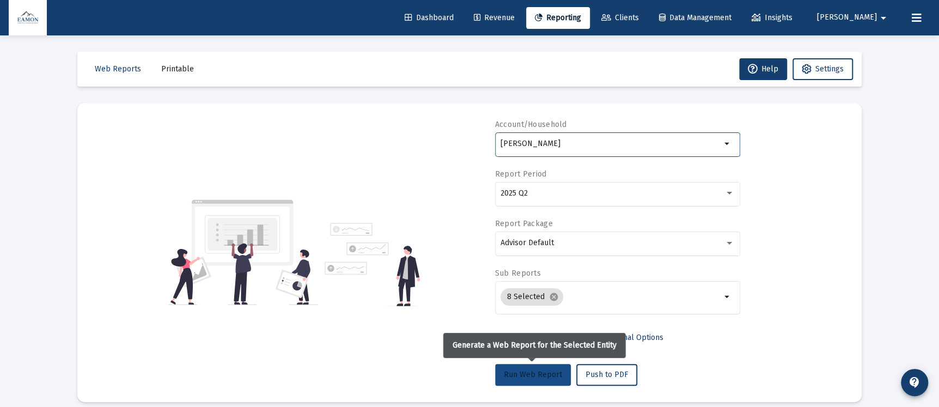
click at [536, 367] on button "Run Web Report" at bounding box center [533, 375] width 76 height 22
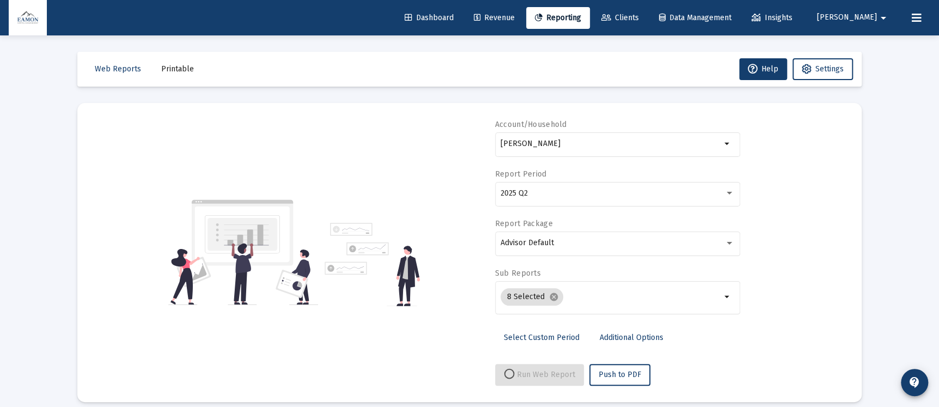
select select "View all"
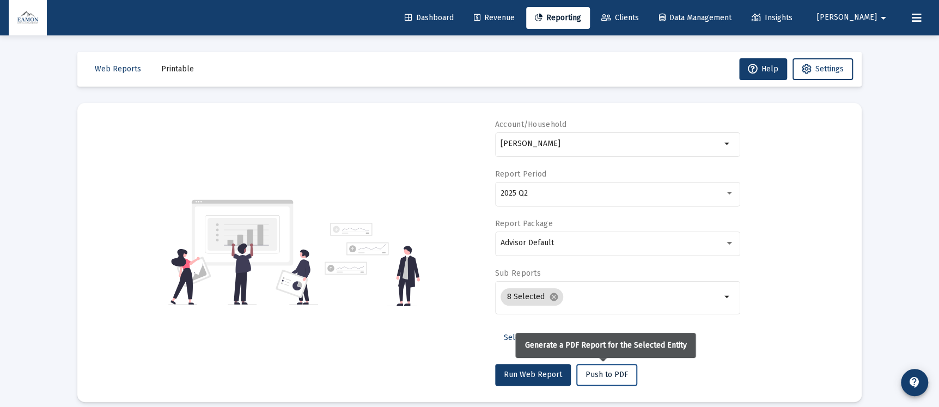
click at [604, 366] on button "Push to PDF" at bounding box center [607, 375] width 61 height 22
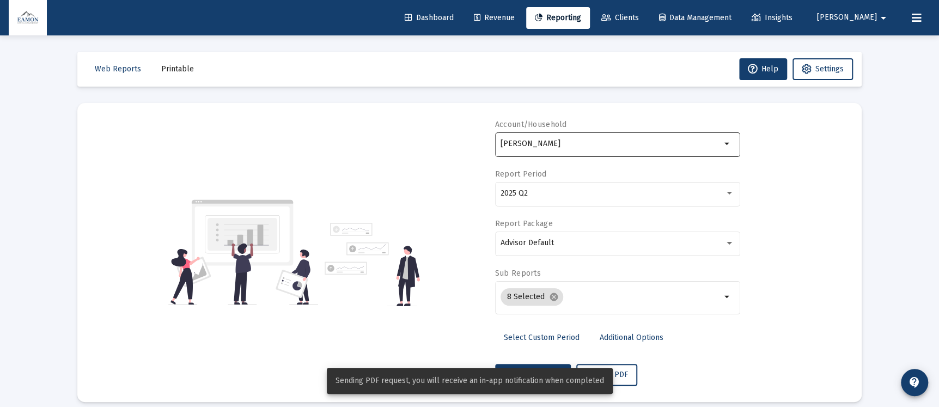
click at [610, 143] on input "[PERSON_NAME]" at bounding box center [611, 144] width 221 height 9
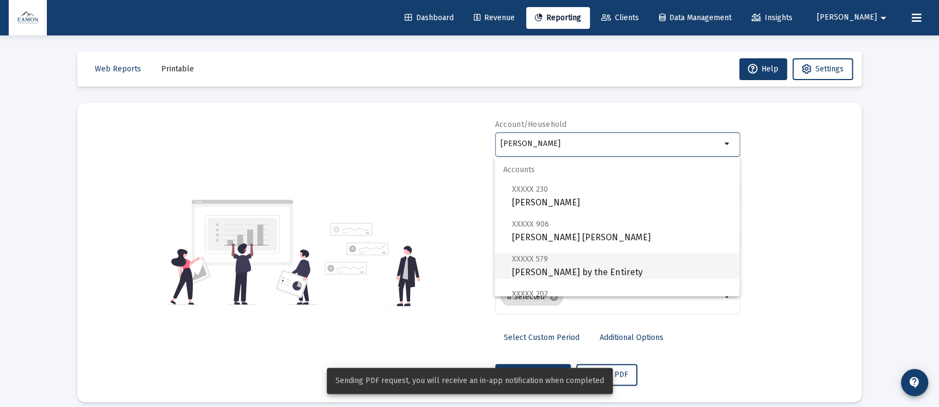
click at [620, 268] on span "XXXXX 579 [PERSON_NAME] by the Entirety" at bounding box center [621, 265] width 219 height 27
type input "[PERSON_NAME] by the Entirety"
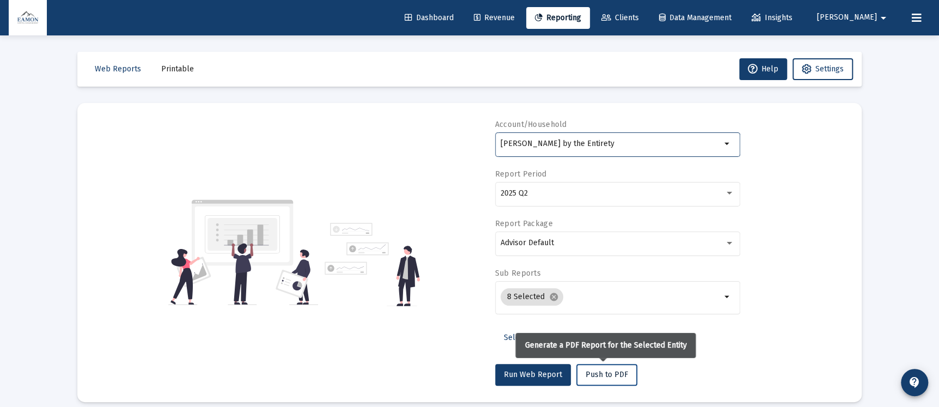
click at [613, 372] on span "Push to PDF" at bounding box center [607, 374] width 43 height 9
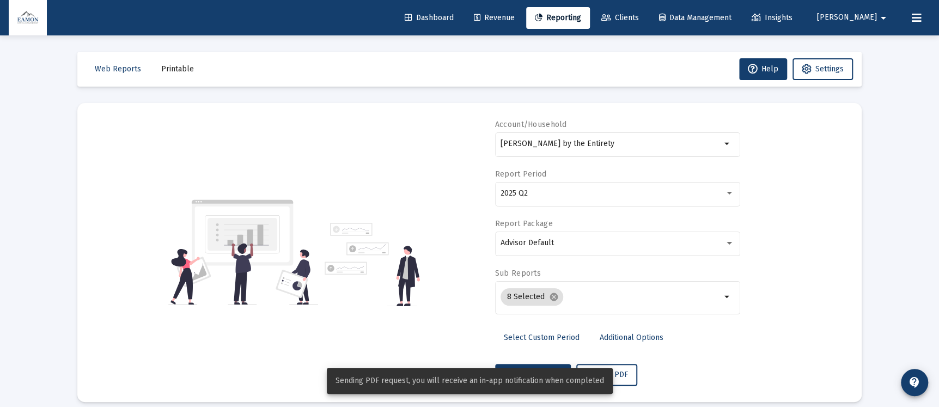
click at [167, 68] on span "Printable" at bounding box center [177, 68] width 33 height 9
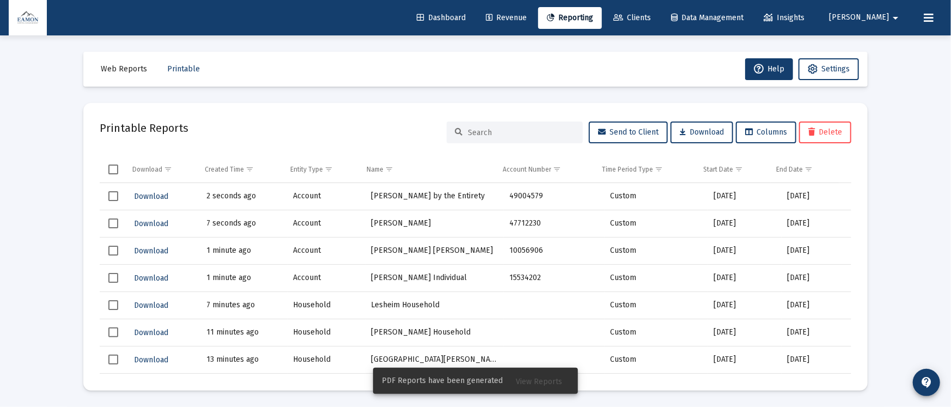
click at [110, 65] on span "Web Reports" at bounding box center [124, 68] width 46 height 9
select select "View all"
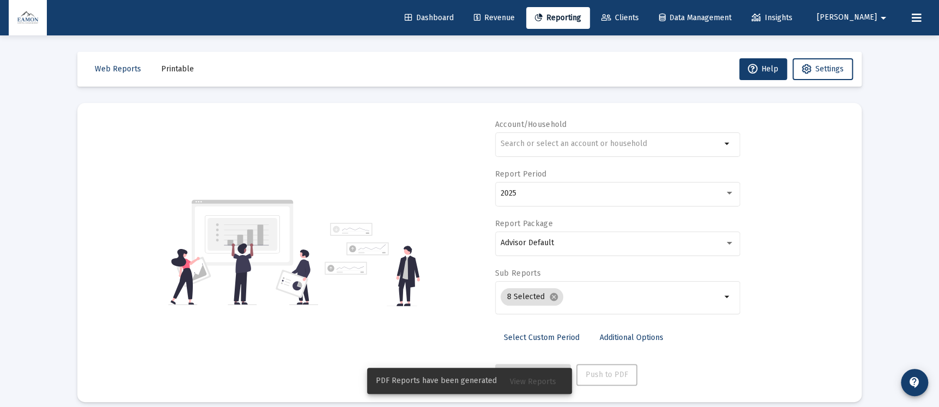
click at [181, 70] on span "Printable" at bounding box center [177, 68] width 33 height 9
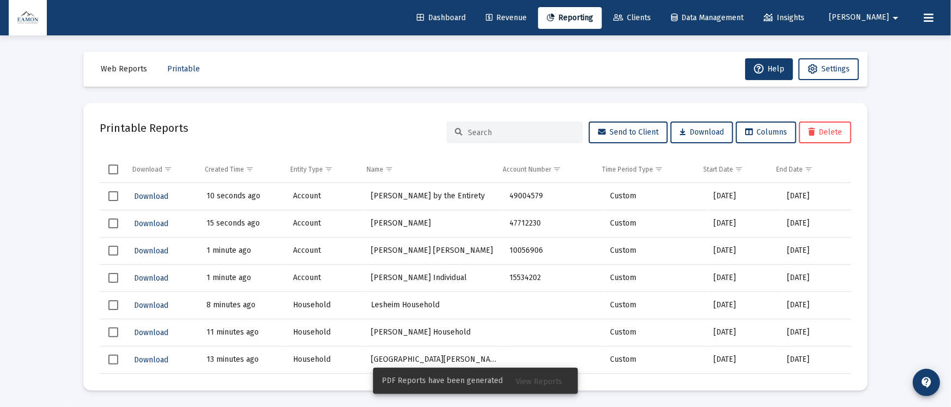
click at [113, 196] on span "Select row" at bounding box center [113, 196] width 10 height 10
click at [112, 222] on span "Select row" at bounding box center [113, 224] width 10 height 10
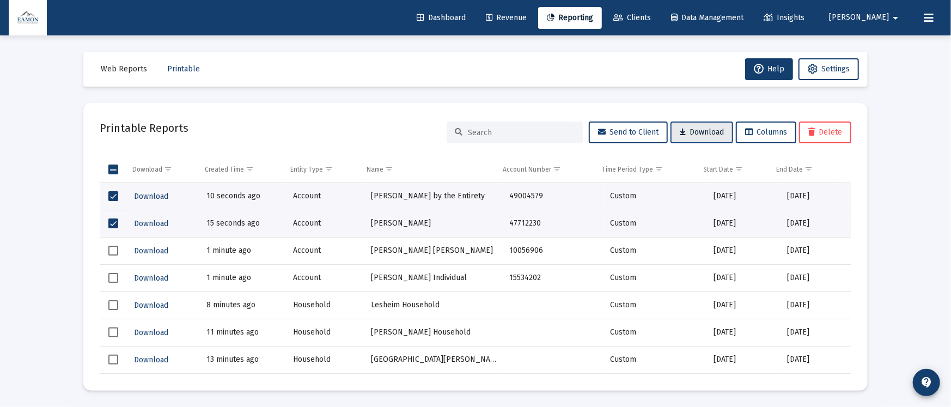
click at [681, 133] on icon at bounding box center [683, 133] width 6 height 8
click at [660, 8] on link "Clients" at bounding box center [632, 18] width 55 height 22
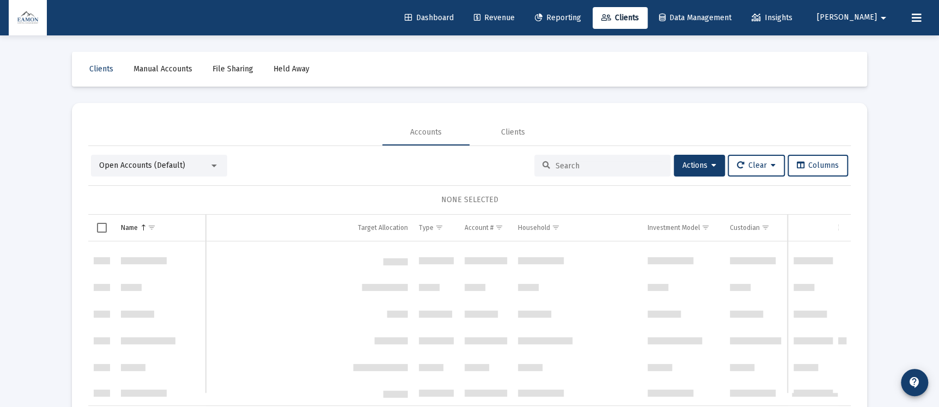
scroll to position [543, 0]
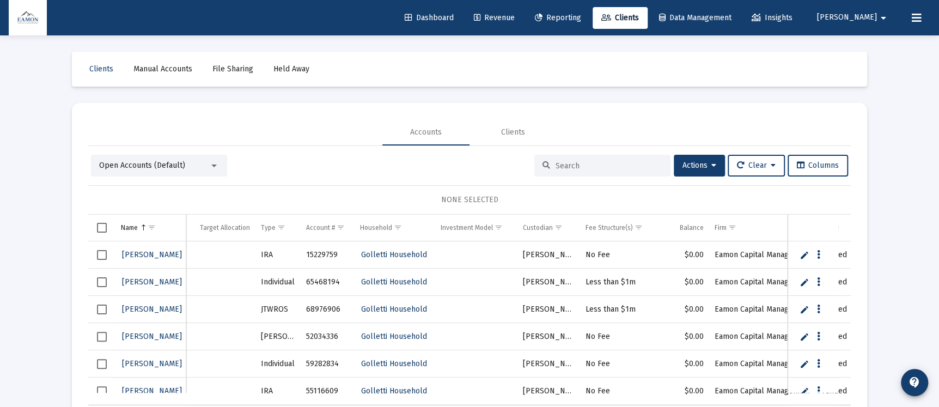
click at [121, 169] on span "Open Accounts (Default)" at bounding box center [142, 165] width 86 height 9
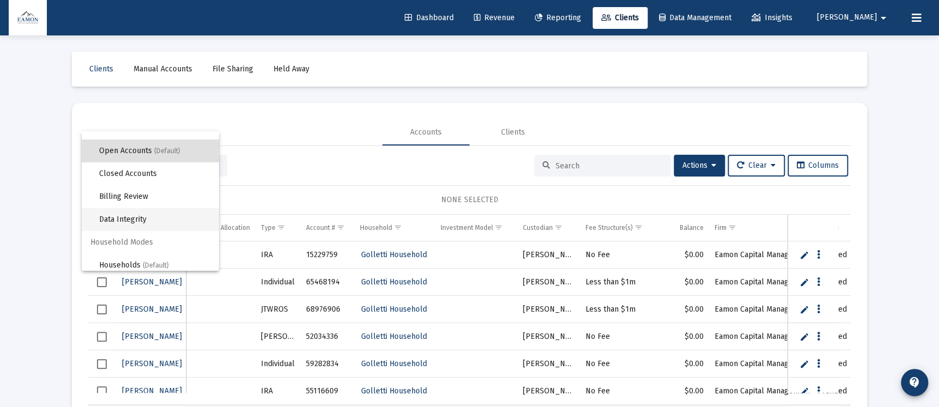
scroll to position [20, 0]
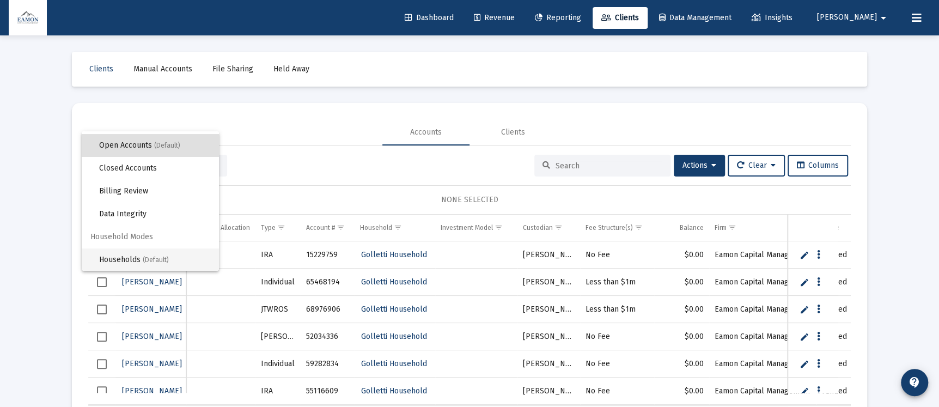
click at [128, 252] on span "Households (Default)" at bounding box center [154, 259] width 111 height 23
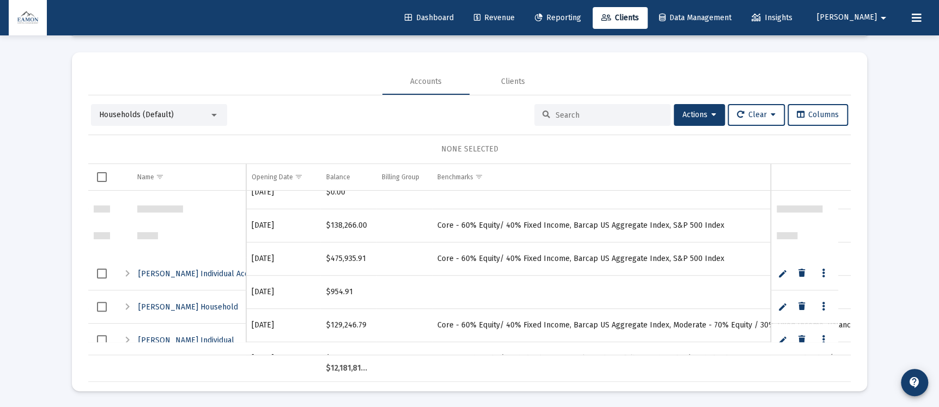
scroll to position [744, 0]
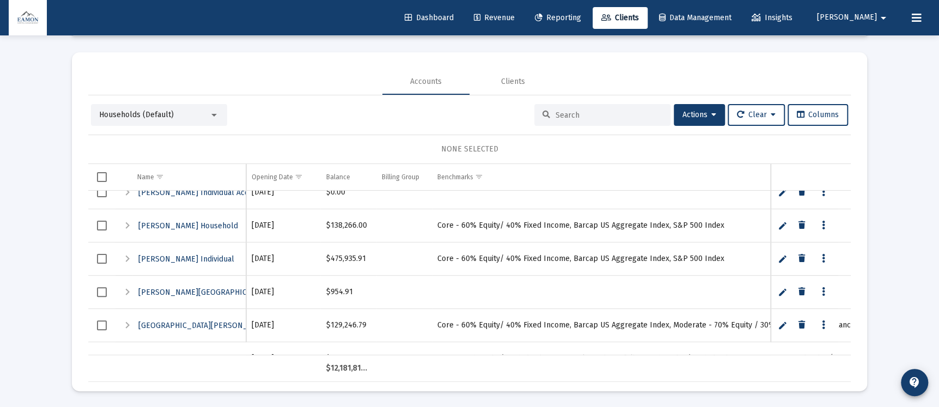
click at [102, 258] on span "Select row" at bounding box center [102, 259] width 10 height 10
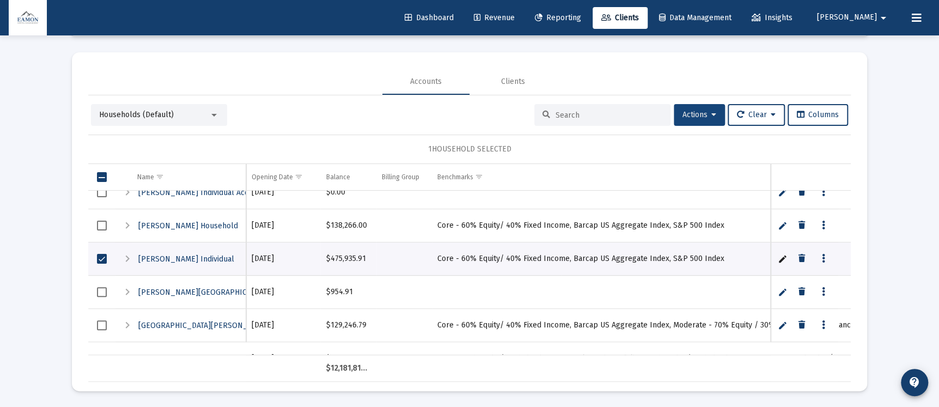
click at [705, 122] on button "Actions" at bounding box center [699, 115] width 51 height 22
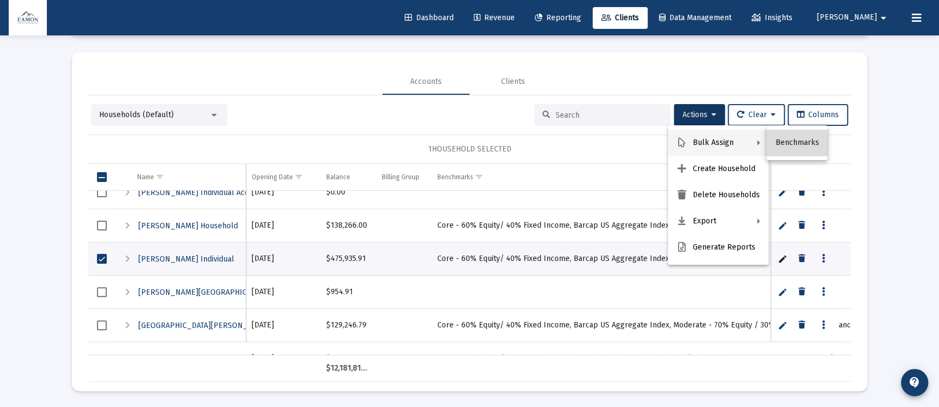
click at [791, 140] on button "Benchmarks" at bounding box center [797, 143] width 61 height 26
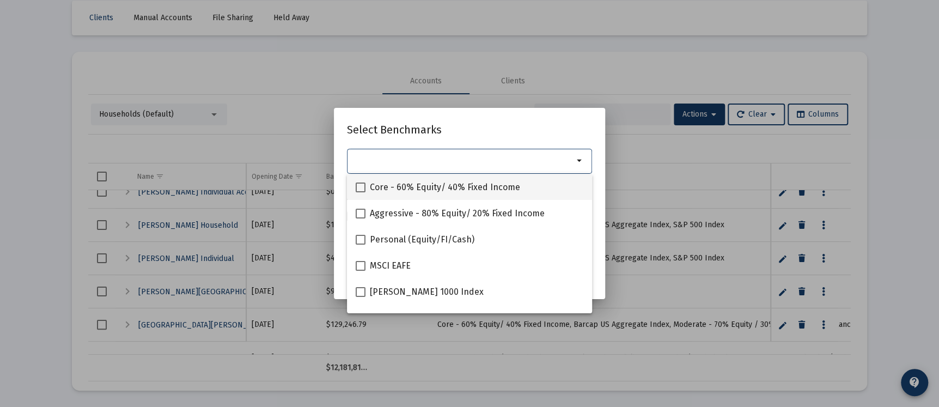
click at [478, 185] on span "Core - 60% Equity/ 40% Fixed Income" at bounding box center [445, 187] width 150 height 13
click at [361, 192] on input "Core - 60% Equity/ 40% Fixed Income" at bounding box center [360, 192] width 1 height 1
checkbox input "true"
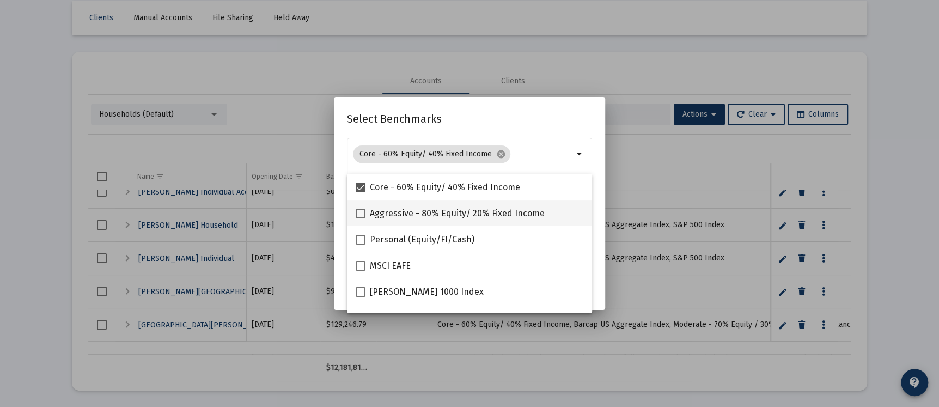
click at [457, 214] on span "Aggressive - 80% Equity/ 20% Fixed Income" at bounding box center [457, 213] width 175 height 13
click at [361, 219] on input "Aggressive - 80% Equity/ 20% Fixed Income" at bounding box center [360, 219] width 1 height 1
checkbox input "true"
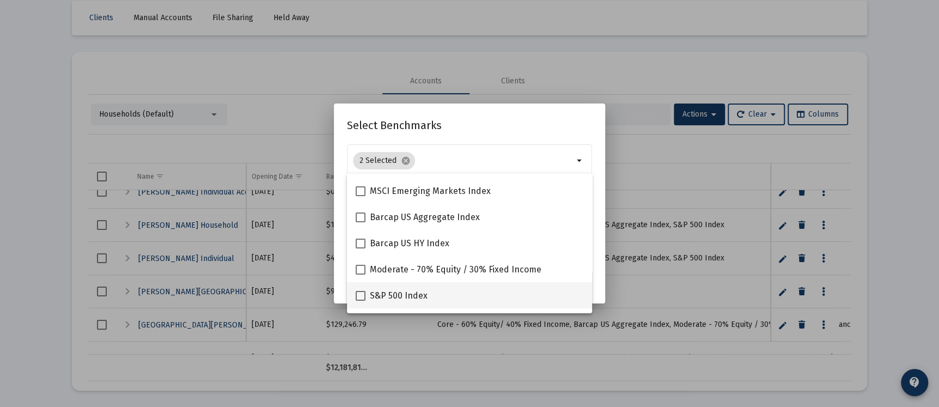
scroll to position [163, 0]
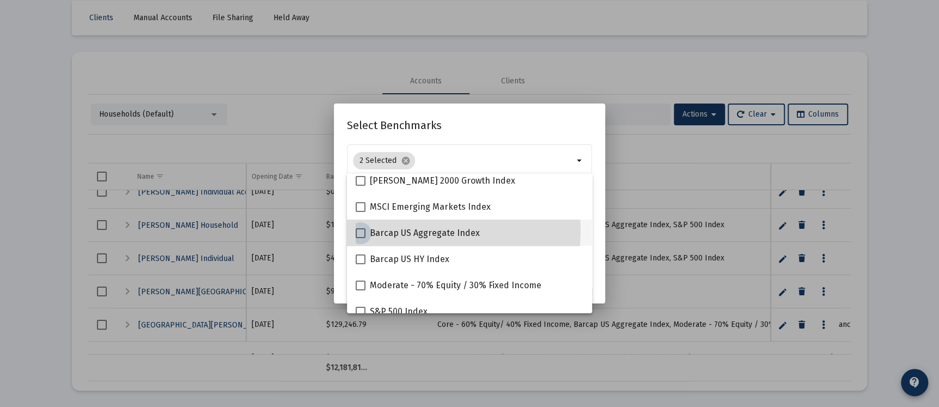
click at [428, 230] on span "Barcap US Aggregate Index" at bounding box center [425, 233] width 110 height 13
click at [361, 238] on input "Barcap US Aggregate Index" at bounding box center [360, 238] width 1 height 1
checkbox input "true"
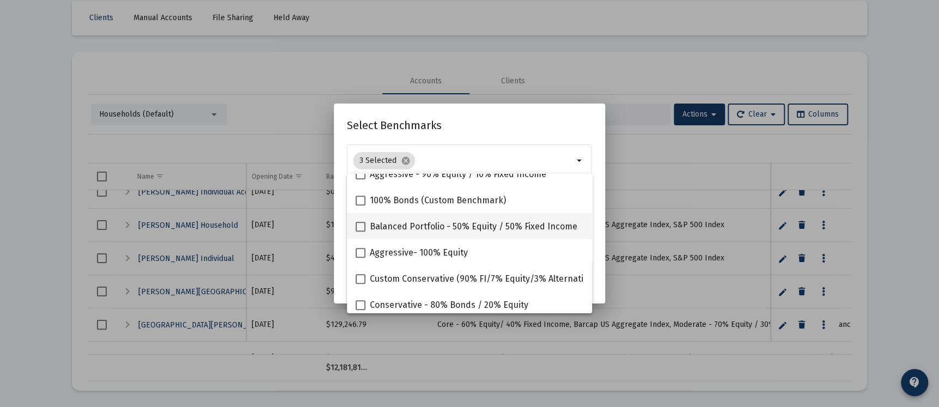
scroll to position [383, 0]
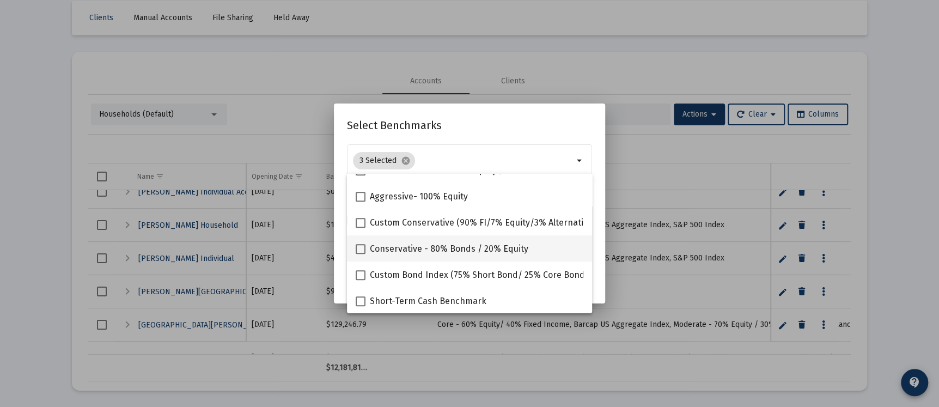
click at [416, 245] on span "Conservative - 80% Bonds / 20% Equity" at bounding box center [449, 249] width 159 height 13
click at [361, 254] on input "Conservative - 80% Bonds / 20% Equity" at bounding box center [360, 254] width 1 height 1
checkbox input "true"
click at [494, 122] on h2 "Select Benchmarks" at bounding box center [469, 125] width 245 height 17
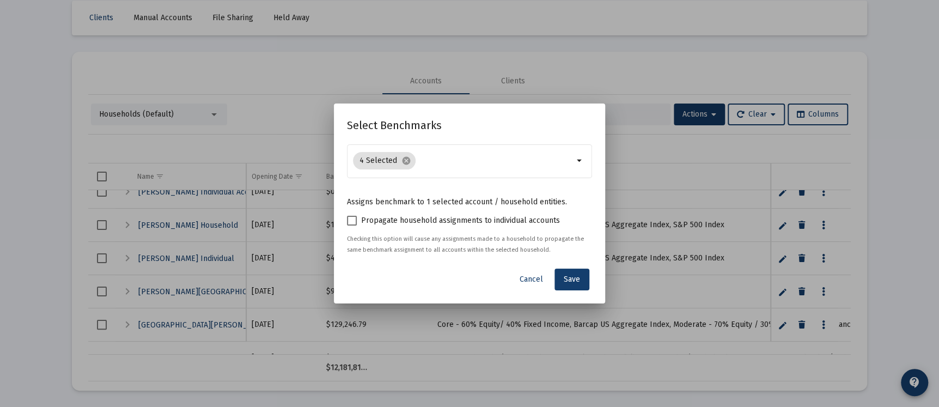
click at [440, 221] on span "Propagate household assignments to individual accounts" at bounding box center [460, 220] width 199 height 13
click at [352, 226] on input "Propagate household assignments to individual accounts" at bounding box center [351, 226] width 1 height 1
checkbox input "true"
click at [567, 277] on span "Save" at bounding box center [572, 279] width 16 height 9
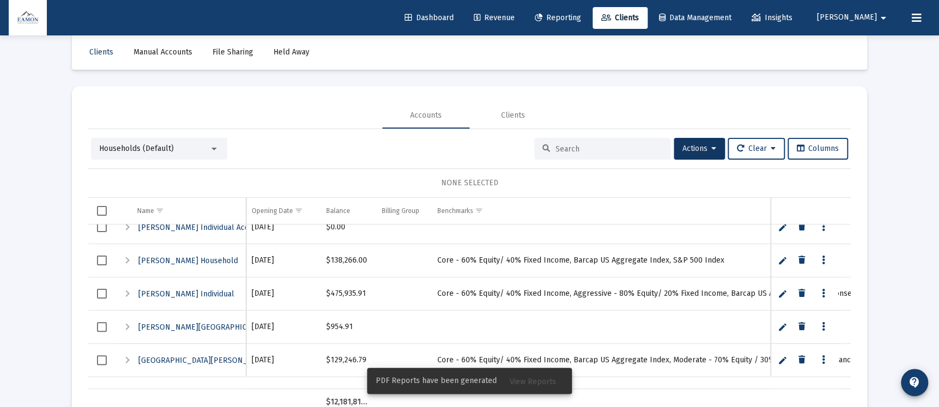
scroll to position [0, 0]
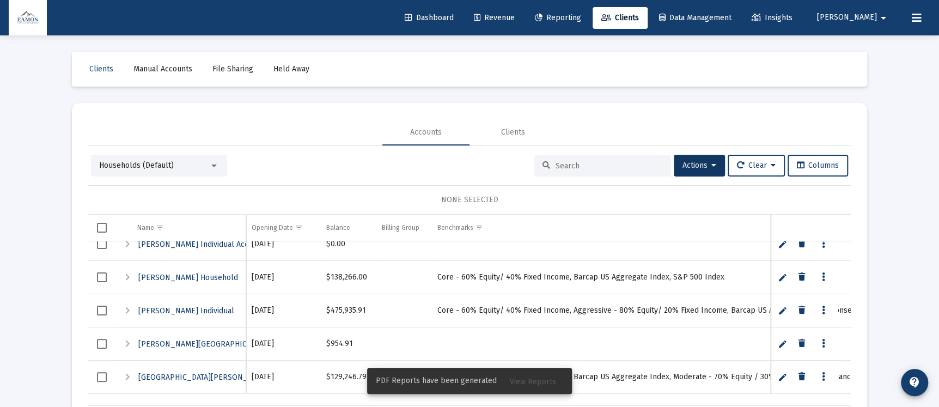
click at [581, 14] on span "Reporting" at bounding box center [558, 17] width 46 height 9
select select "View all"
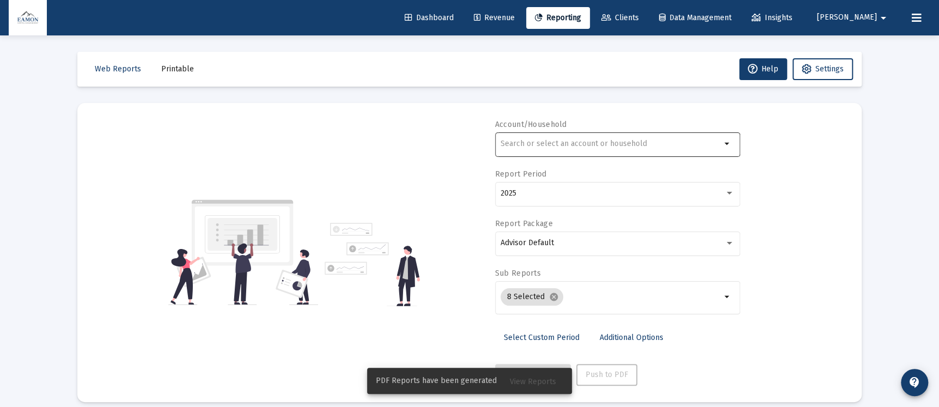
click at [518, 138] on div at bounding box center [611, 143] width 221 height 27
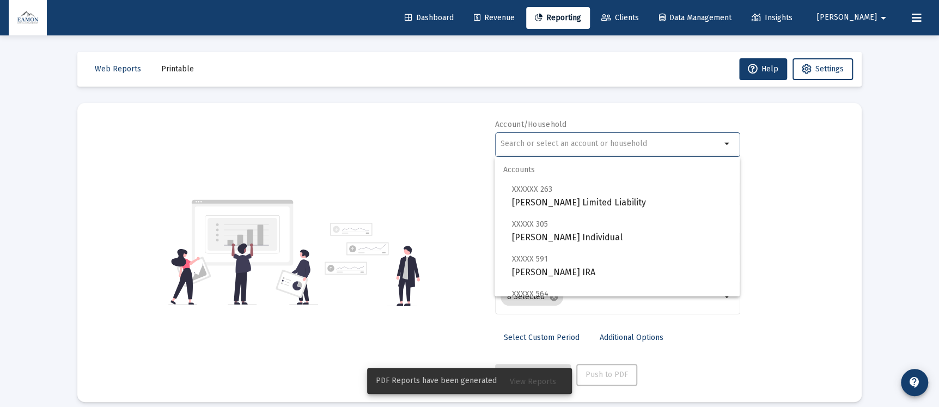
click at [420, 148] on div "Account/Household arrow_drop_down Report Period 2025 Report Package Advisor Def…" at bounding box center [470, 252] width 752 height 266
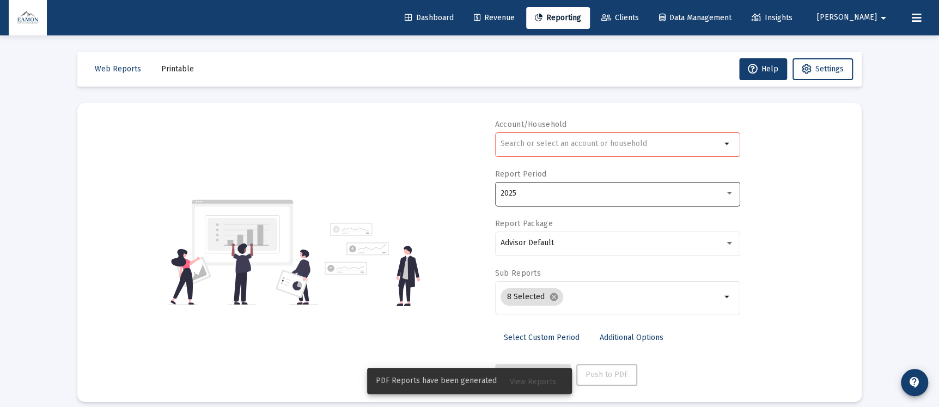
click at [529, 190] on div "2025" at bounding box center [613, 193] width 224 height 9
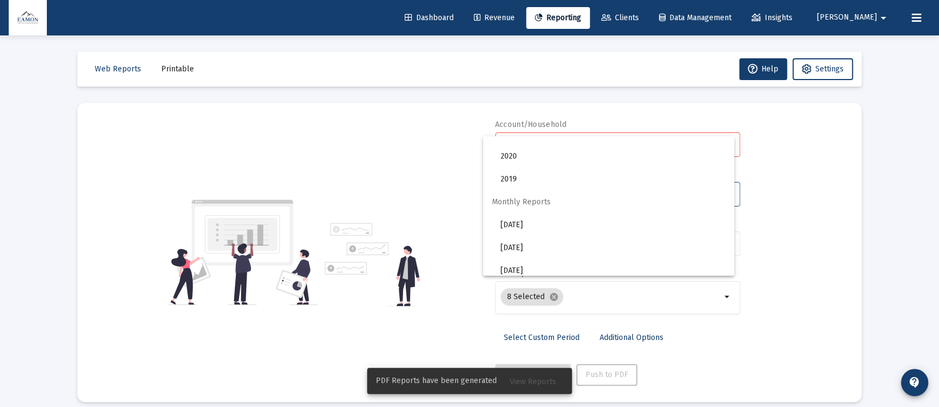
scroll to position [363, 0]
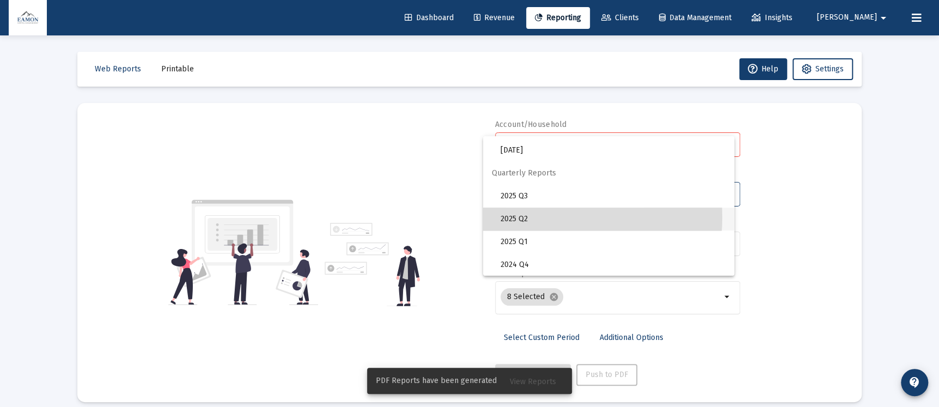
click at [545, 217] on span "2025 Q2" at bounding box center [613, 219] width 225 height 23
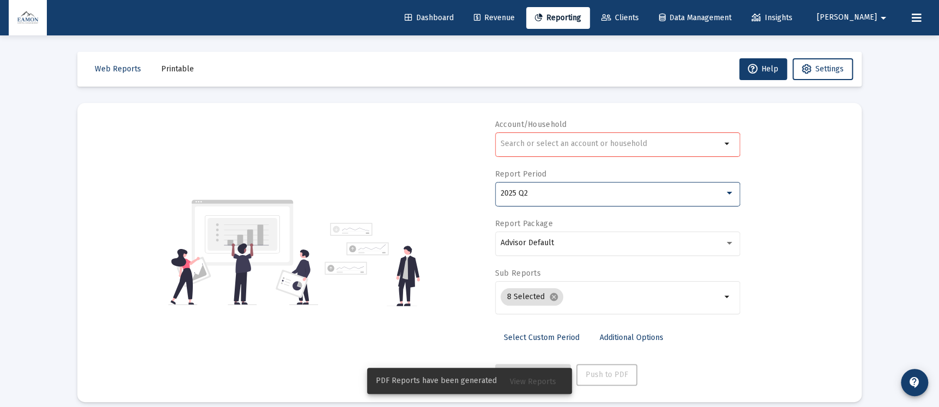
click at [528, 146] on input "text" at bounding box center [611, 144] width 221 height 9
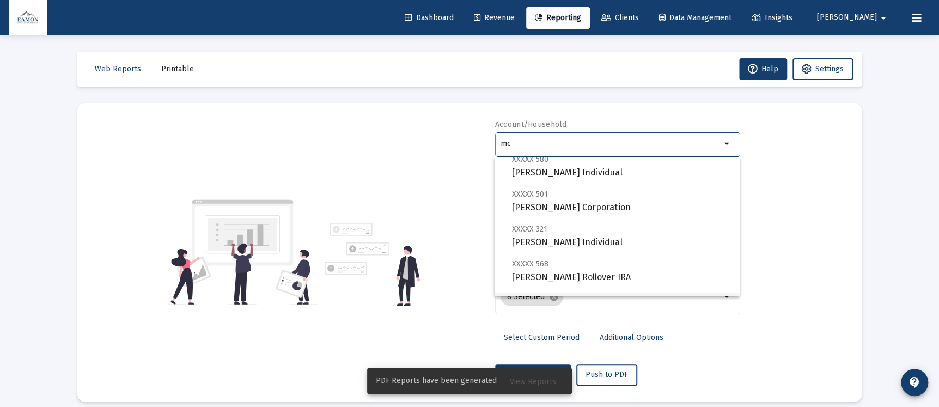
scroll to position [82, 0]
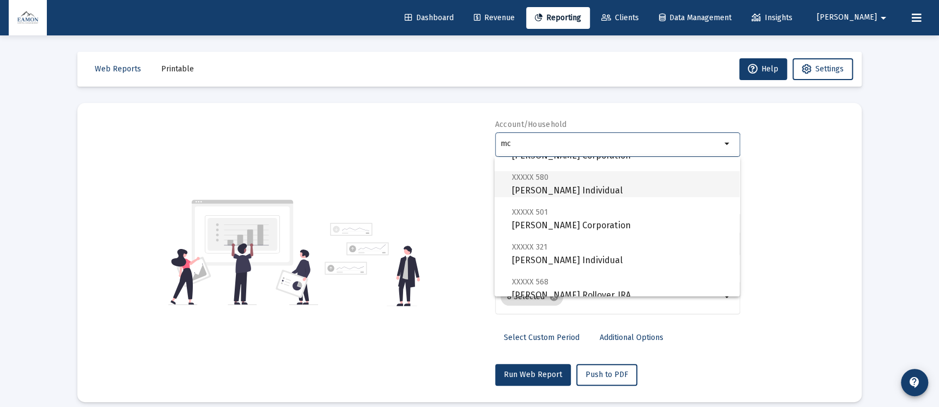
click at [575, 186] on span "XXXXX 580 [PERSON_NAME] Individual" at bounding box center [621, 184] width 219 height 27
type input "[PERSON_NAME] Individual"
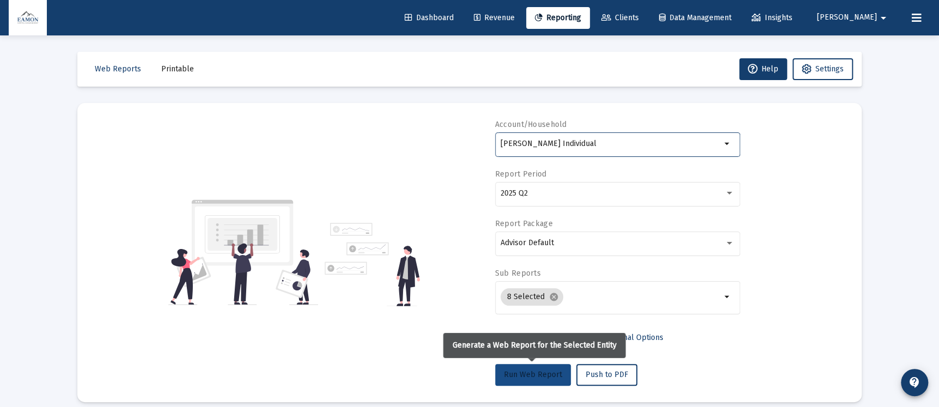
click at [536, 373] on span "Run Web Report" at bounding box center [533, 374] width 58 height 9
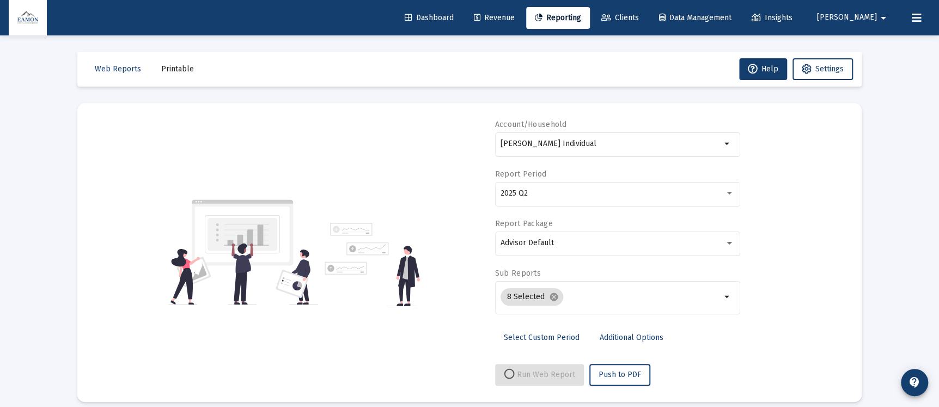
select select "View all"
click at [616, 368] on button "Push to PDF" at bounding box center [607, 375] width 61 height 22
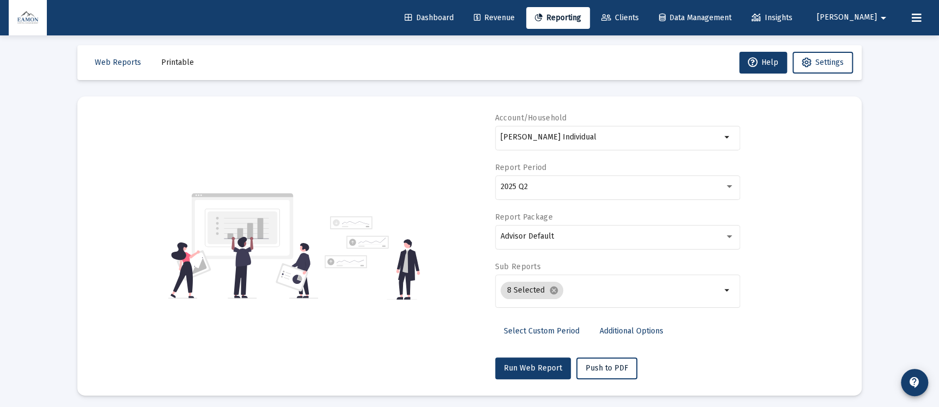
scroll to position [0, 0]
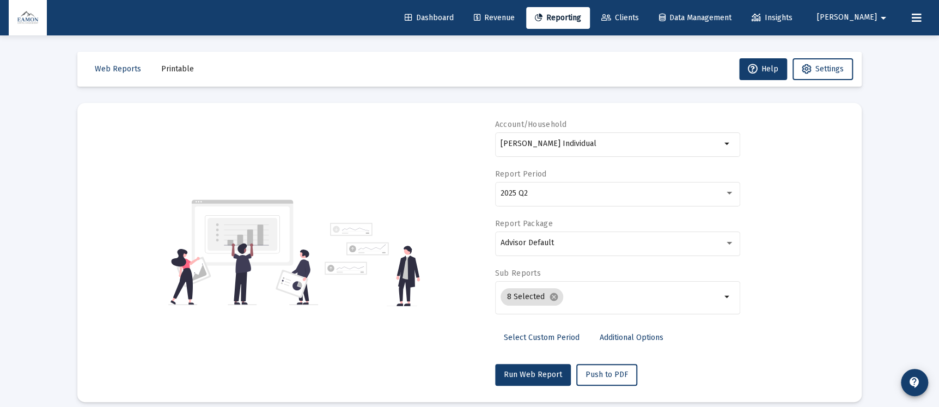
click at [172, 61] on button "Printable" at bounding box center [178, 69] width 50 height 22
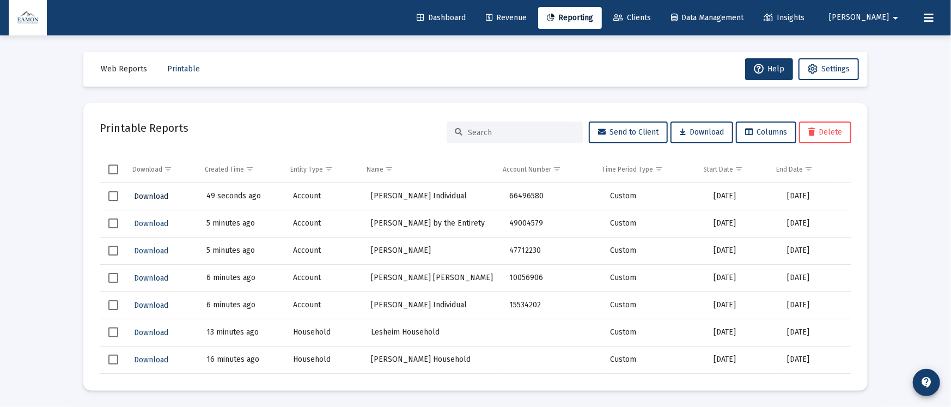
click at [147, 196] on span "Download" at bounding box center [151, 196] width 34 height 9
click at [444, 89] on div "Web Reports Printable Help Settings Printable Reports Send to Client Download C…" at bounding box center [475, 221] width 817 height 372
click at [660, 9] on link "Clients" at bounding box center [632, 18] width 55 height 22
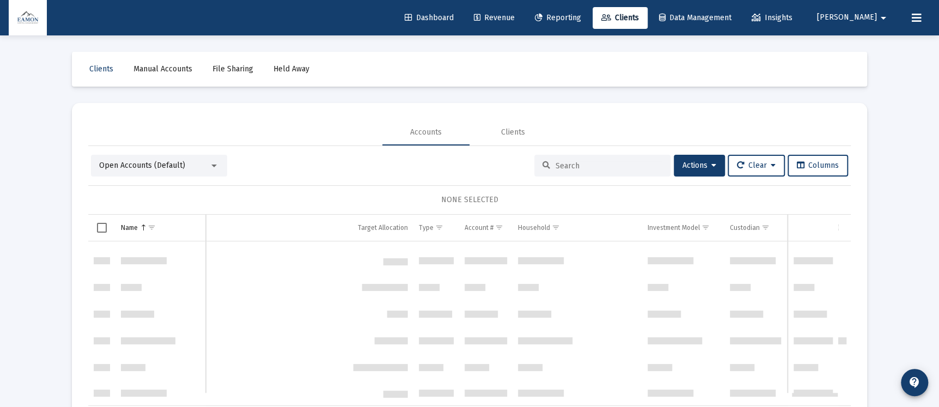
scroll to position [543, 0]
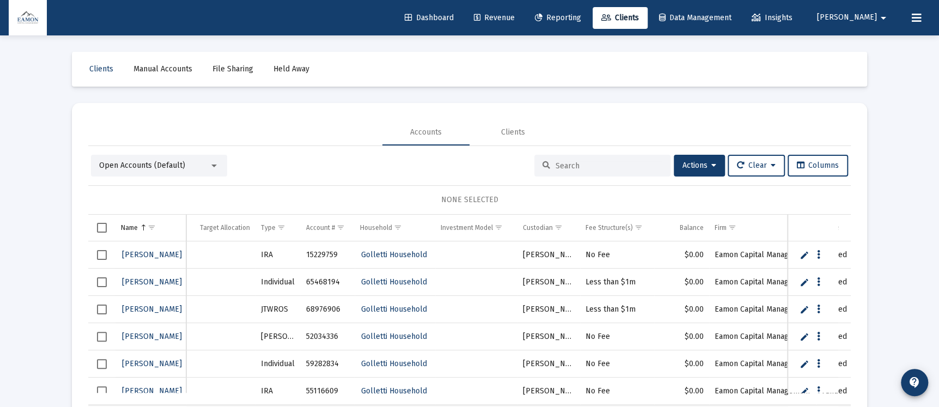
click at [162, 157] on div "Open Accounts (Default)" at bounding box center [159, 166] width 136 height 22
click at [161, 164] on span "Open Accounts (Default)" at bounding box center [142, 165] width 86 height 9
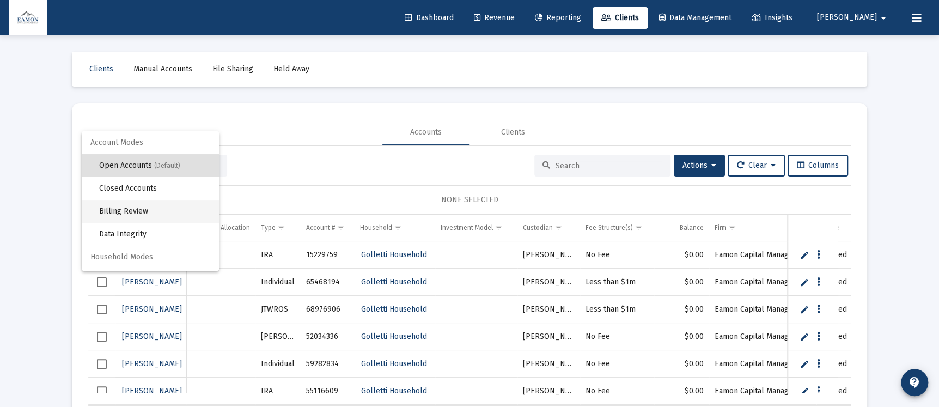
scroll to position [20, 0]
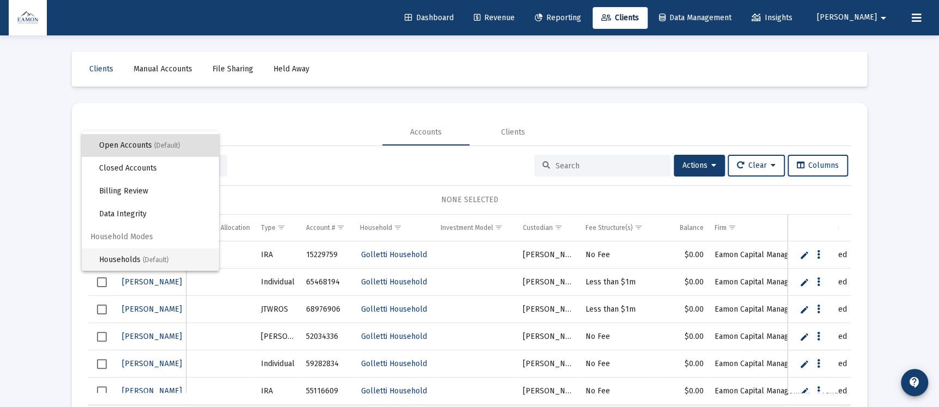
click at [136, 248] on span "Households (Default)" at bounding box center [154, 259] width 111 height 23
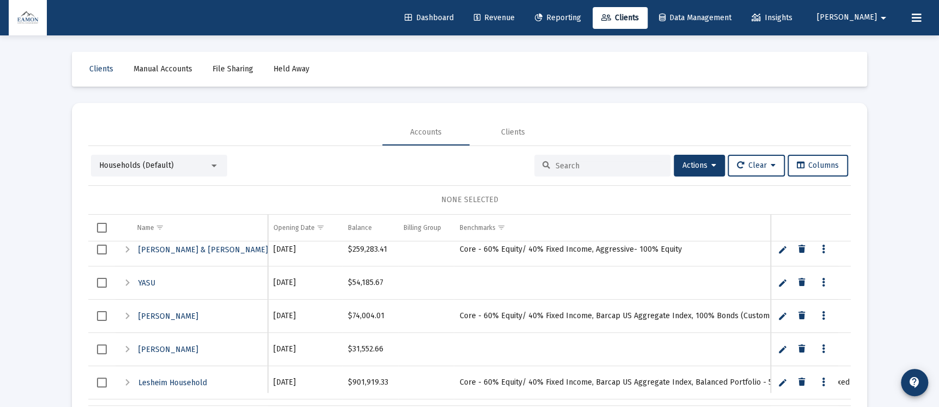
scroll to position [989, 0]
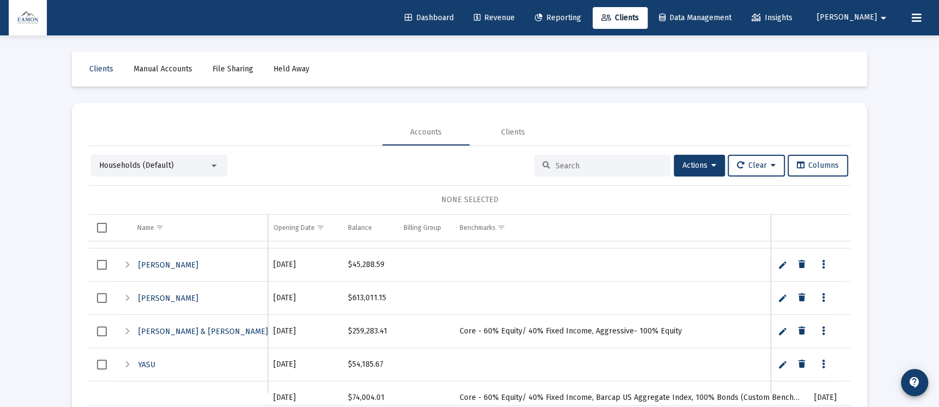
click at [103, 264] on span "Select row" at bounding box center [102, 265] width 10 height 10
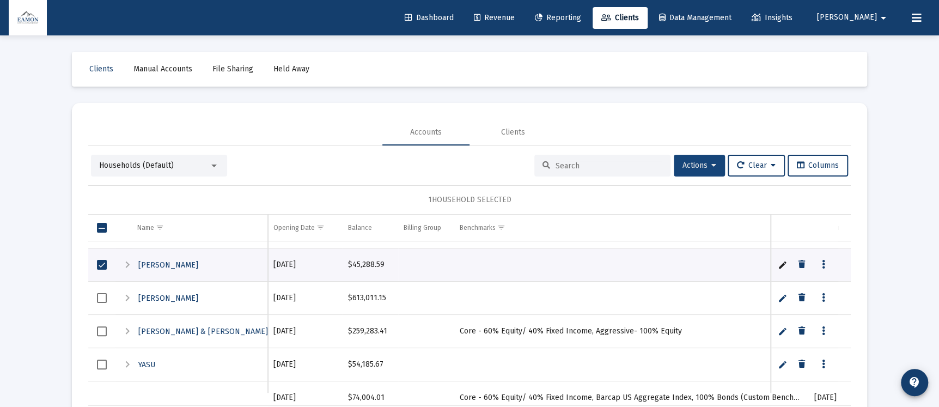
click at [707, 160] on button "Actions" at bounding box center [699, 166] width 51 height 22
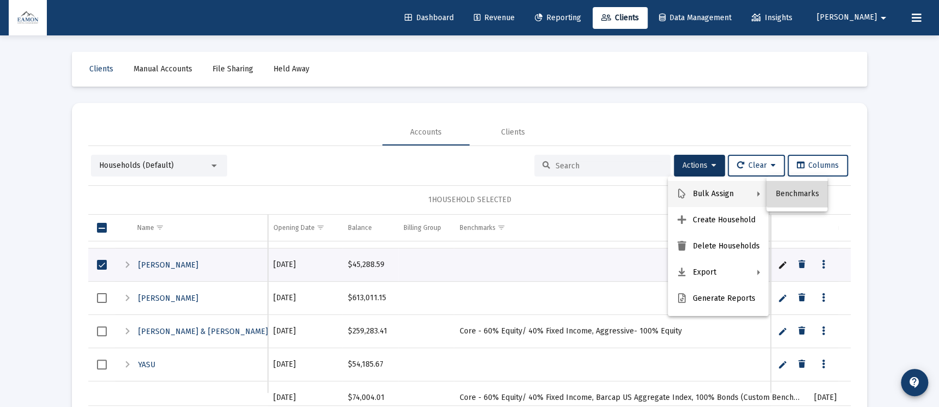
click at [816, 185] on button "Benchmarks" at bounding box center [797, 194] width 61 height 26
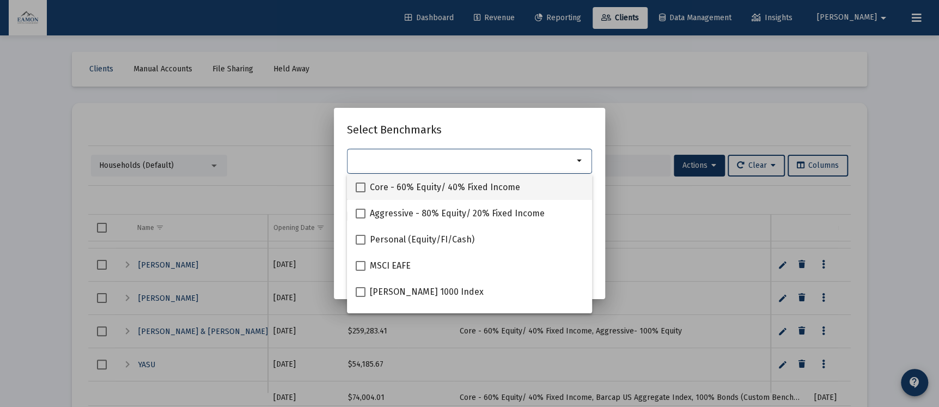
click at [452, 191] on span "Core - 60% Equity/ 40% Fixed Income" at bounding box center [445, 187] width 150 height 13
click at [361, 192] on input "Core - 60% Equity/ 40% Fixed Income" at bounding box center [360, 192] width 1 height 1
checkbox input "true"
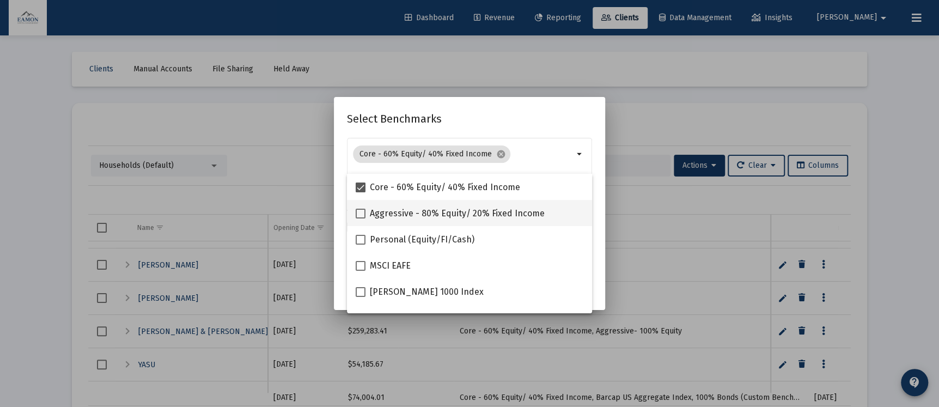
click at [449, 207] on span "Aggressive - 80% Equity/ 20% Fixed Income" at bounding box center [457, 213] width 175 height 13
click at [361, 219] on input "Aggressive - 80% Equity/ 20% Fixed Income" at bounding box center [360, 219] width 1 height 1
checkbox input "true"
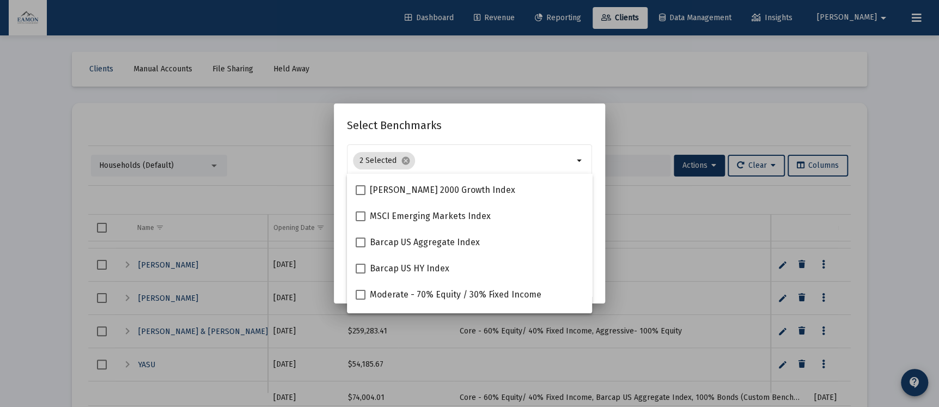
scroll to position [245, 0]
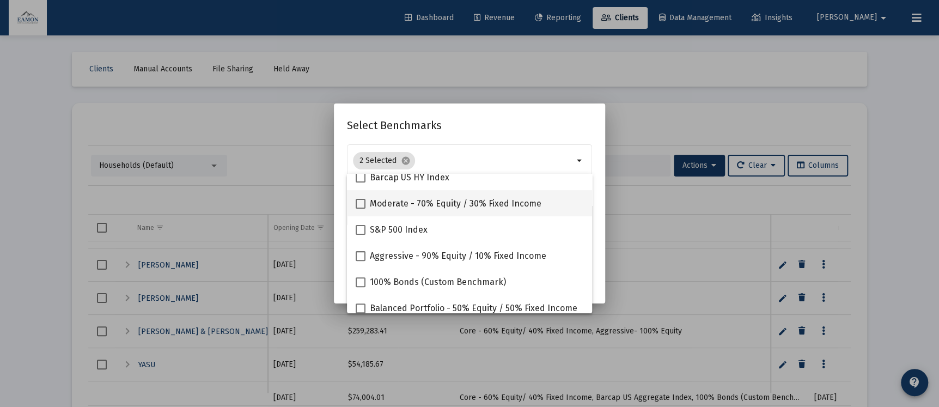
click at [450, 205] on span "Moderate - 70% Equity / 30% Fixed Income" at bounding box center [456, 203] width 172 height 13
click at [361, 209] on input "Moderate - 70% Equity / 30% Fixed Income" at bounding box center [360, 209] width 1 height 1
checkbox input "true"
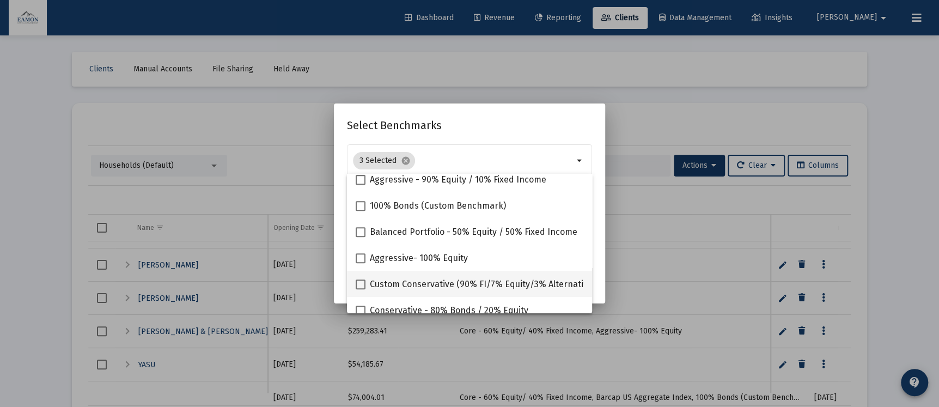
scroll to position [301, 0]
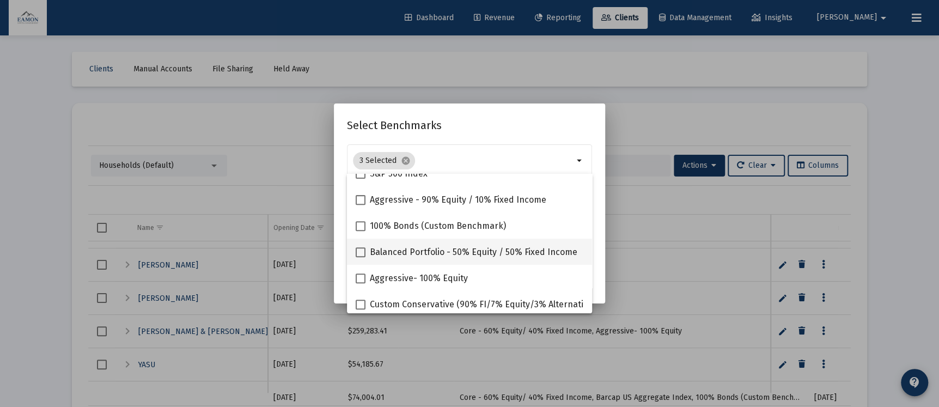
click at [447, 249] on span "Balanced Portfolio - 50% Equity / 50% Fixed Income" at bounding box center [474, 252] width 208 height 13
click at [361, 257] on input "Balanced Portfolio - 50% Equity / 50% Fixed Income" at bounding box center [360, 257] width 1 height 1
checkbox input "true"
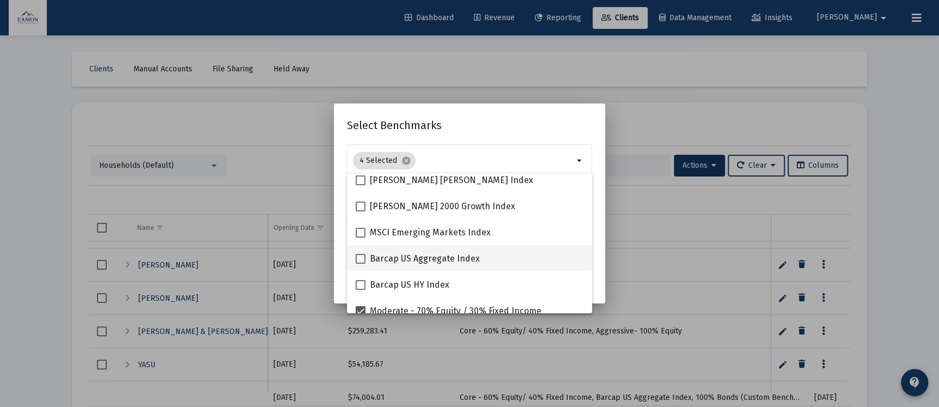
scroll to position [220, 0]
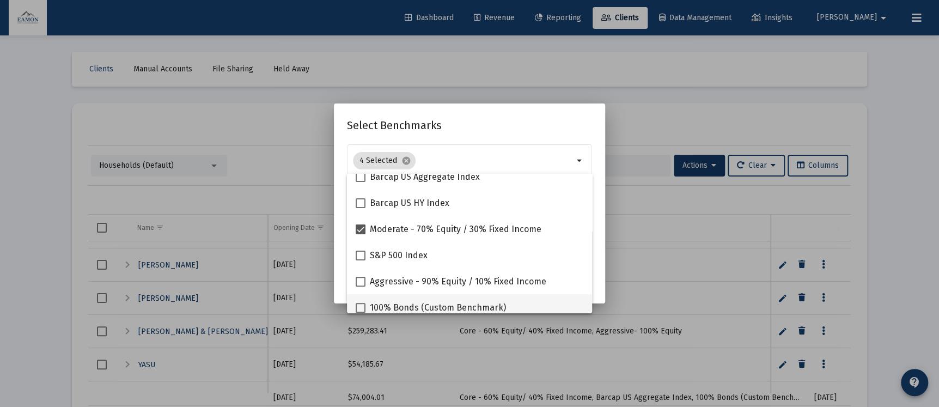
click at [413, 299] on mat-checkbox "100% Bonds (Custom Benchmark)" at bounding box center [431, 307] width 150 height 26
click at [359, 305] on span at bounding box center [361, 308] width 10 height 10
click at [360, 313] on input "100% Bonds (Custom Benchmark)" at bounding box center [360, 313] width 1 height 1
checkbox input "true"
click at [522, 135] on div "Select Benchmarks 5 Selected cancel arrow_drop_down Assigns benchmark to 1 sele…" at bounding box center [469, 204] width 245 height 174
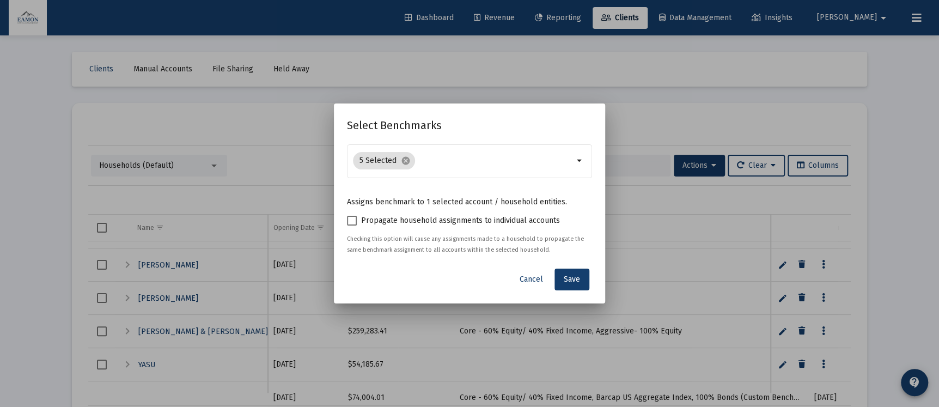
click at [425, 221] on span "Propagate household assignments to individual accounts" at bounding box center [460, 220] width 199 height 13
click at [352, 226] on input "Propagate household assignments to individual accounts" at bounding box center [351, 226] width 1 height 1
checkbox input "true"
click at [566, 279] on span "Save" at bounding box center [572, 279] width 16 height 9
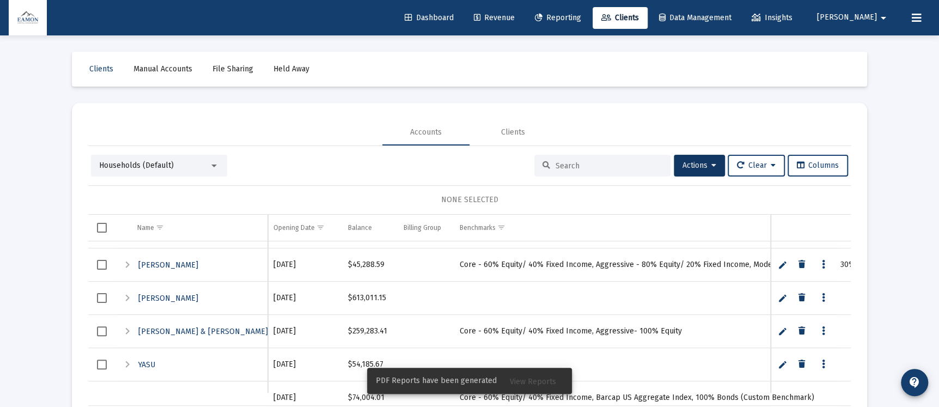
click at [590, 8] on link "Reporting" at bounding box center [558, 18] width 64 height 22
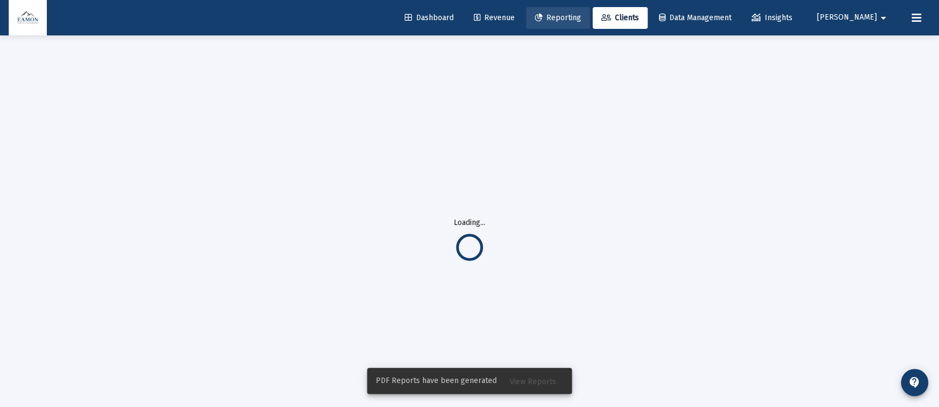
select select "View all"
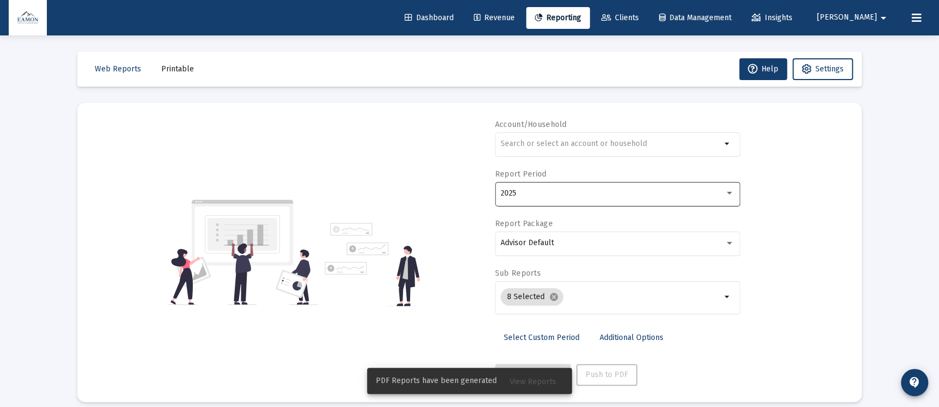
click at [531, 194] on div "2025" at bounding box center [613, 193] width 224 height 9
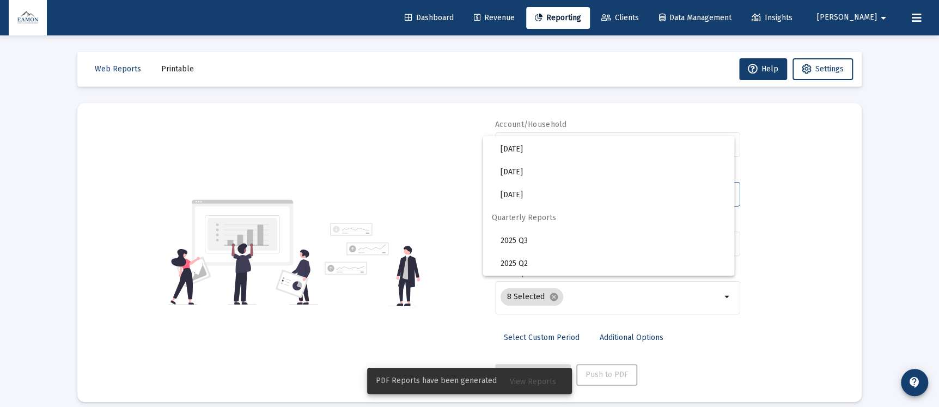
scroll to position [327, 0]
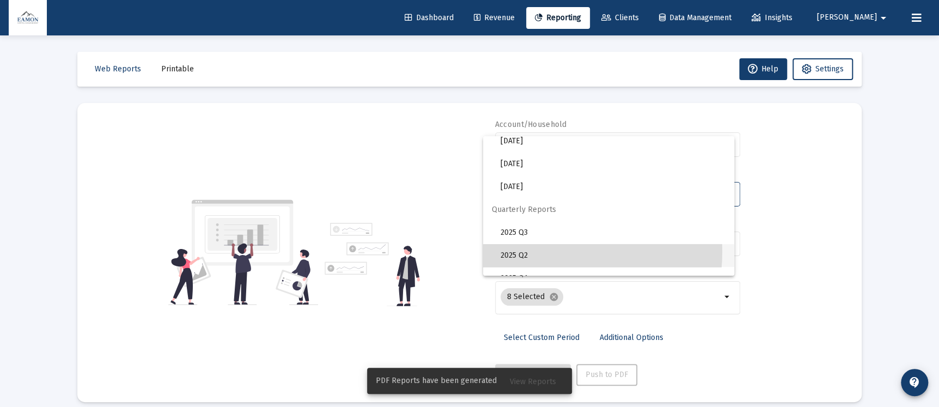
click at [523, 251] on span "2025 Q2" at bounding box center [613, 255] width 225 height 23
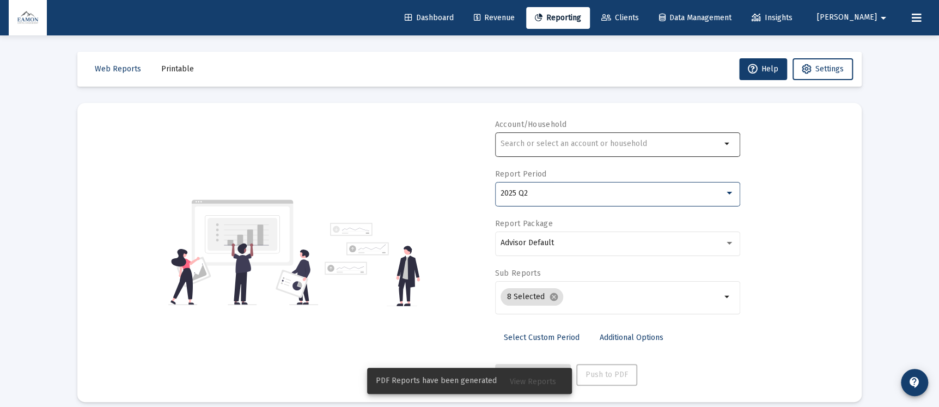
click at [549, 144] on input "text" at bounding box center [611, 144] width 221 height 9
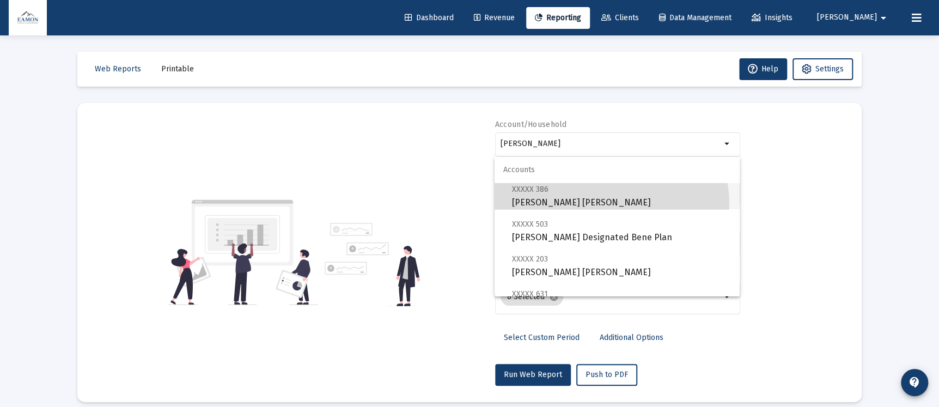
click at [607, 204] on span "XXXXX 386 [PERSON_NAME] [PERSON_NAME]" at bounding box center [621, 196] width 219 height 27
type input "[PERSON_NAME] [PERSON_NAME]"
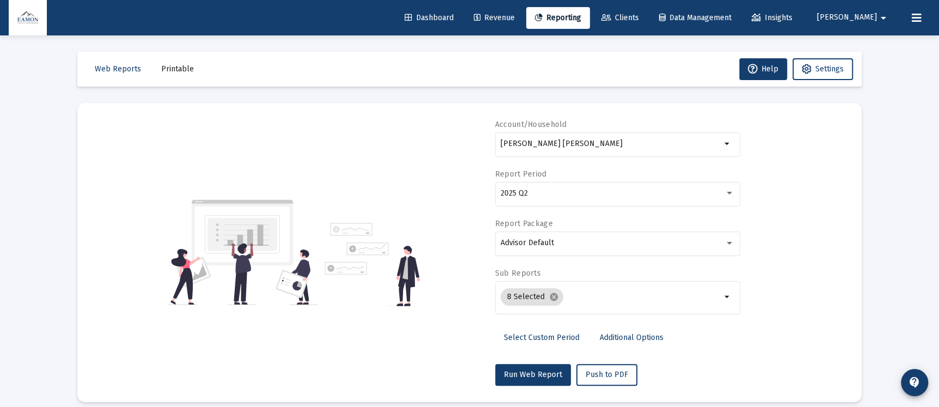
click at [766, 192] on div "Account/Household [PERSON_NAME] [PERSON_NAME] arrow_drop_down Report Period 202…" at bounding box center [470, 252] width 752 height 266
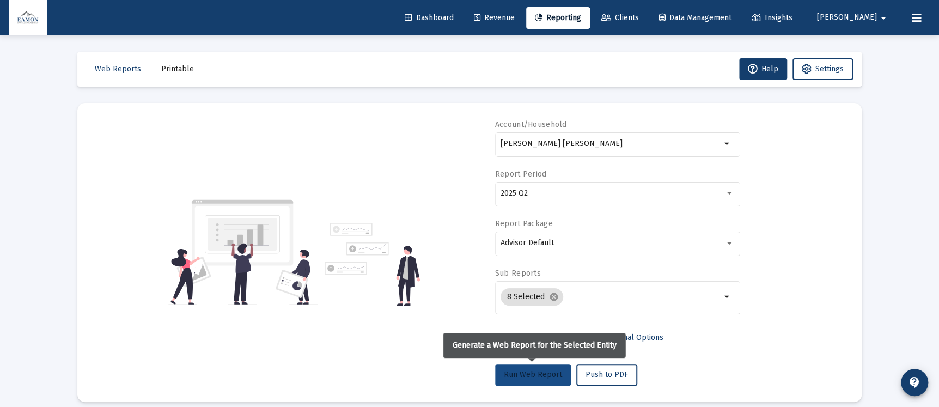
click at [522, 367] on button "Run Web Report" at bounding box center [533, 375] width 76 height 22
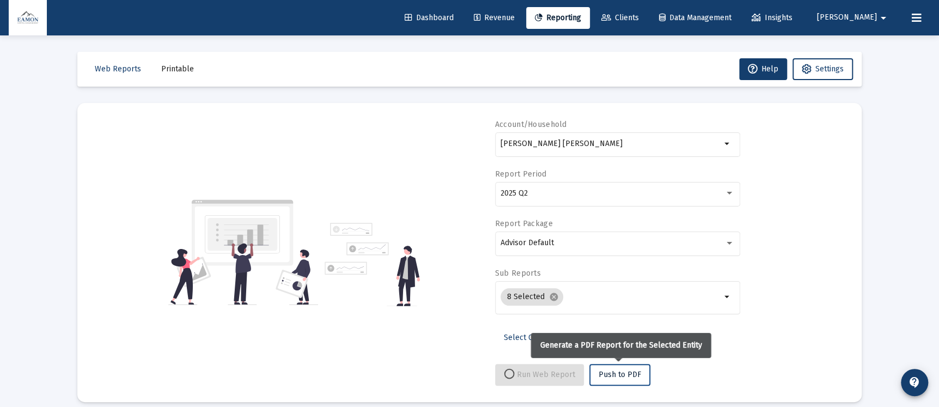
click at [612, 371] on span "Push to PDF" at bounding box center [620, 374] width 43 height 9
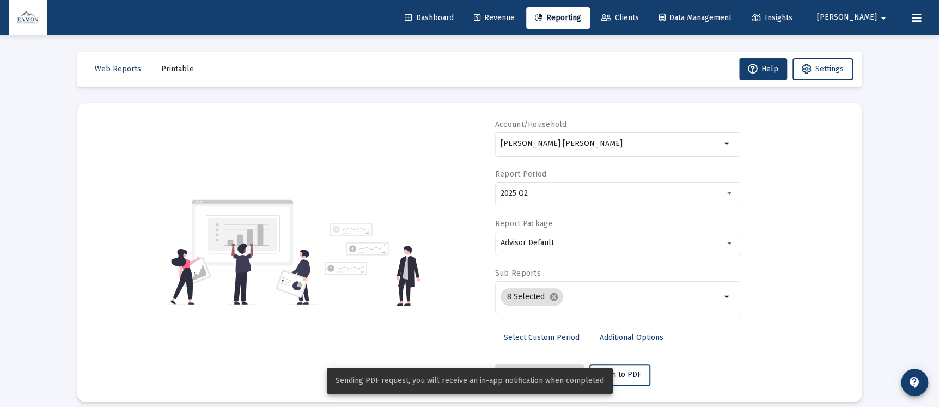
select select "View all"
click at [181, 67] on span "Printable" at bounding box center [177, 68] width 33 height 9
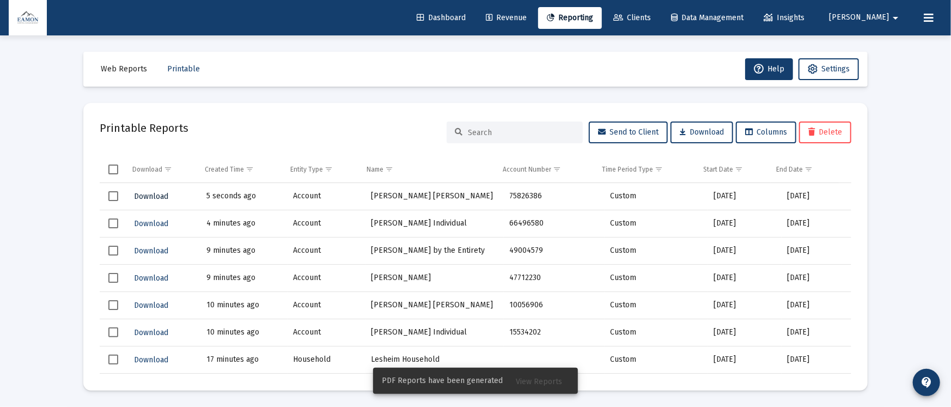
click at [158, 198] on span "Download" at bounding box center [151, 196] width 34 height 9
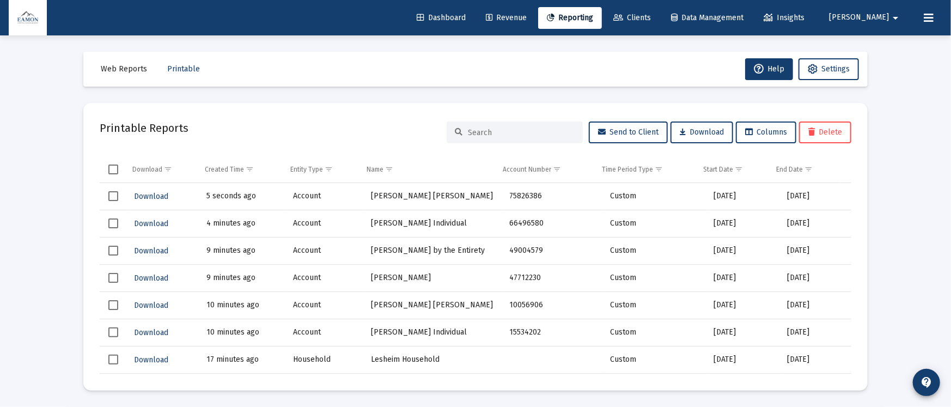
click at [660, 10] on link "Clients" at bounding box center [632, 18] width 55 height 22
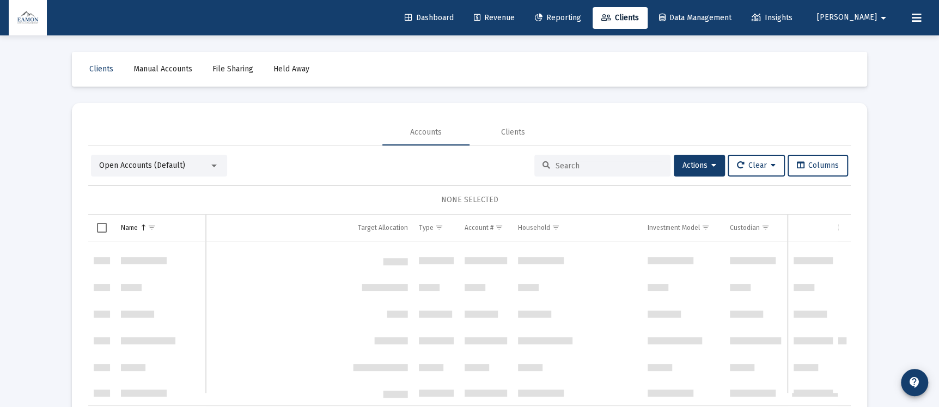
scroll to position [543, 0]
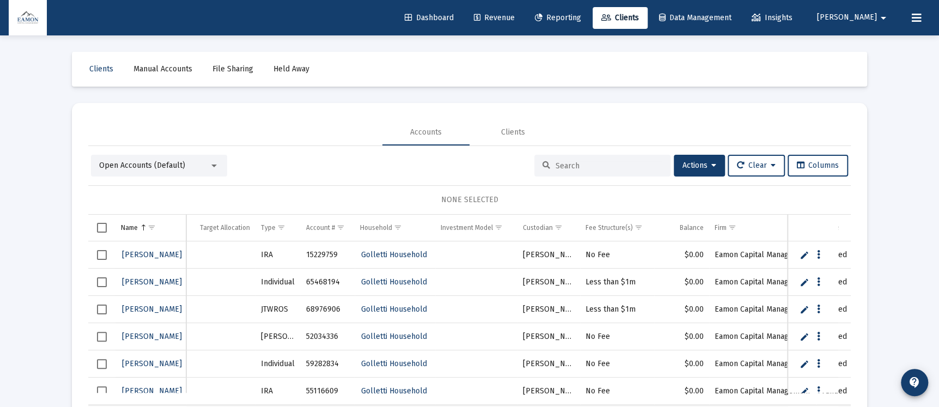
click at [147, 166] on span "Open Accounts (Default)" at bounding box center [142, 165] width 86 height 9
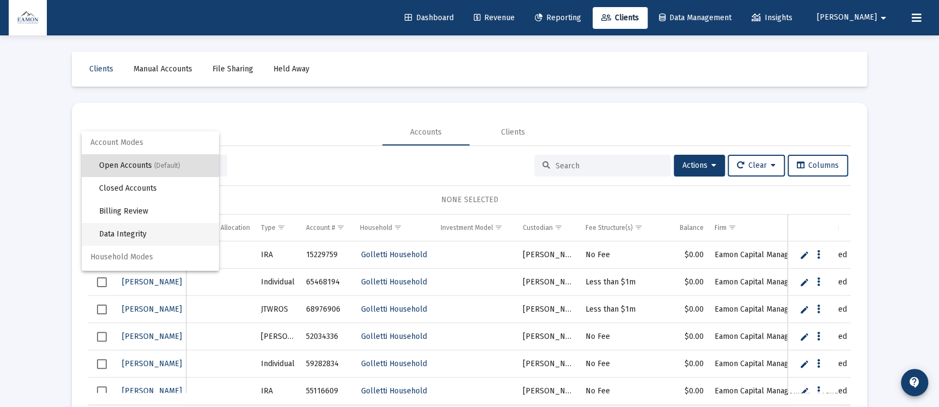
scroll to position [20, 0]
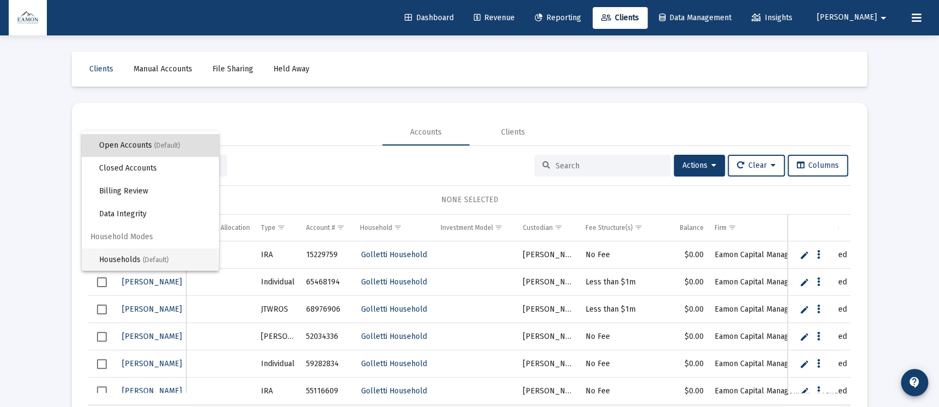
click at [116, 257] on span "Households (Default)" at bounding box center [154, 259] width 111 height 23
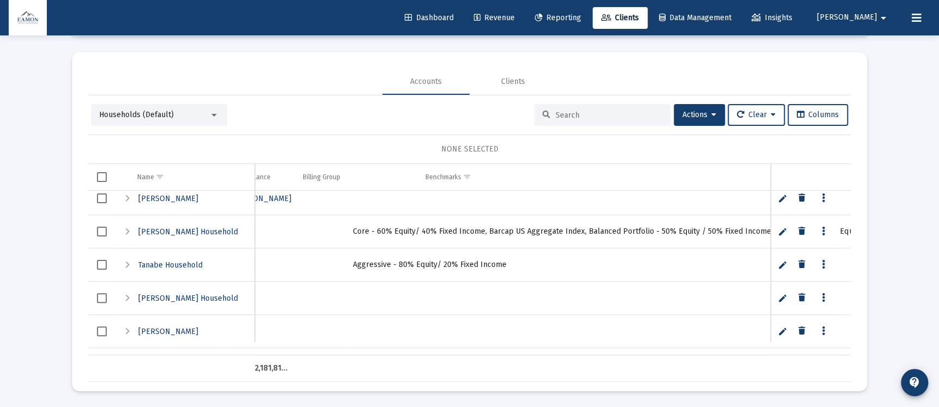
scroll to position [0, 192]
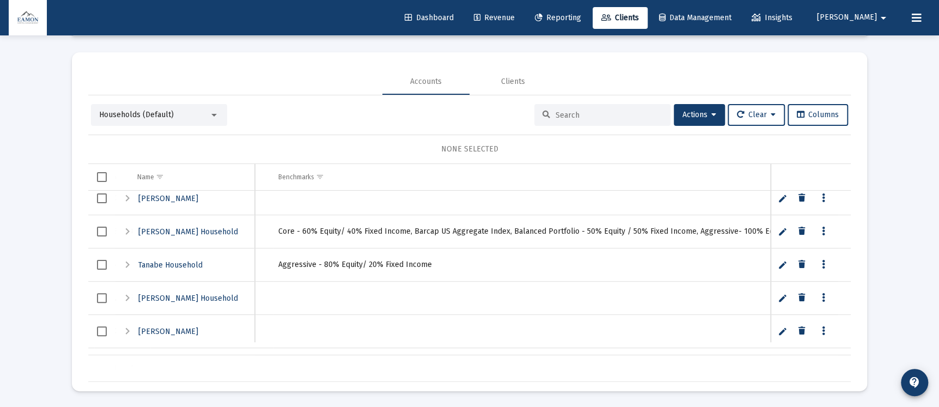
click at [99, 229] on span "Select row" at bounding box center [102, 232] width 10 height 10
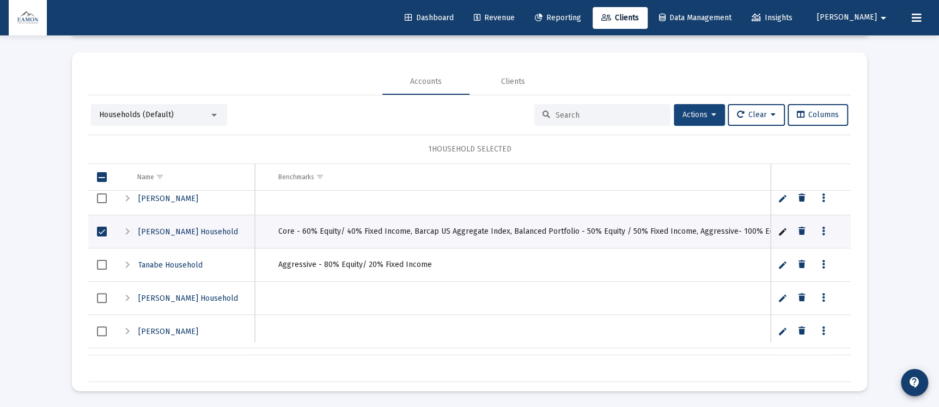
click at [712, 106] on button "Actions" at bounding box center [699, 115] width 51 height 22
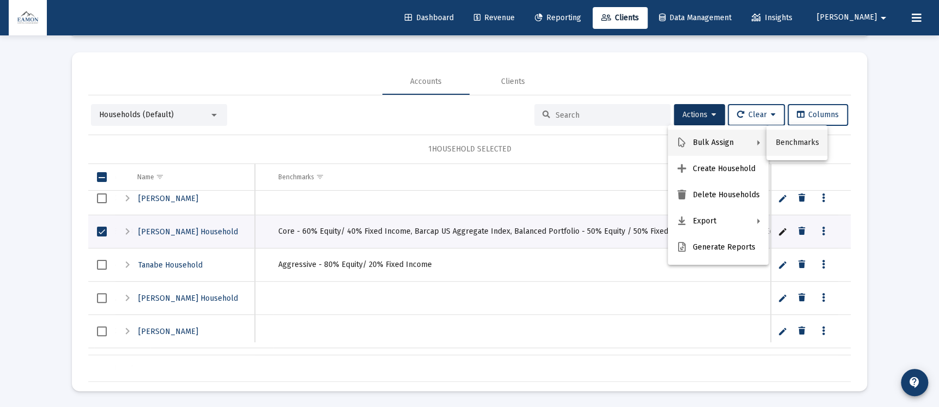
click at [774, 142] on button "Benchmarks" at bounding box center [797, 143] width 61 height 26
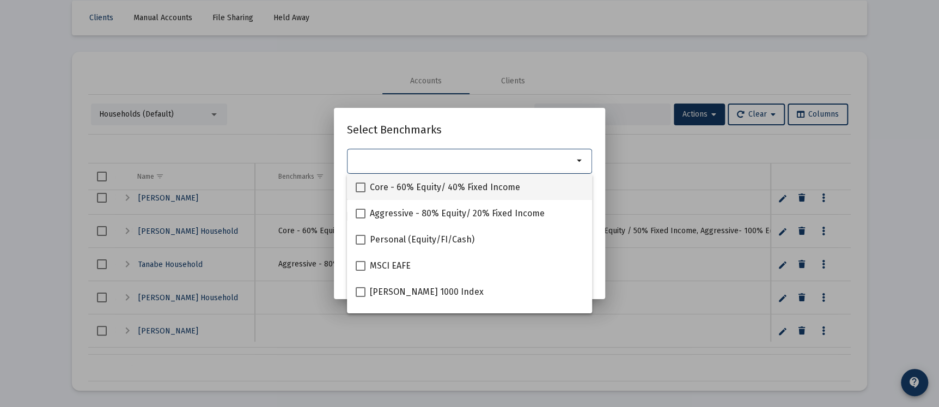
click at [431, 185] on span "Core - 60% Equity/ 40% Fixed Income" at bounding box center [445, 187] width 150 height 13
click at [361, 192] on input "Core - 60% Equity/ 40% Fixed Income" at bounding box center [360, 192] width 1 height 1
checkbox input "true"
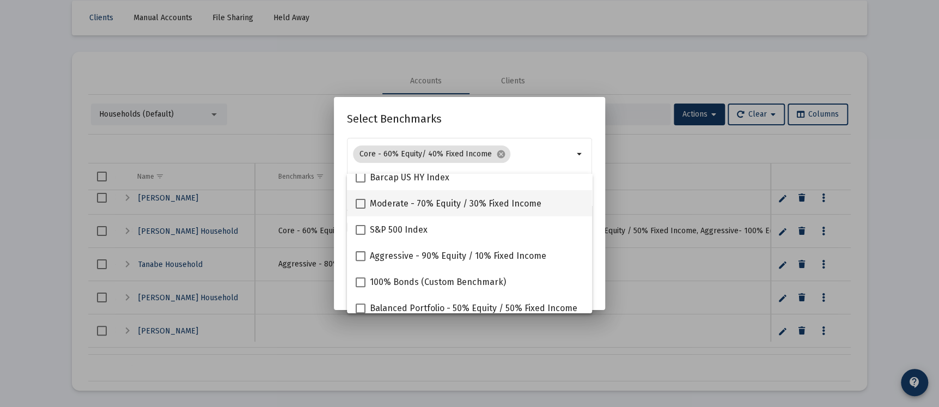
click at [439, 197] on span "Moderate - 70% Equity / 30% Fixed Income" at bounding box center [456, 203] width 172 height 13
click at [361, 209] on input "Moderate - 70% Equity / 30% Fixed Income" at bounding box center [360, 209] width 1 height 1
checkbox input "true"
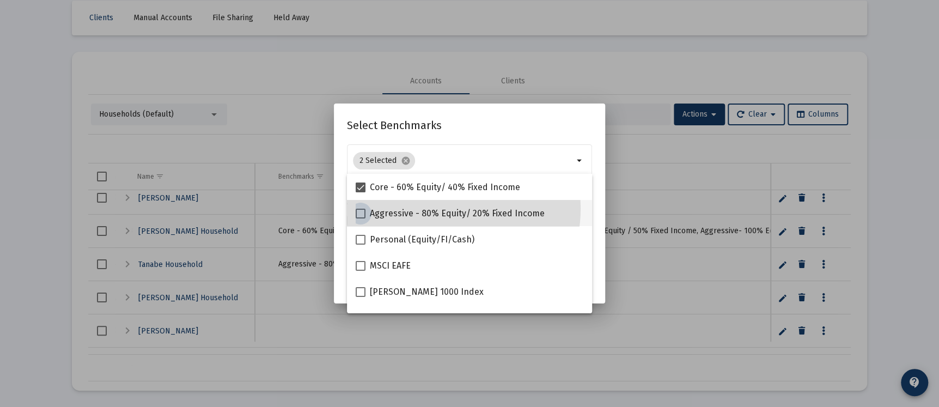
click at [439, 209] on span "Aggressive - 80% Equity/ 20% Fixed Income" at bounding box center [457, 213] width 175 height 13
click at [361, 219] on input "Aggressive - 80% Equity/ 20% Fixed Income" at bounding box center [360, 219] width 1 height 1
checkbox input "true"
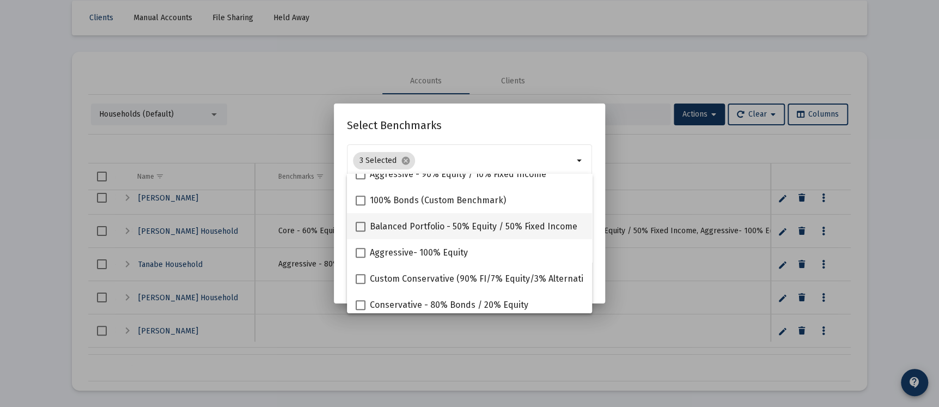
click at [403, 225] on span "Balanced Portfolio - 50% Equity / 50% Fixed Income" at bounding box center [474, 226] width 208 height 13
click at [361, 232] on input "Balanced Portfolio - 50% Equity / 50% Fixed Income" at bounding box center [360, 232] width 1 height 1
checkbox input "true"
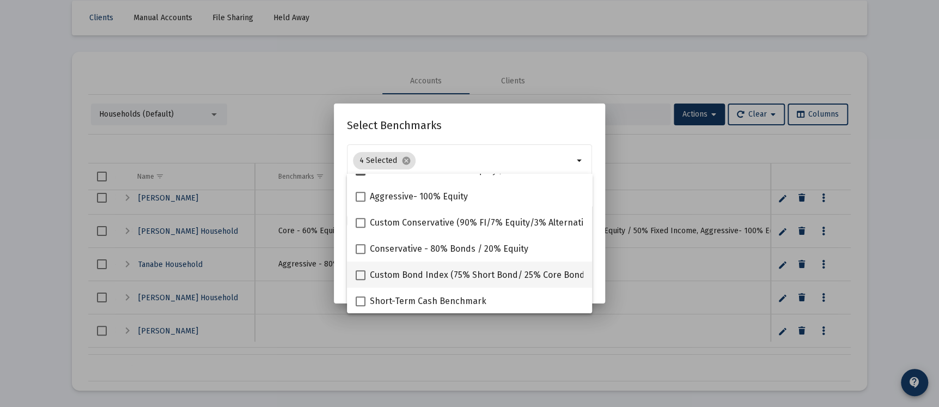
click at [373, 269] on span "Custom Bond Index (75% Short Bond/ 25% Core Bond)" at bounding box center [479, 275] width 218 height 13
click at [361, 280] on input "Custom Bond Index (75% Short Bond/ 25% Core Bond)" at bounding box center [360, 280] width 1 height 1
checkbox input "true"
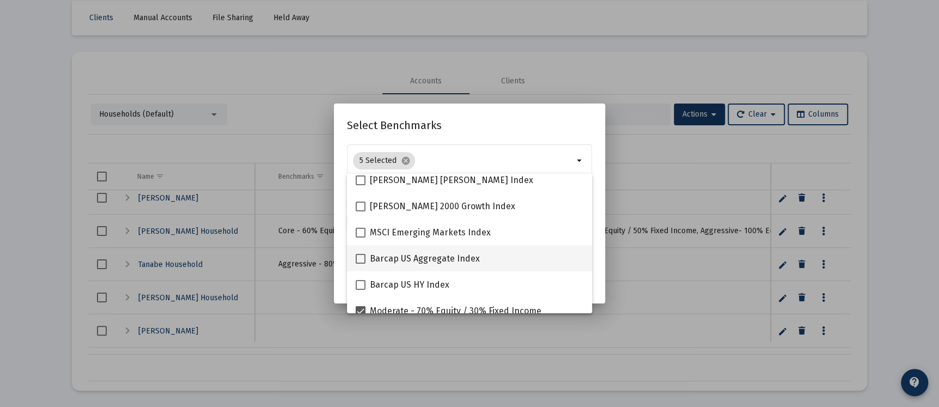
click at [402, 259] on span "Barcap US Aggregate Index" at bounding box center [425, 258] width 110 height 13
click at [361, 264] on input "Barcap US Aggregate Index" at bounding box center [360, 264] width 1 height 1
checkbox input "true"
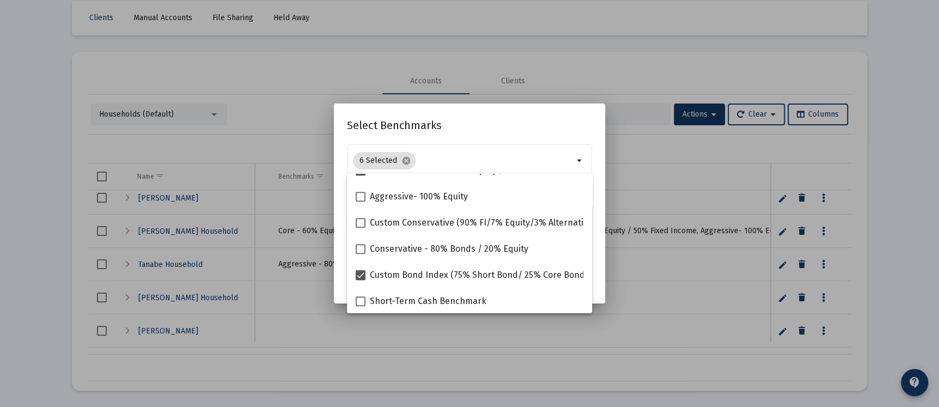
click at [517, 122] on h2 "Select Benchmarks" at bounding box center [469, 125] width 245 height 17
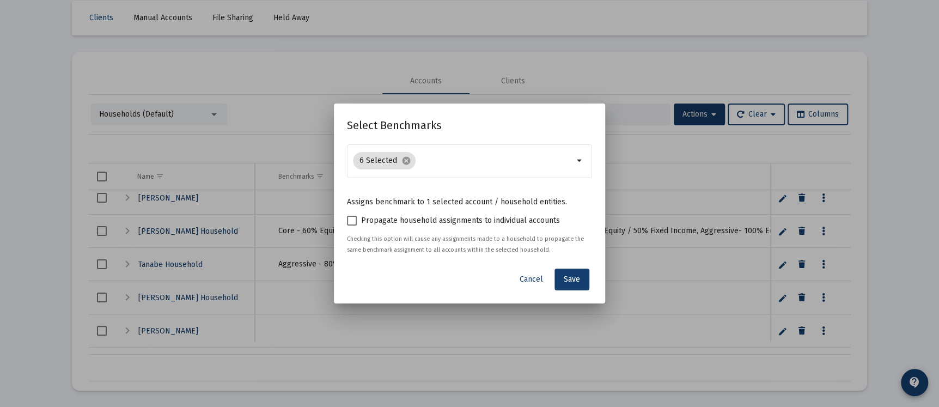
click at [428, 219] on span "Propagate household assignments to individual accounts" at bounding box center [460, 220] width 199 height 13
click at [352, 226] on input "Propagate household assignments to individual accounts" at bounding box center [351, 226] width 1 height 1
checkbox input "true"
click at [570, 278] on span "Save" at bounding box center [572, 279] width 16 height 9
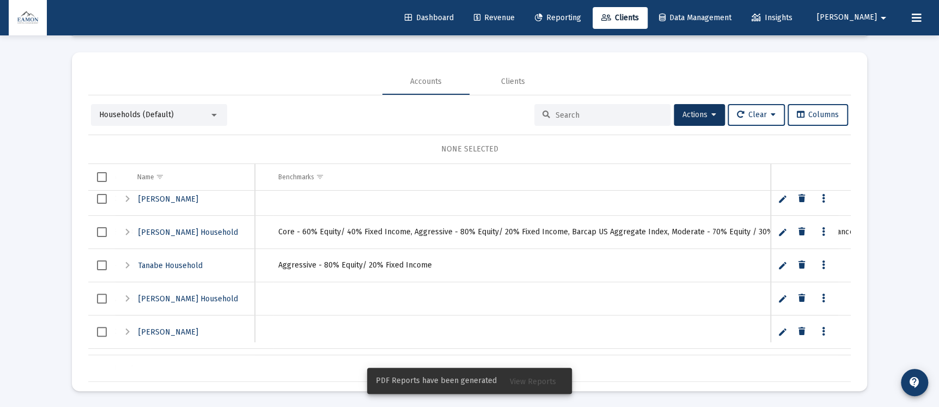
click at [581, 19] on span "Reporting" at bounding box center [558, 17] width 46 height 9
select select "View all"
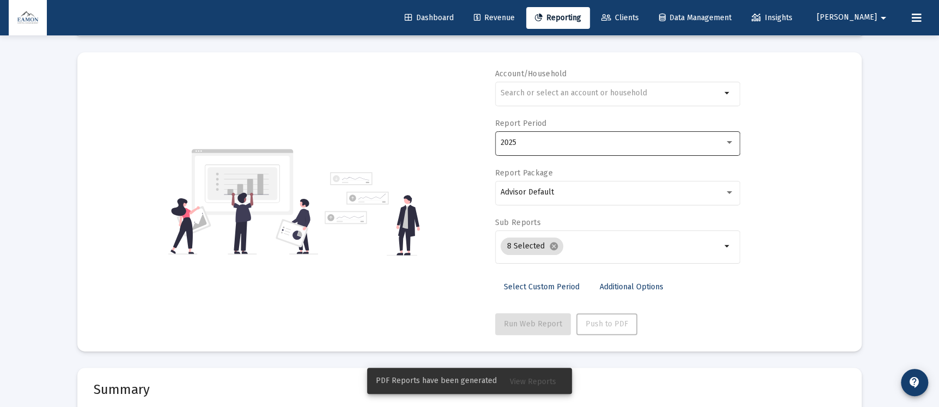
click at [560, 130] on div "2025" at bounding box center [618, 142] width 234 height 27
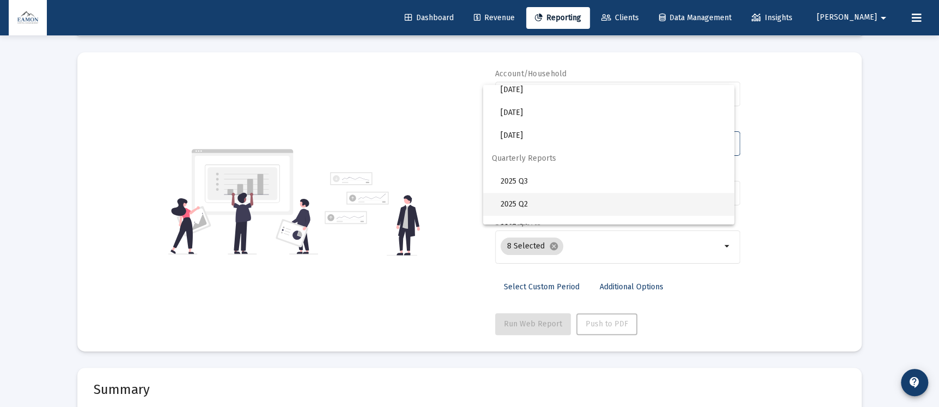
click at [546, 196] on span "2025 Q2" at bounding box center [613, 204] width 225 height 23
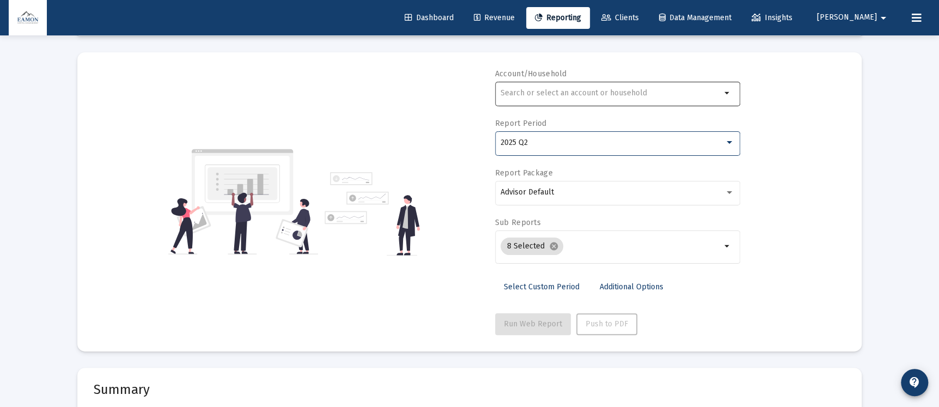
click at [541, 84] on div at bounding box center [611, 93] width 221 height 27
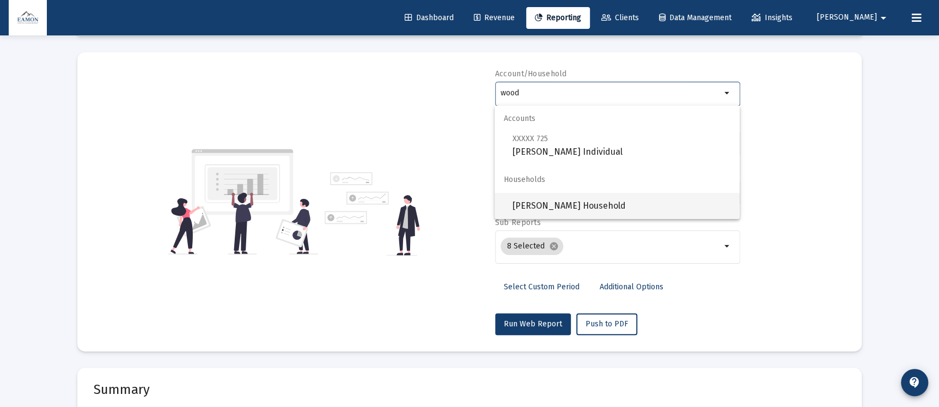
click at [563, 210] on span "[PERSON_NAME] Household" at bounding box center [621, 206] width 219 height 26
type input "[PERSON_NAME] Household"
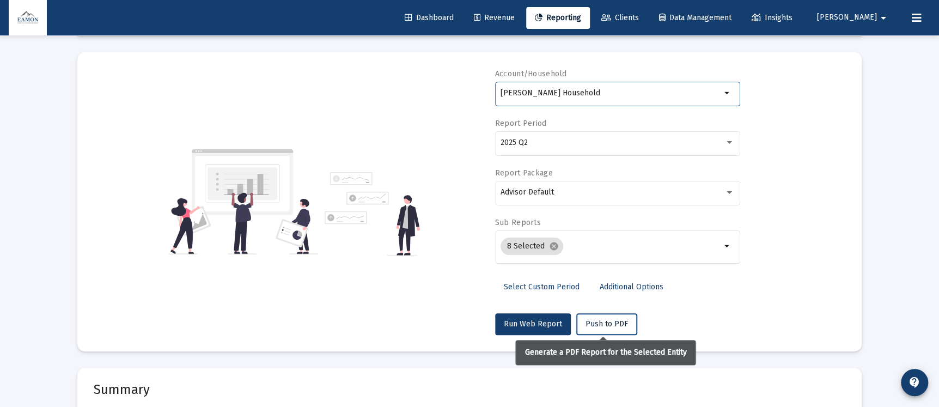
click at [604, 320] on span "Push to PDF" at bounding box center [607, 323] width 43 height 9
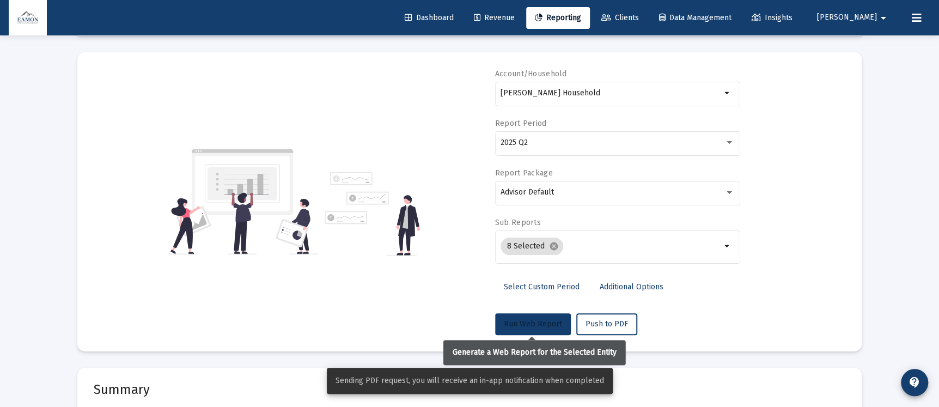
click at [531, 325] on span "Run Web Report" at bounding box center [533, 323] width 58 height 9
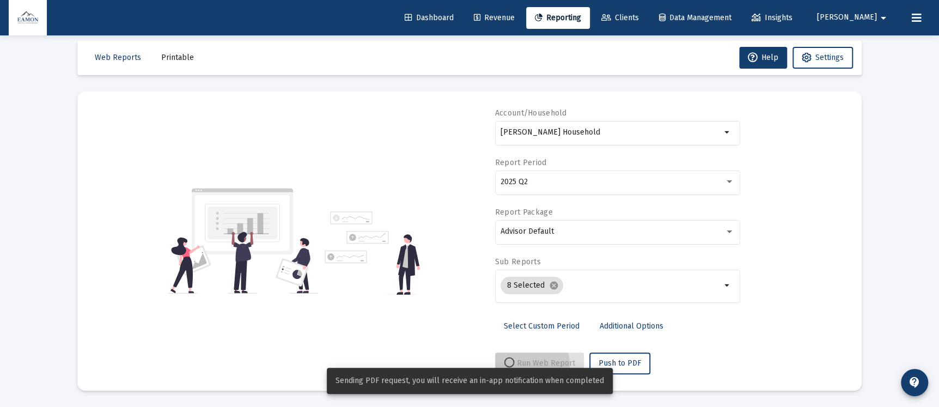
scroll to position [11, 0]
select select "View all"
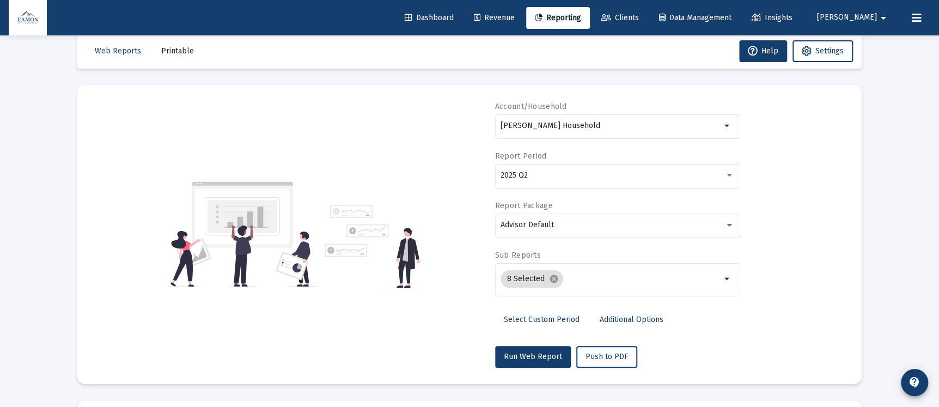
scroll to position [0, 0]
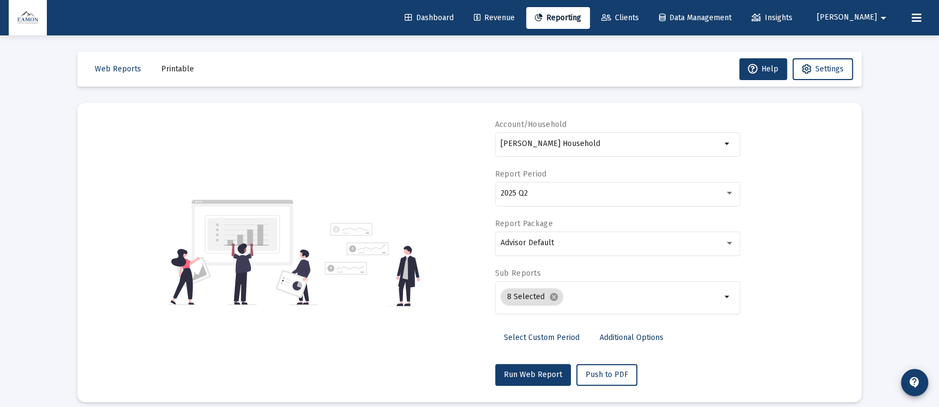
click at [183, 64] on span "Printable" at bounding box center [177, 68] width 33 height 9
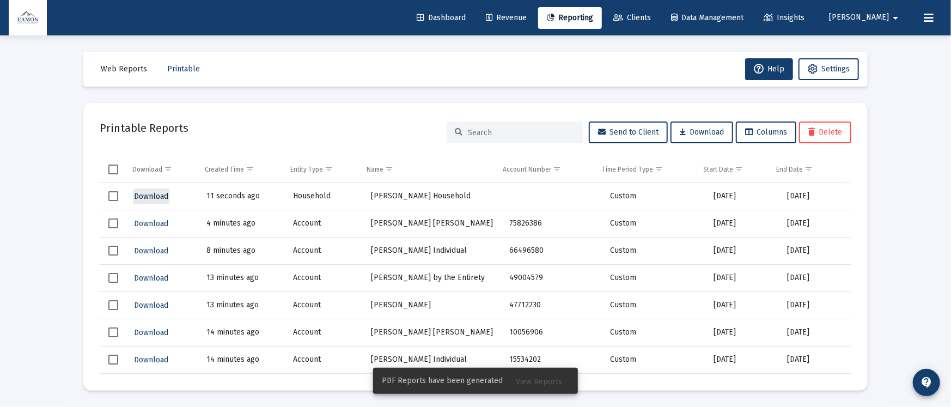
click at [156, 190] on button "Download" at bounding box center [151, 197] width 37 height 16
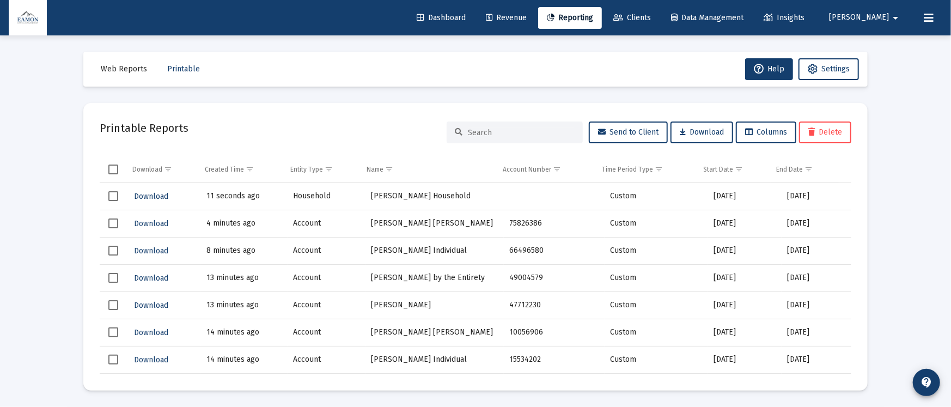
click at [602, 13] on link "Reporting" at bounding box center [570, 18] width 64 height 22
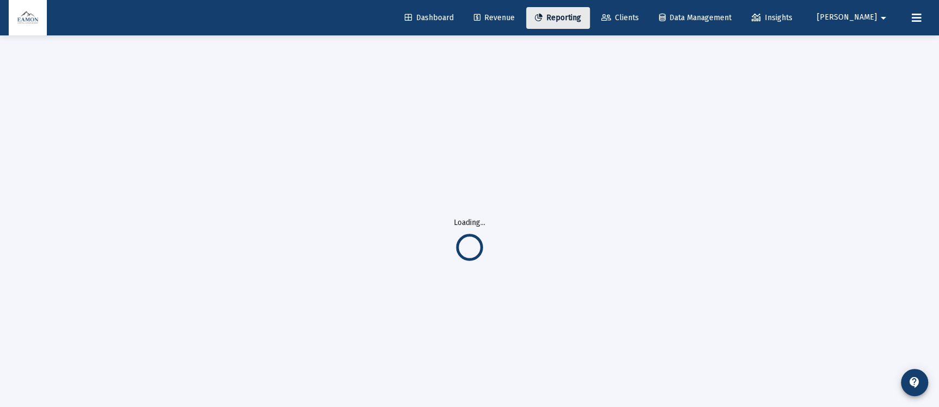
select select "View all"
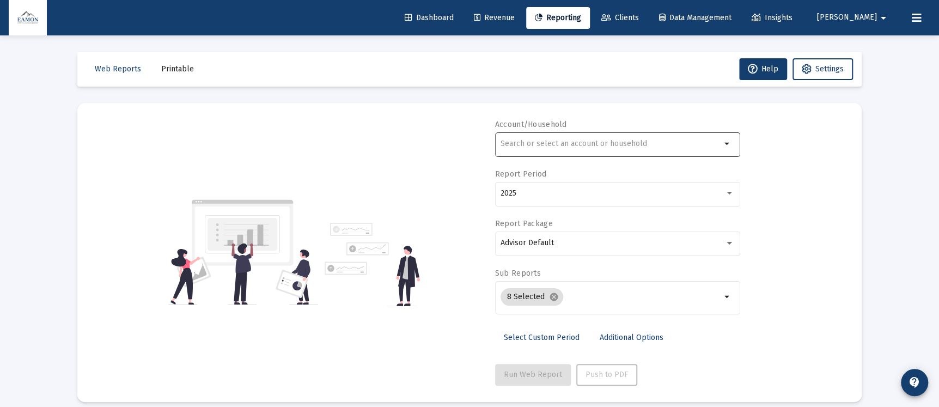
click at [625, 141] on input "text" at bounding box center [611, 144] width 221 height 9
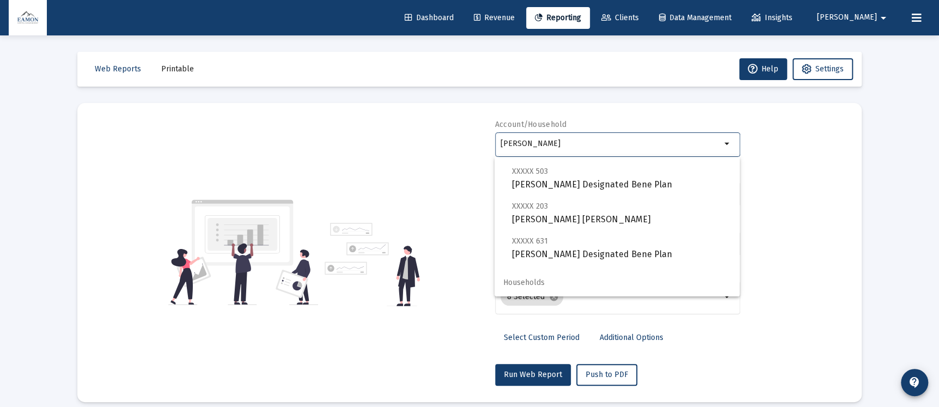
scroll to position [104, 0]
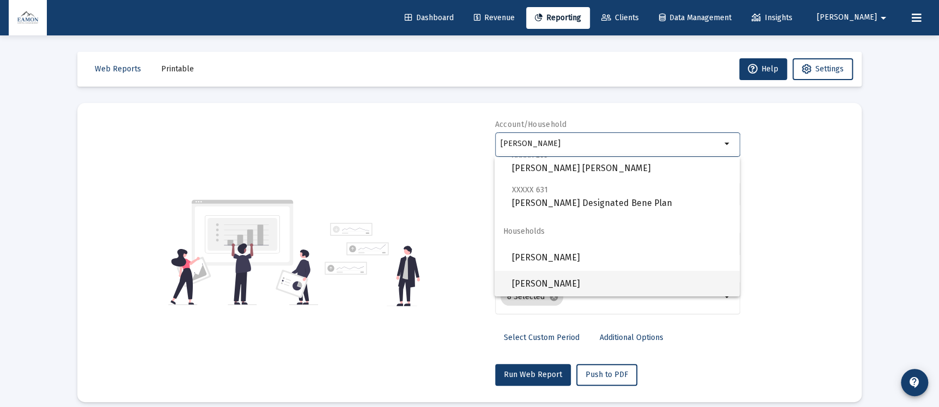
click at [507, 285] on mat-option "[PERSON_NAME]" at bounding box center [617, 284] width 245 height 26
type input "[PERSON_NAME]"
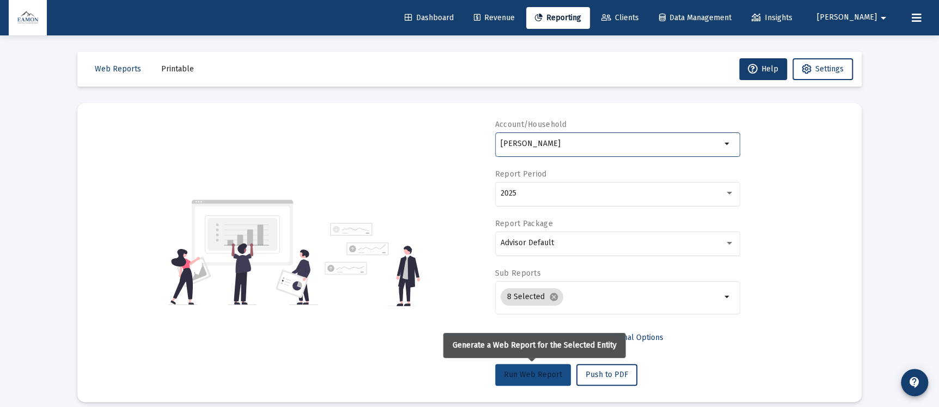
click at [535, 374] on span "Run Web Report" at bounding box center [533, 374] width 58 height 9
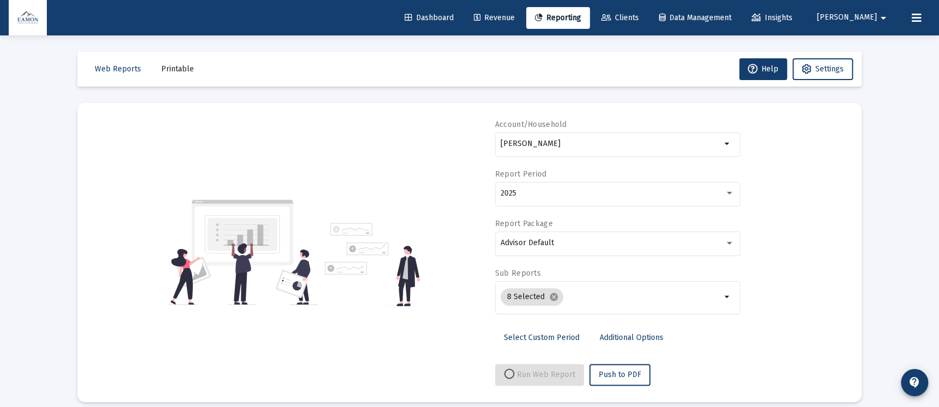
select select "View all"
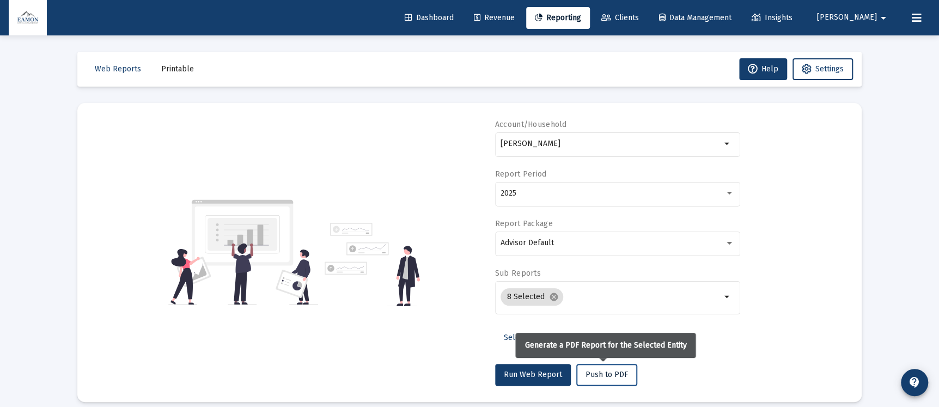
click at [594, 366] on button "Push to PDF" at bounding box center [607, 375] width 61 height 22
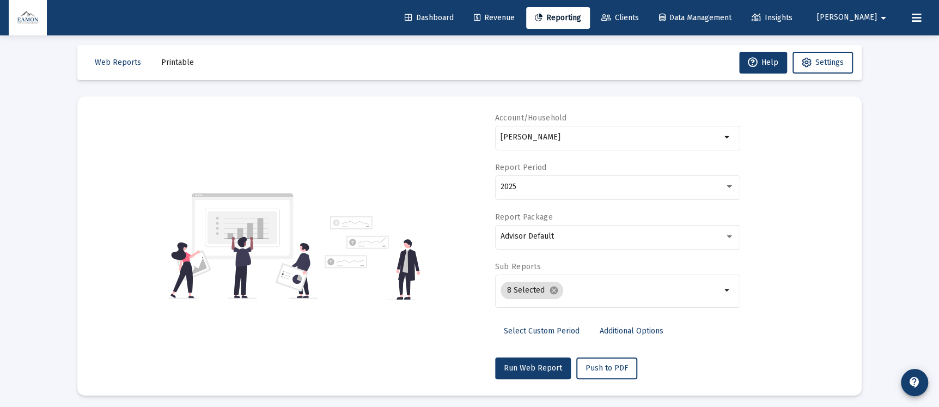
scroll to position [0, 0]
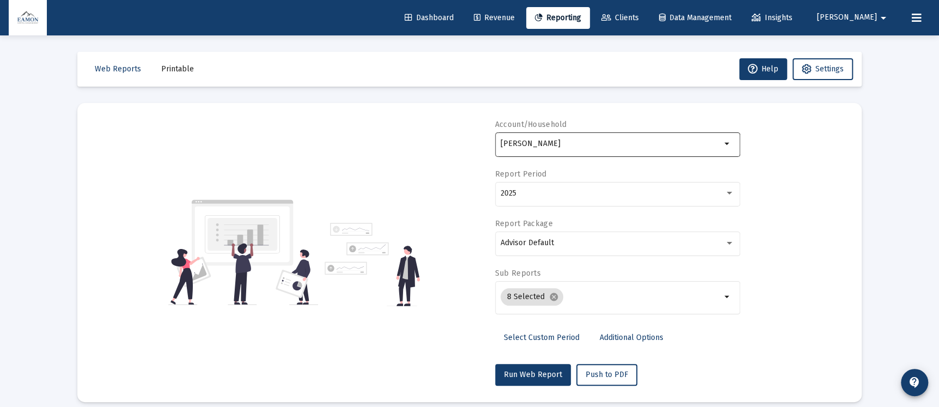
click at [629, 151] on div "[PERSON_NAME]" at bounding box center [611, 143] width 221 height 27
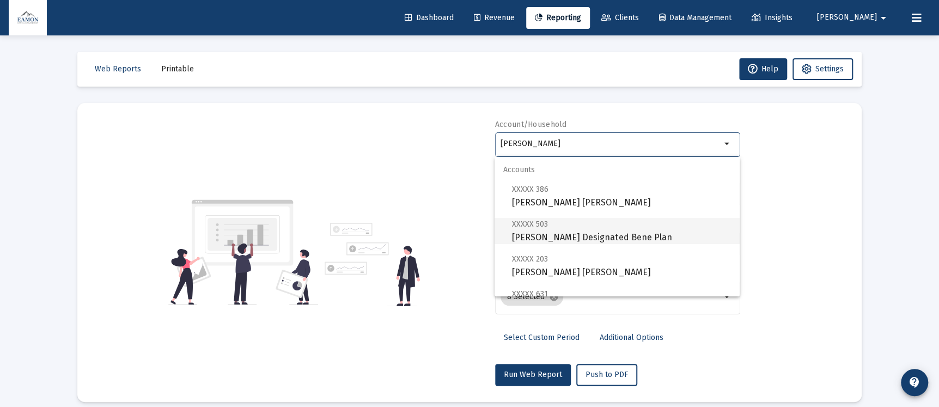
click at [613, 237] on span "XXXXX 503 [PERSON_NAME] Designated Bene Plan" at bounding box center [621, 230] width 219 height 27
type input "[PERSON_NAME] Designated Bene Plan"
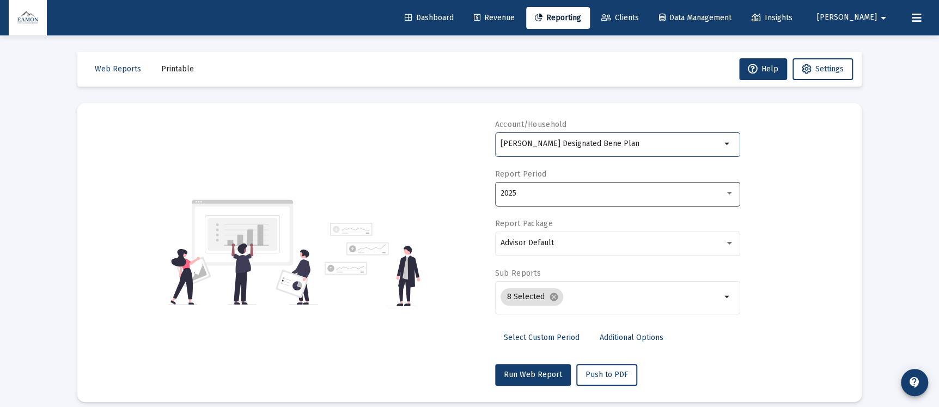
click at [598, 190] on div "2025" at bounding box center [613, 193] width 224 height 9
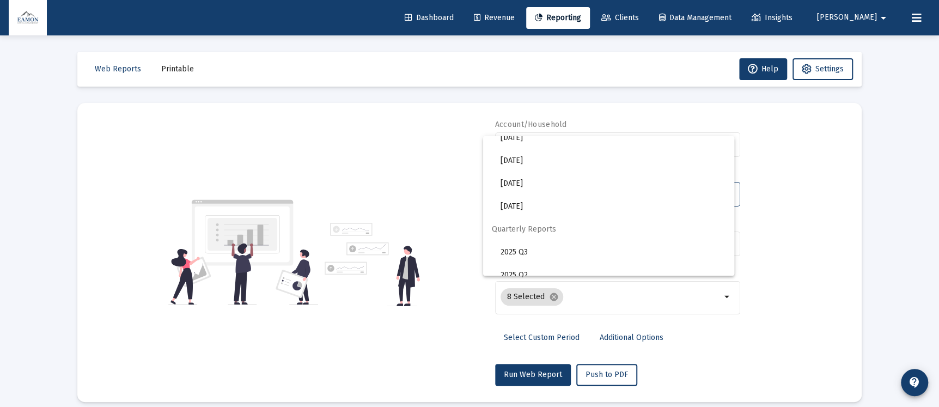
scroll to position [327, 0]
click at [530, 258] on span "2025 Q2" at bounding box center [613, 255] width 225 height 23
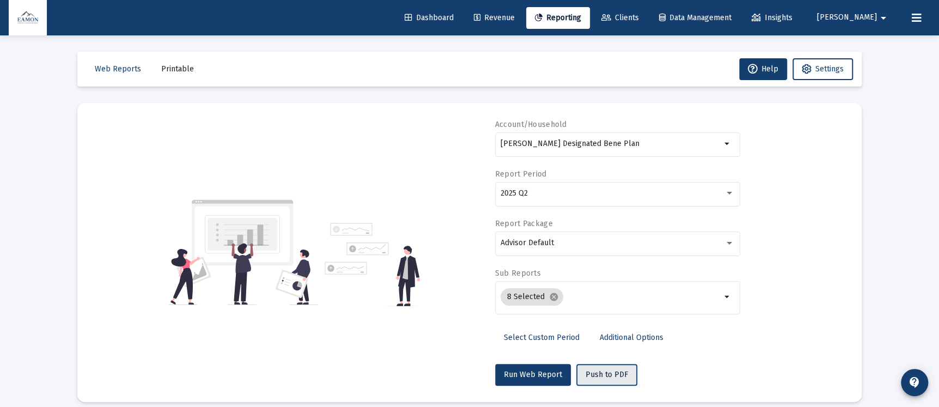
click at [604, 380] on button "Push to PDF" at bounding box center [607, 375] width 61 height 22
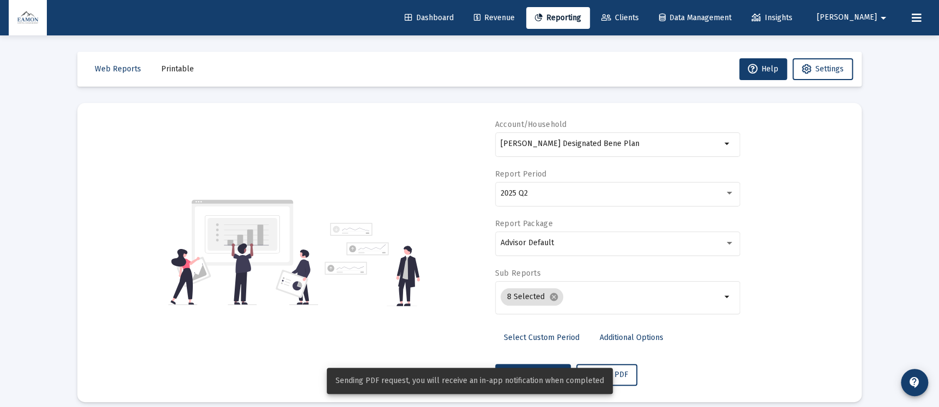
click at [537, 367] on div "Sending PDF request, you will receive an in-app notification when completed" at bounding box center [470, 381] width 312 height 52
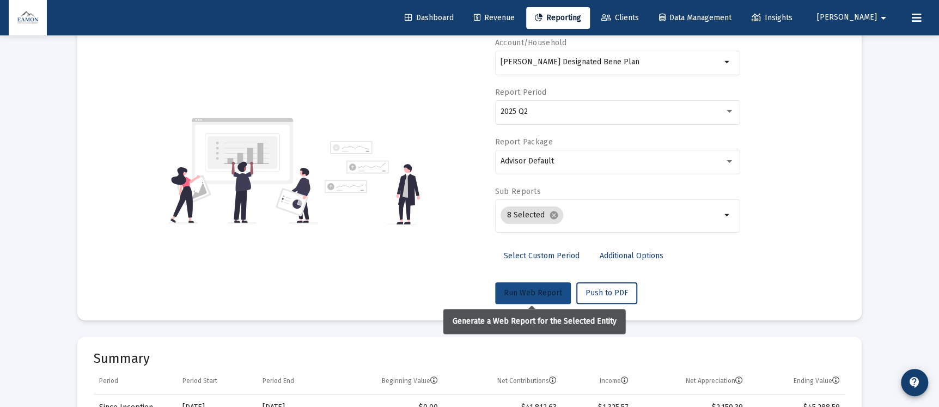
click at [524, 290] on span "Run Web Report" at bounding box center [533, 292] width 58 height 9
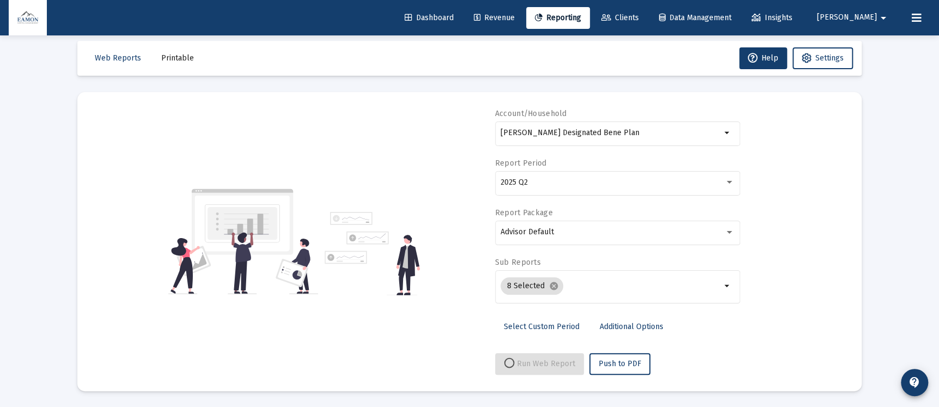
select select "View all"
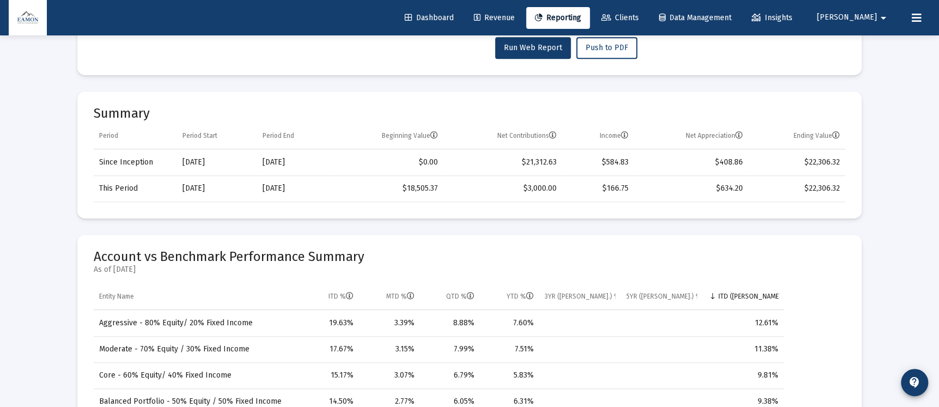
scroll to position [0, 0]
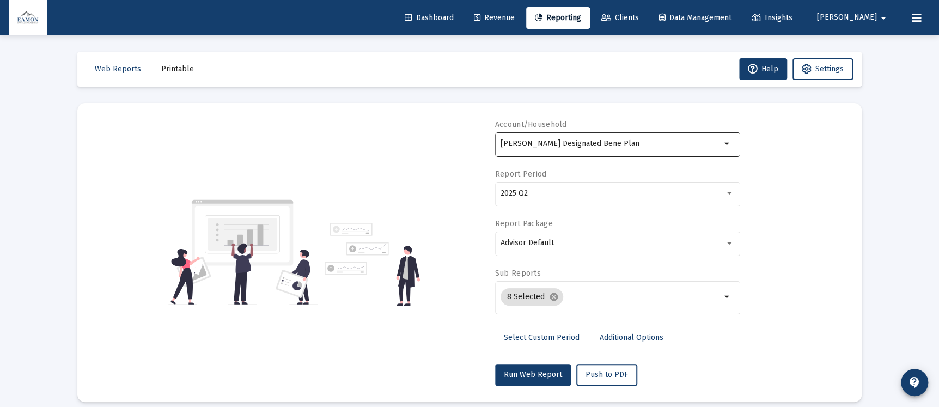
click at [647, 141] on input "[PERSON_NAME] Designated Bene Plan" at bounding box center [611, 144] width 221 height 9
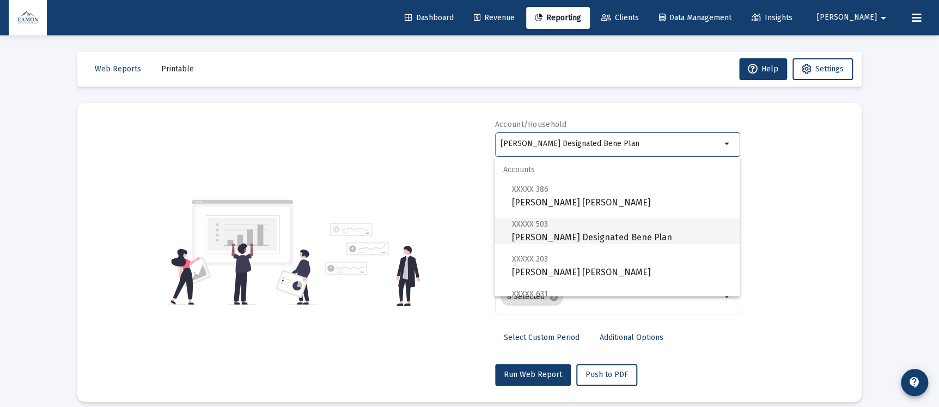
scroll to position [104, 0]
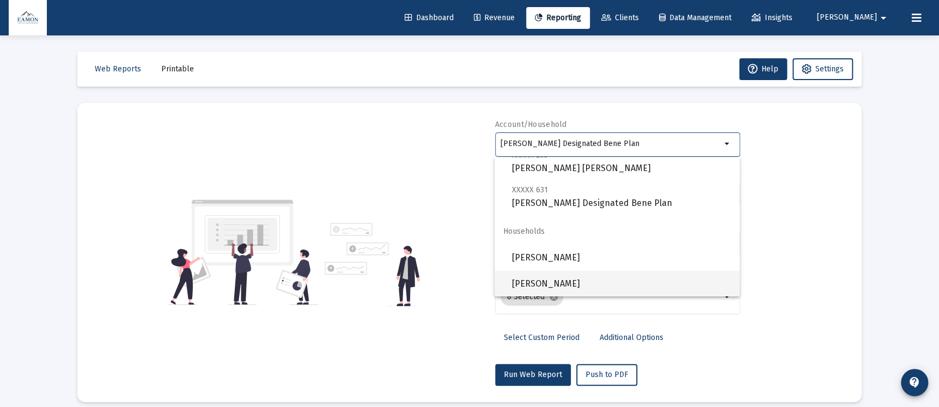
click at [541, 278] on span "[PERSON_NAME]" at bounding box center [621, 284] width 219 height 26
type input "[PERSON_NAME]"
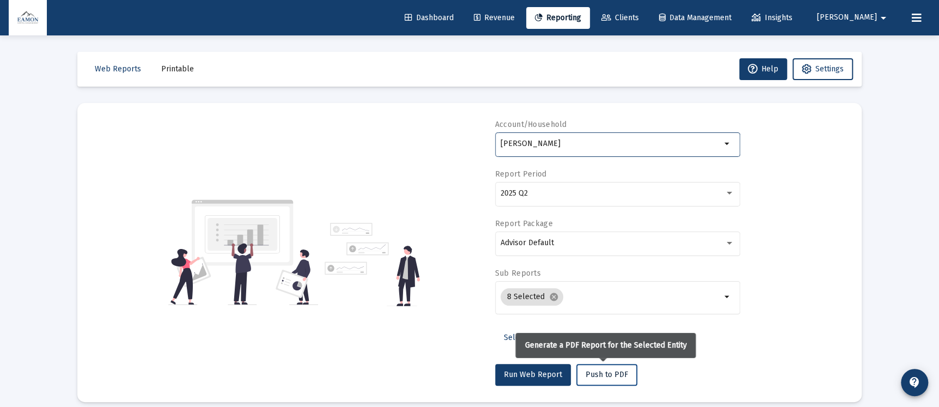
click at [624, 367] on button "Push to PDF" at bounding box center [607, 375] width 61 height 22
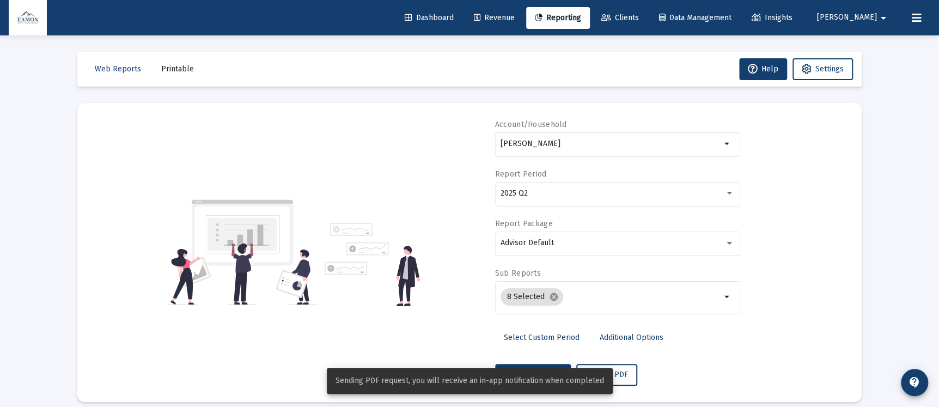
click at [174, 63] on button "Printable" at bounding box center [178, 69] width 50 height 22
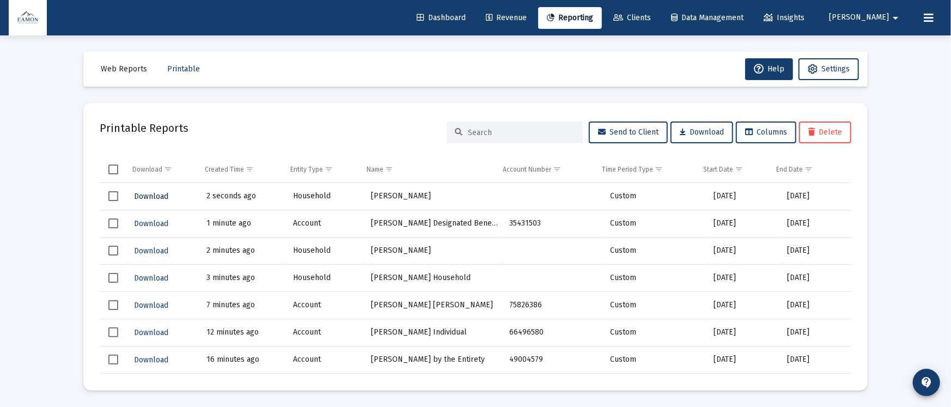
click at [143, 194] on span "Download" at bounding box center [151, 196] width 34 height 9
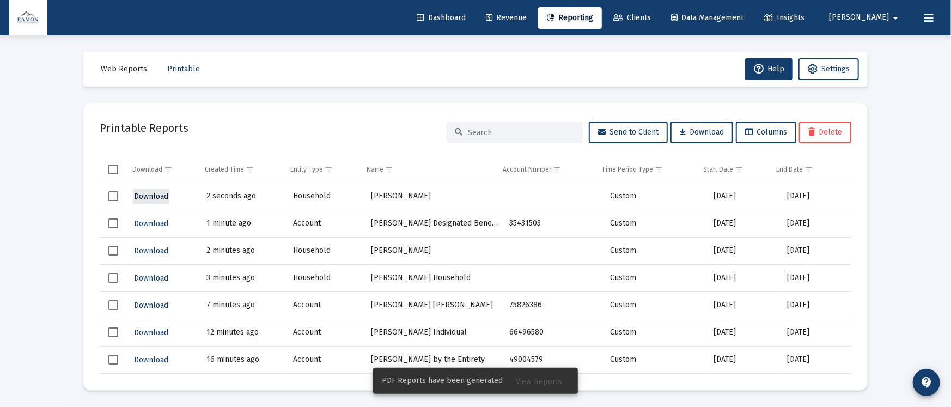
click at [150, 192] on span "Download" at bounding box center [151, 196] width 34 height 9
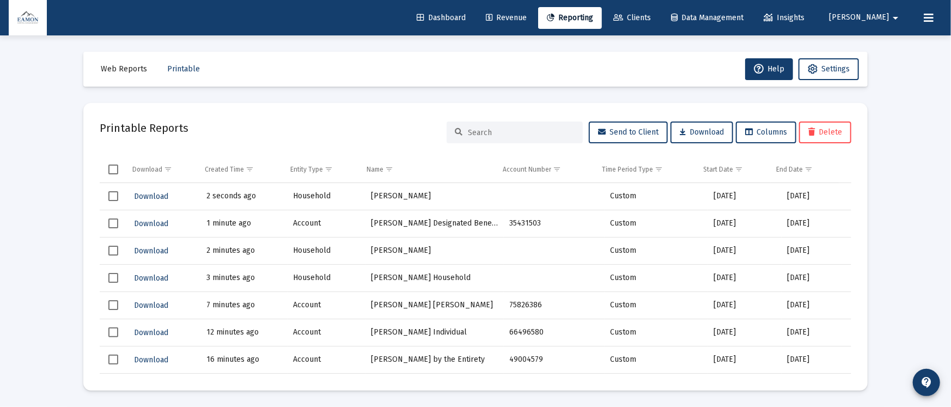
click at [527, 13] on span "Revenue" at bounding box center [506, 17] width 41 height 9
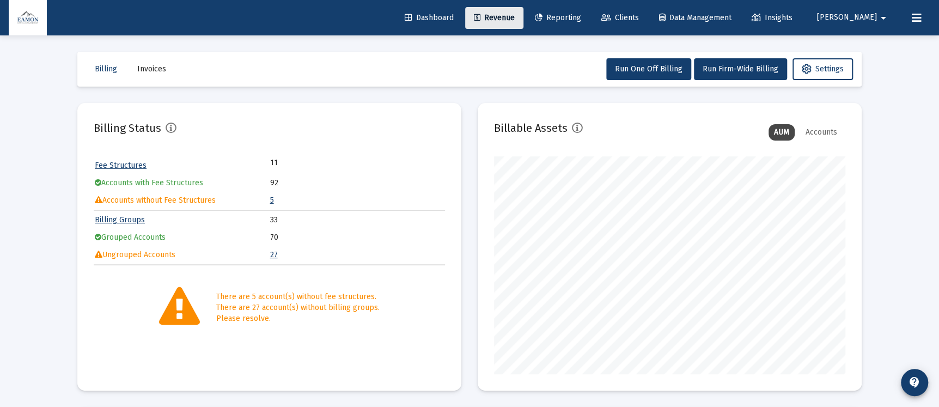
scroll to position [218, 351]
click at [581, 16] on span "Reporting" at bounding box center [558, 17] width 46 height 9
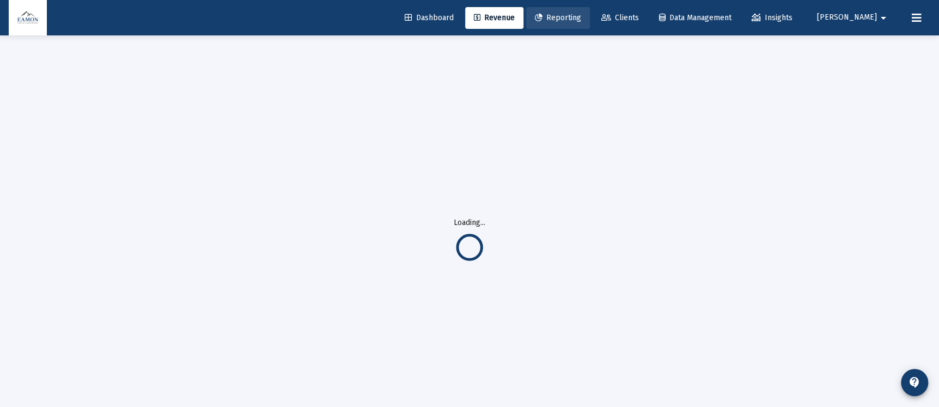
select select "View all"
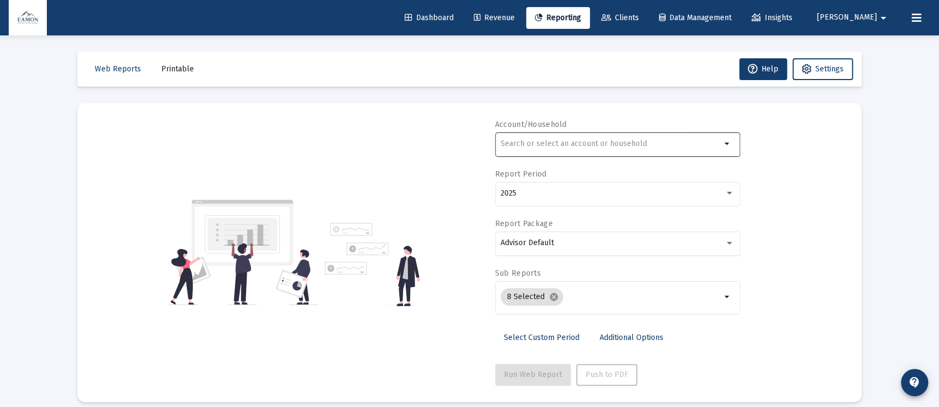
click at [637, 133] on div at bounding box center [611, 143] width 221 height 27
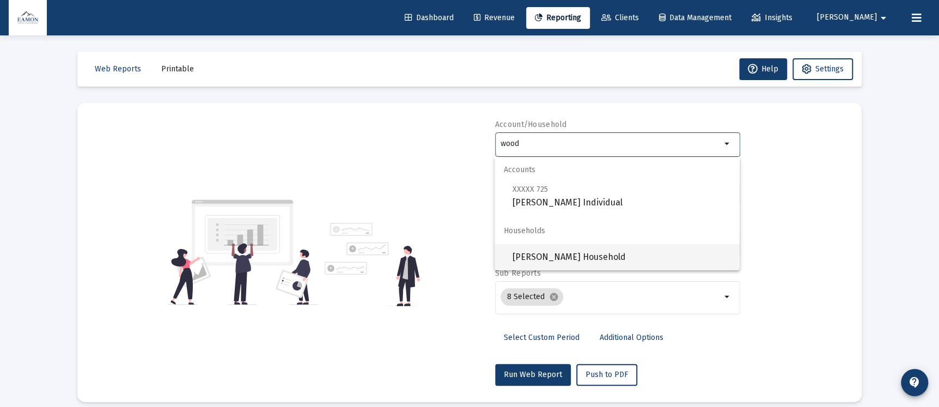
click at [586, 251] on span "[PERSON_NAME] Household" at bounding box center [621, 257] width 219 height 26
type input "[PERSON_NAME] Household"
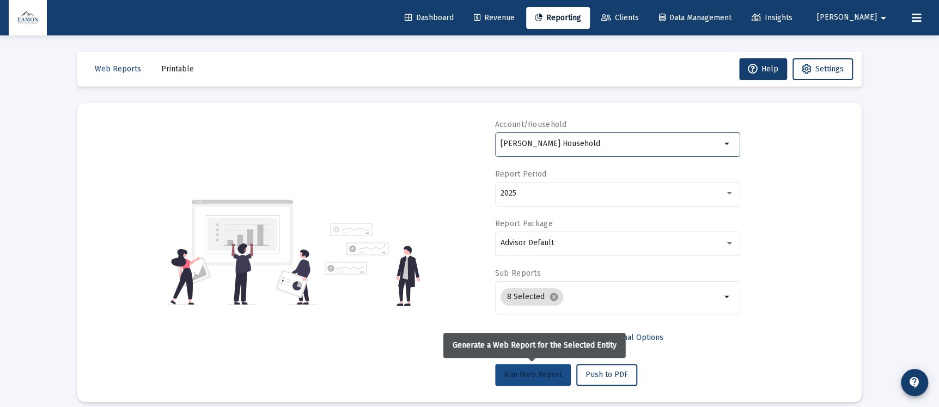
click at [549, 375] on span "Run Web Report" at bounding box center [533, 374] width 58 height 9
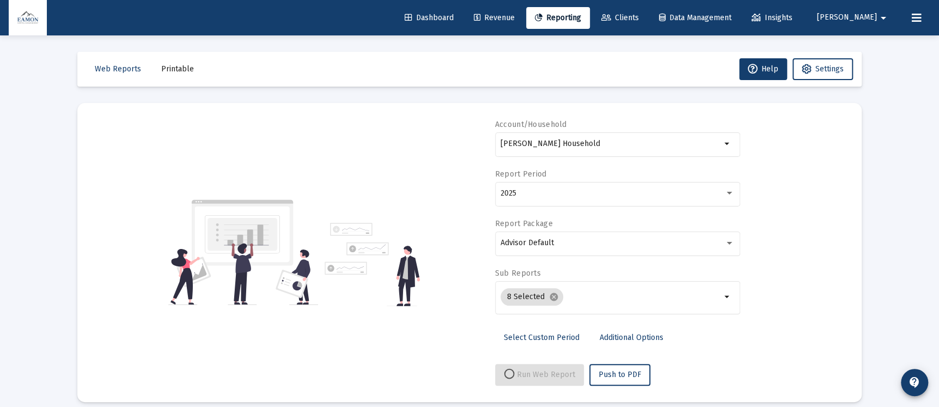
select select "View all"
